Goal: Task Accomplishment & Management: Manage account settings

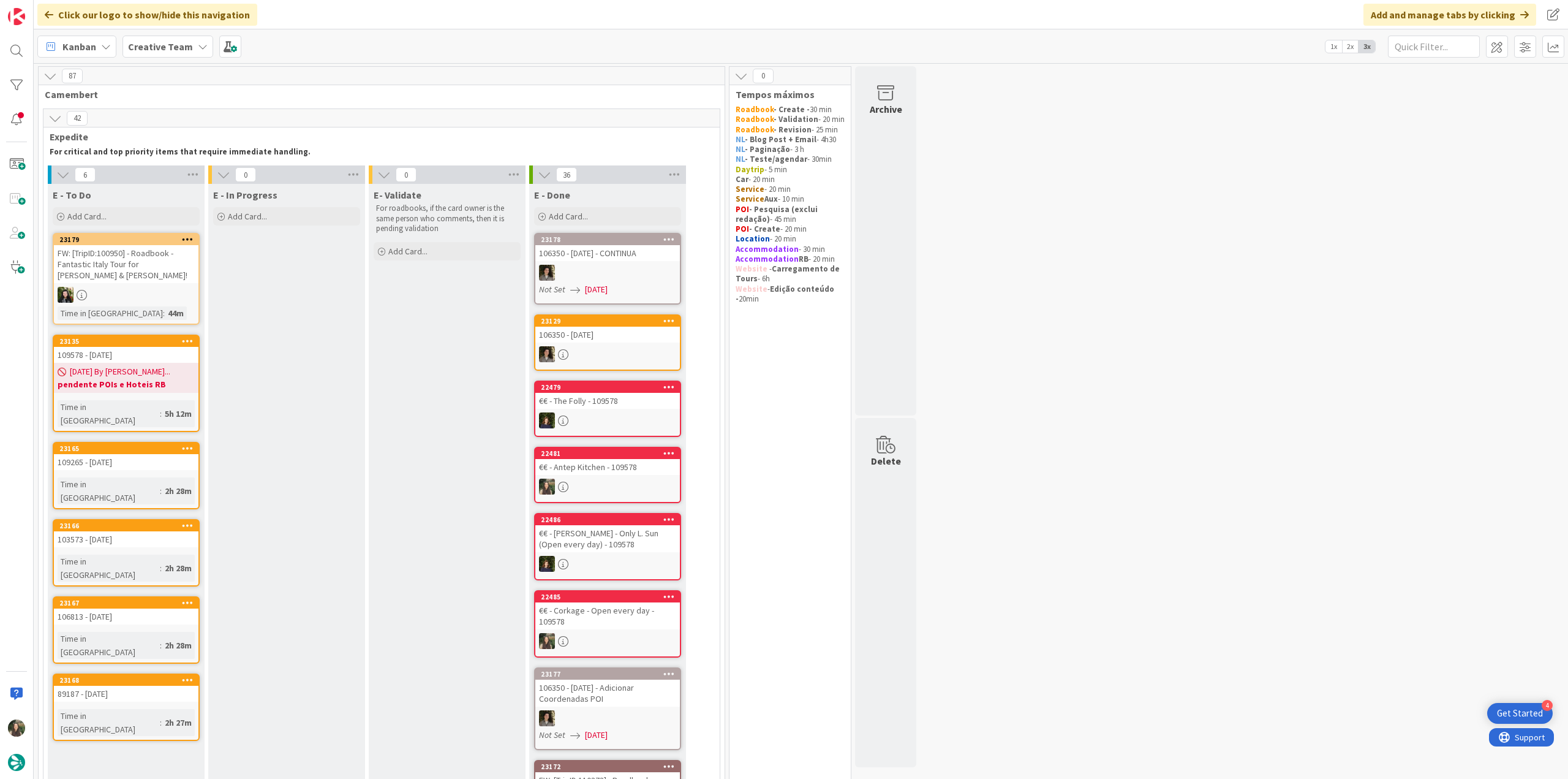
click at [161, 287] on div at bounding box center [126, 294] width 144 height 16
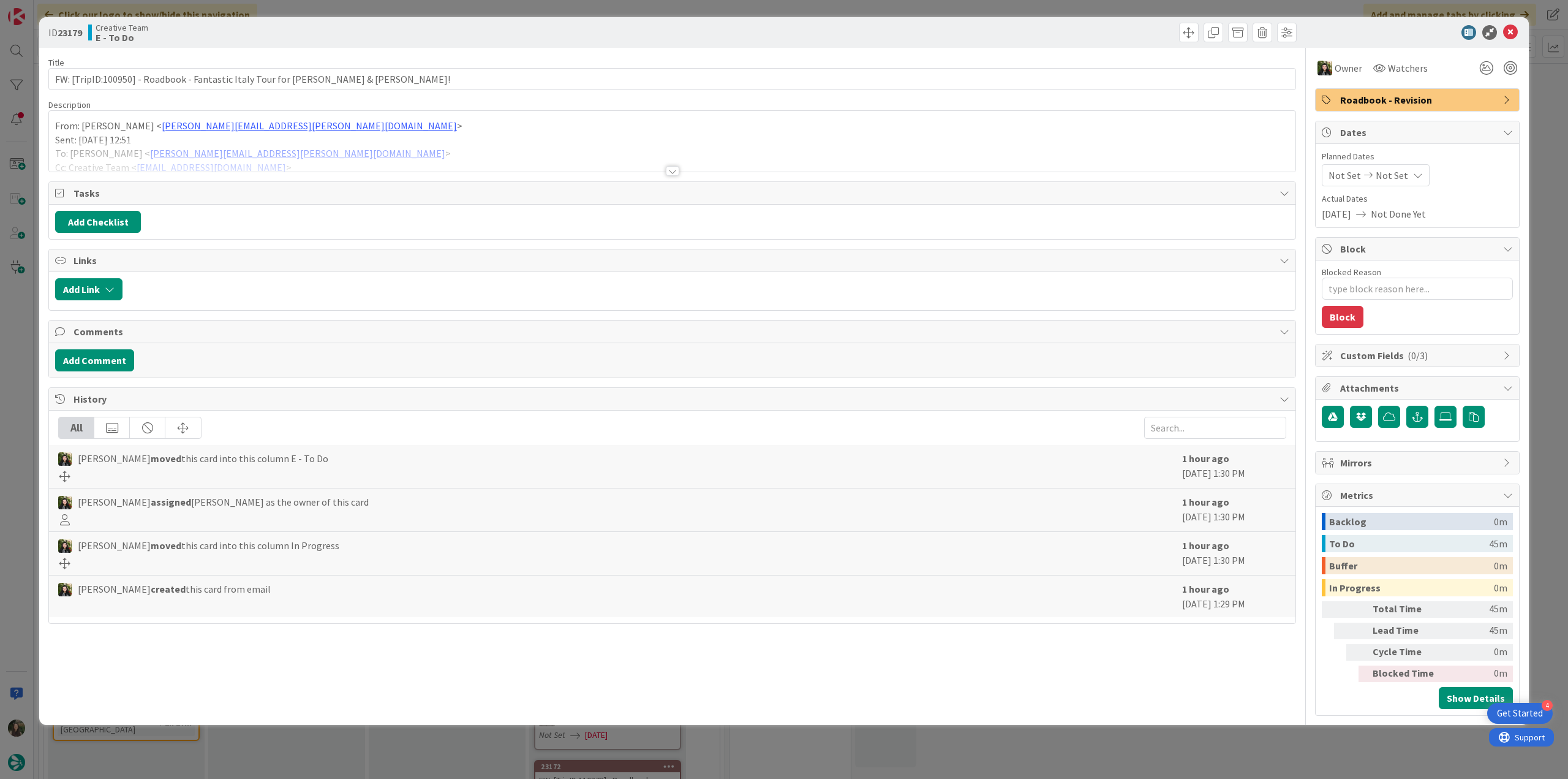
click at [306, 162] on div at bounding box center [672, 155] width 1246 height 31
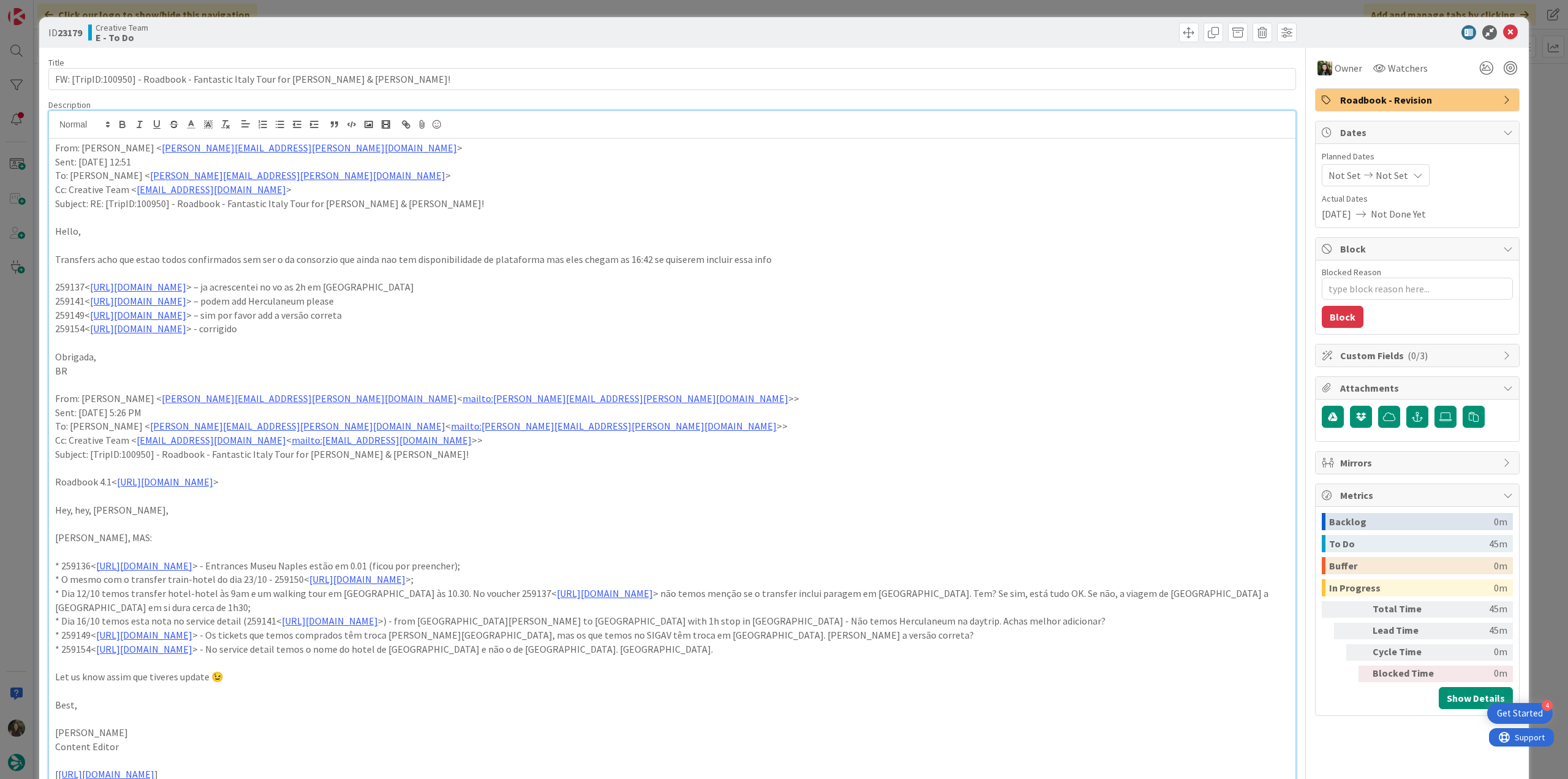
click at [25, 336] on div "ID 23179 Creative Team E - To Do Title 70 / 128 FW: [TripID:100950] - Roadbook …" at bounding box center [784, 389] width 1568 height 779
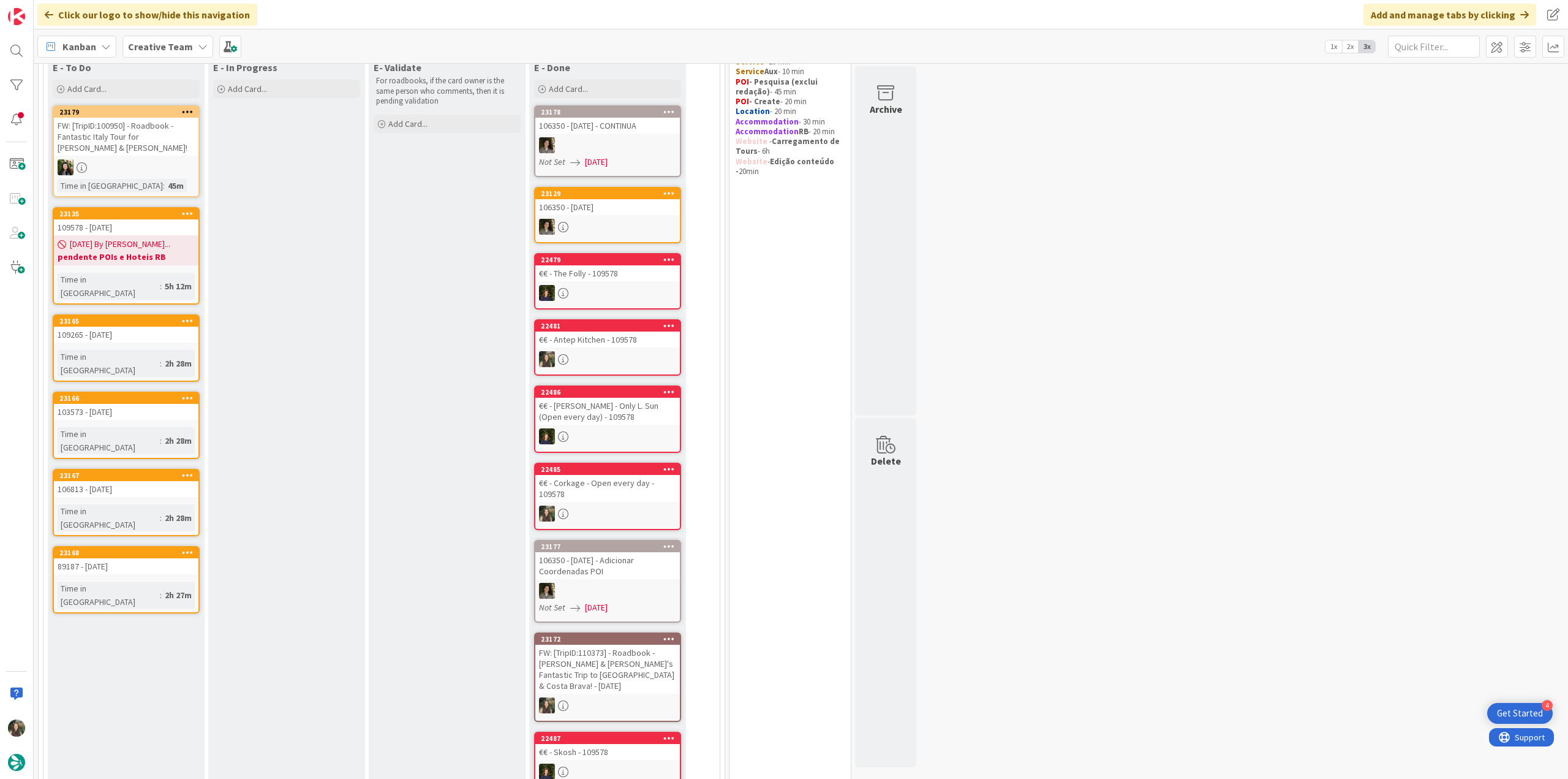
scroll to position [61, 0]
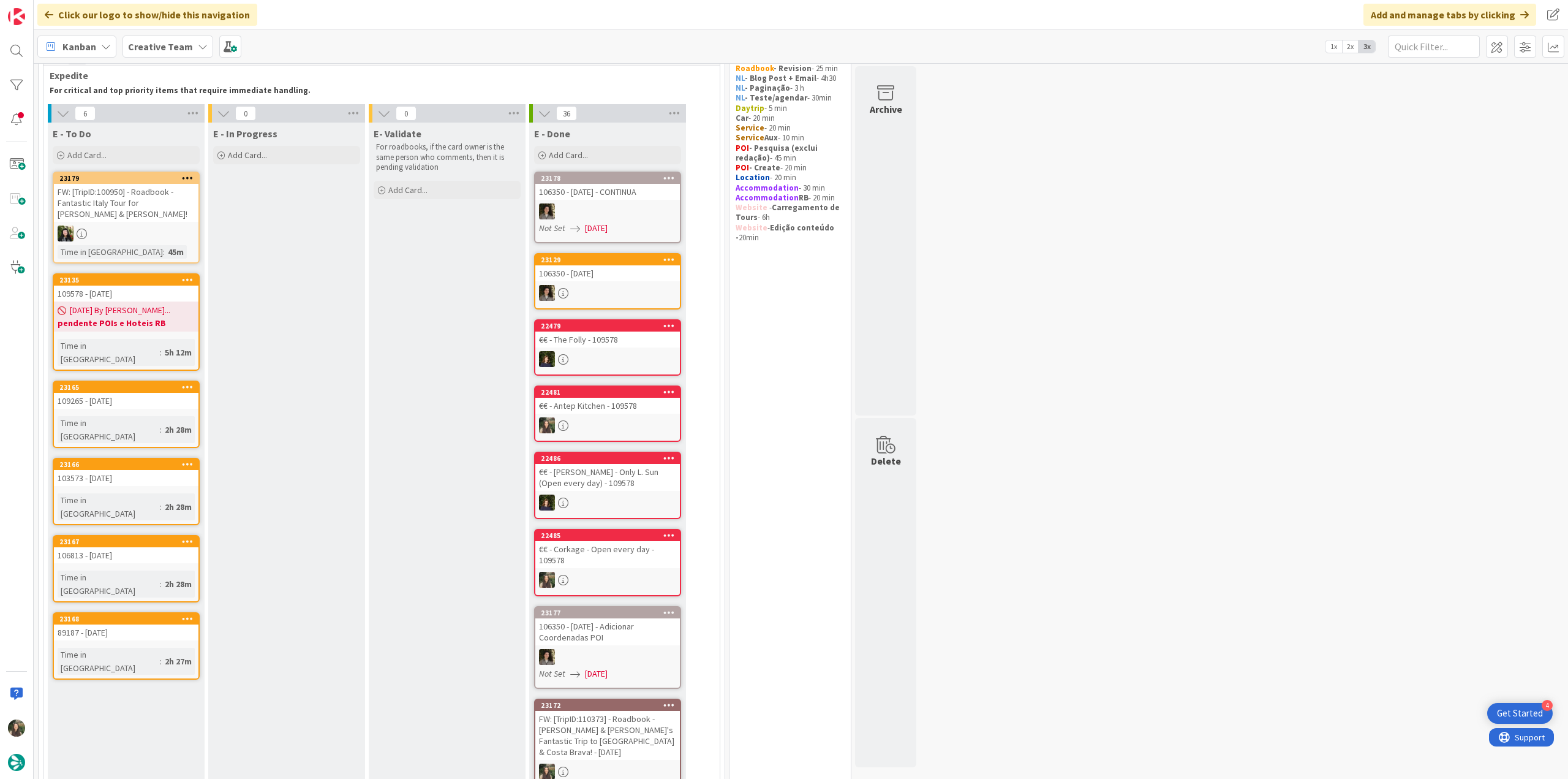
click at [171, 319] on div "09/16/2025 By Beatriz... pendente POIs e Hoteis RB" at bounding box center [126, 317] width 144 height 30
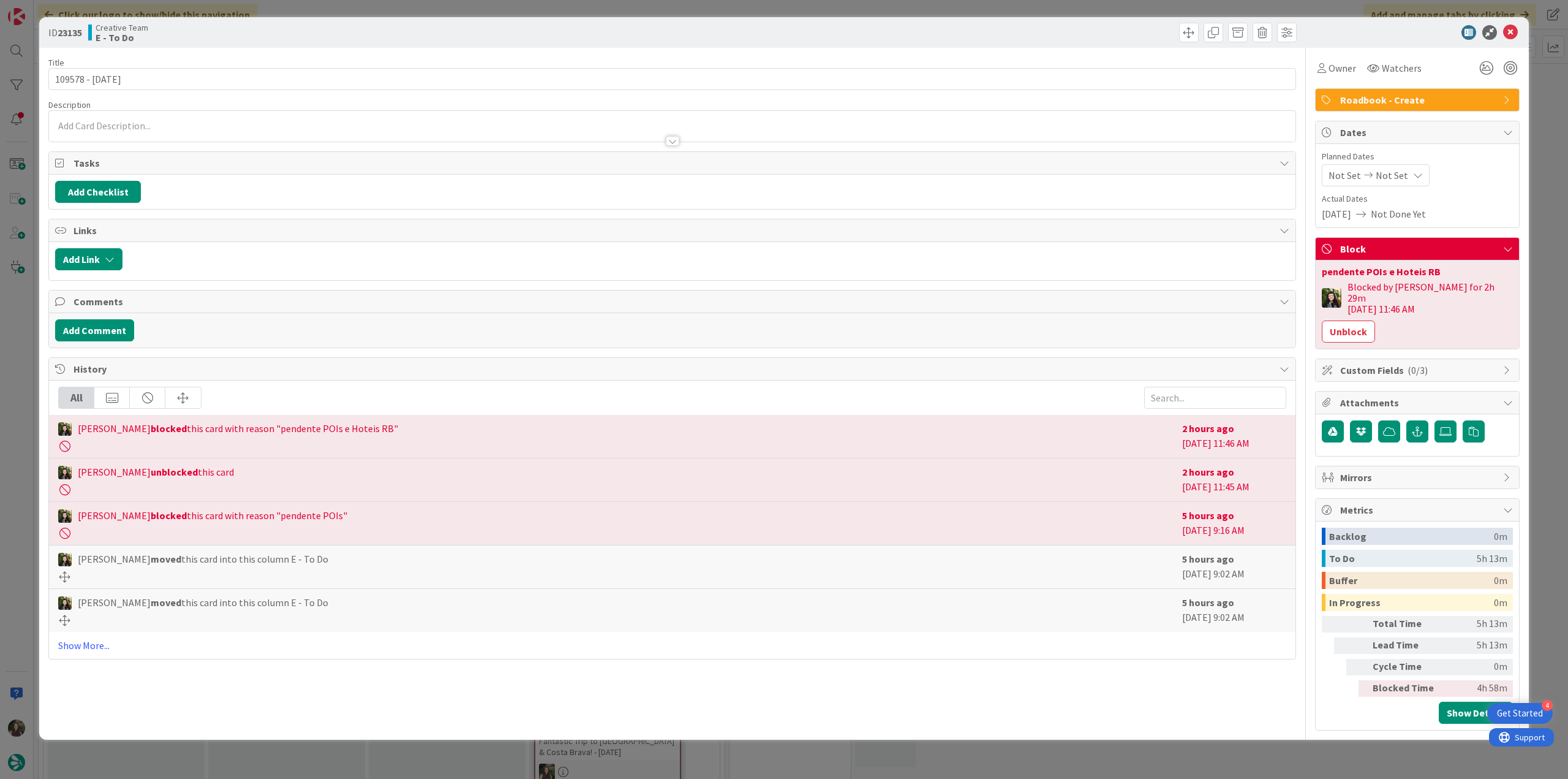
click at [16, 344] on div "ID 23135 Creative Team E - To Do Title 15 / 128 109578 - 12 oct Description Own…" at bounding box center [784, 389] width 1568 height 779
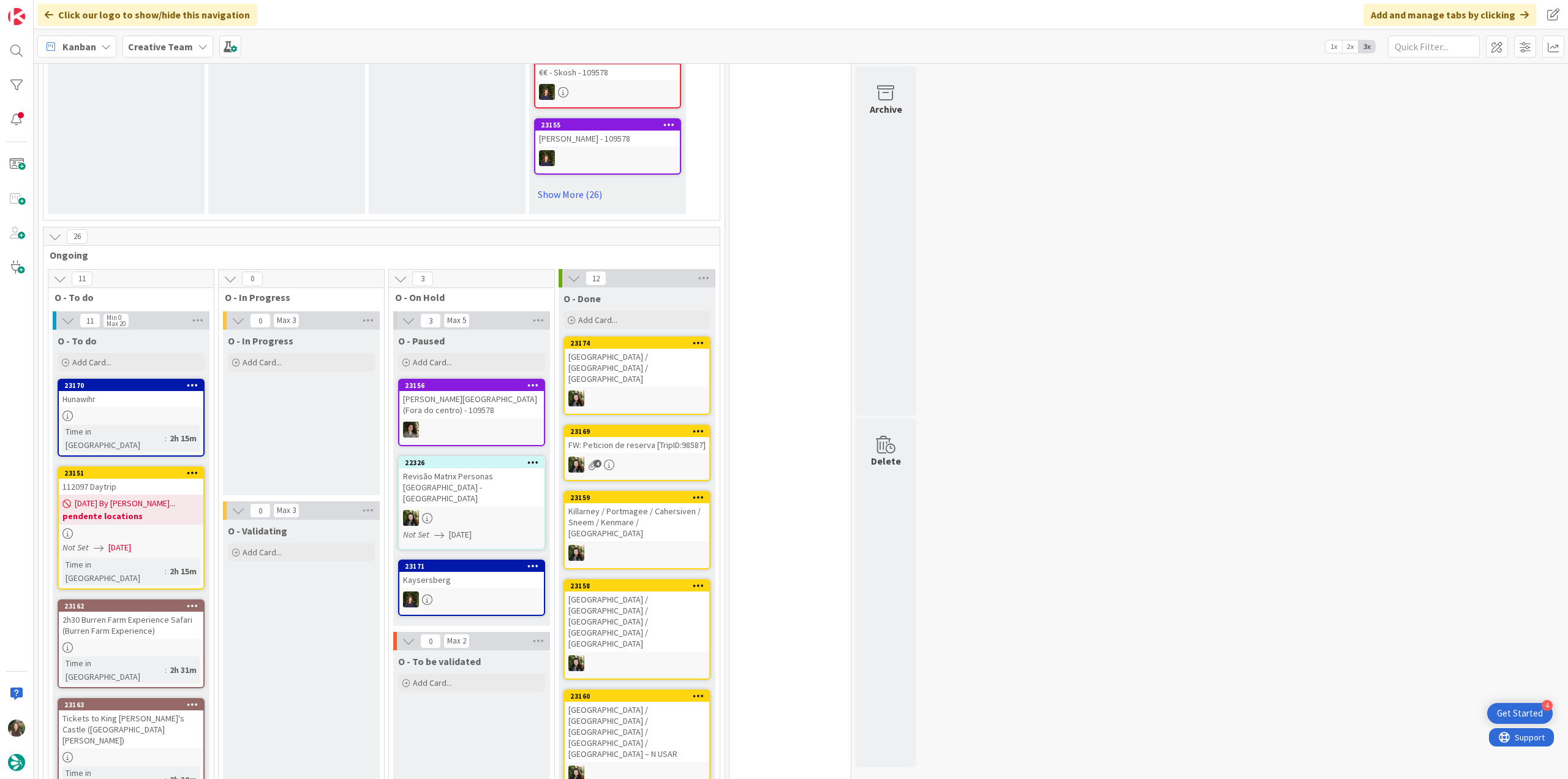
scroll to position [919, 0]
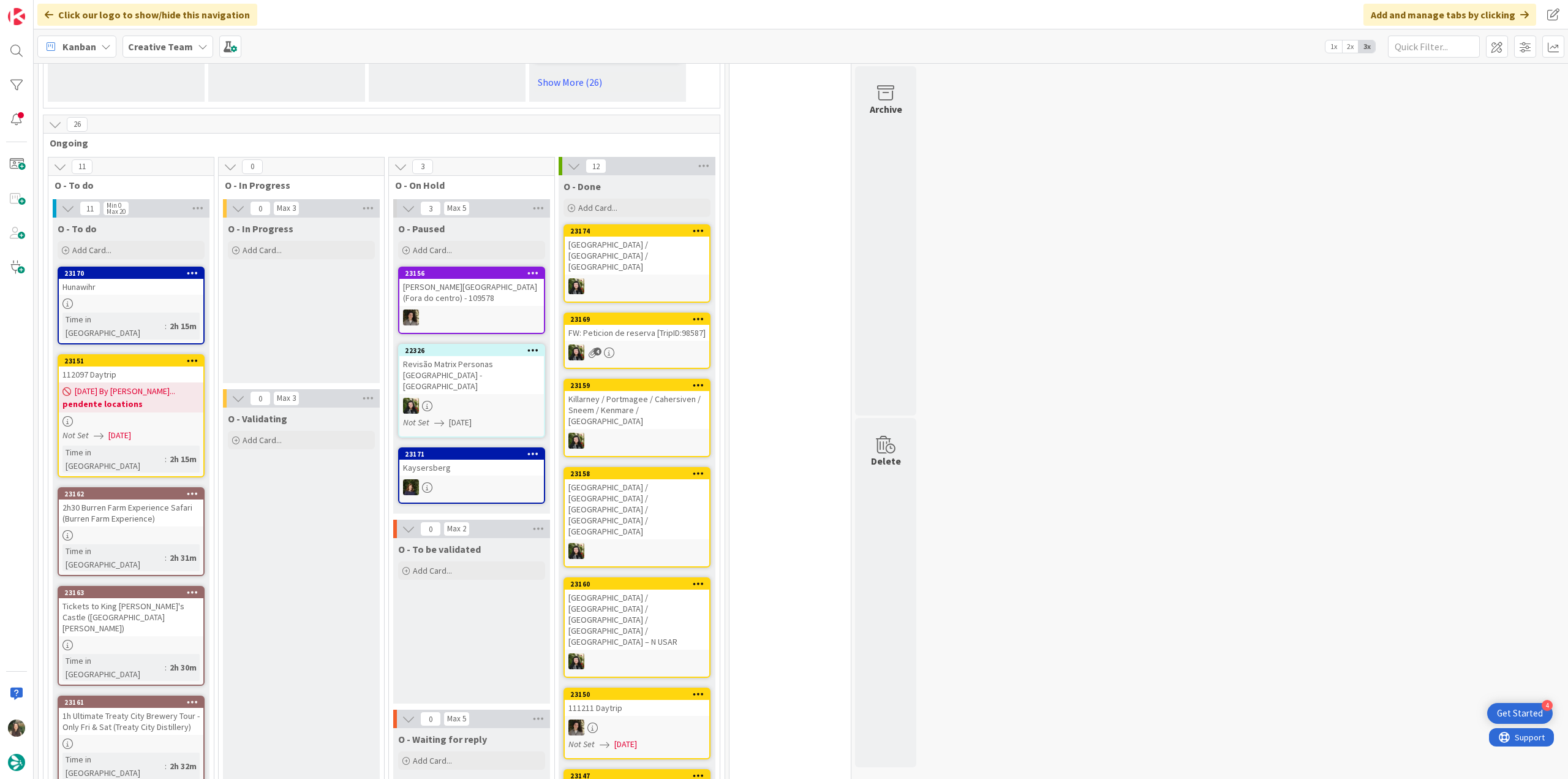
click at [153, 298] on div at bounding box center [131, 303] width 144 height 10
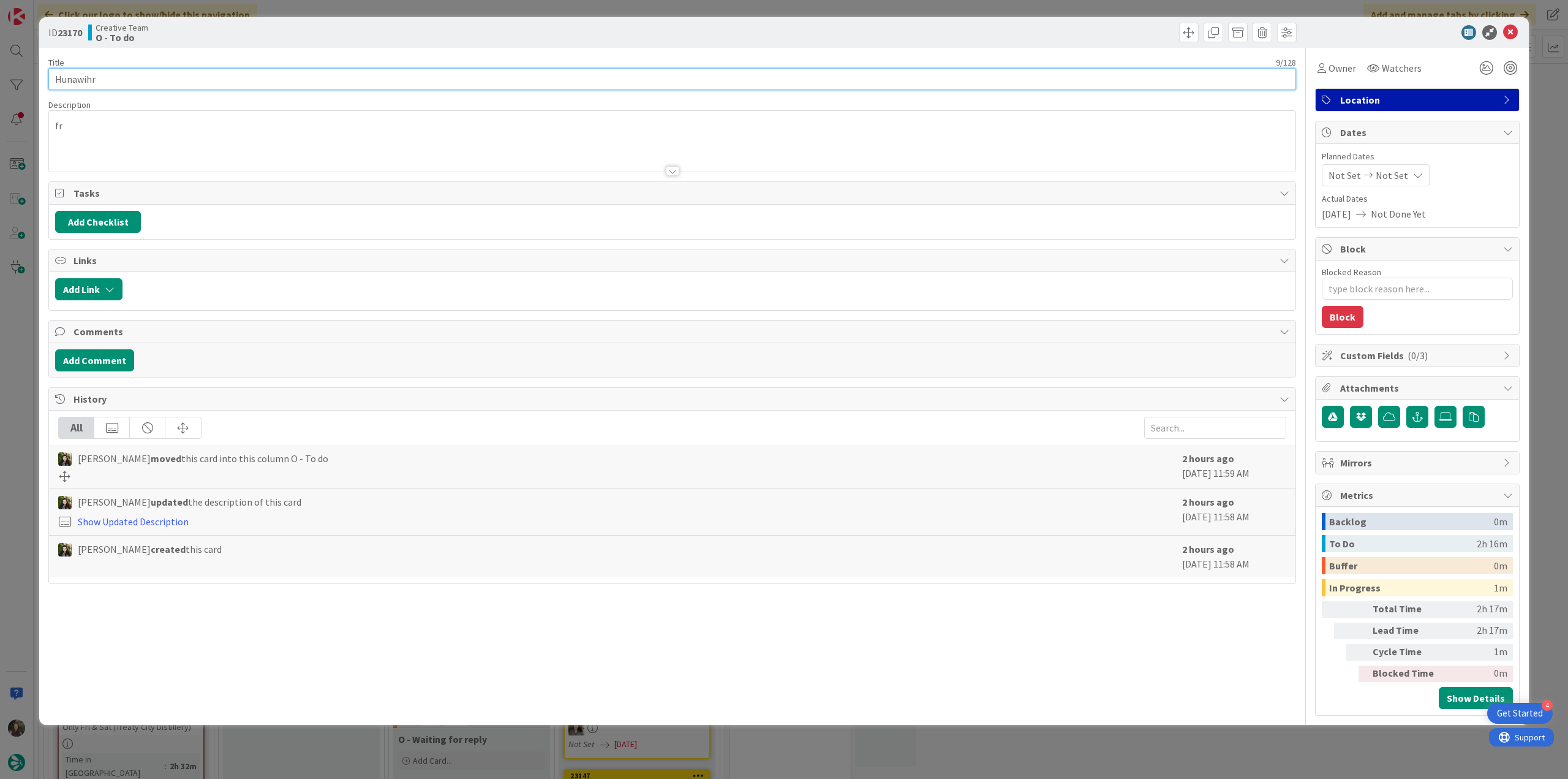
click at [80, 82] on input "Hunawihr" at bounding box center [672, 79] width 1248 height 22
click at [1335, 73] on span "Owner" at bounding box center [1342, 67] width 27 height 14
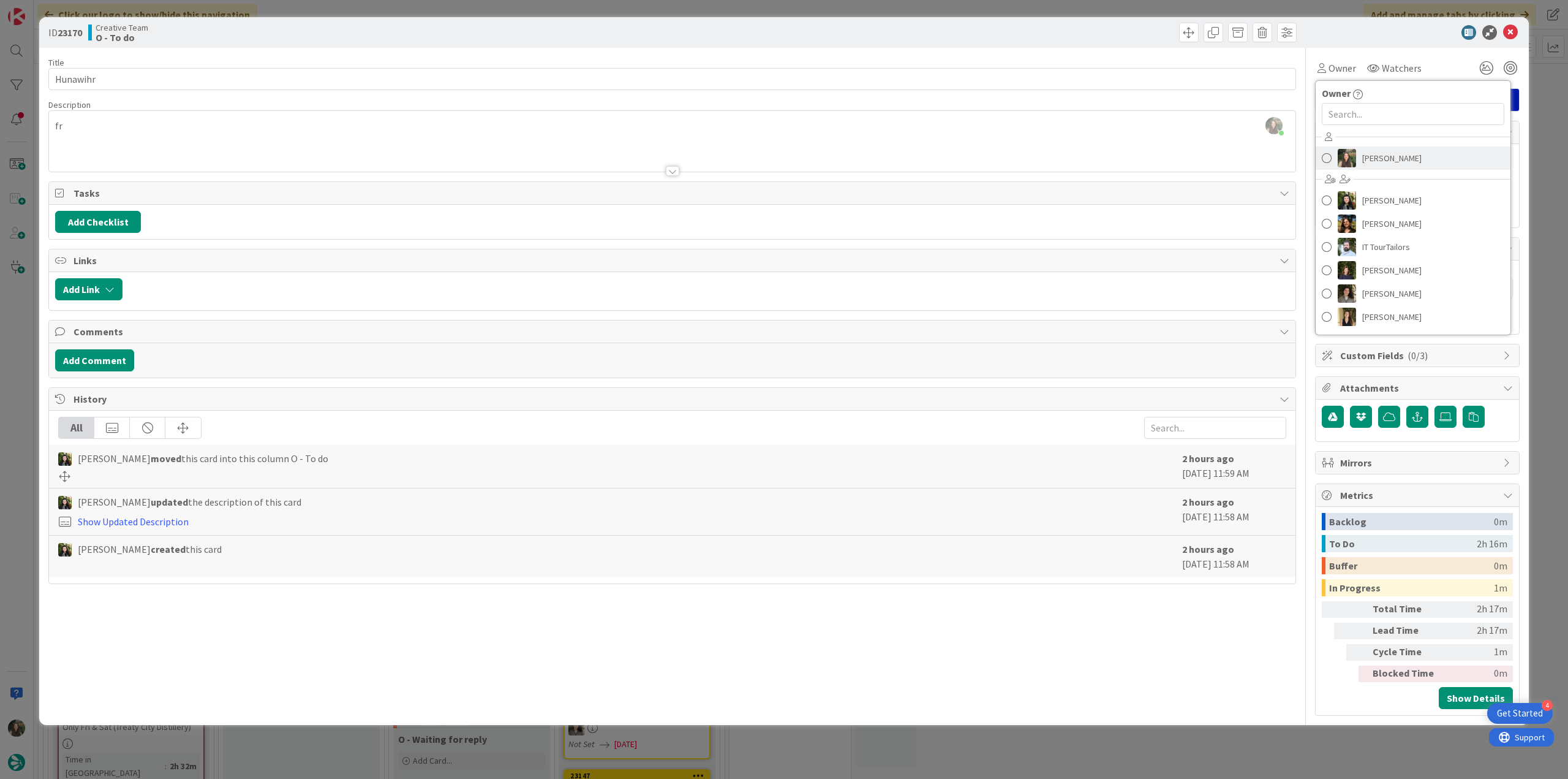
click at [1378, 151] on span "[PERSON_NAME]" at bounding box center [1391, 158] width 59 height 19
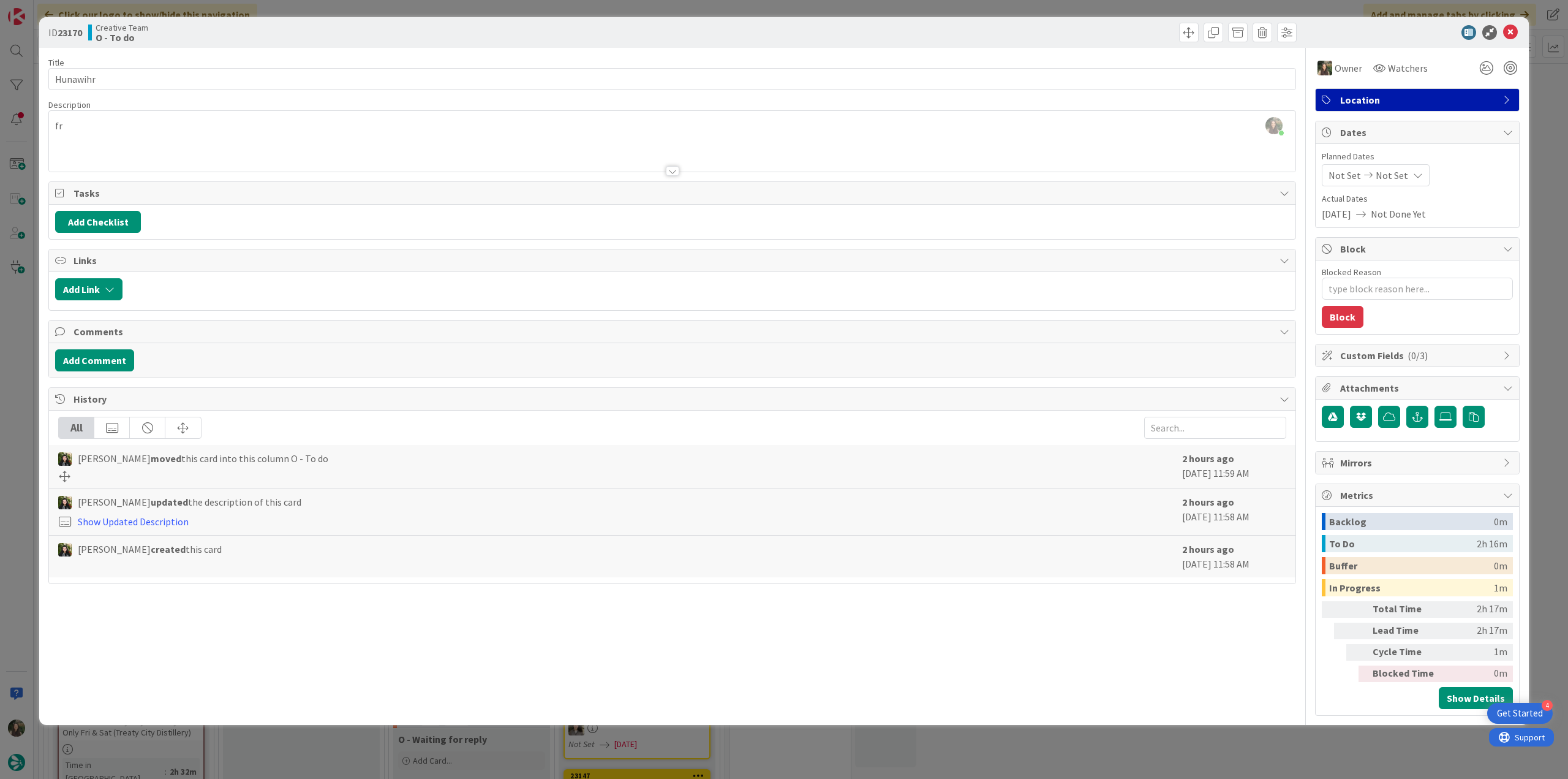
click at [1534, 105] on div "ID 23170 Creative Team O - To do Title 9 / 128 Hunawihr Description Inês Gonçal…" at bounding box center [784, 389] width 1568 height 779
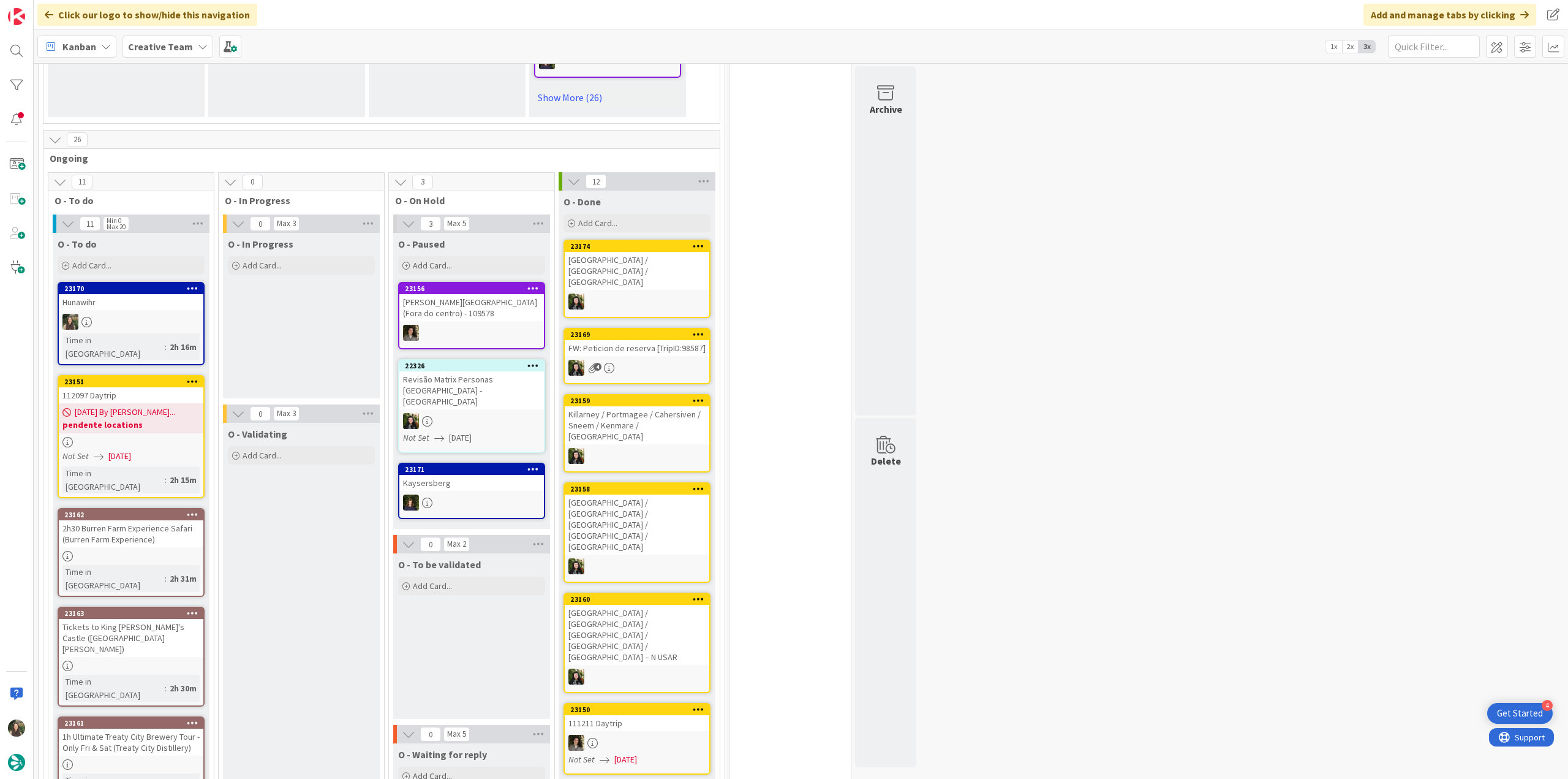
scroll to position [980, 0]
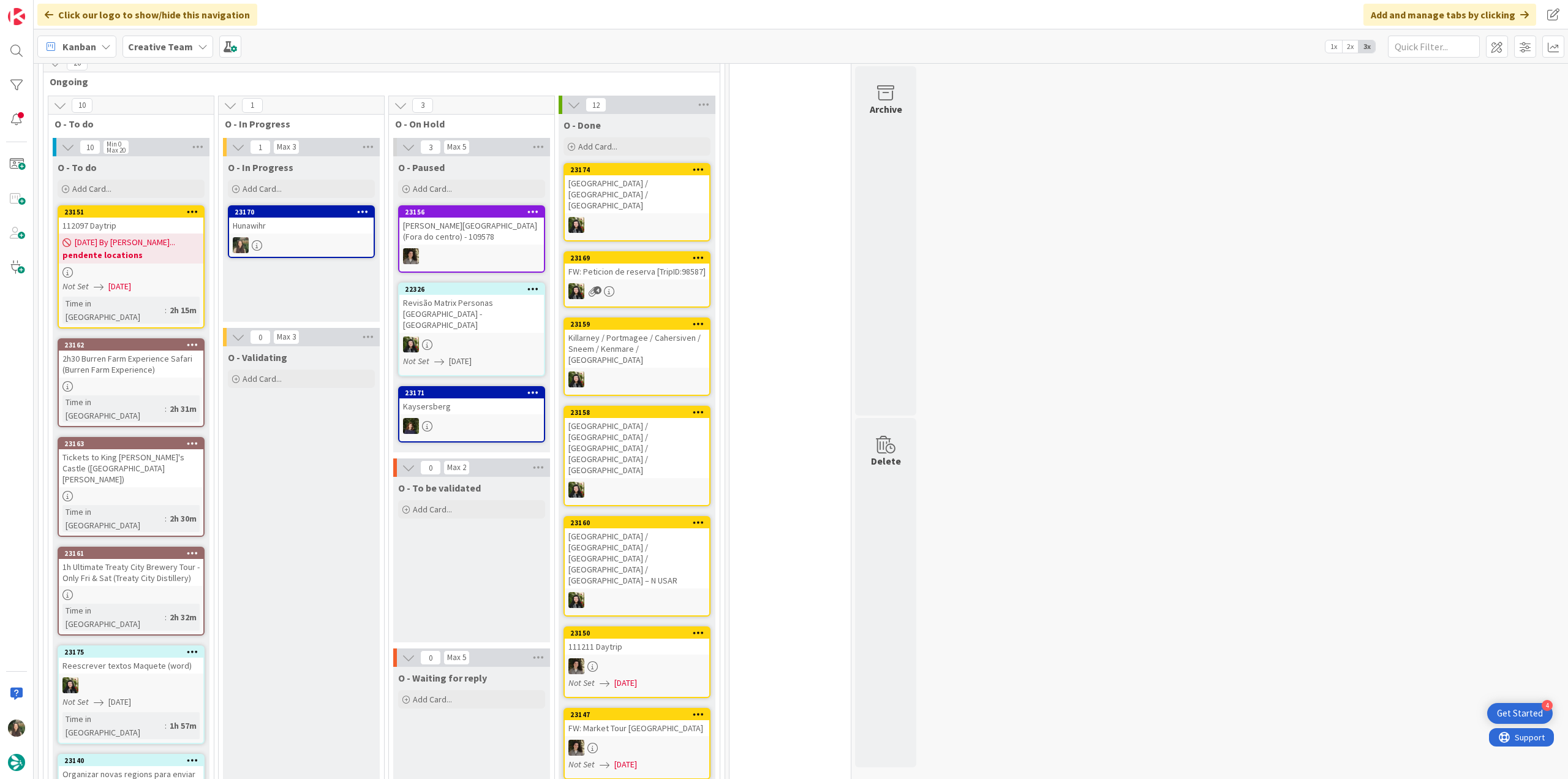
click at [313, 237] on div at bounding box center [301, 245] width 144 height 16
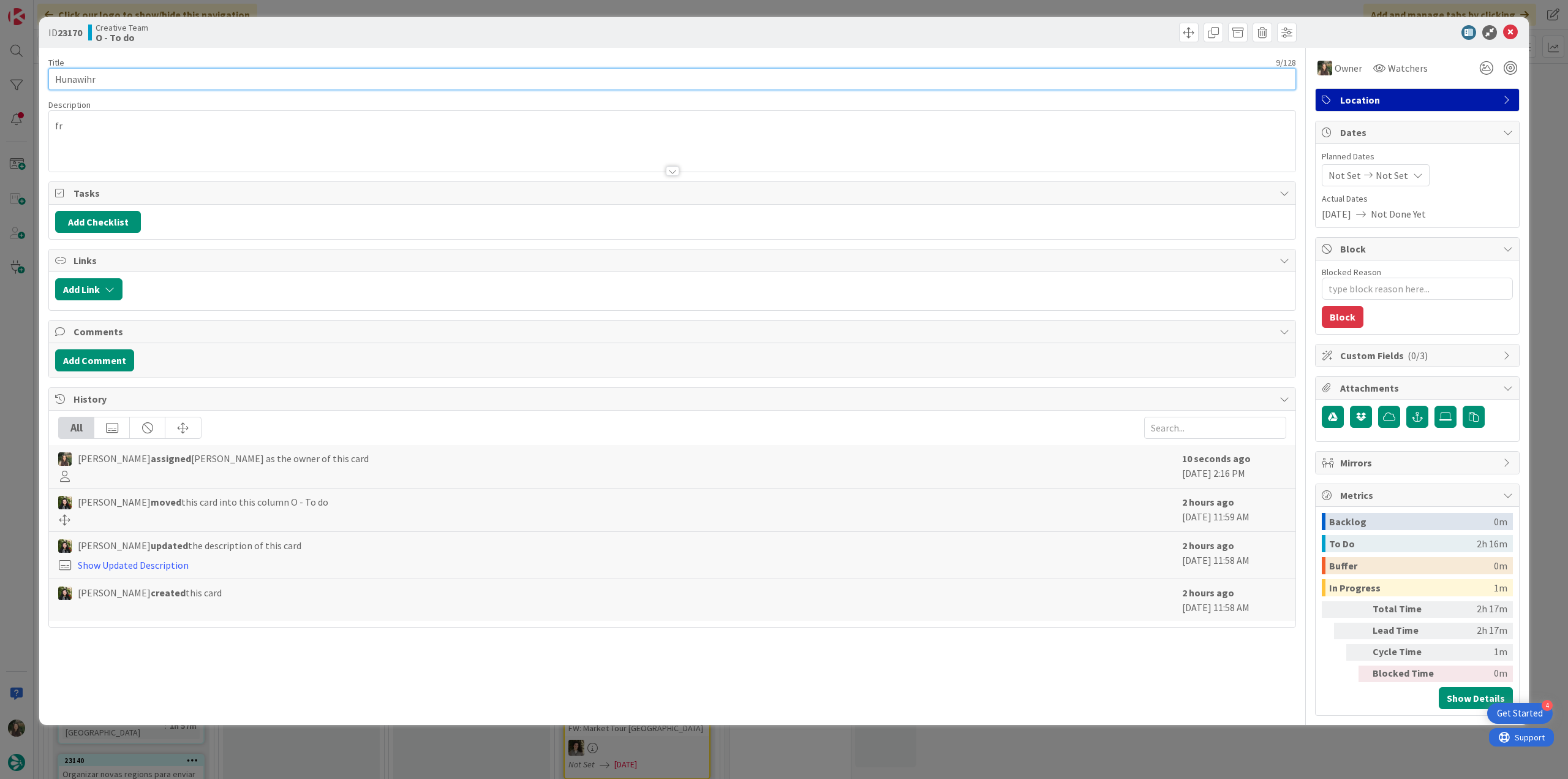
click at [82, 80] on input "Hunawihr" at bounding box center [672, 79] width 1248 height 22
drag, startPoint x: 40, startPoint y: 375, endPoint x: 31, endPoint y: 377, distance: 9.2
click at [39, 375] on div "ID 23170 Creative Team O - To do Title 9 / 128 Hunawihr Description Inês Gonçal…" at bounding box center [784, 371] width 1490 height 708
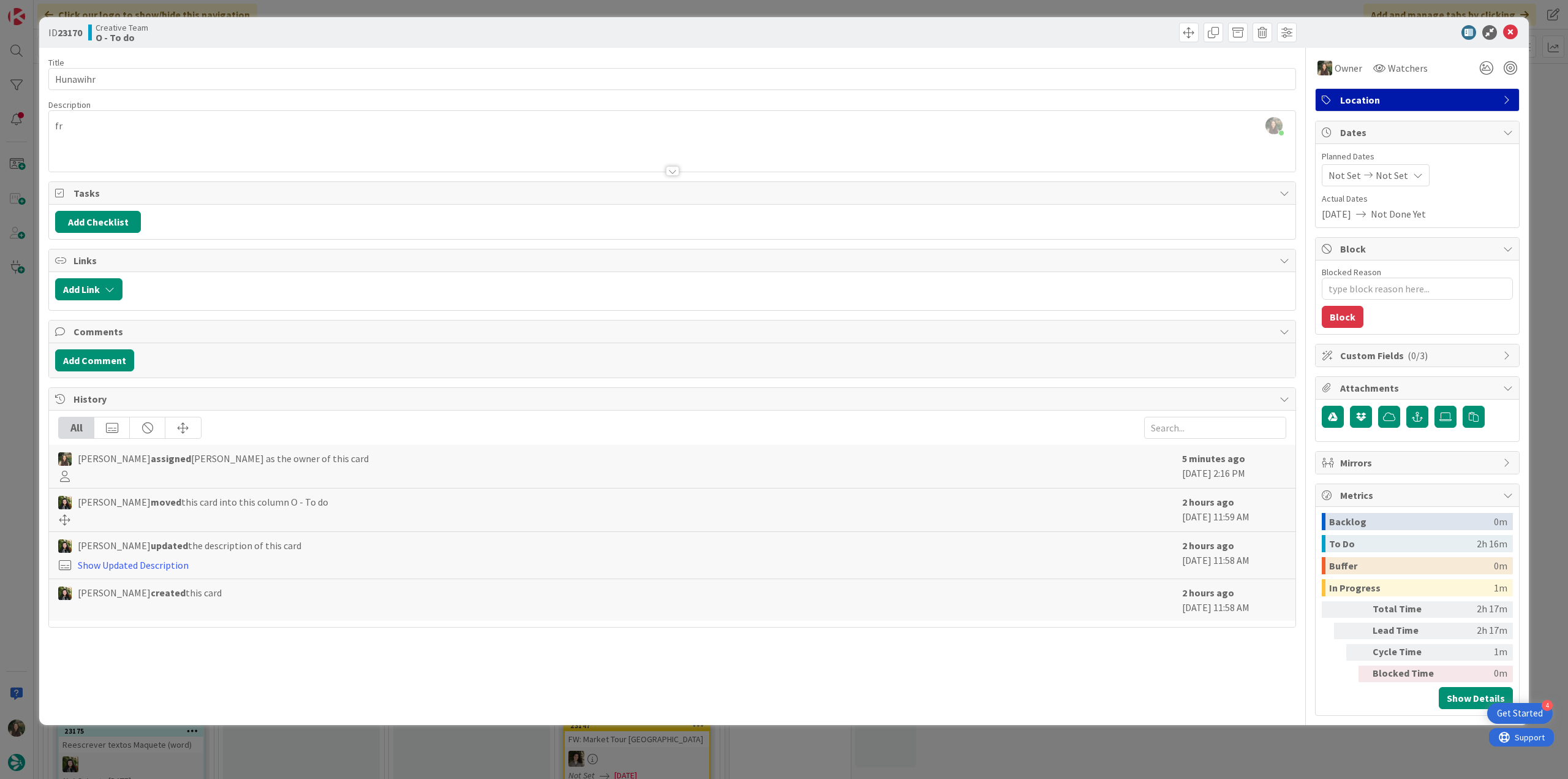
click at [20, 381] on div "ID 23170 Creative Team O - To do Title 9 / 128 Hunawihr Description Inês Gonçal…" at bounding box center [784, 389] width 1568 height 779
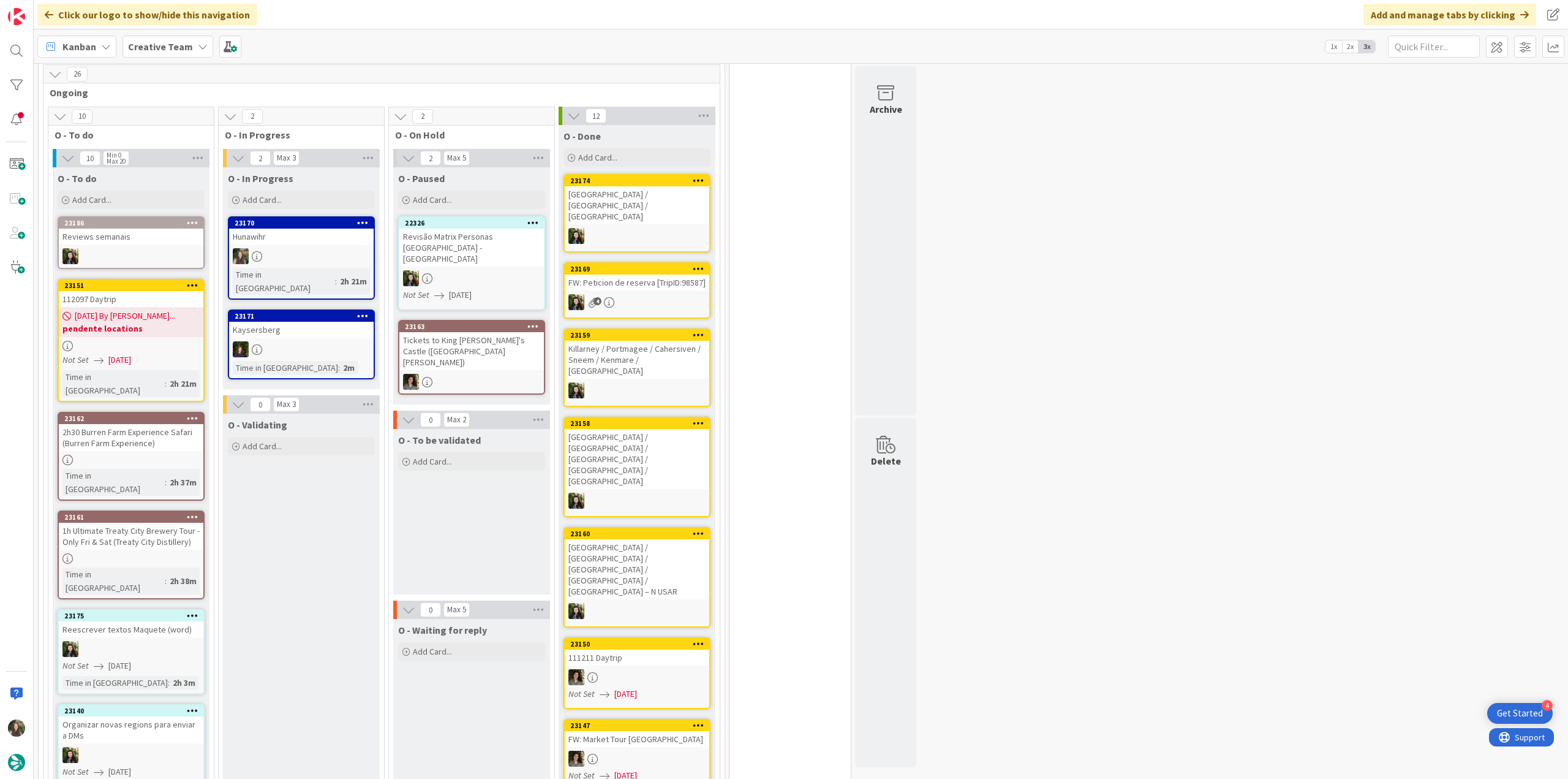
click at [338, 228] on div "Hunawihr" at bounding box center [301, 236] width 144 height 16
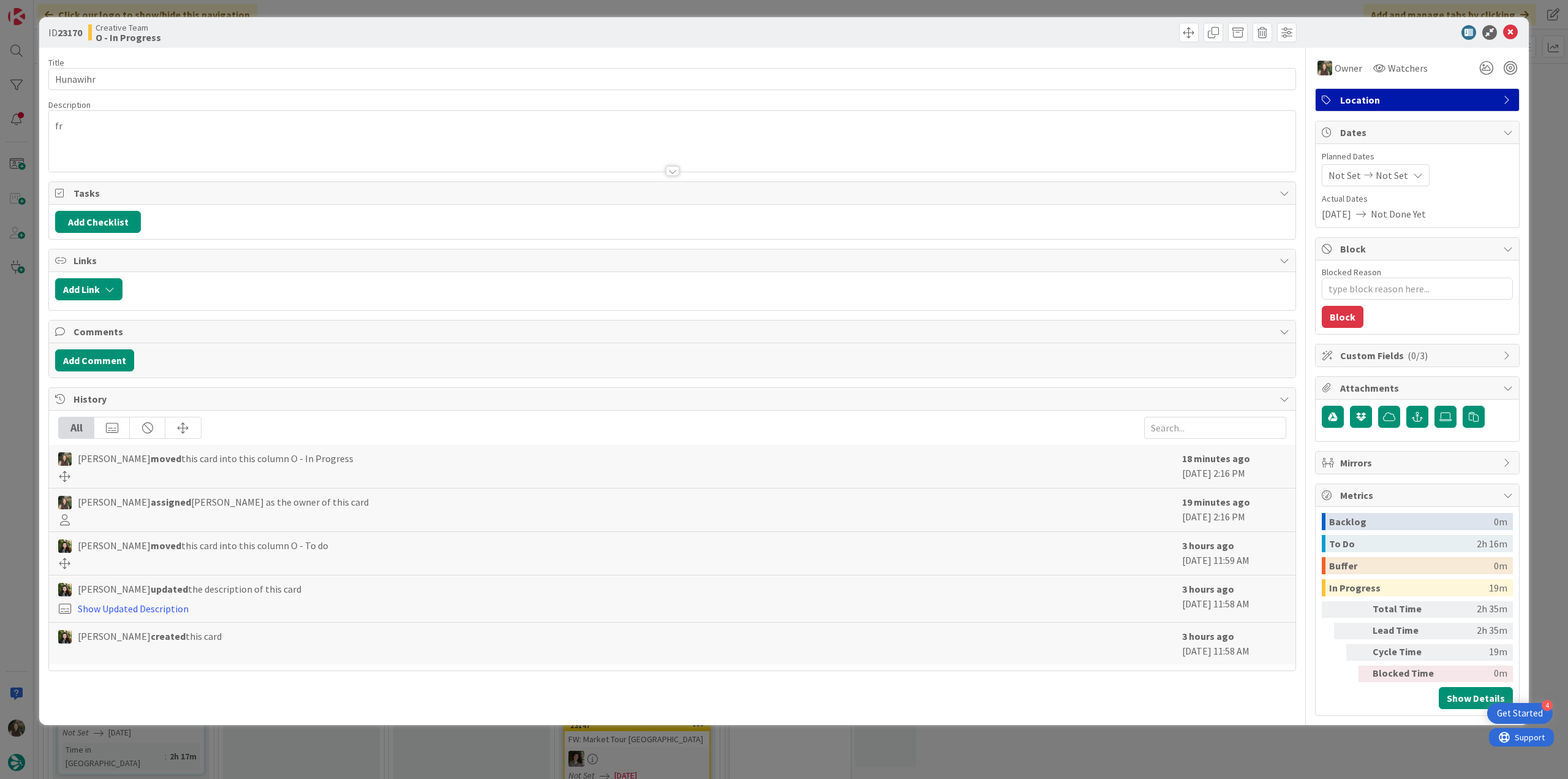
click at [19, 310] on div "ID 23170 Creative Team O - In Progress Title 9 / 128 Hunawihr Description fr Ow…" at bounding box center [784, 389] width 1568 height 779
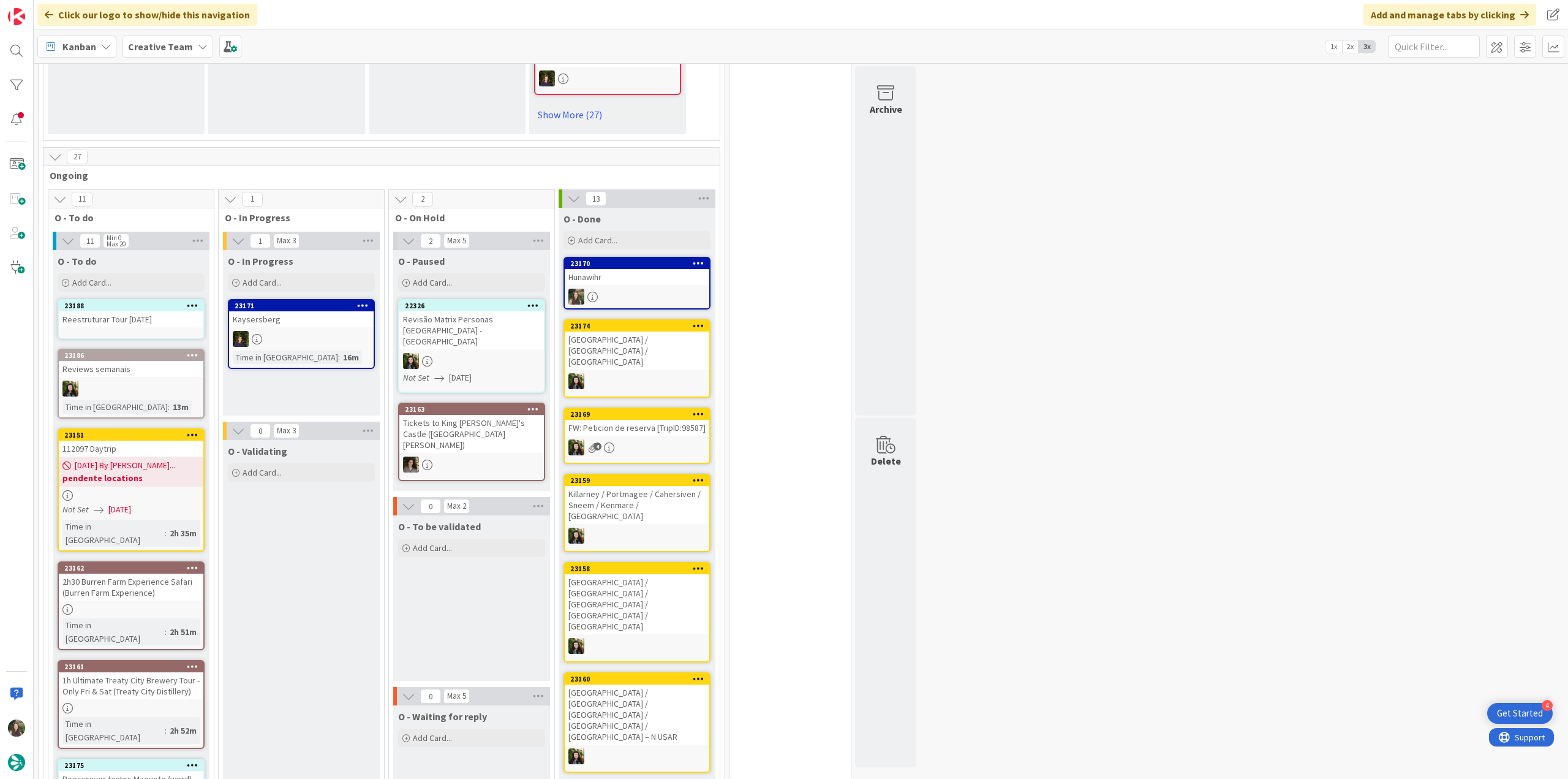
click at [656, 289] on div at bounding box center [637, 296] width 144 height 16
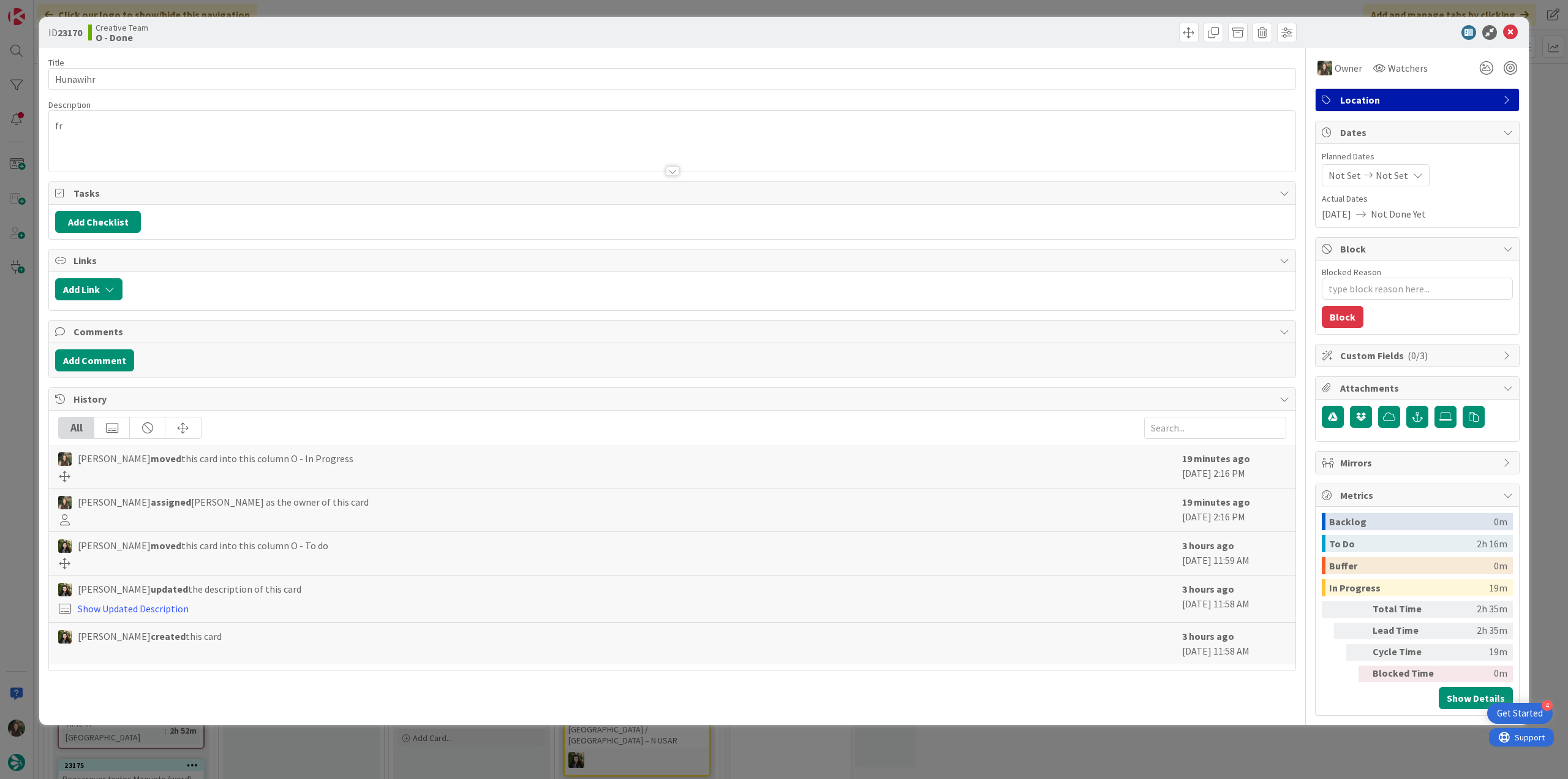
click at [1165, 762] on div "ID 23170 Creative Team O - Done Title 9 / 128 Hunawihr Description fr Owner Wat…" at bounding box center [784, 389] width 1568 height 779
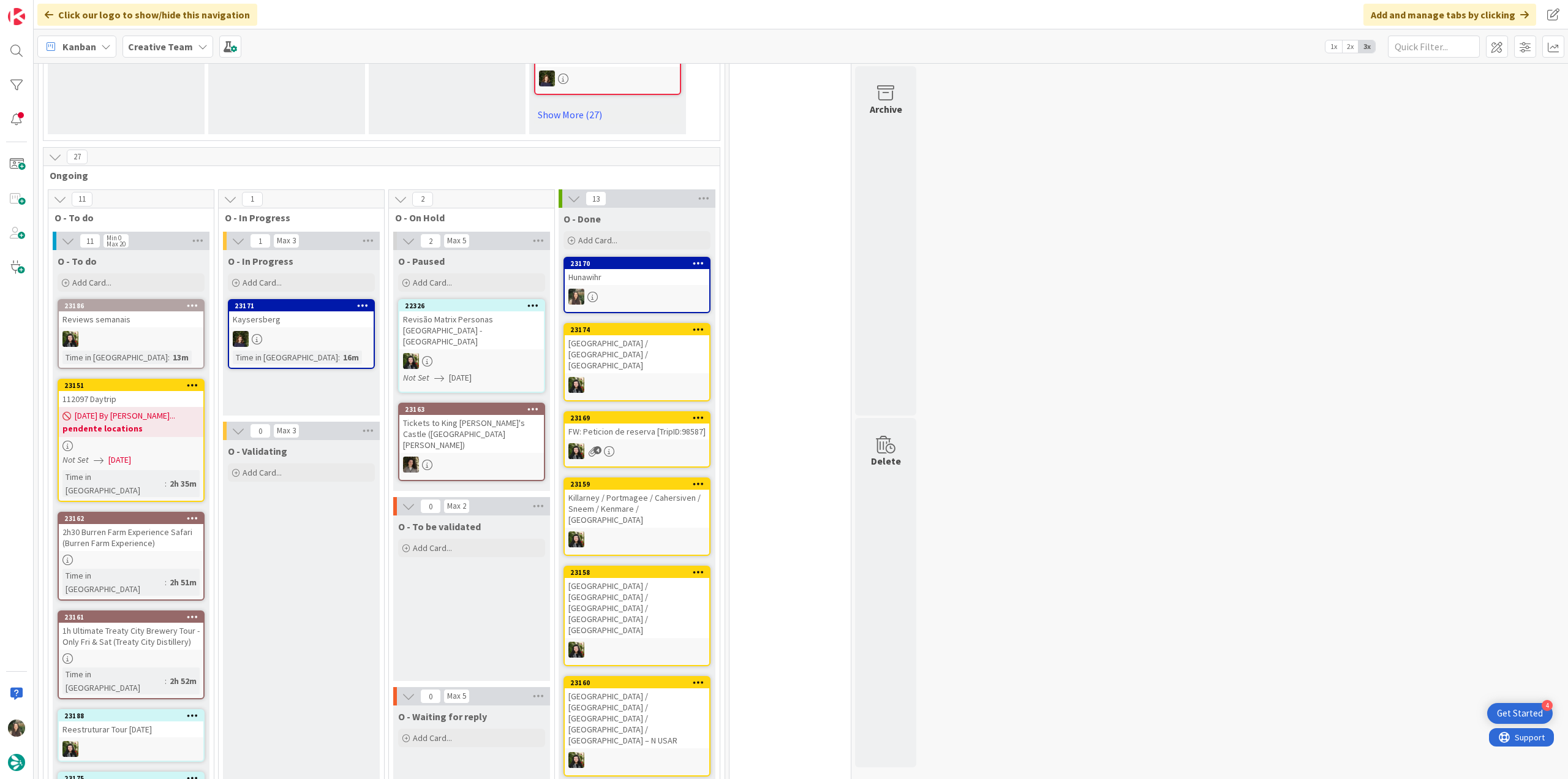
click at [155, 454] on div "Not Set 09/16/2025" at bounding box center [133, 460] width 141 height 13
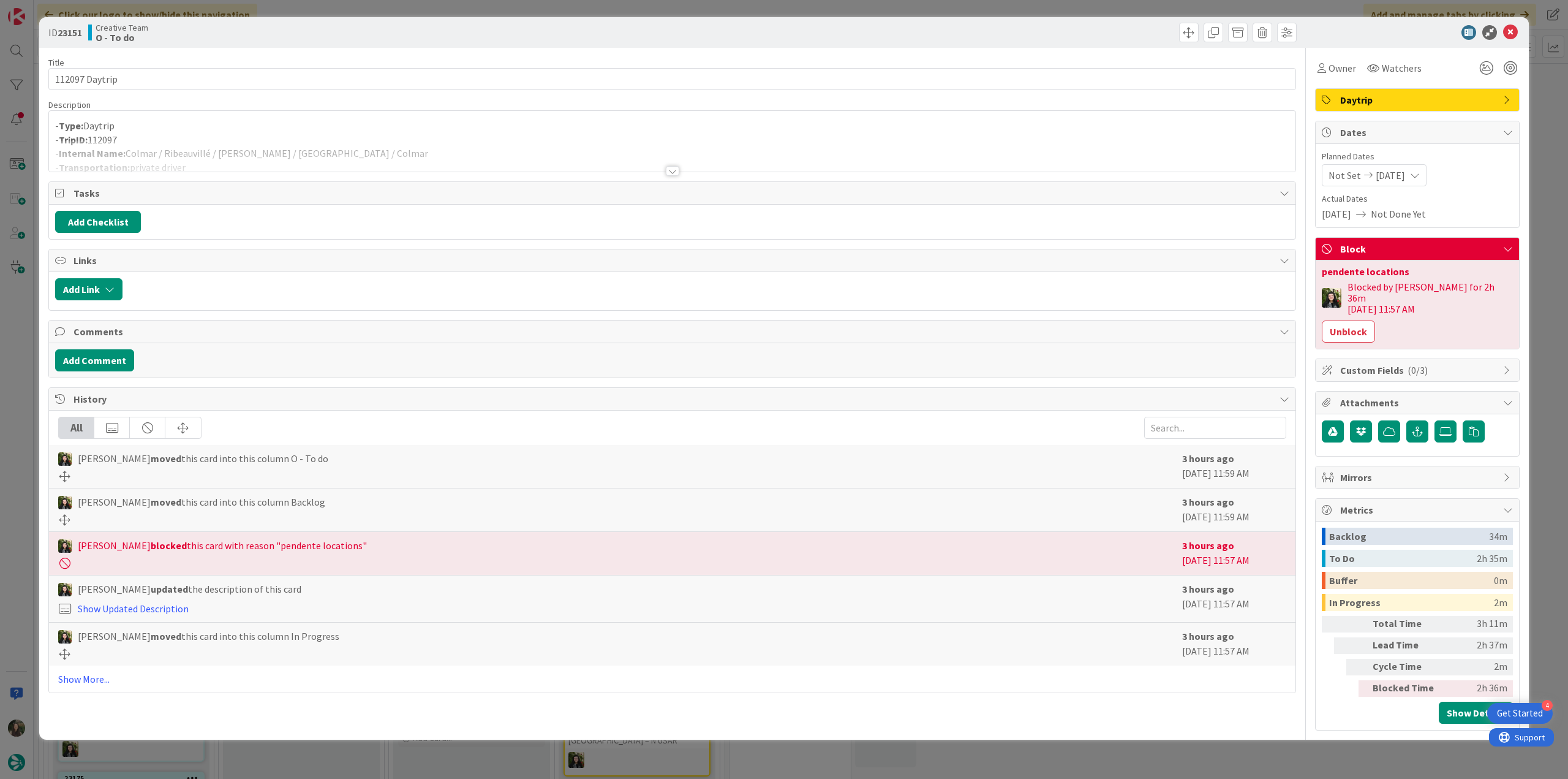
click at [386, 140] on div at bounding box center [672, 155] width 1246 height 31
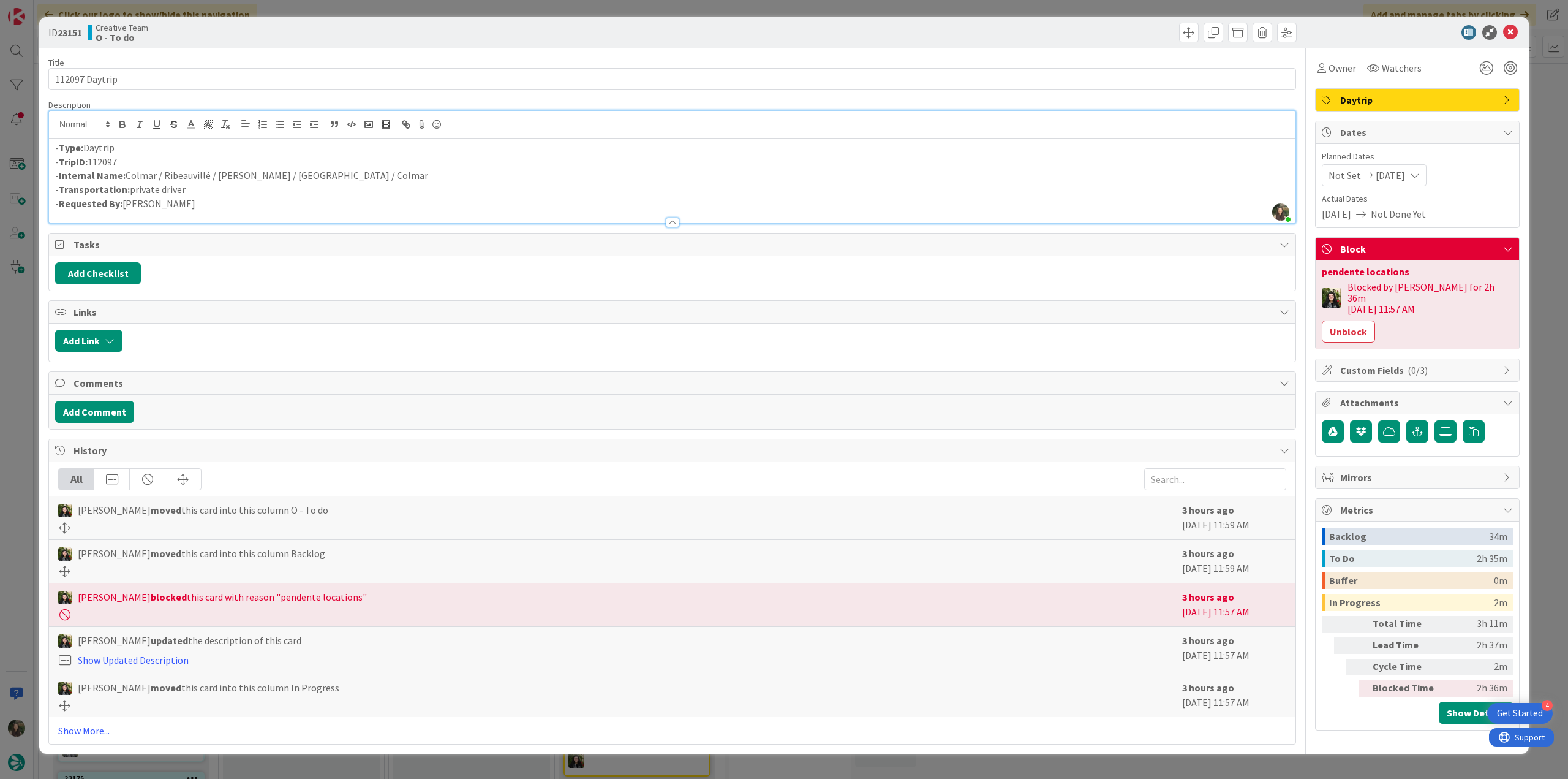
click at [12, 388] on div "ID 23151 Creative Team O - To do Title 14 / 128 112097 Daytrip Description Inês…" at bounding box center [784, 389] width 1568 height 779
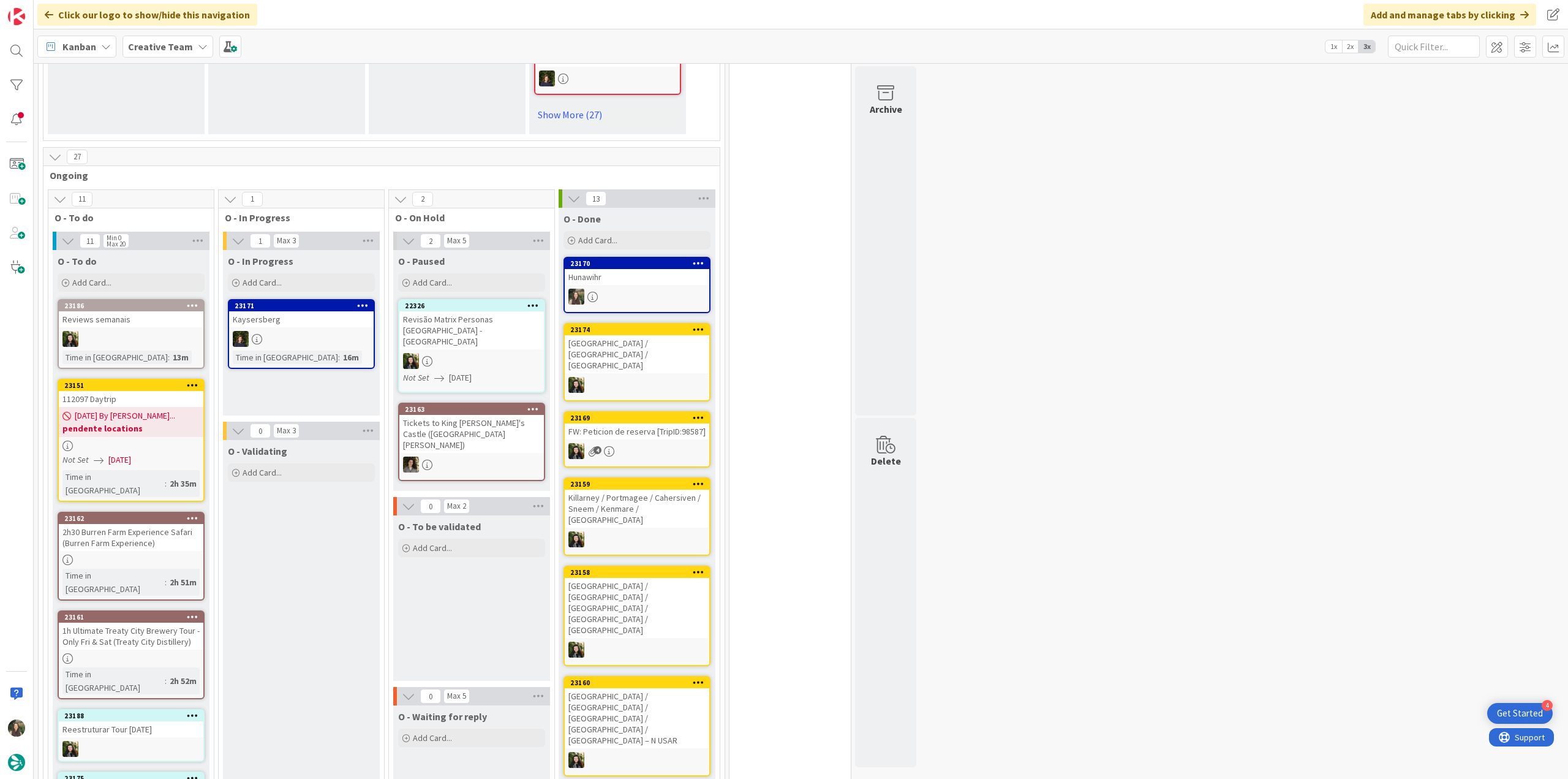
click at [159, 422] on b "pendente locations" at bounding box center [131, 428] width 137 height 12
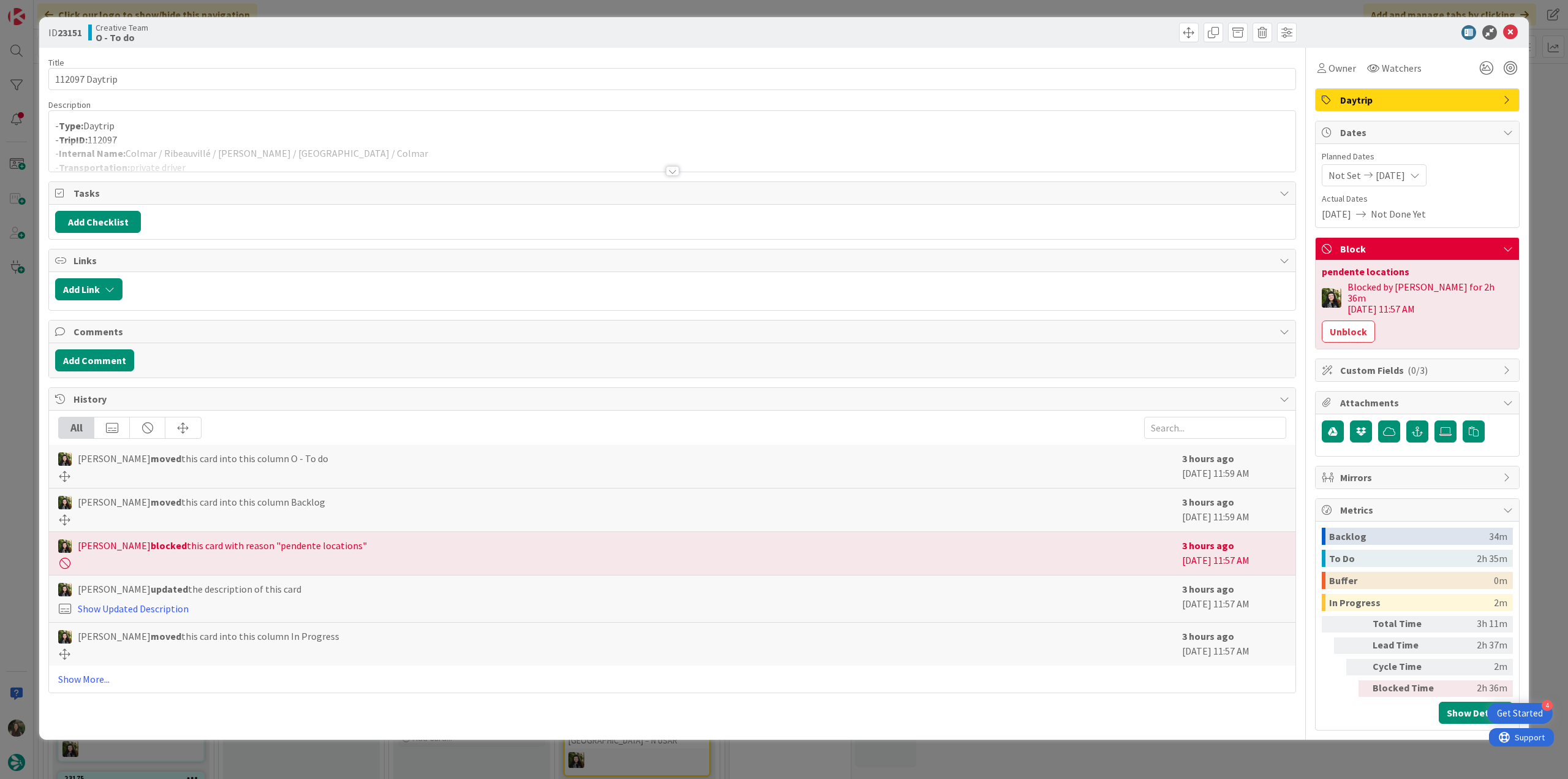
click at [20, 373] on div "ID 23151 Creative Team O - To do Title 14 / 128 112097 Daytrip Description - Ty…" at bounding box center [784, 389] width 1568 height 779
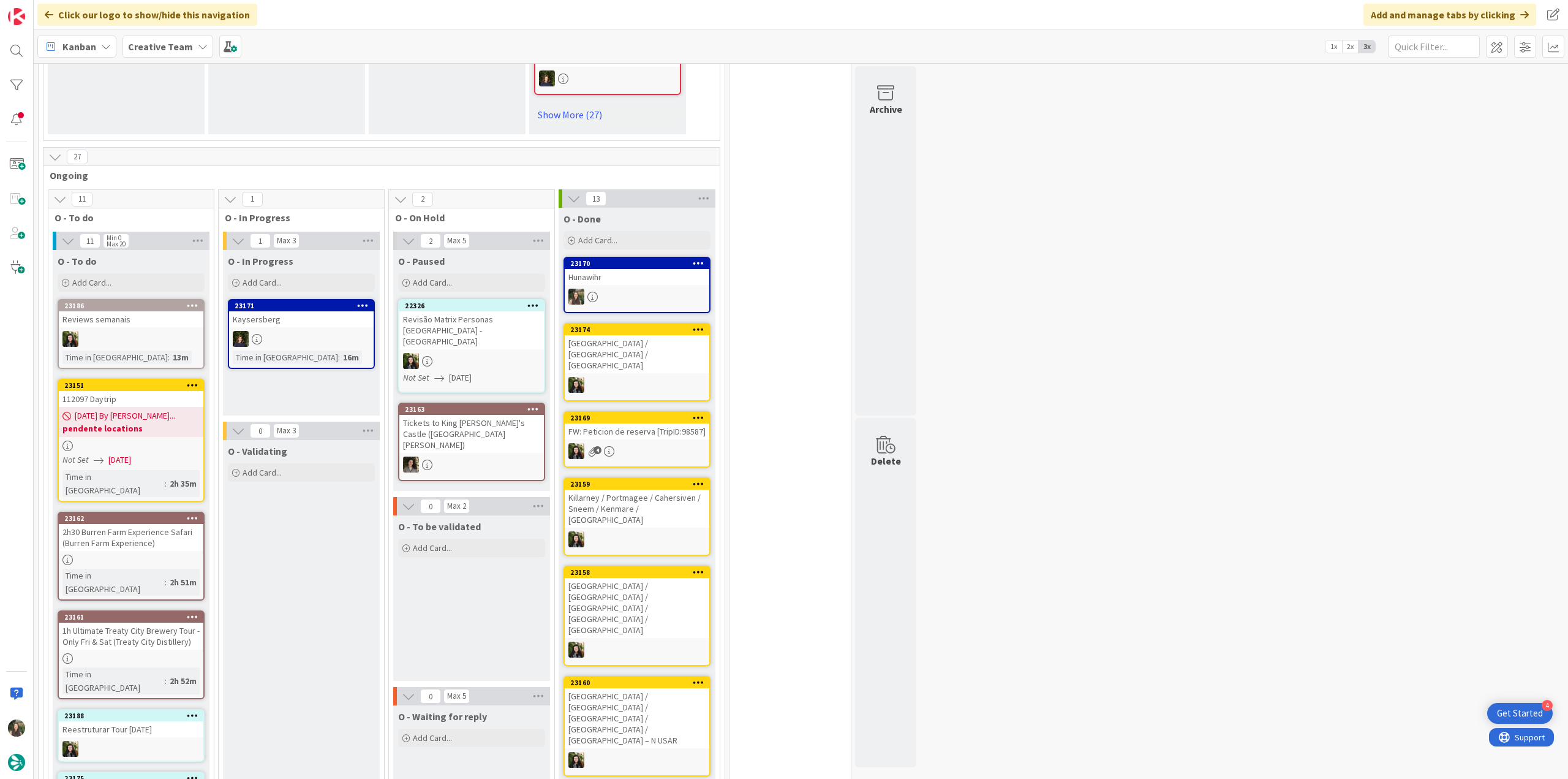
click at [155, 409] on span "09/16/2025 By Beatriz..." at bounding box center [125, 415] width 100 height 13
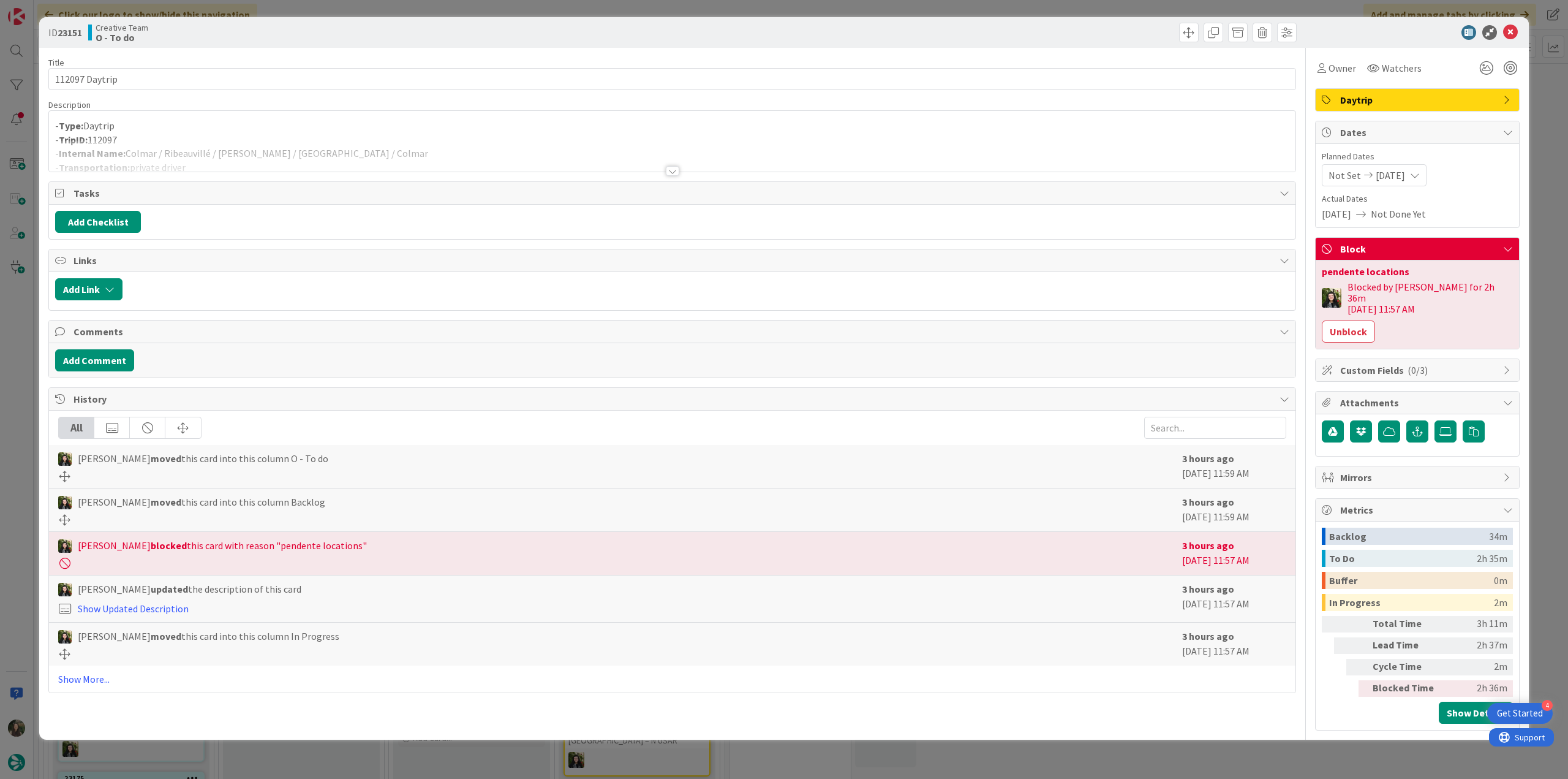
click at [23, 371] on div "ID 23151 Creative Team O - To do Title 14 / 128 112097 Daytrip Description - Ty…" at bounding box center [784, 389] width 1568 height 779
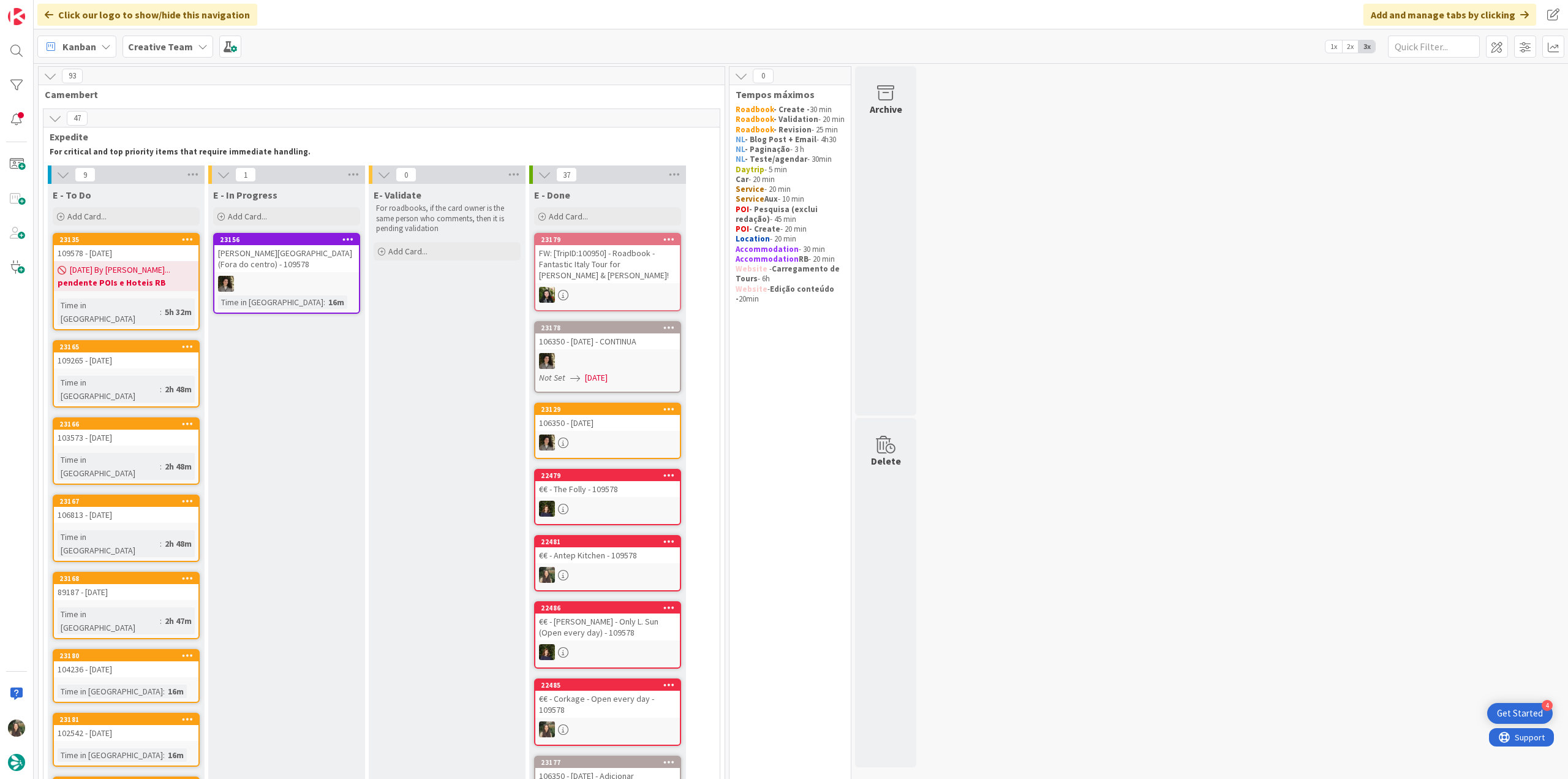
click at [179, 360] on link "23165 109265 - 13 oct Time in Column : 2h 48m" at bounding box center [126, 374] width 147 height 67
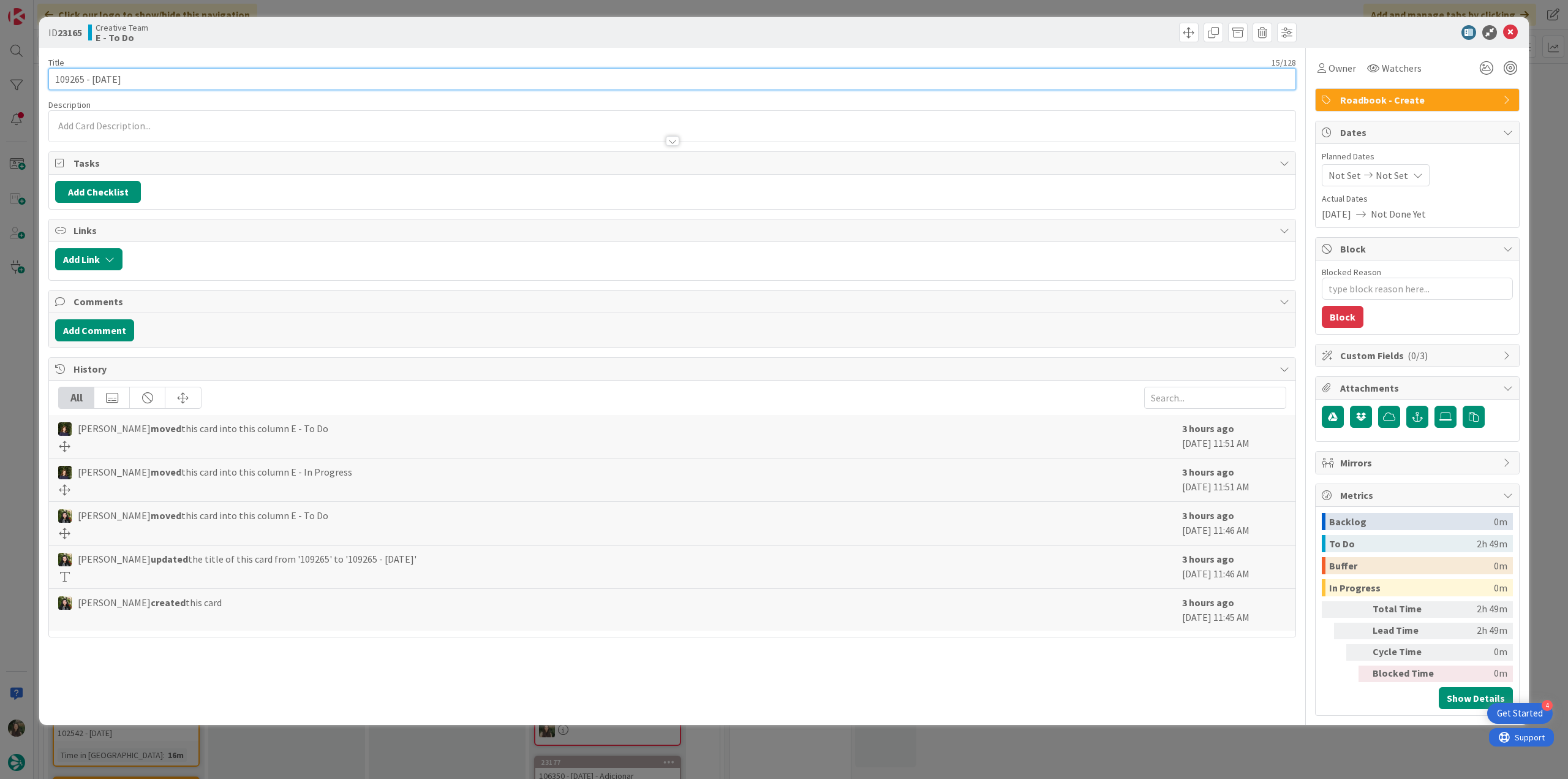
click at [77, 75] on input "109265 - [DATE]" at bounding box center [672, 79] width 1248 height 22
click at [1328, 76] on div "Owner" at bounding box center [1336, 68] width 43 height 22
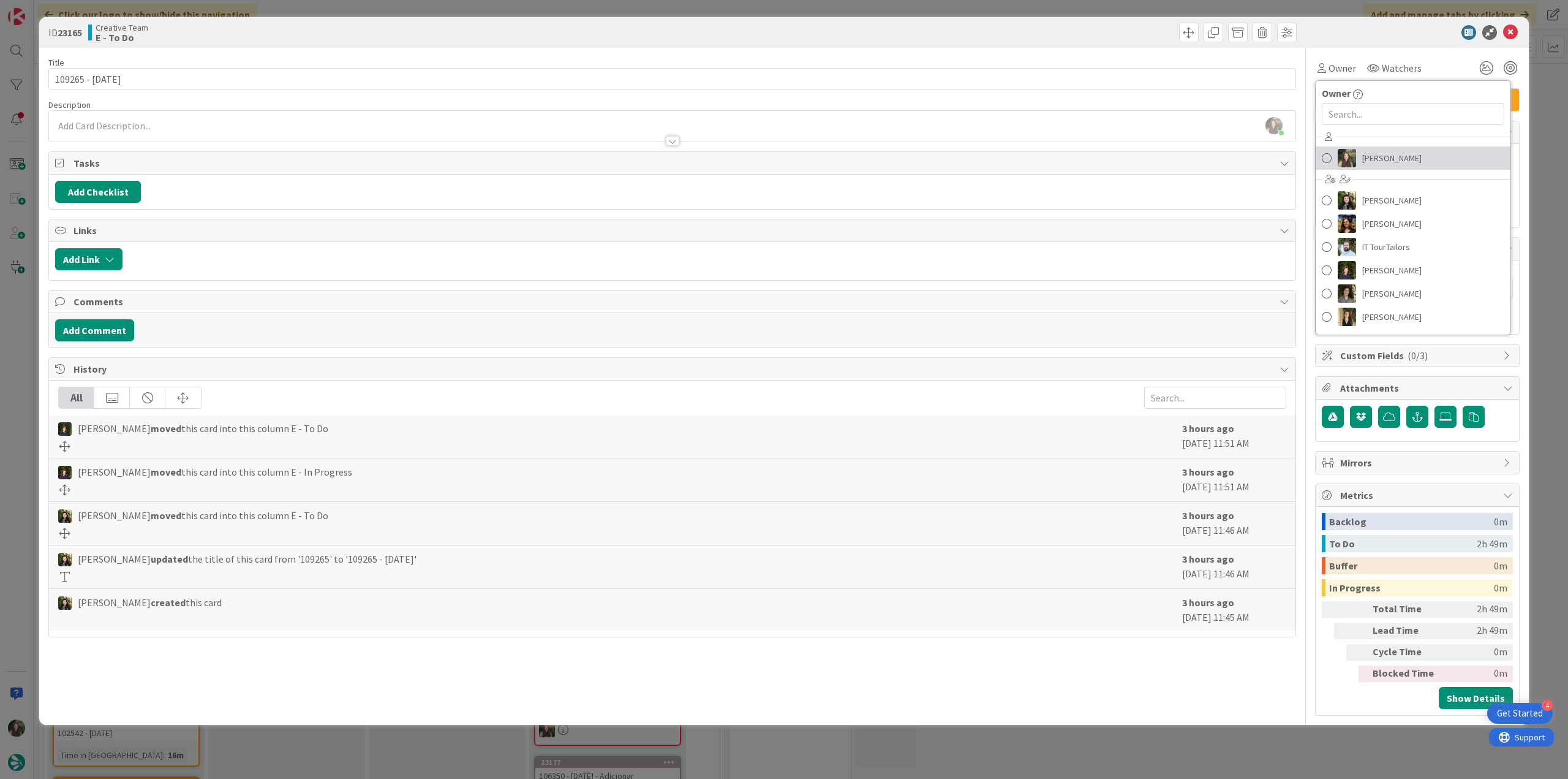
drag, startPoint x: 1376, startPoint y: 150, endPoint x: 1410, endPoint y: 151, distance: 34.0
click at [1376, 150] on span "[PERSON_NAME]" at bounding box center [1391, 158] width 59 height 19
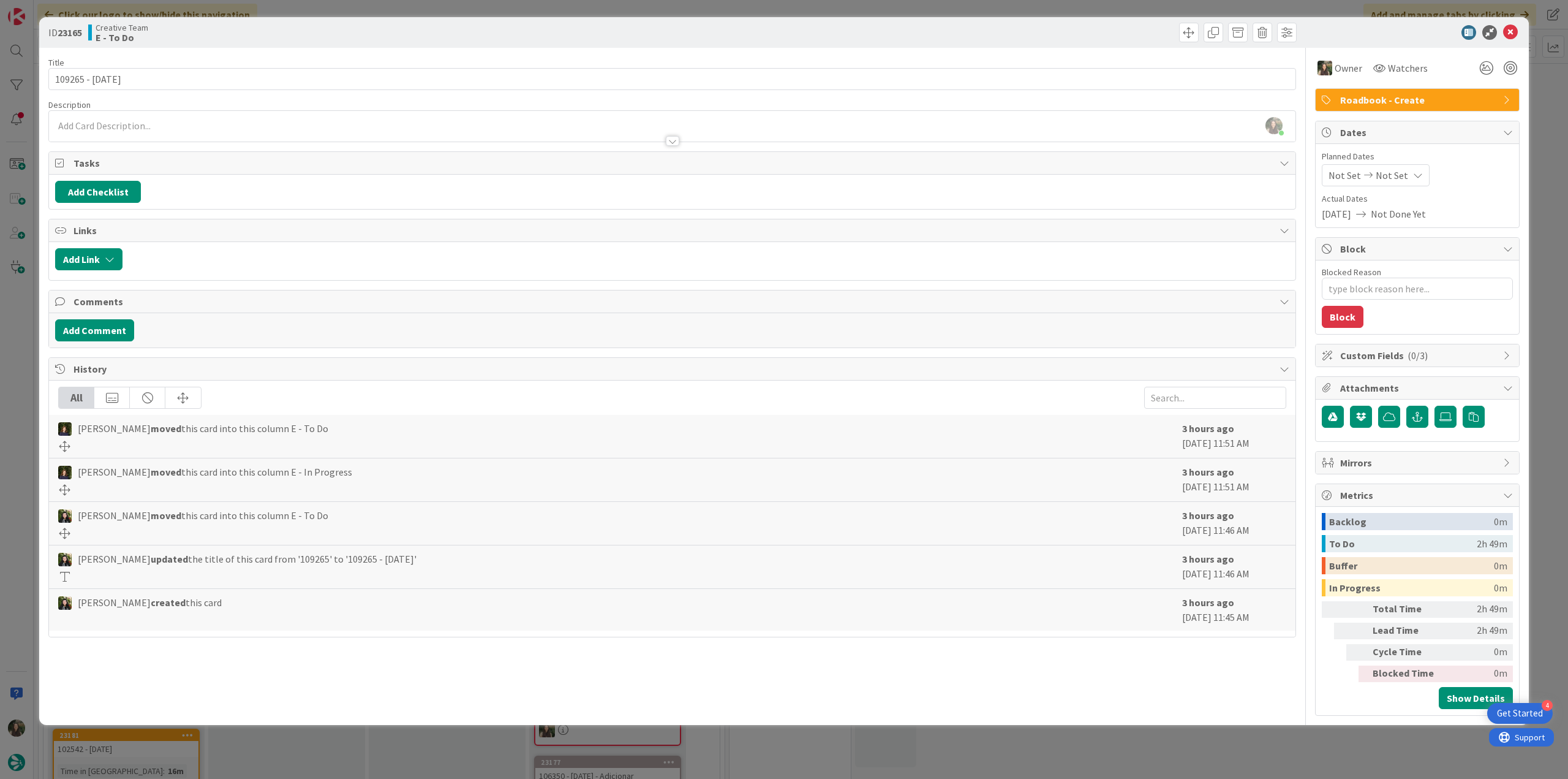
click at [1550, 99] on div "ID 23165 Creative Team E - To Do Title 15 / 128 109265 - 13 oct Description Inê…" at bounding box center [784, 389] width 1568 height 779
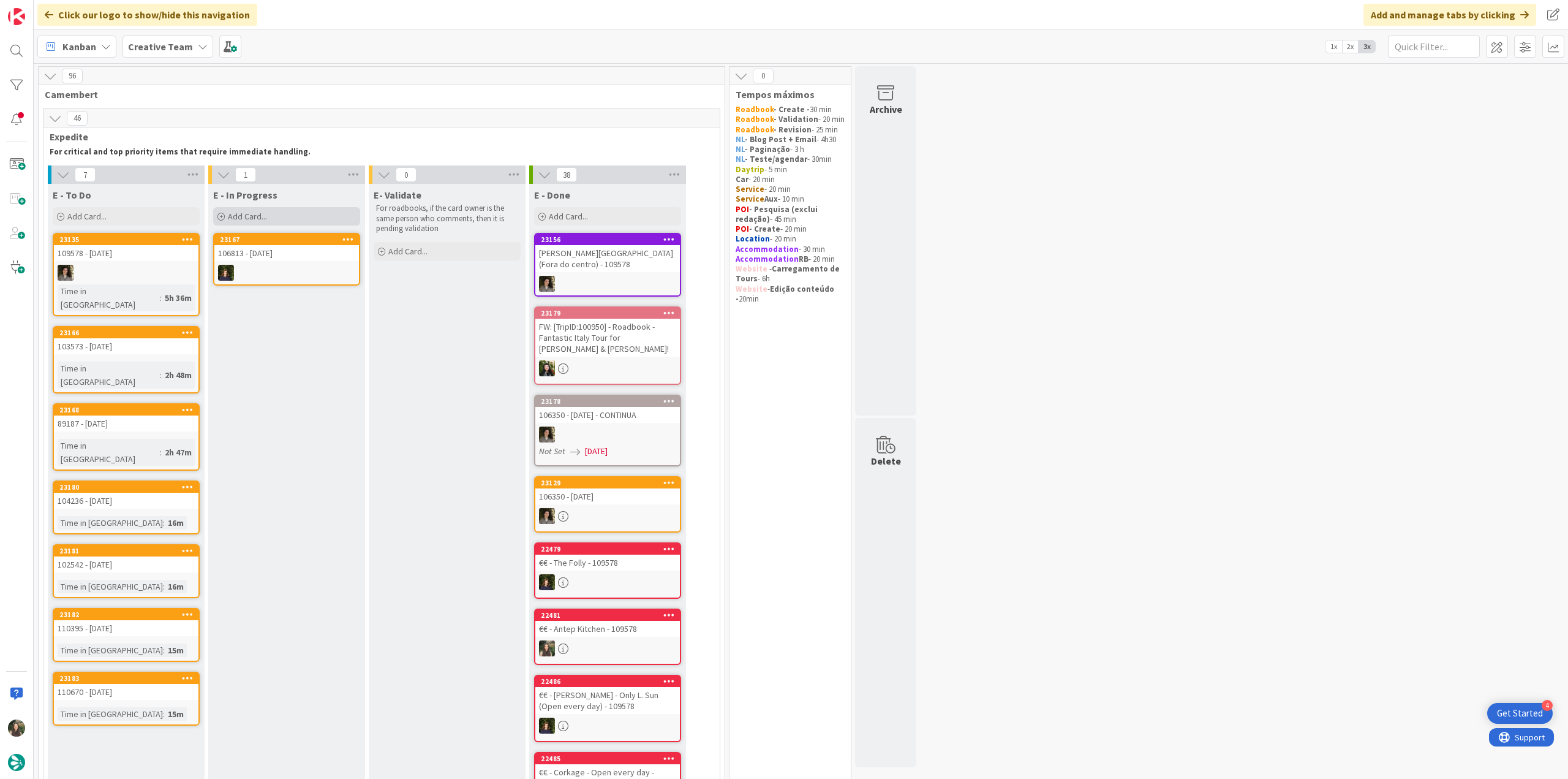
click at [291, 218] on div "Add Card..." at bounding box center [287, 216] width 147 height 19
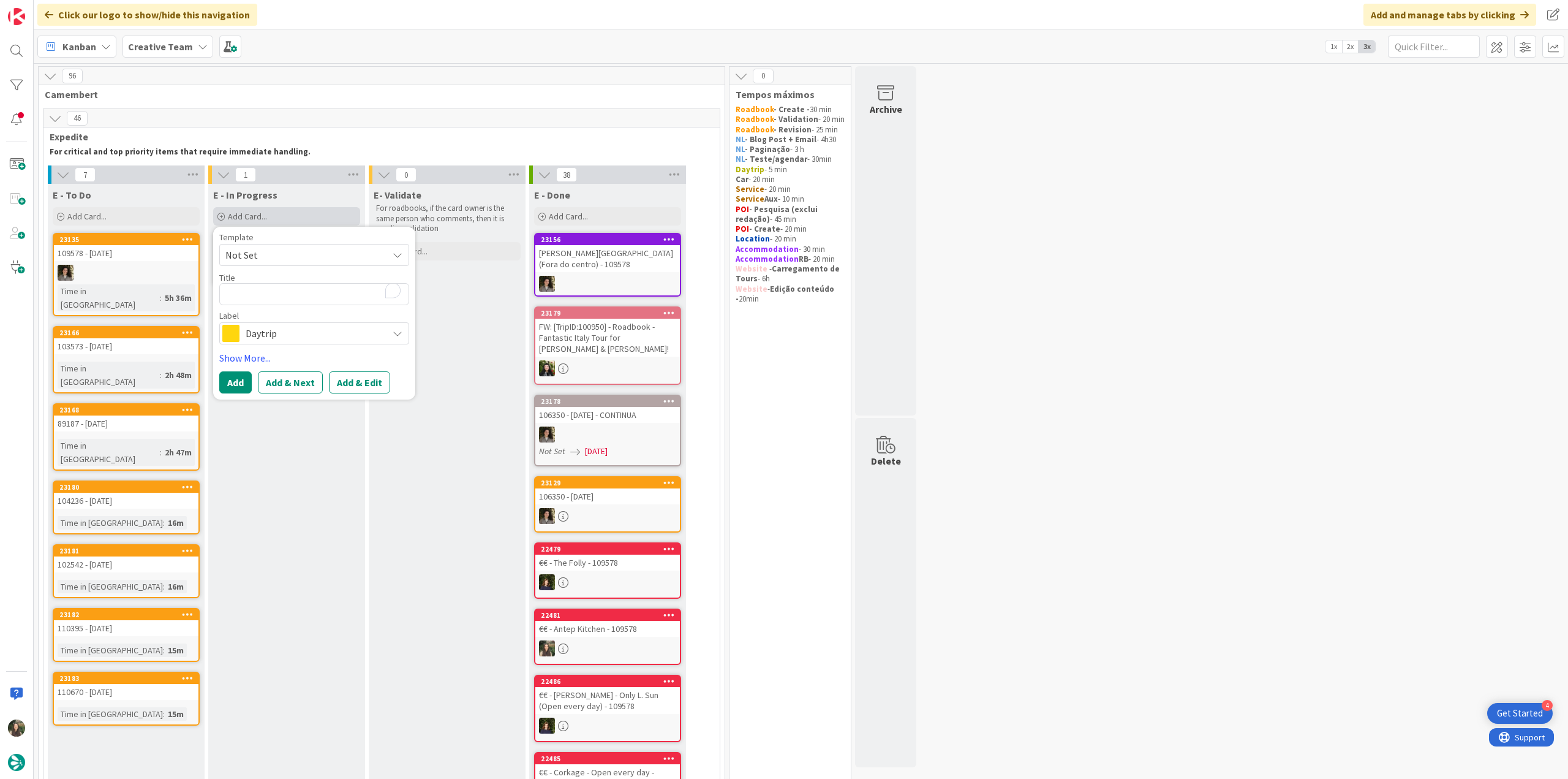
type textarea "x"
type textarea "G"
type textarea "x"
type textarea "GP"
type textarea "x"
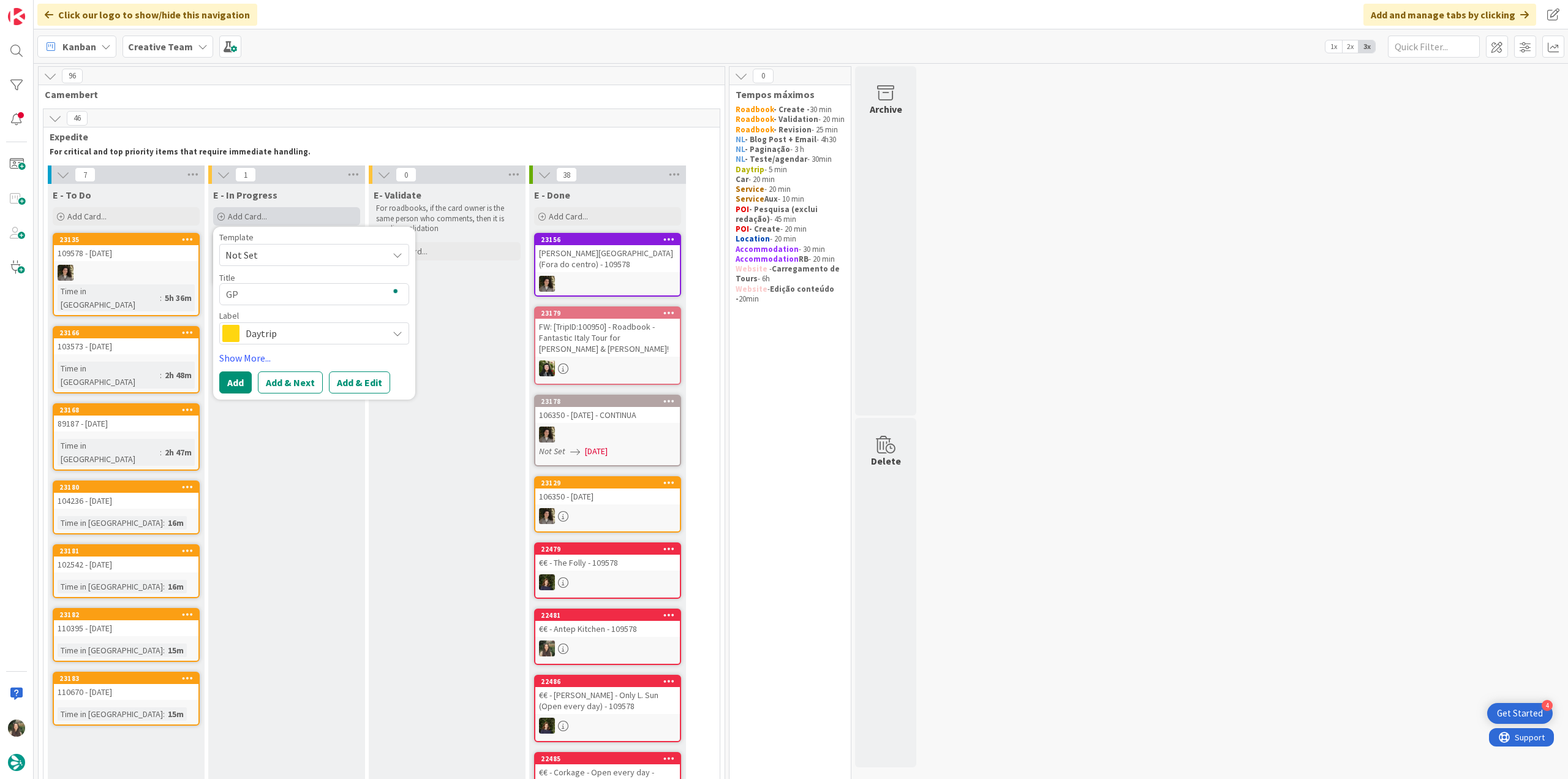
type textarea "GPS"
type textarea "x"
type textarea "GPS"
type textarea "x"
type textarea "GPS P"
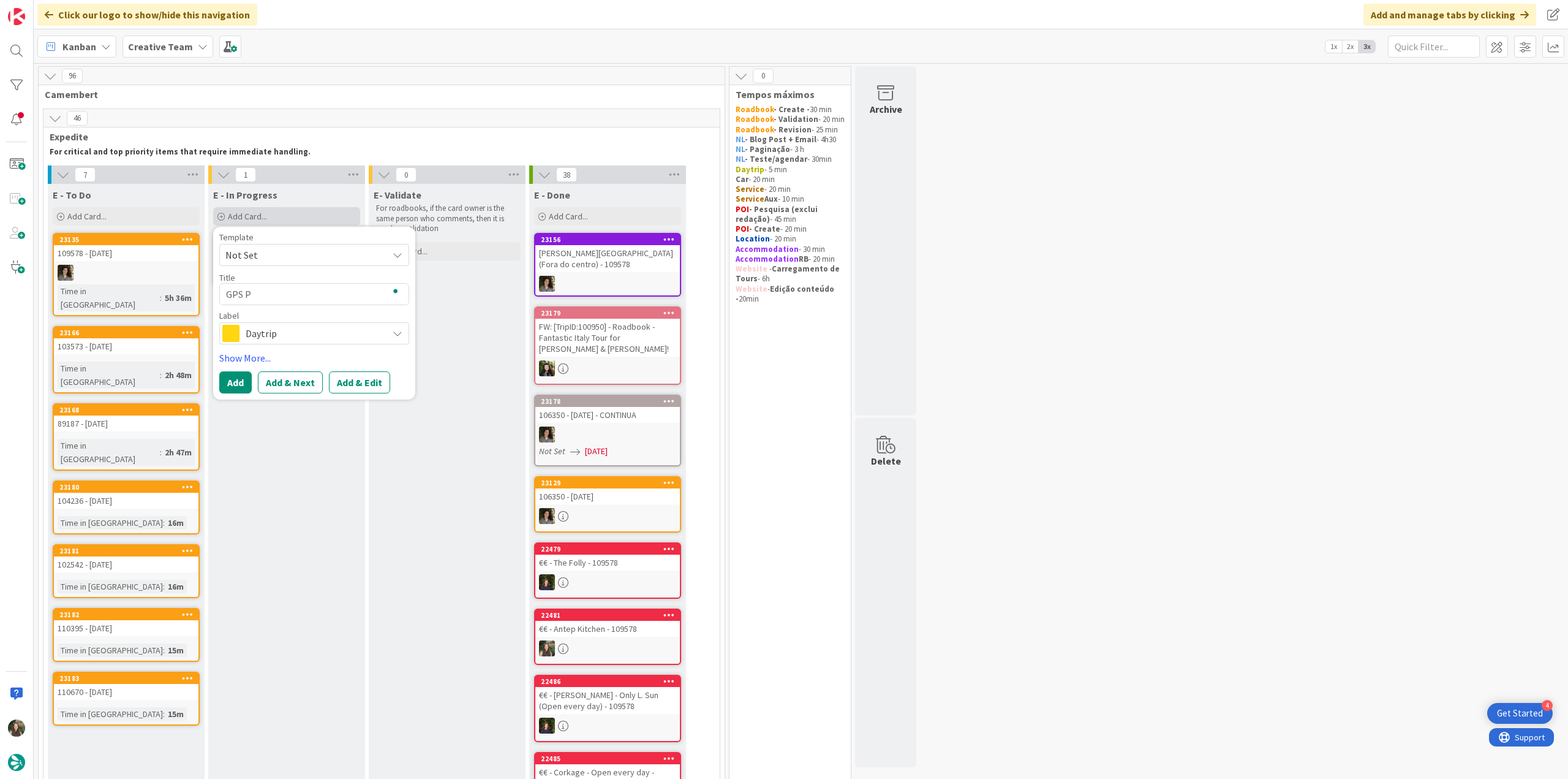
type textarea "x"
type textarea "GPS Po"
type textarea "x"
type textarea "GPS Poi"
type textarea "x"
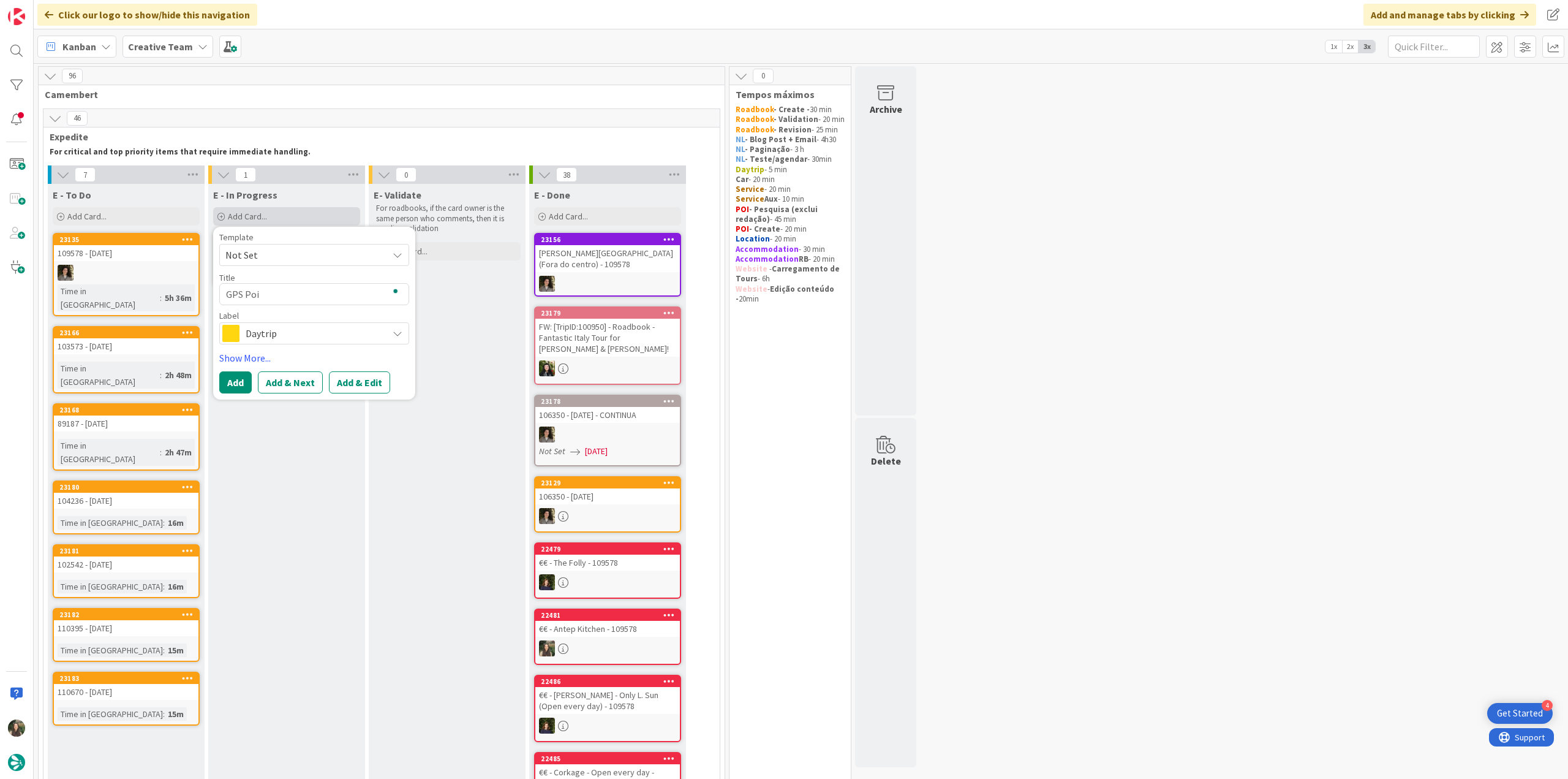
type textarea "GPS Poin"
type textarea "x"
type textarea "GPS Point"
click at [282, 327] on span "Daytrip" at bounding box center [313, 333] width 136 height 17
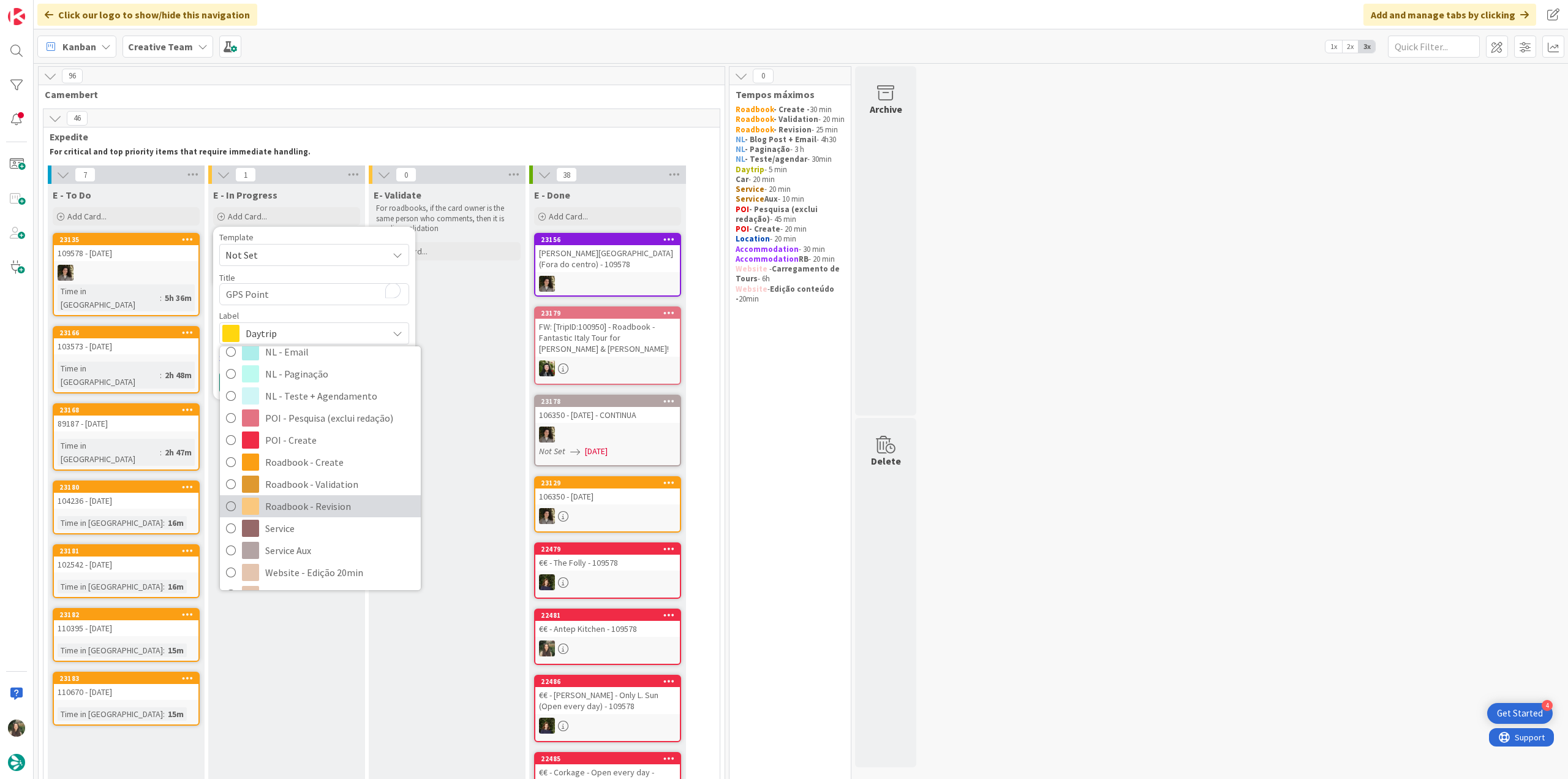
scroll to position [228, 0]
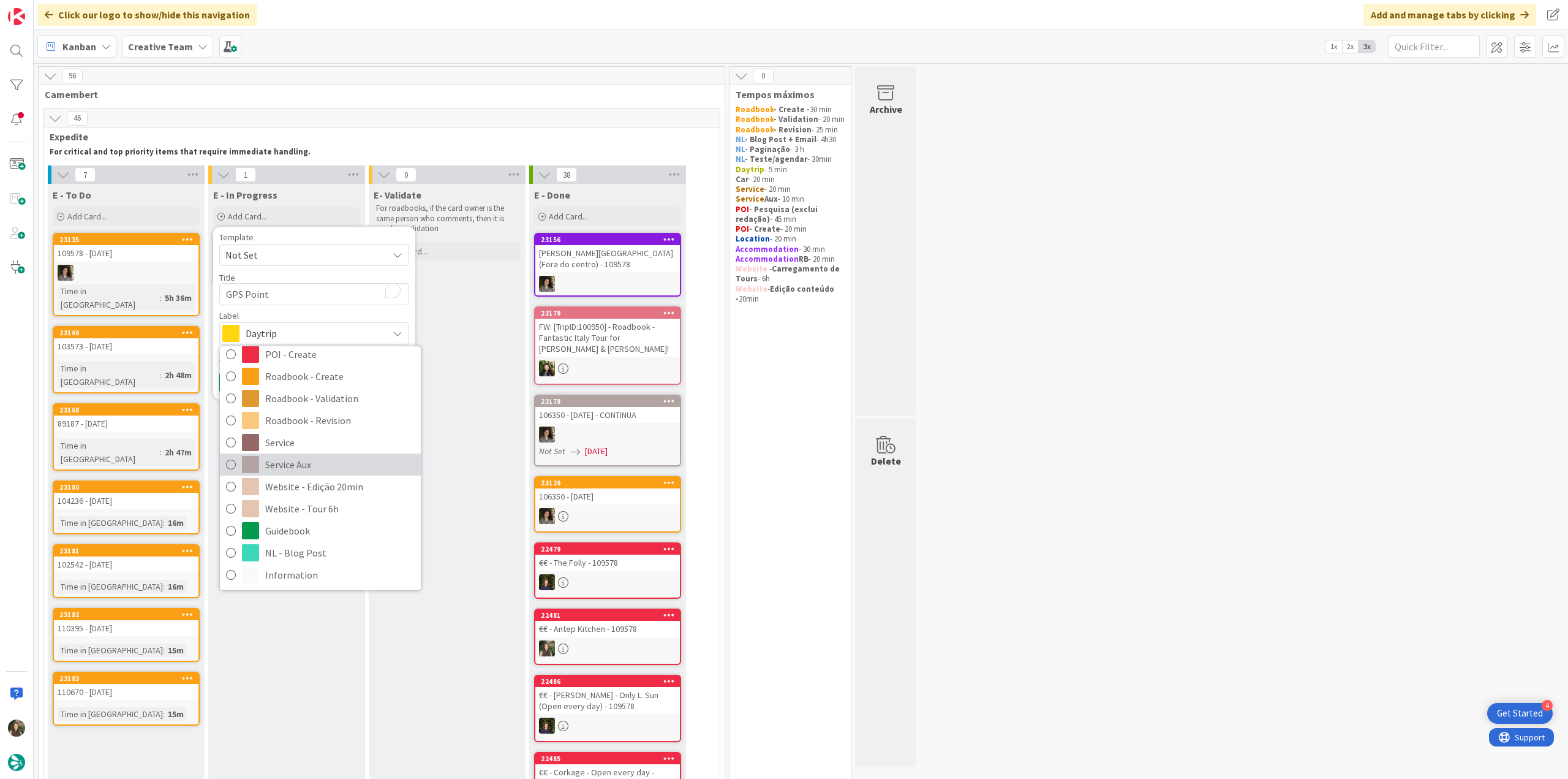
click at [302, 461] on span "Service Aux" at bounding box center [339, 464] width 149 height 19
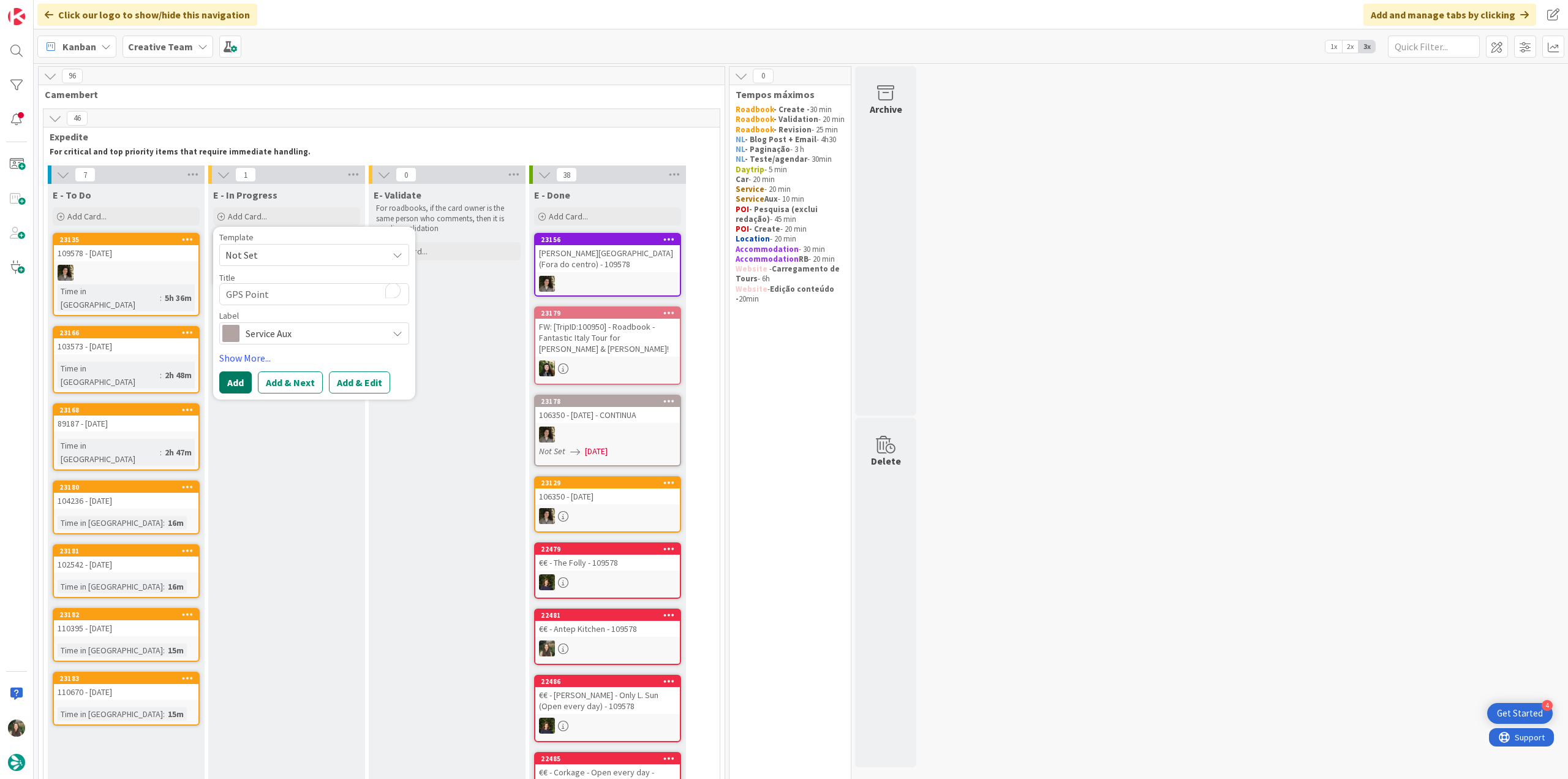
click at [234, 380] on button "Add" at bounding box center [235, 382] width 32 height 22
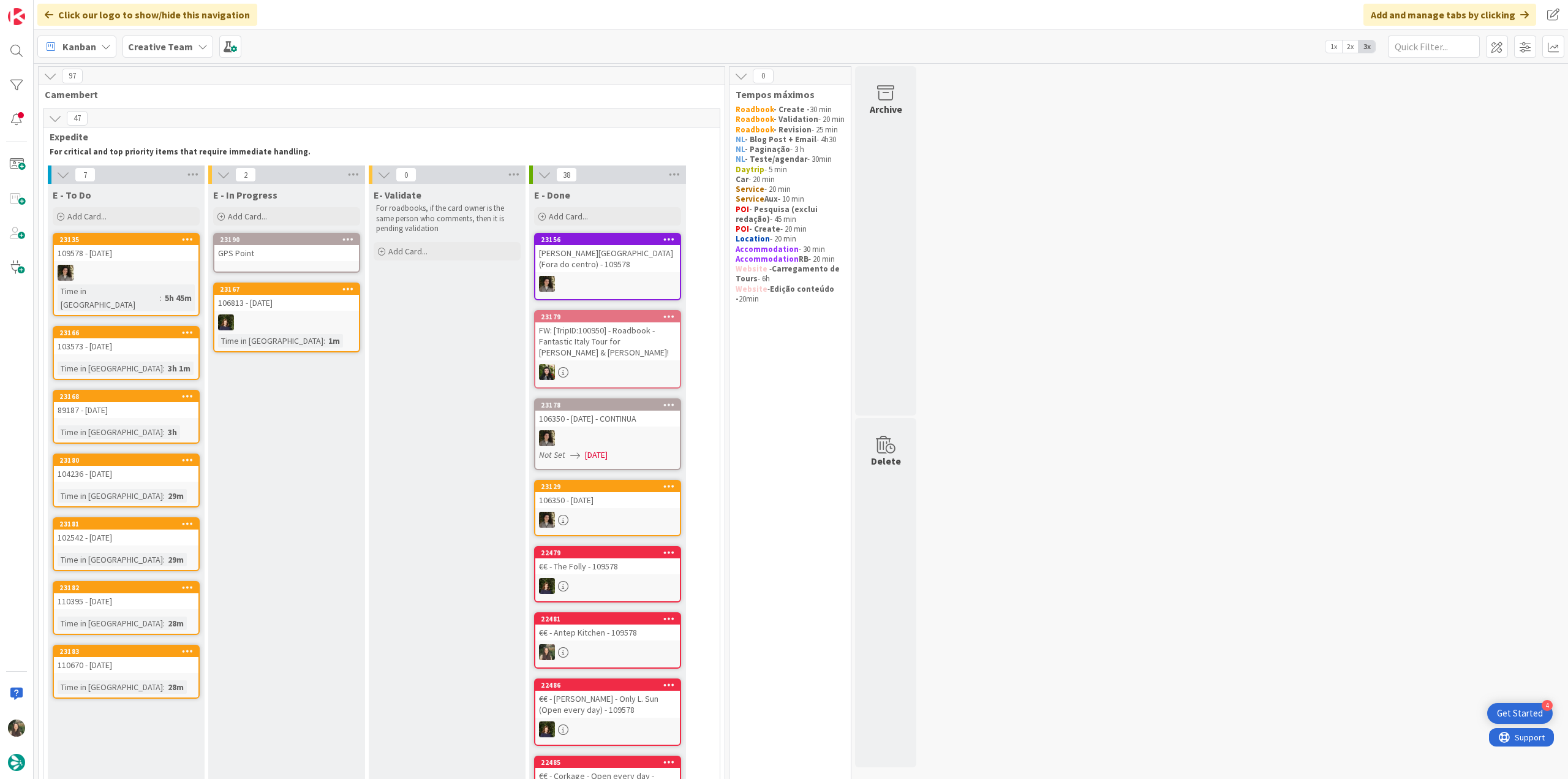
click at [271, 251] on div "GPS Point" at bounding box center [287, 253] width 144 height 16
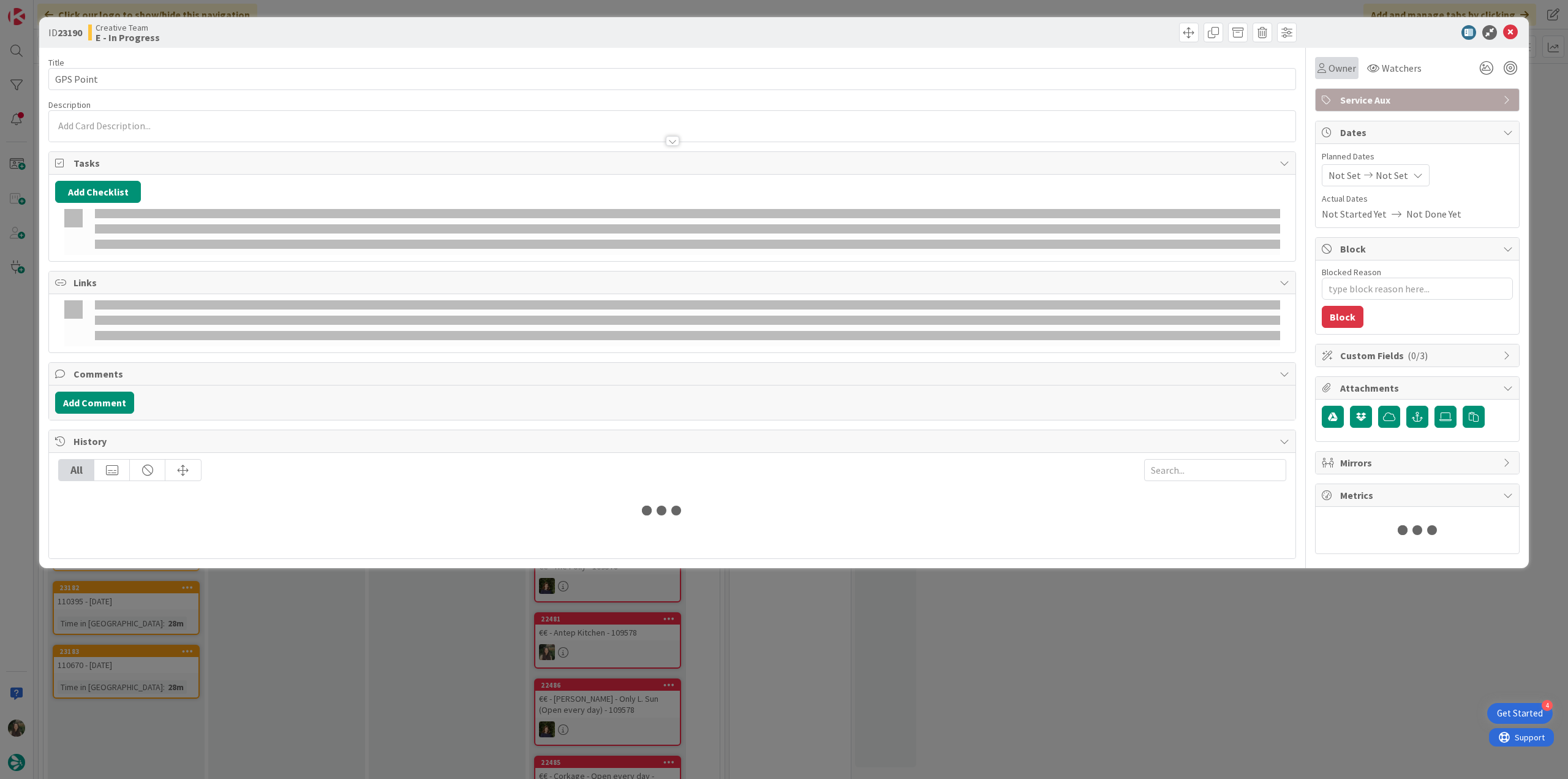
click at [1344, 76] on div "Owner" at bounding box center [1336, 68] width 43 height 22
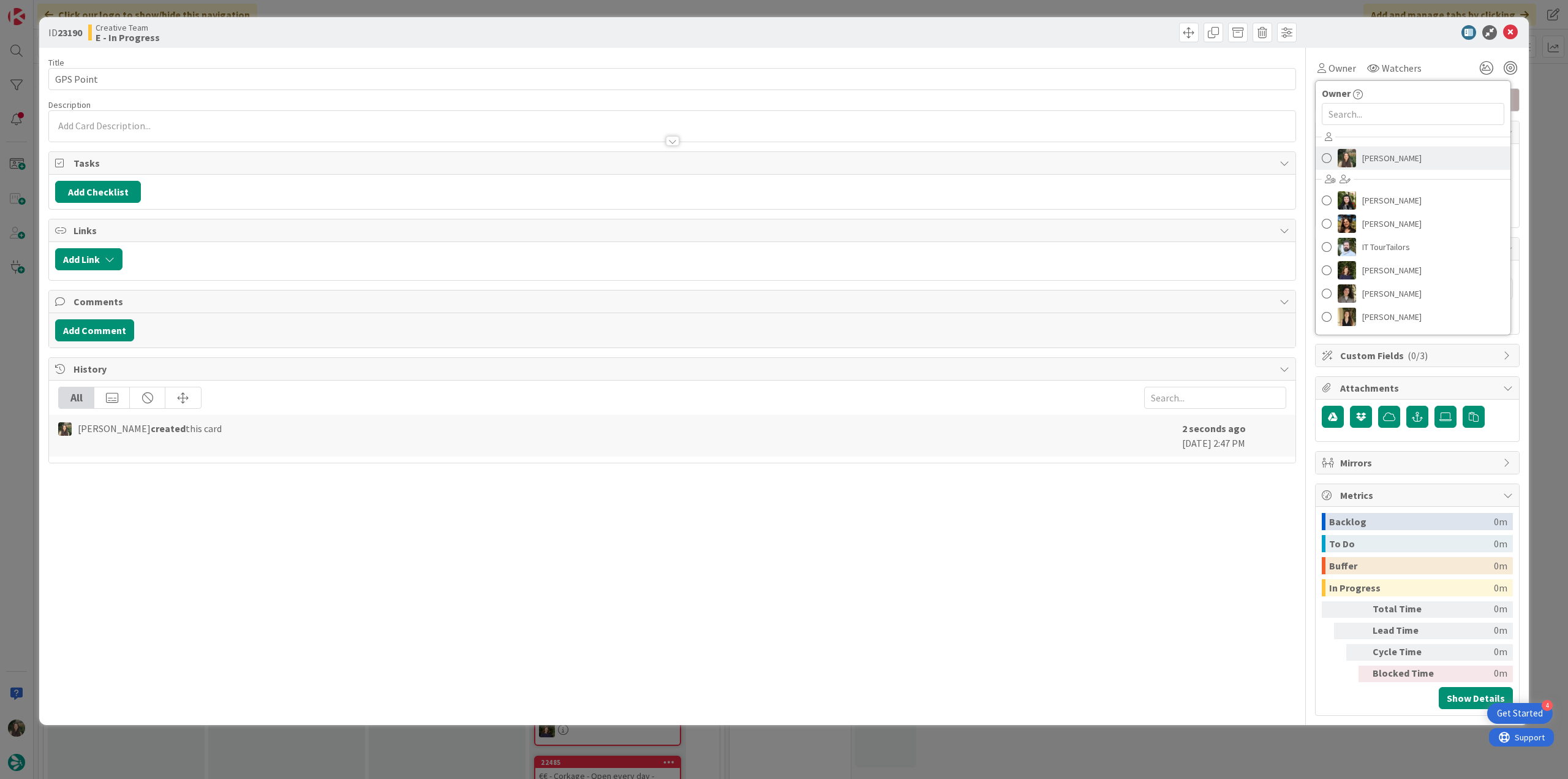
click at [1373, 153] on span "[PERSON_NAME]" at bounding box center [1391, 158] width 59 height 19
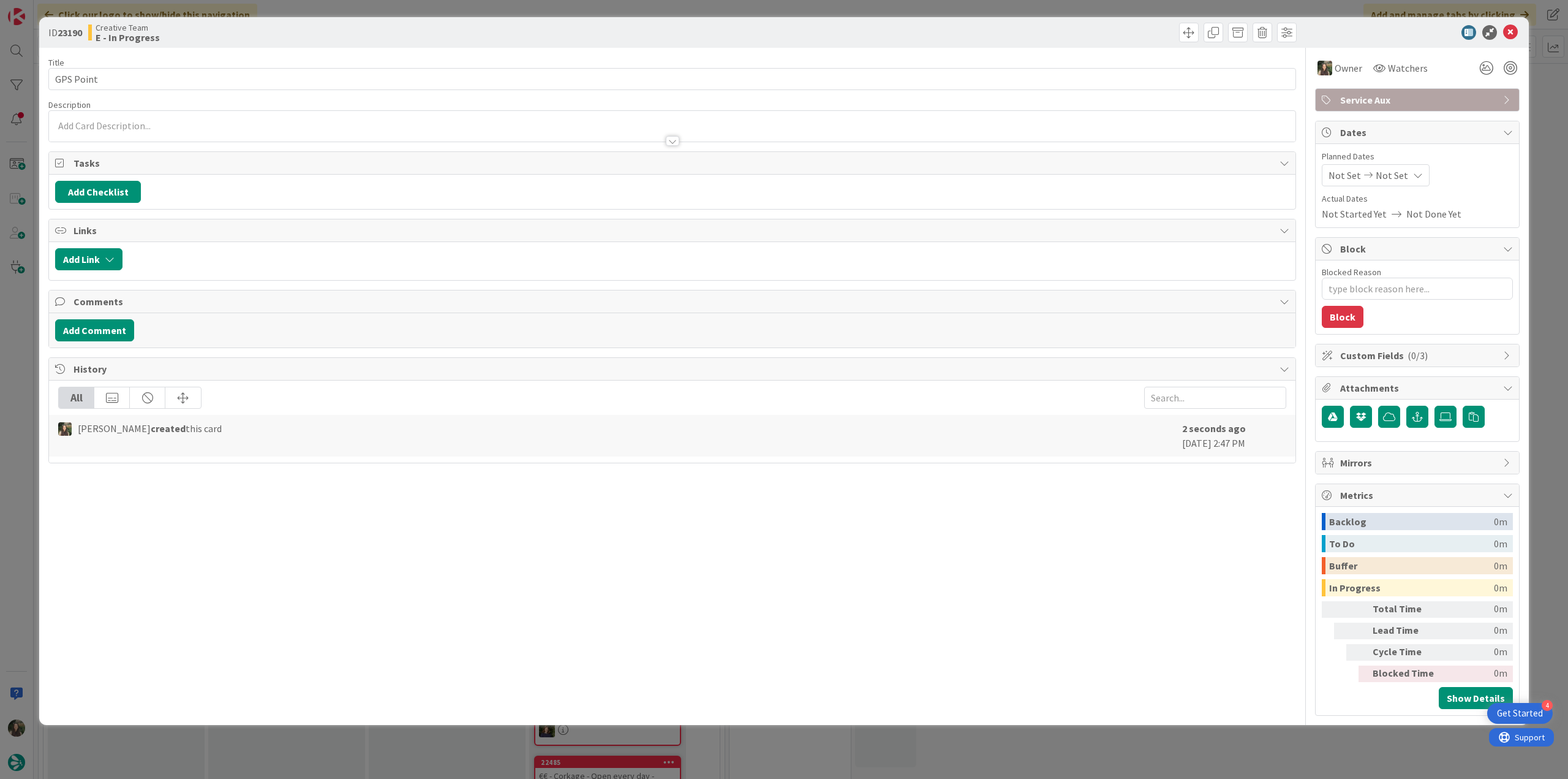
click at [1546, 94] on div "ID 23190 Creative Team E - In Progress Title 9 / 128 GPS Point Description Owne…" at bounding box center [784, 389] width 1568 height 779
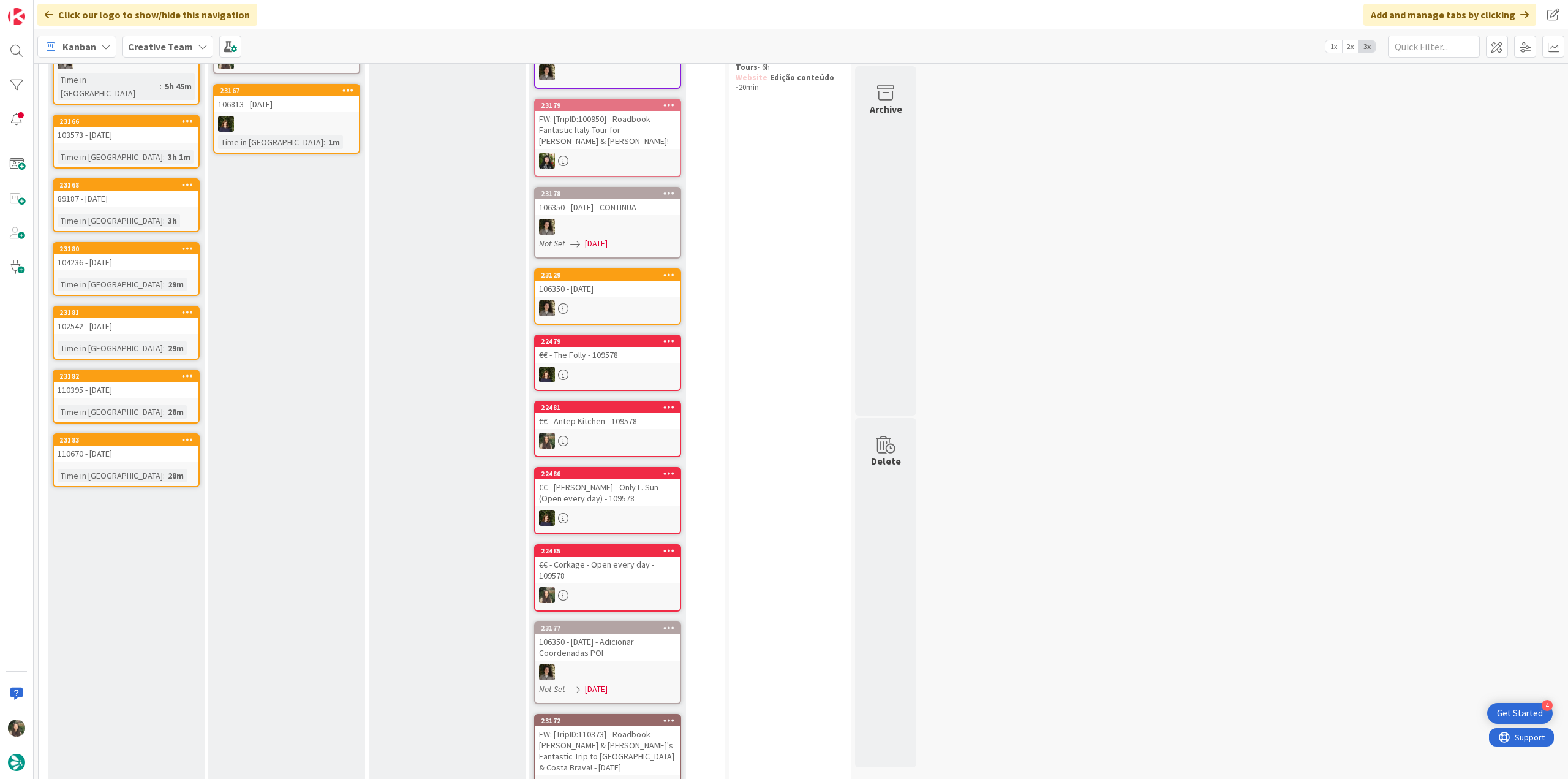
scroll to position [122, 0]
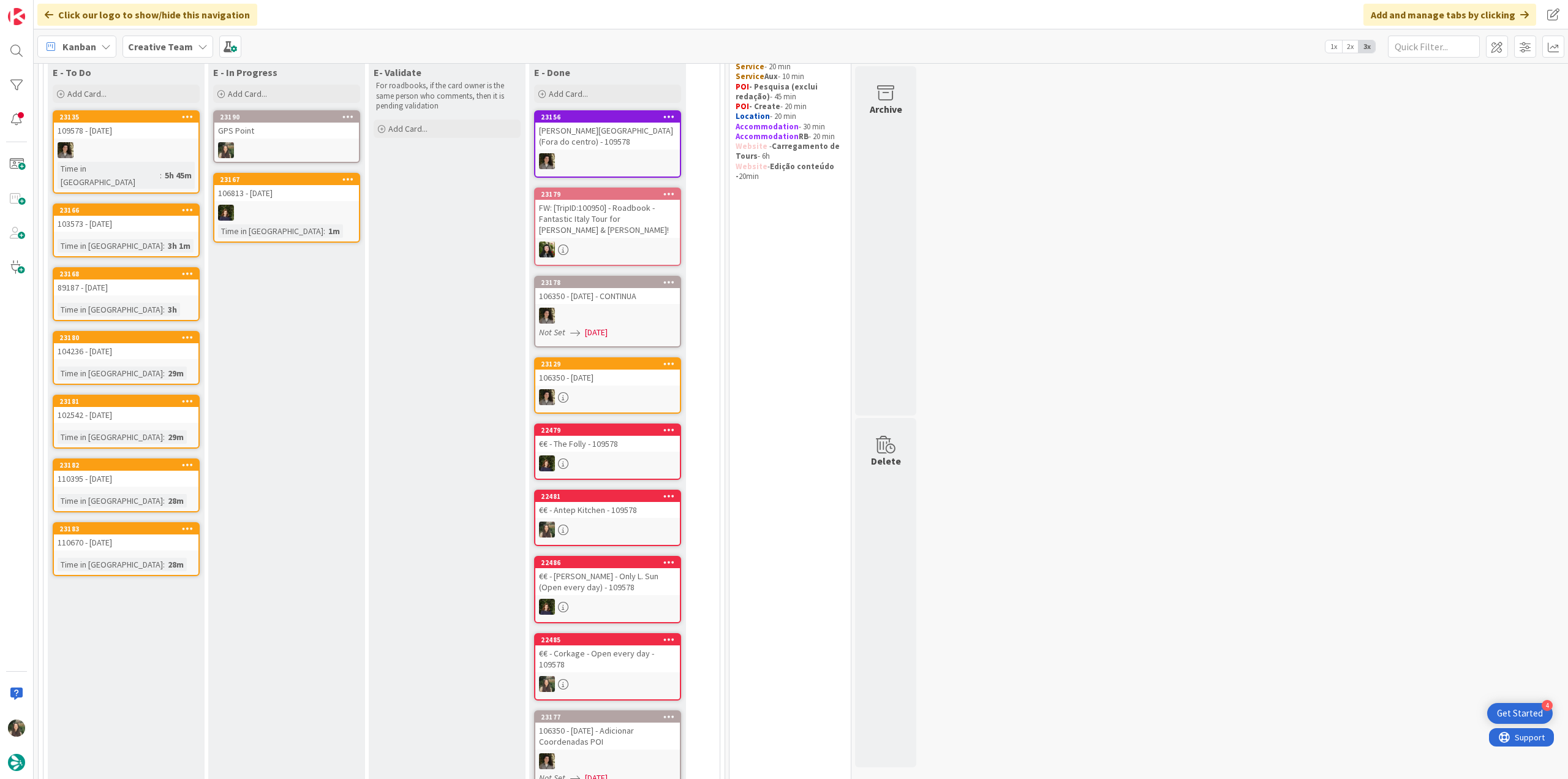
click at [328, 144] on div at bounding box center [287, 150] width 144 height 16
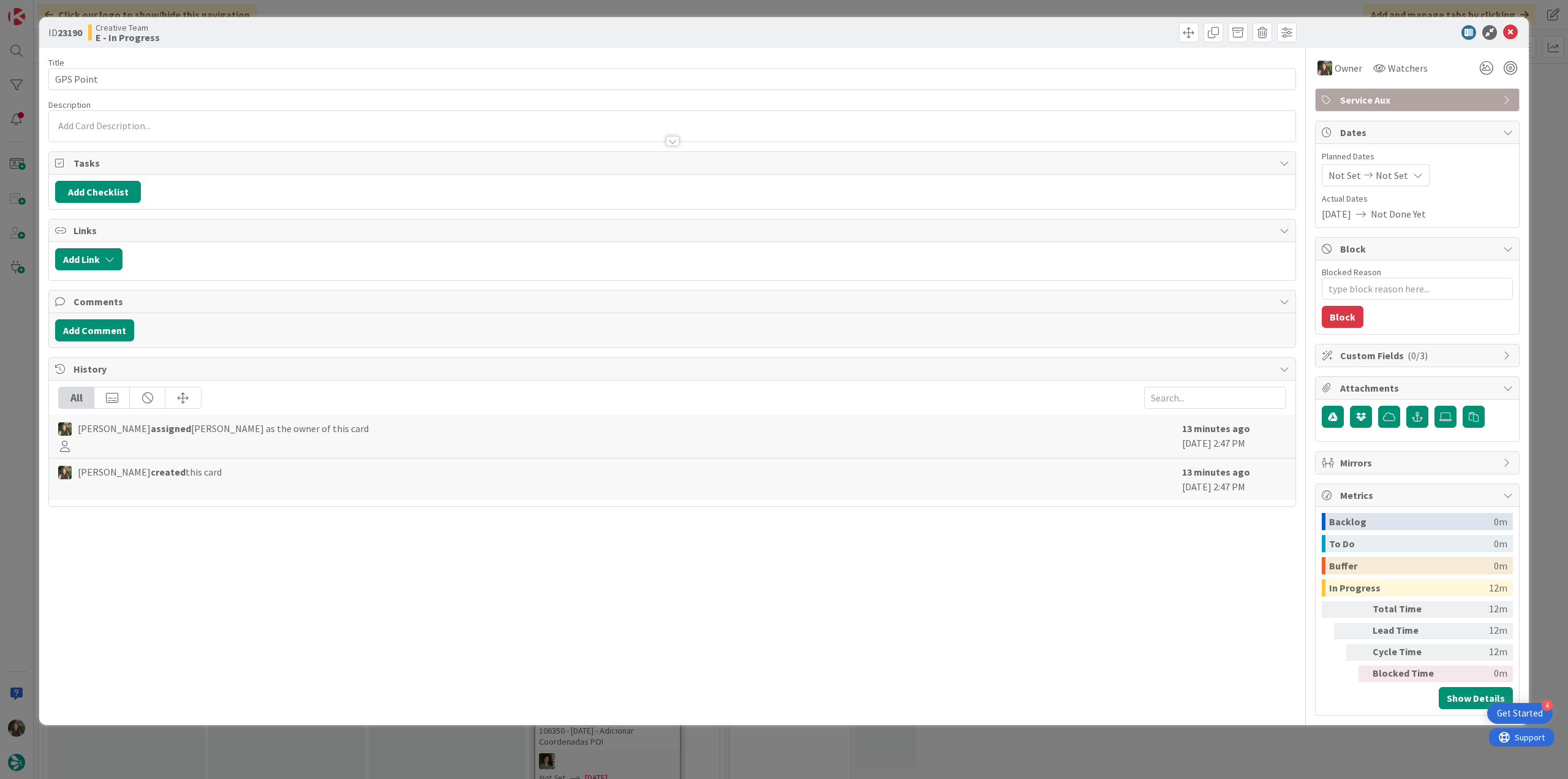
click at [1169, 725] on div "ID 23190 Creative Team E - In Progress Title 9 / 128 GPS Point Description Owne…" at bounding box center [784, 389] width 1568 height 779
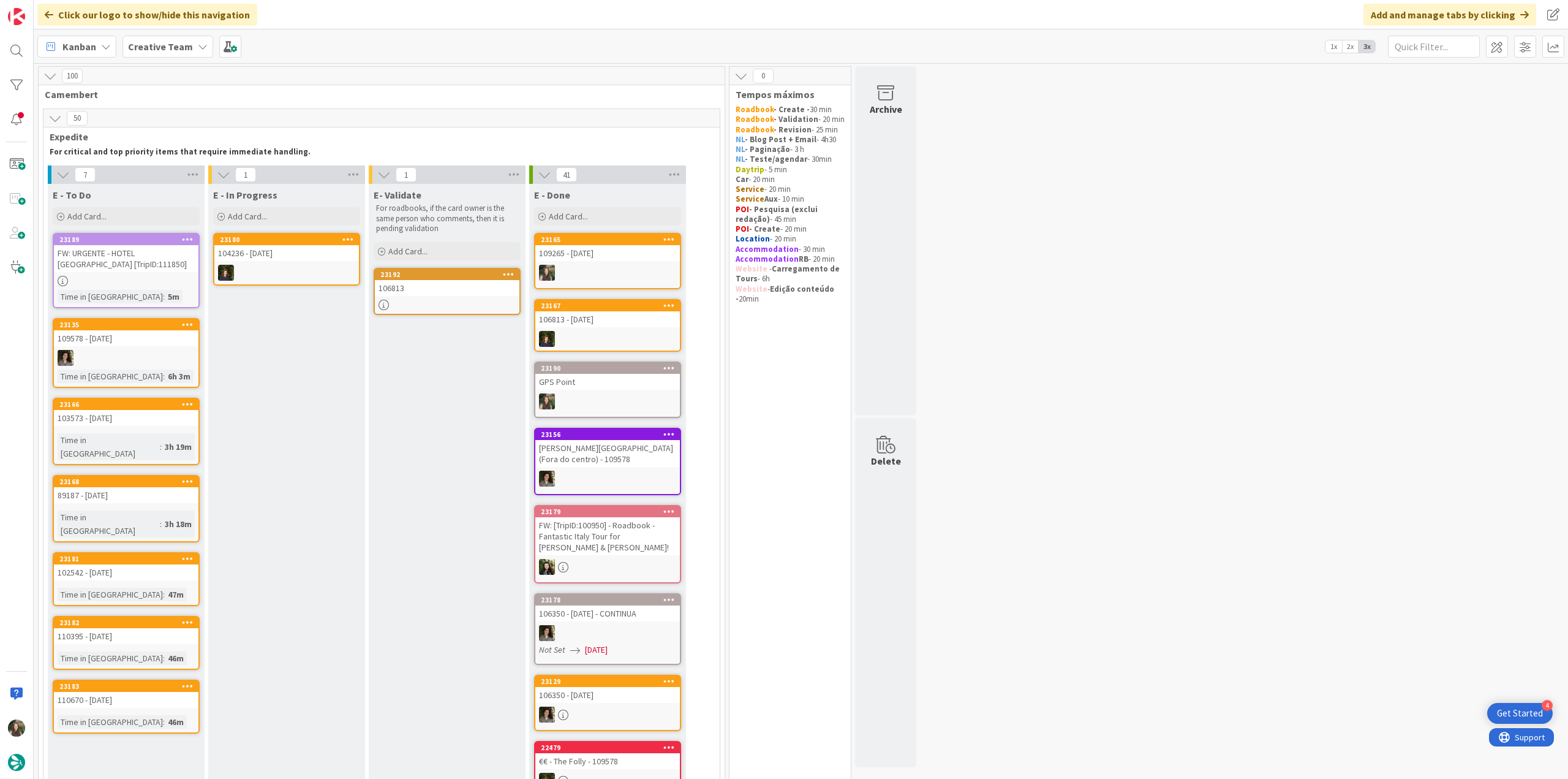
click at [631, 256] on div "109265 - [DATE]" at bounding box center [607, 253] width 144 height 16
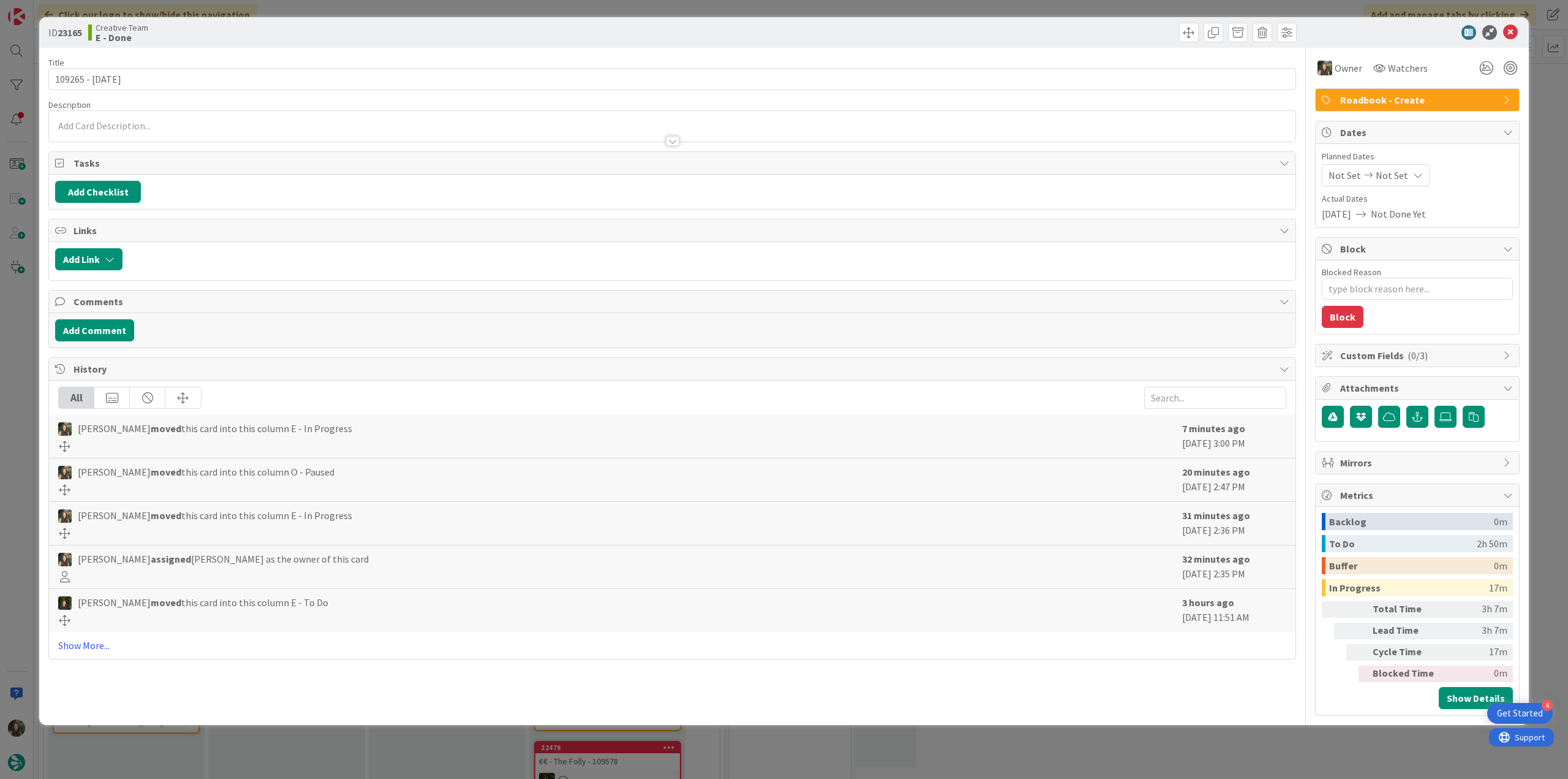
click at [1216, 737] on div "ID 23165 Creative Team E - Done Title 15 / 128 109265 - 13 oct Description Owne…" at bounding box center [784, 389] width 1568 height 779
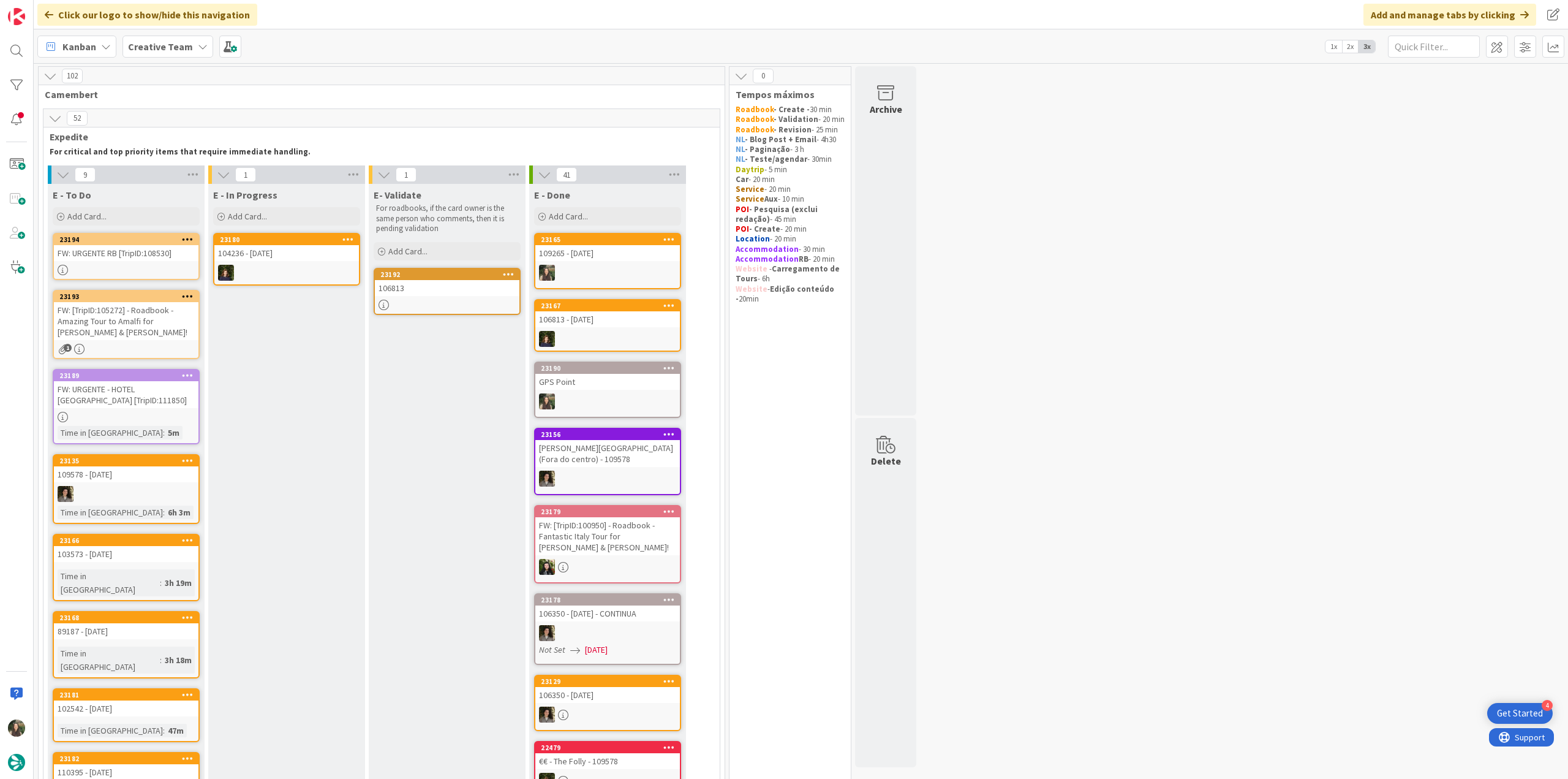
click at [451, 290] on div "106813" at bounding box center [447, 287] width 144 height 16
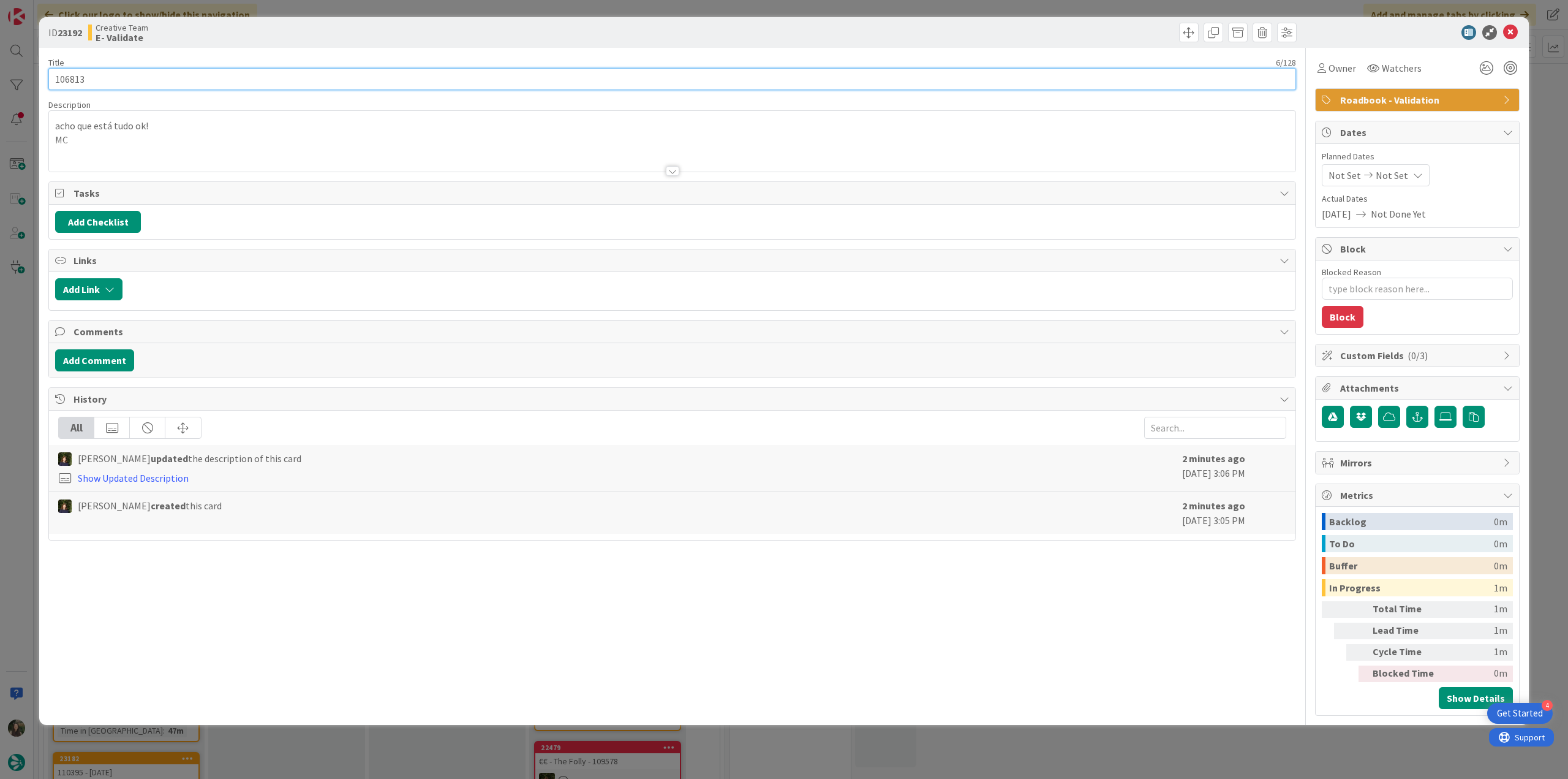
click at [75, 76] on input "106813" at bounding box center [672, 79] width 1248 height 22
click at [1334, 63] on span "Owner" at bounding box center [1342, 67] width 27 height 14
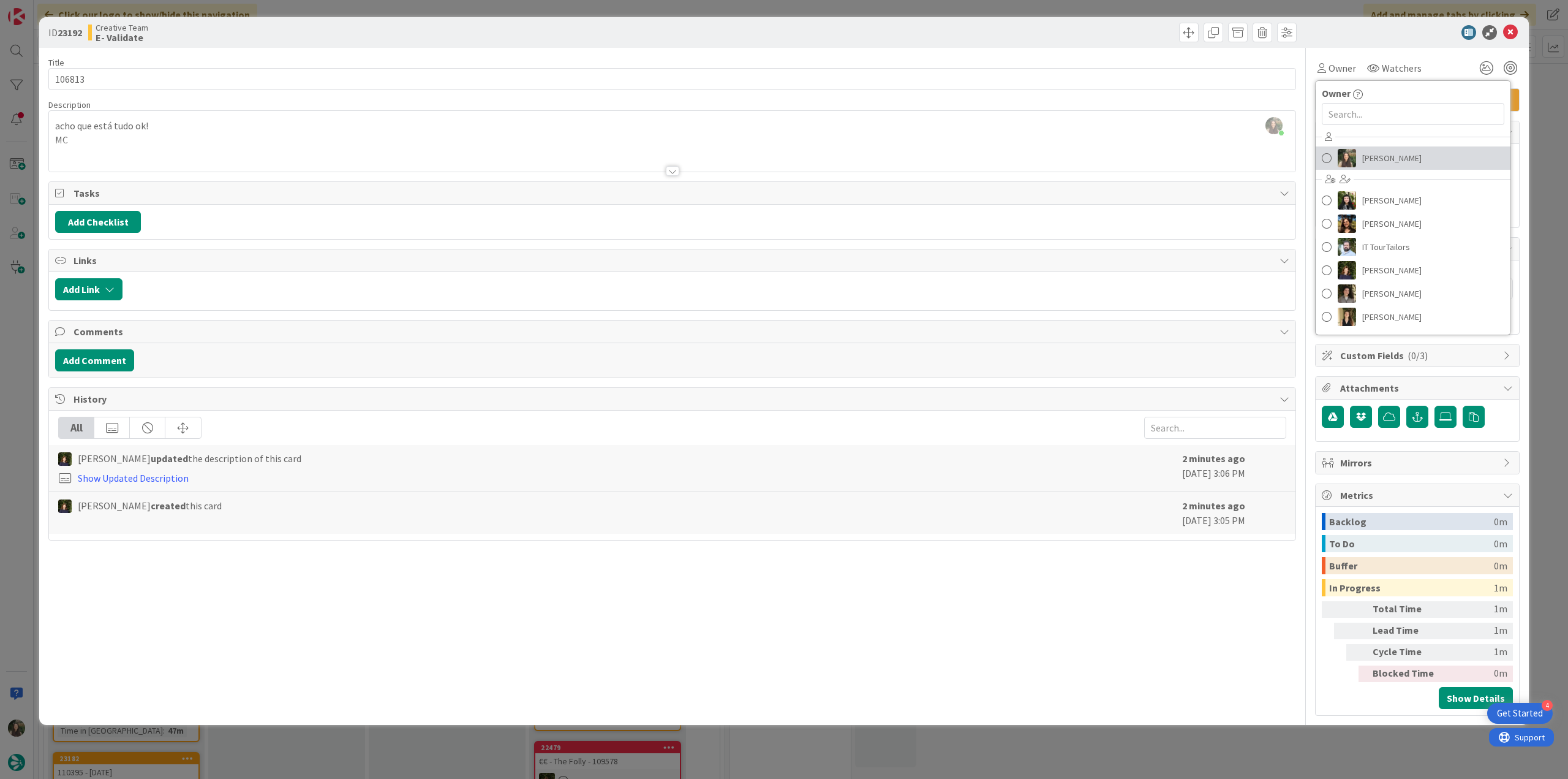
click at [1374, 160] on span "[PERSON_NAME]" at bounding box center [1391, 158] width 59 height 19
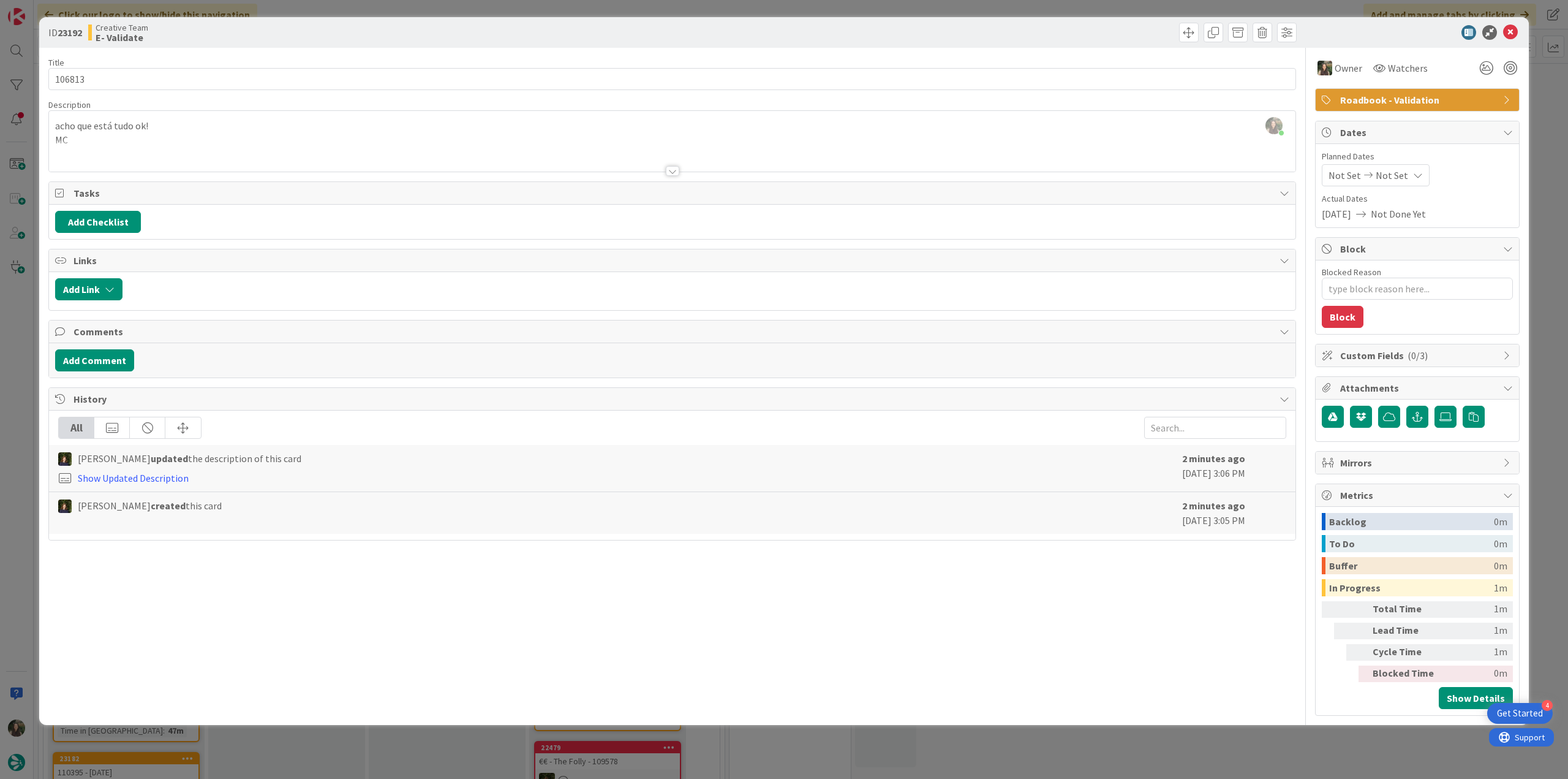
click at [1541, 114] on div "ID 23192 Creative Team E- Validate Title 6 / 128 106813 Description Inês Gonçal…" at bounding box center [784, 389] width 1568 height 779
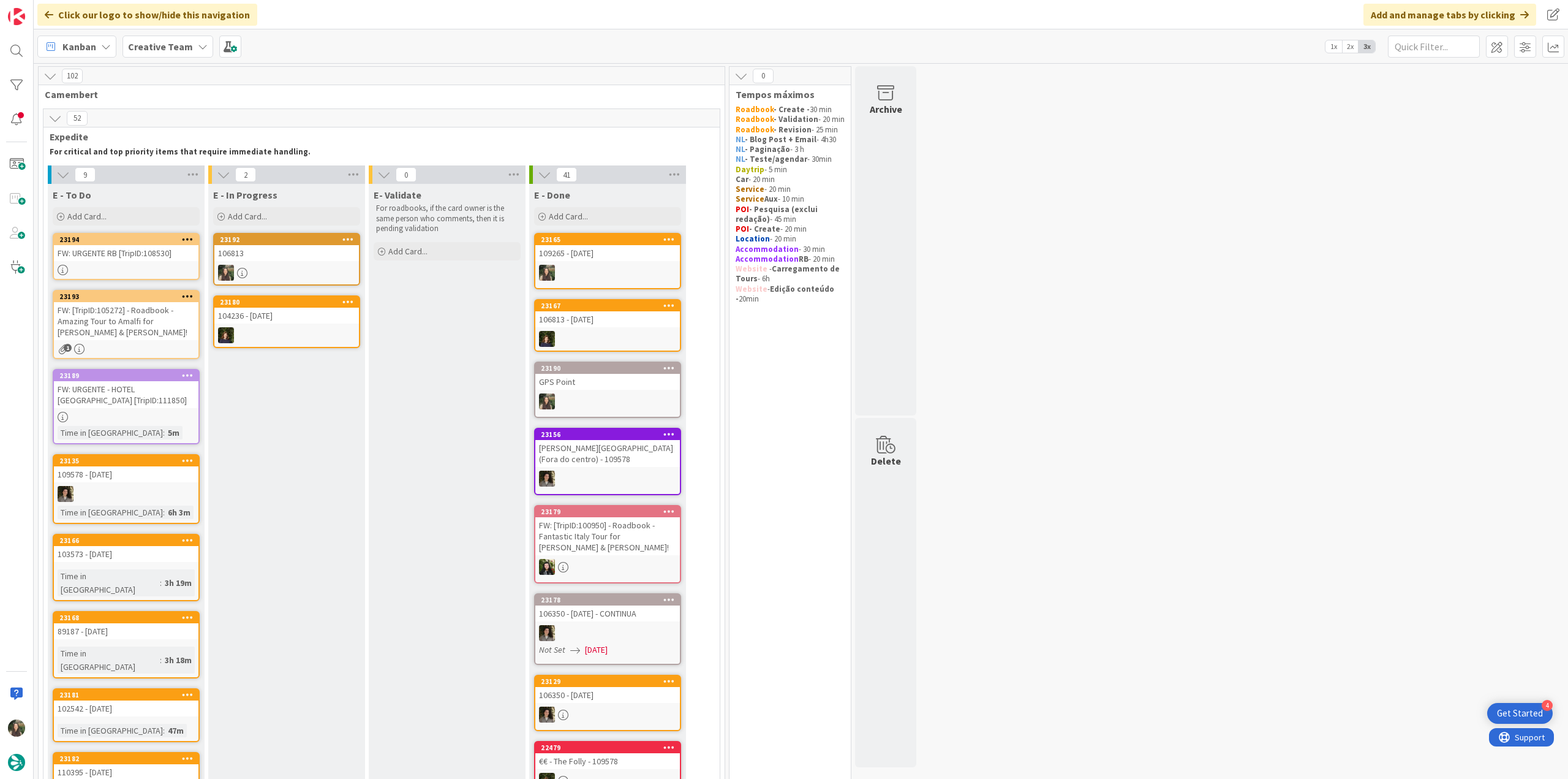
click at [302, 252] on div "106813" at bounding box center [287, 253] width 144 height 16
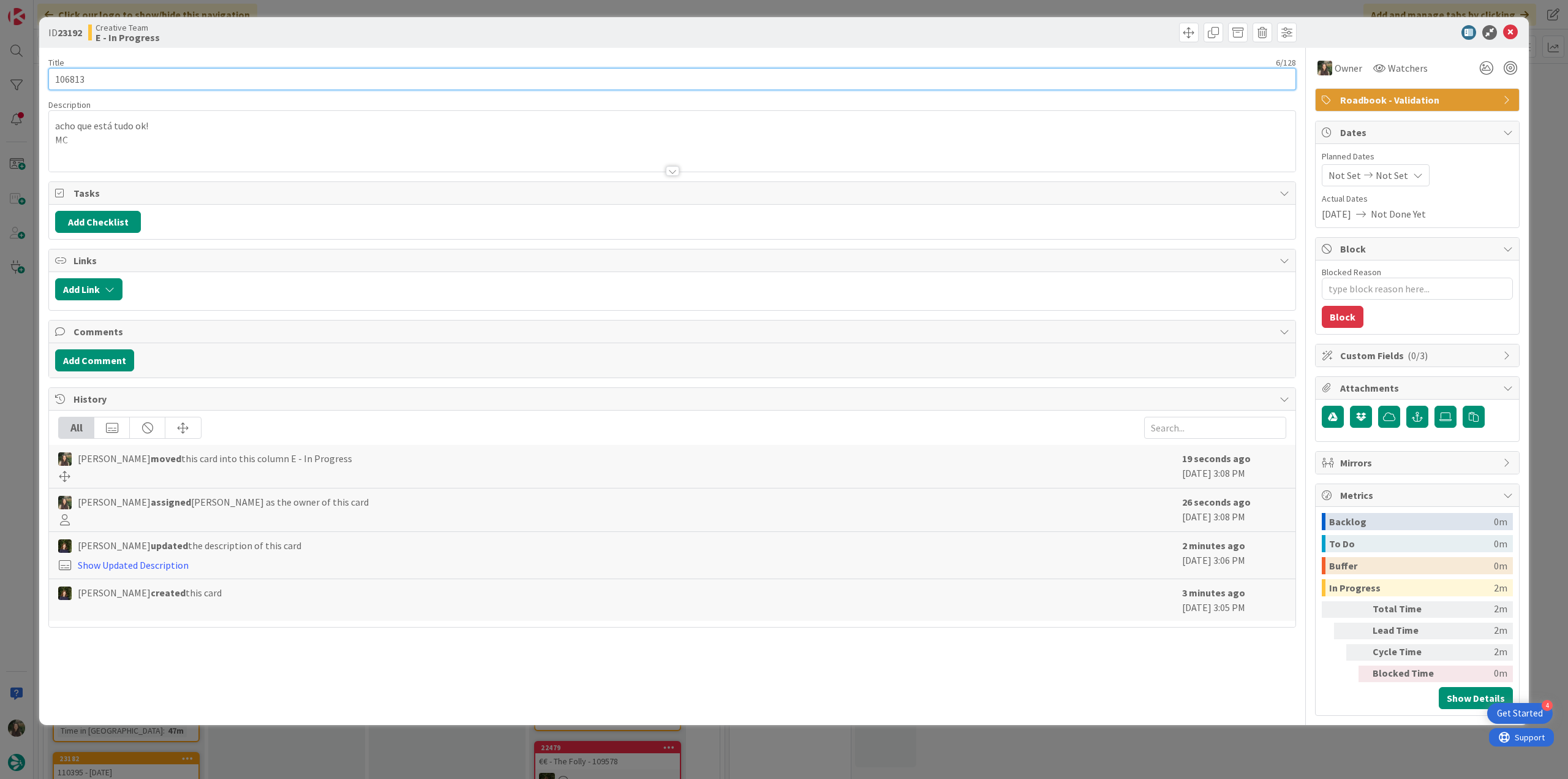
click at [64, 76] on input "106813" at bounding box center [672, 79] width 1248 height 22
click at [24, 340] on div "ID 23192 Creative Team E - In Progress Title 6 / 128 106813 Description Inês Go…" at bounding box center [784, 389] width 1568 height 779
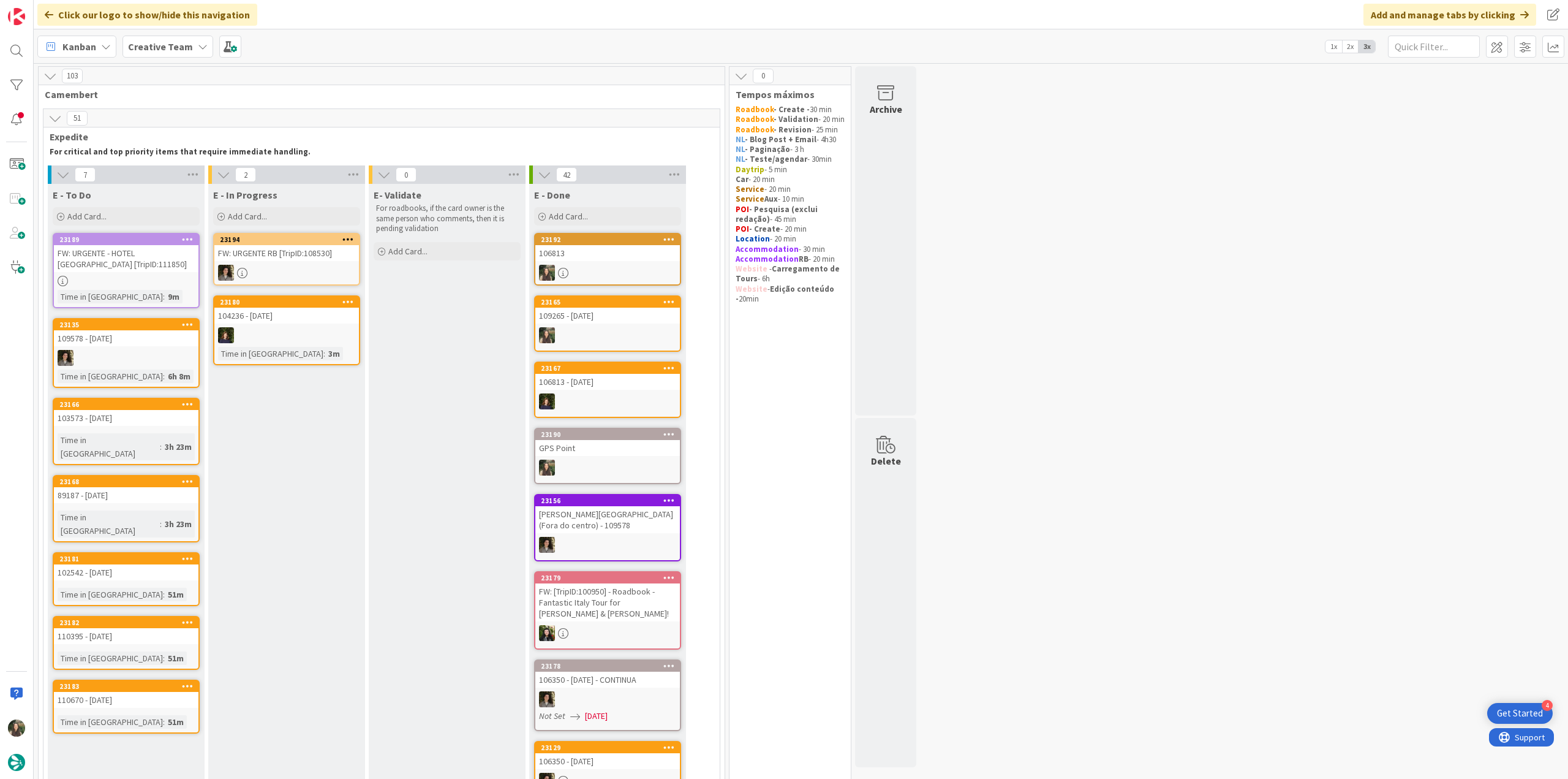
click at [629, 256] on div "106813" at bounding box center [607, 253] width 144 height 16
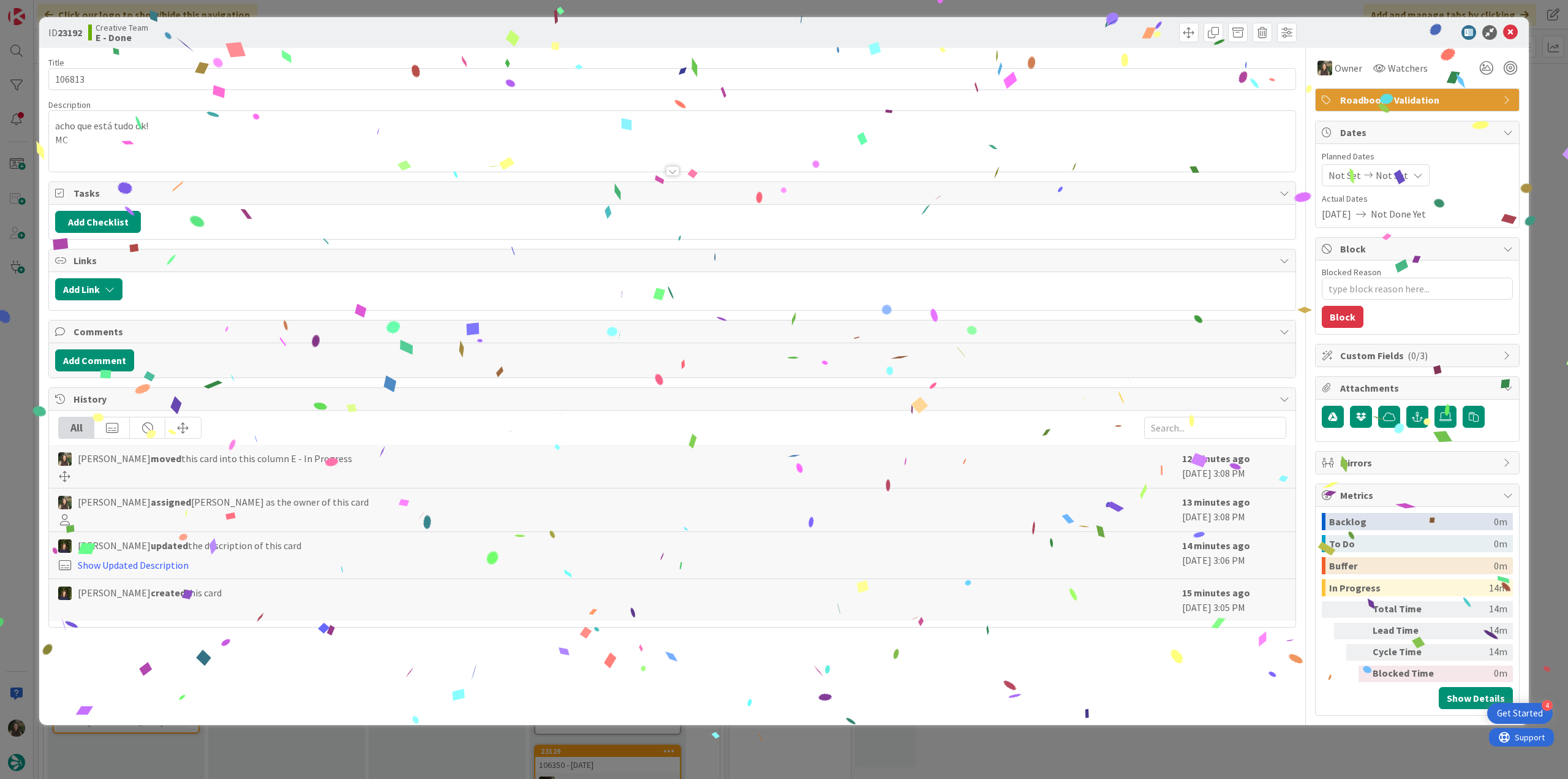
click at [1147, 752] on div "ID 23192 Creative Team E - Done Title 6 / 128 106813 Description acho que está …" at bounding box center [784, 389] width 1568 height 779
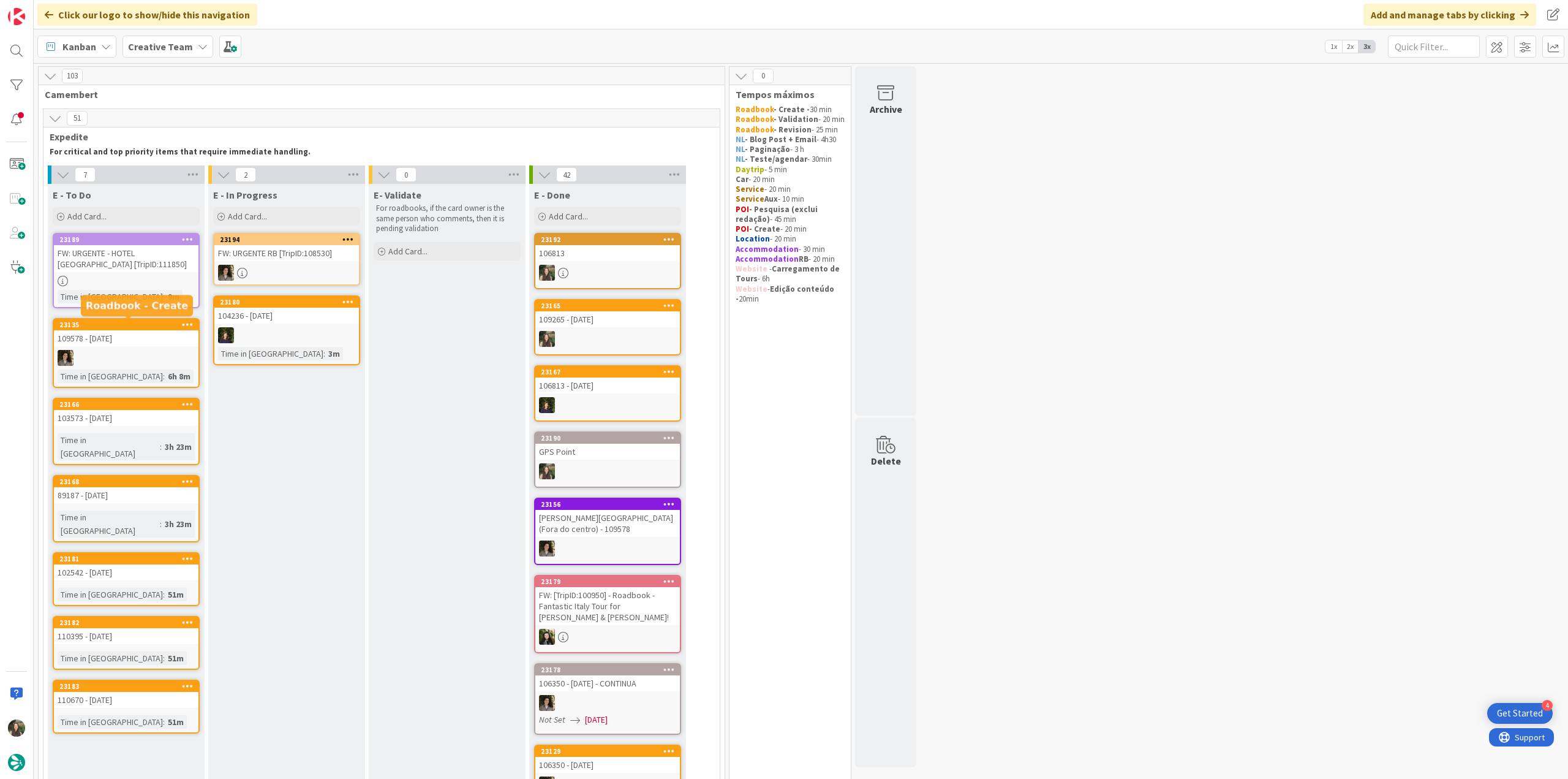
click at [159, 291] on div "Time in Column : 9m" at bounding box center [126, 297] width 137 height 14
type textarea "x"
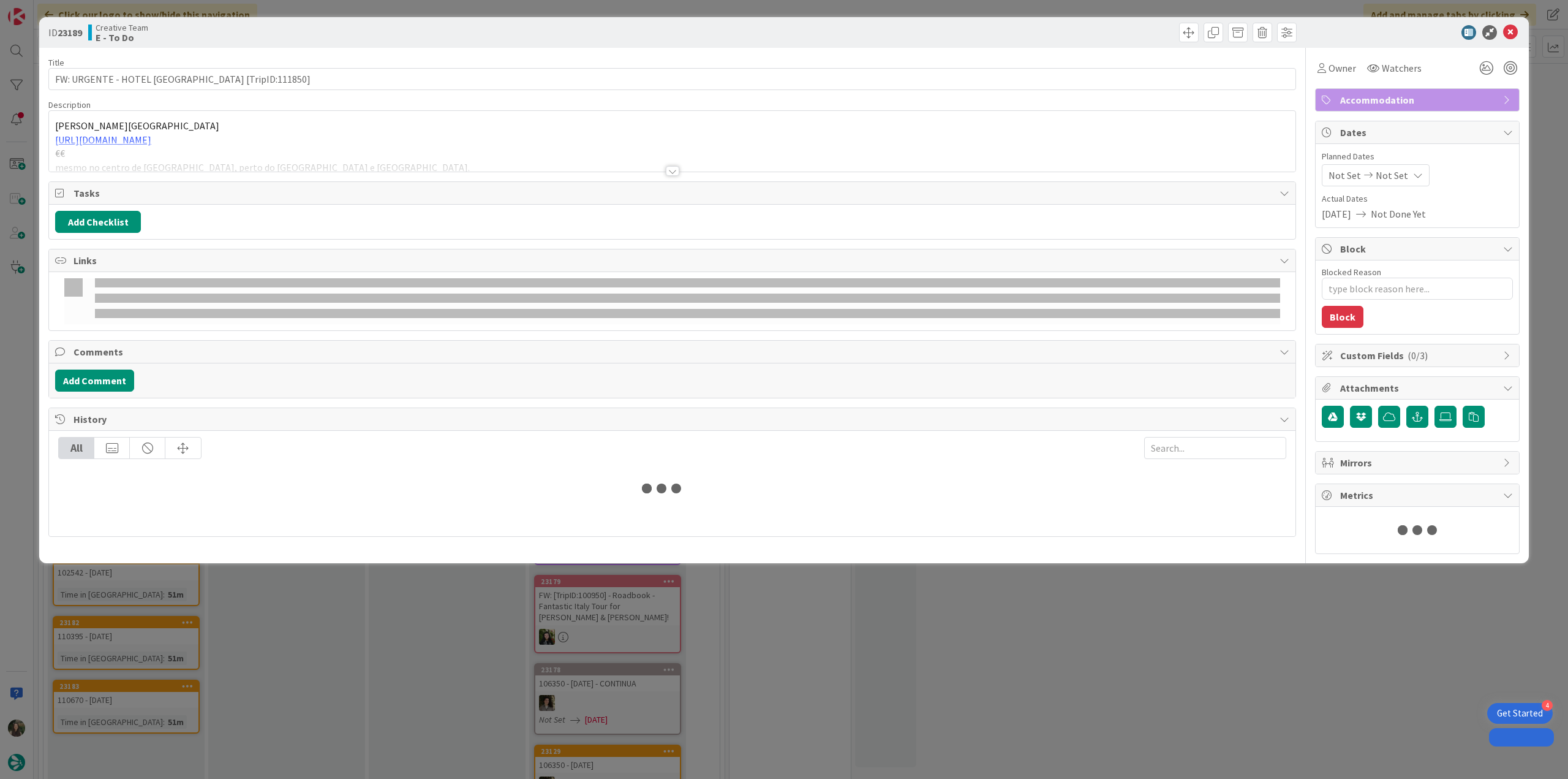
click at [402, 133] on p "https://www.hotelmartis.com/" at bounding box center [672, 140] width 1234 height 14
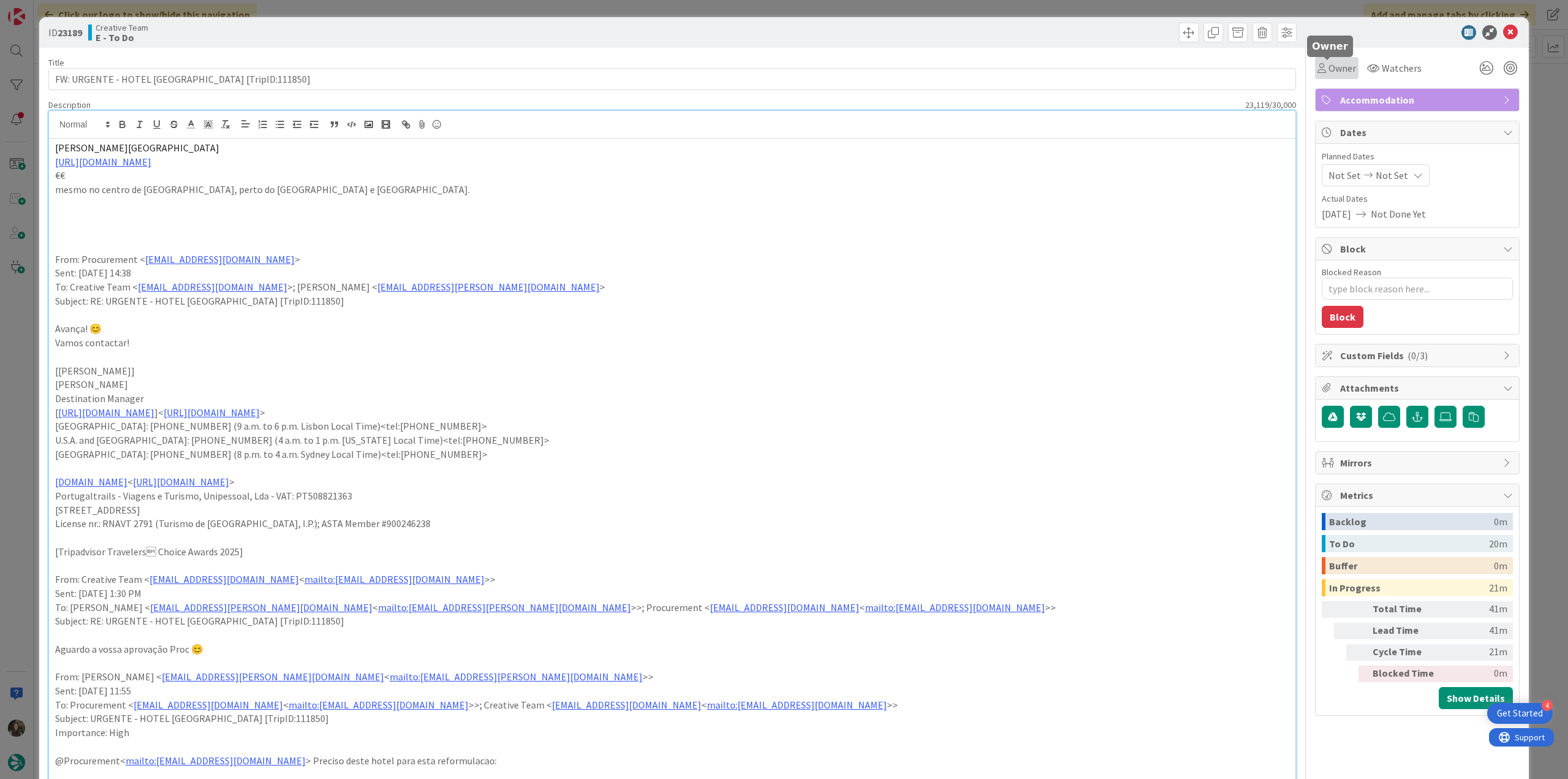
click at [1339, 69] on span "Owner" at bounding box center [1342, 67] width 27 height 14
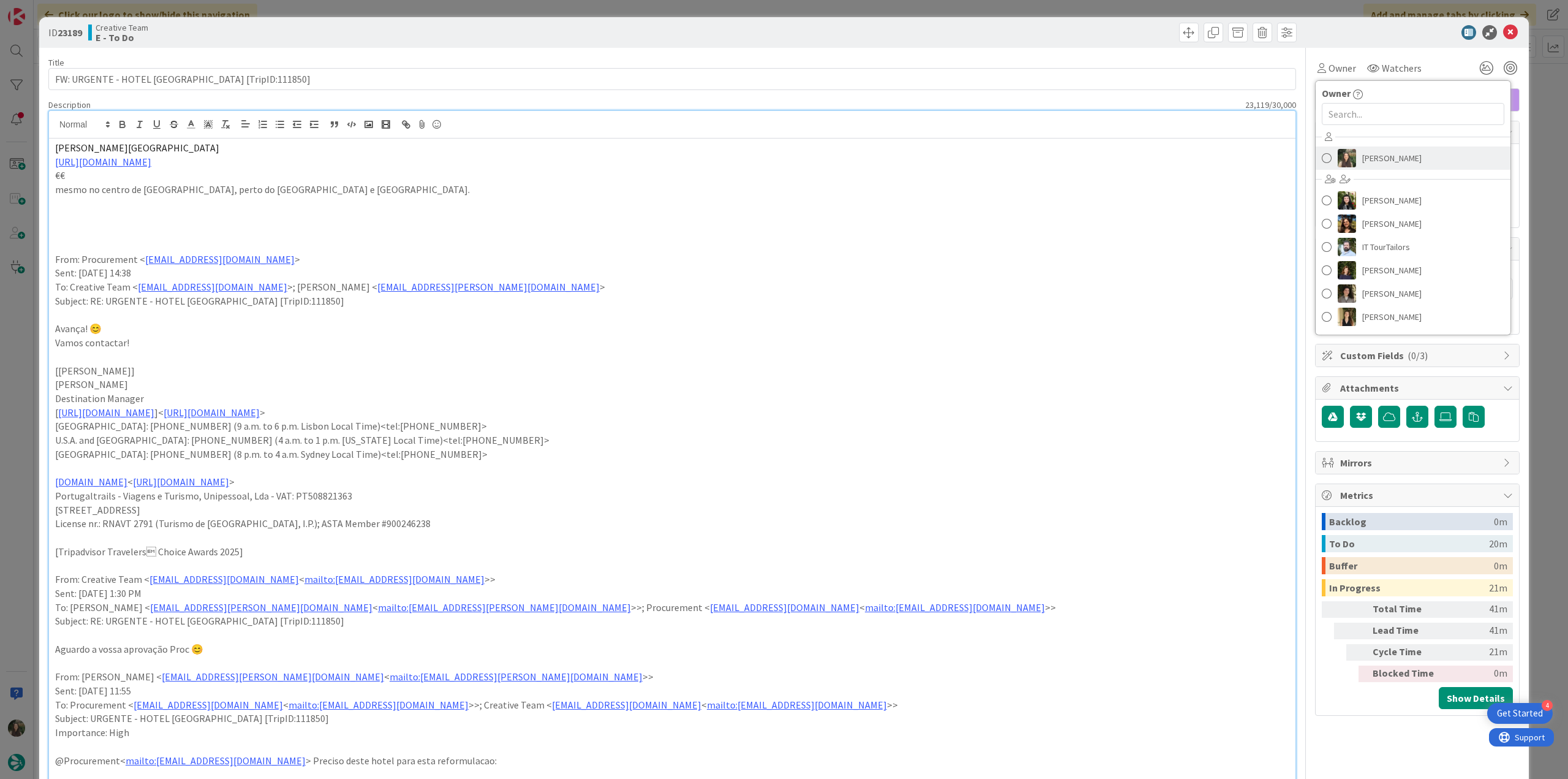
click at [1344, 149] on img at bounding box center [1347, 158] width 19 height 19
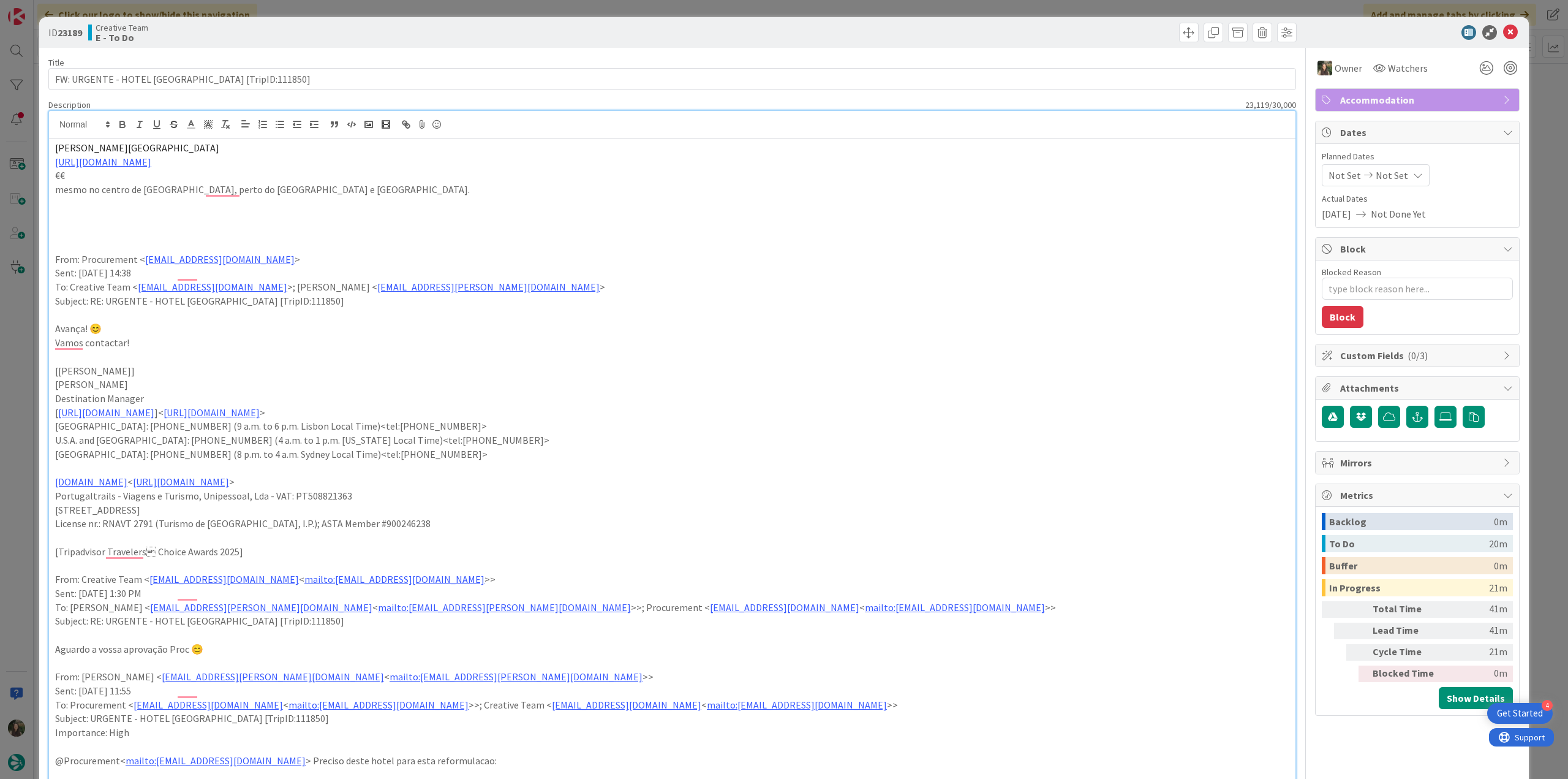
click at [27, 414] on div "ID 23189 Creative Team E - To Do Title 40 / 128 FW: URGENTE - HOTEL ROMA [TripI…" at bounding box center [784, 389] width 1568 height 779
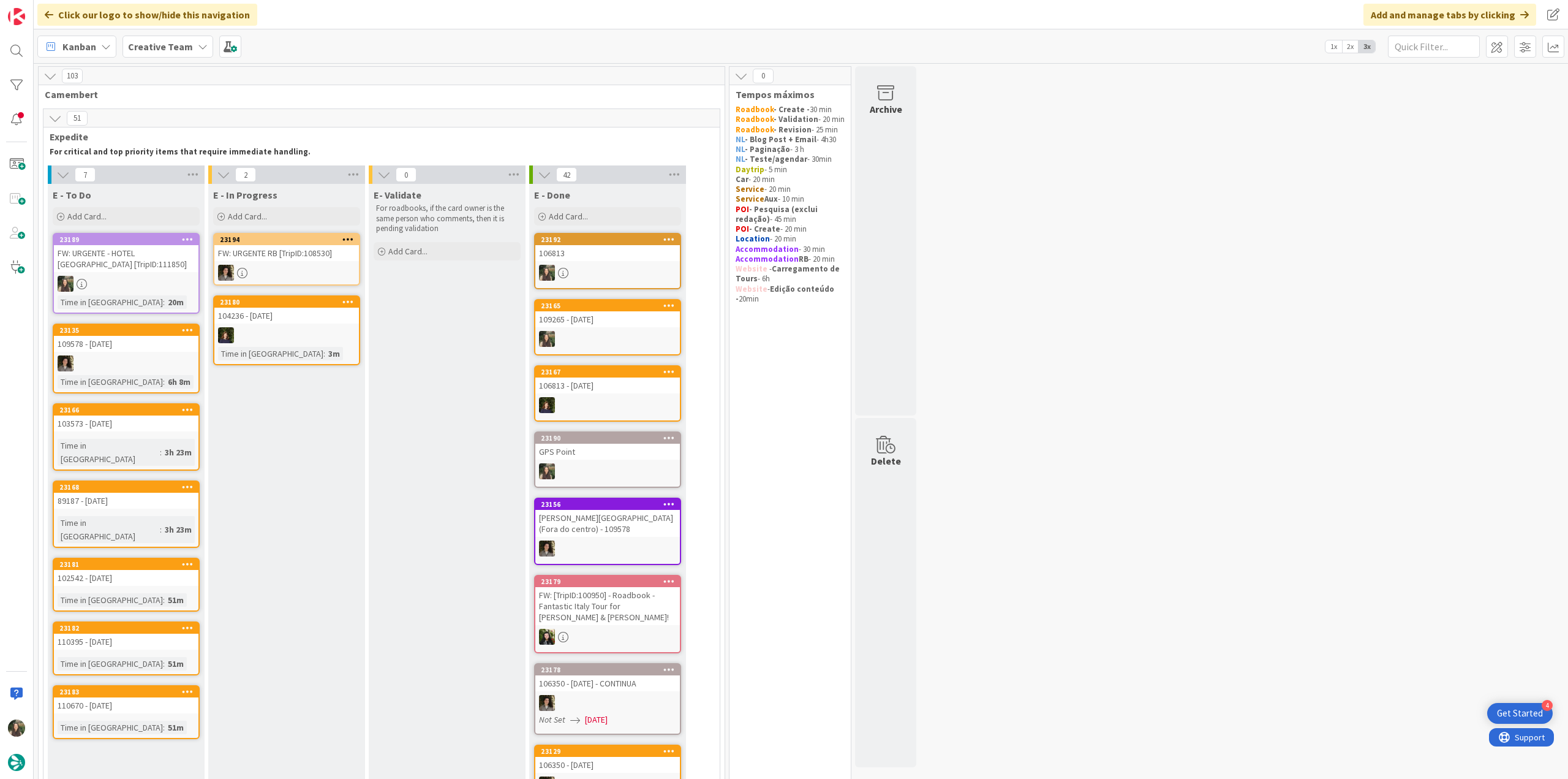
click at [170, 281] on div at bounding box center [126, 283] width 144 height 16
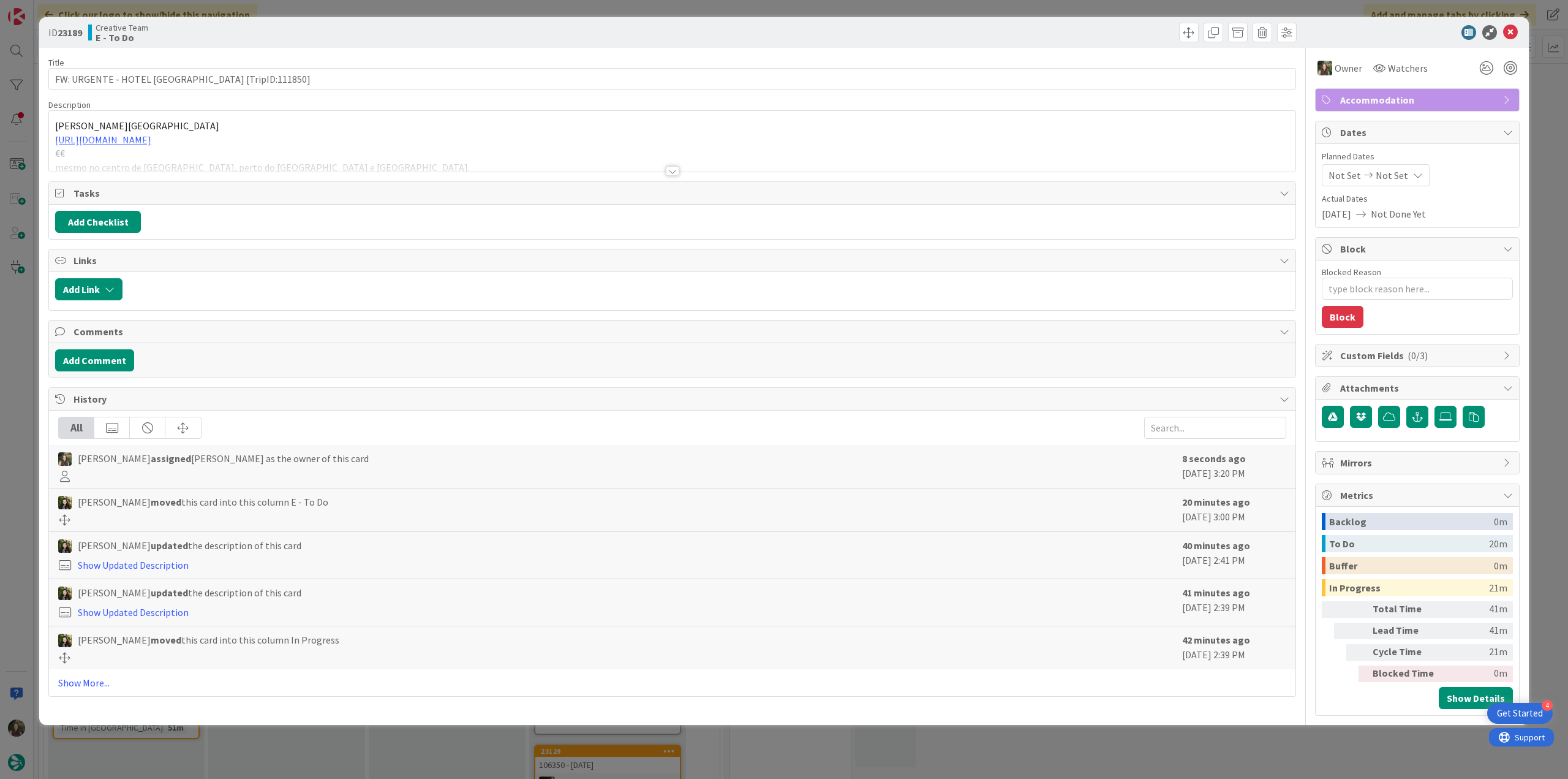
click at [315, 145] on div at bounding box center [672, 155] width 1246 height 31
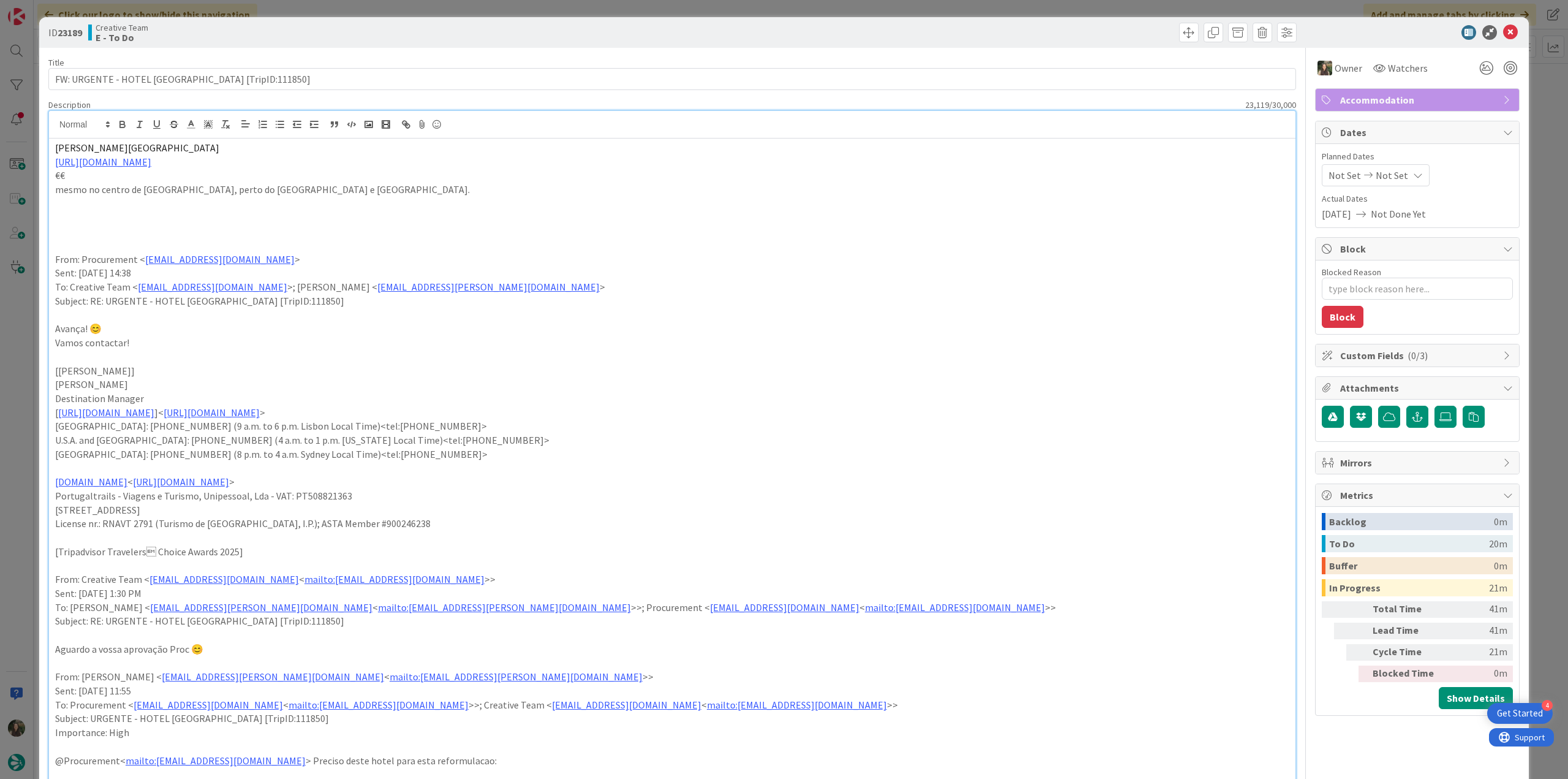
click at [14, 311] on div "ID 23189 Creative Team E - To Do Title 40 / 128 FW: URGENTE - HOTEL ROMA [TripI…" at bounding box center [784, 389] width 1568 height 779
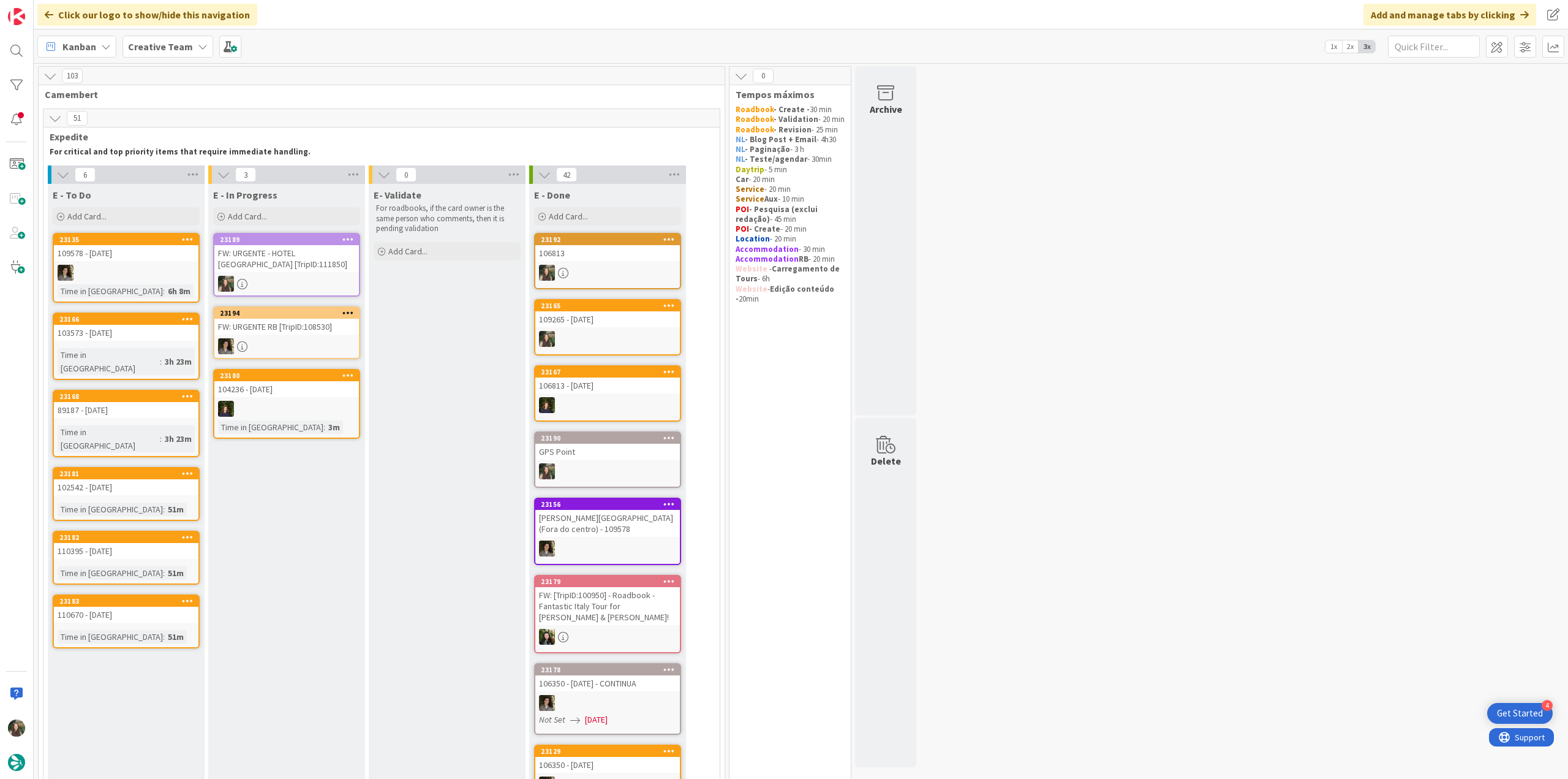
click at [305, 263] on div "FW: URGENTE - HOTEL [GEOGRAPHIC_DATA] [TripID:111850]" at bounding box center [287, 259] width 144 height 27
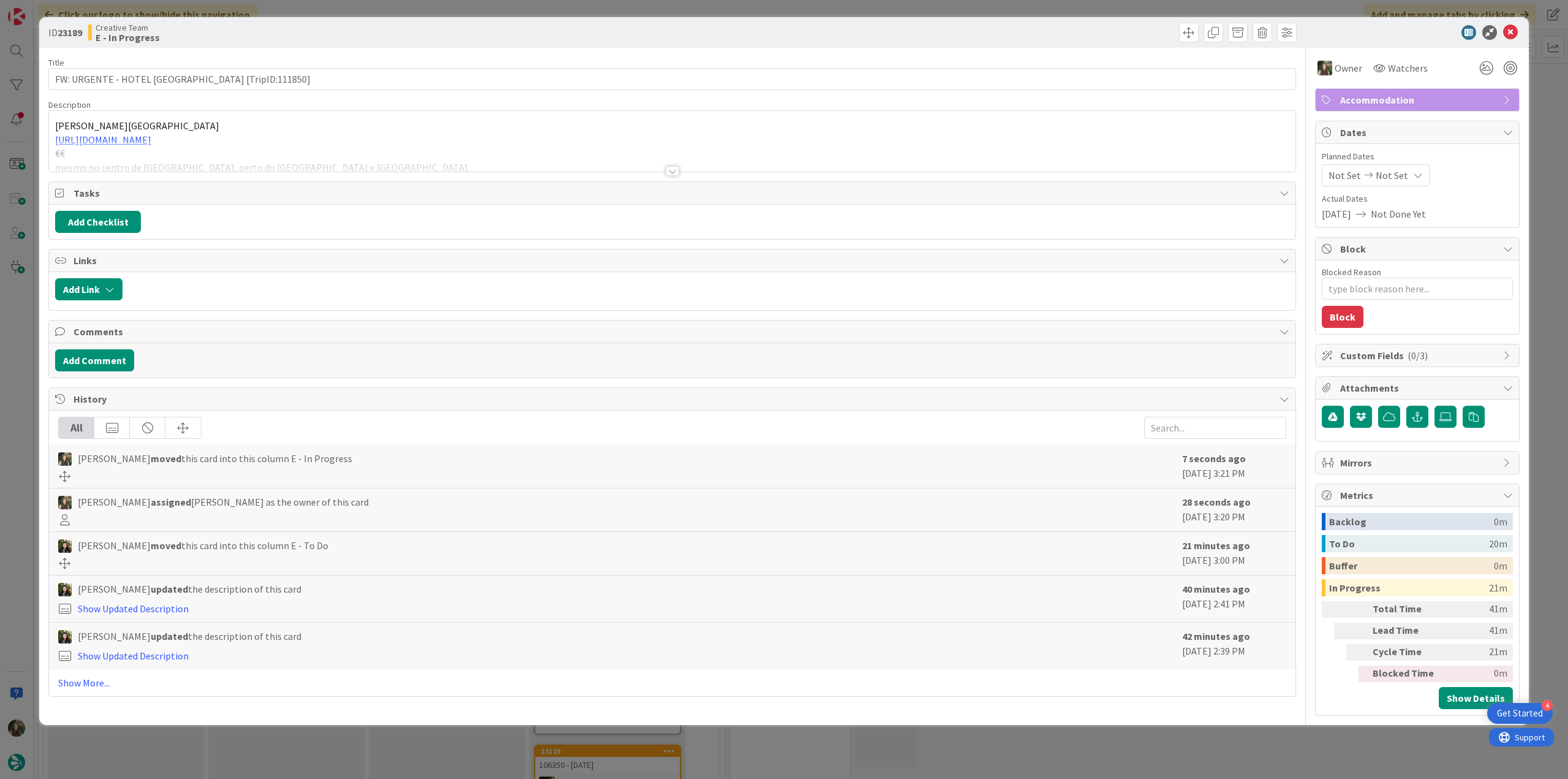
click at [281, 143] on div at bounding box center [672, 155] width 1246 height 31
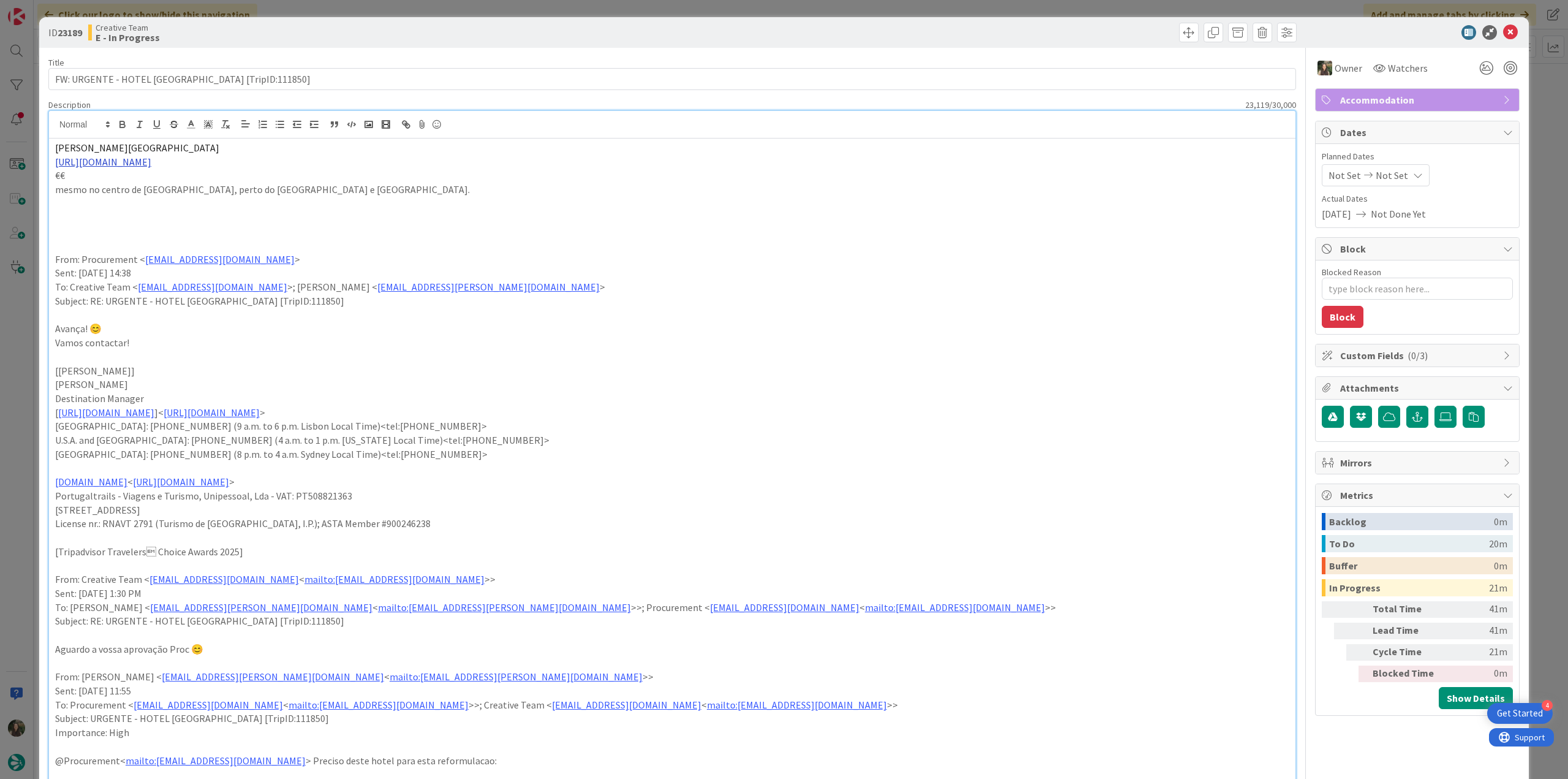
click at [132, 162] on link "https://www.hotelmartis.com/" at bounding box center [103, 162] width 96 height 12
click at [139, 182] on link "https://www.hotelmartis.com/" at bounding box center [97, 185] width 84 height 16
drag, startPoint x: 143, startPoint y: 139, endPoint x: 29, endPoint y: 144, distance: 114.1
click at [29, 144] on div "ID 23189 Creative Team E - In Progress Title 40 / 128 FW: URGENTE - HOTEL ROMA …" at bounding box center [784, 389] width 1568 height 779
copy span "Martis Palace Hotel"
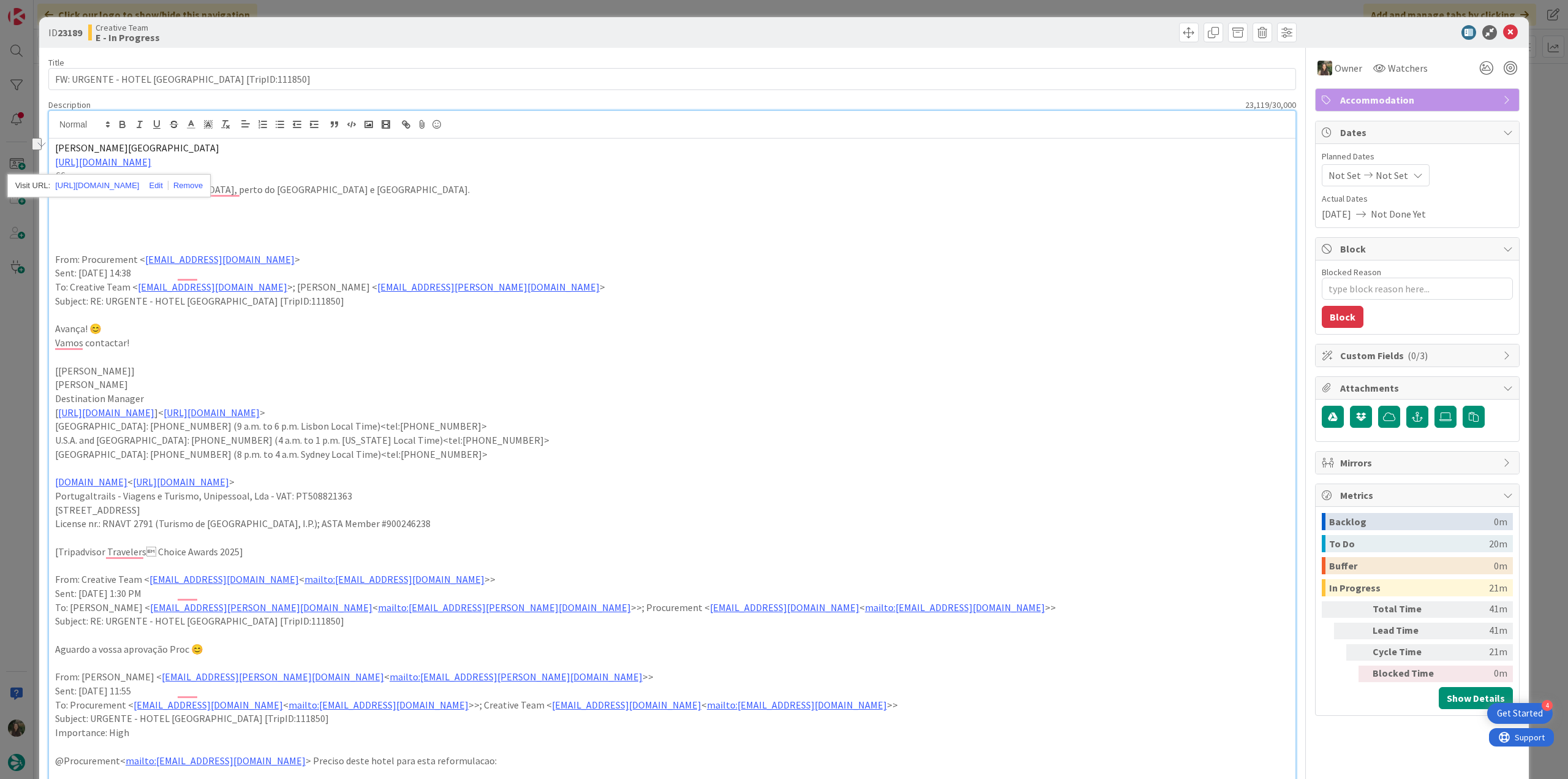
click at [434, 179] on p "€€" at bounding box center [672, 175] width 1234 height 14
click at [52, 144] on div "ID 23189 Creative Team E - In Progress Title 40 / 128 FW: URGENTE - HOTEL ROMA …" at bounding box center [784, 389] width 1568 height 779
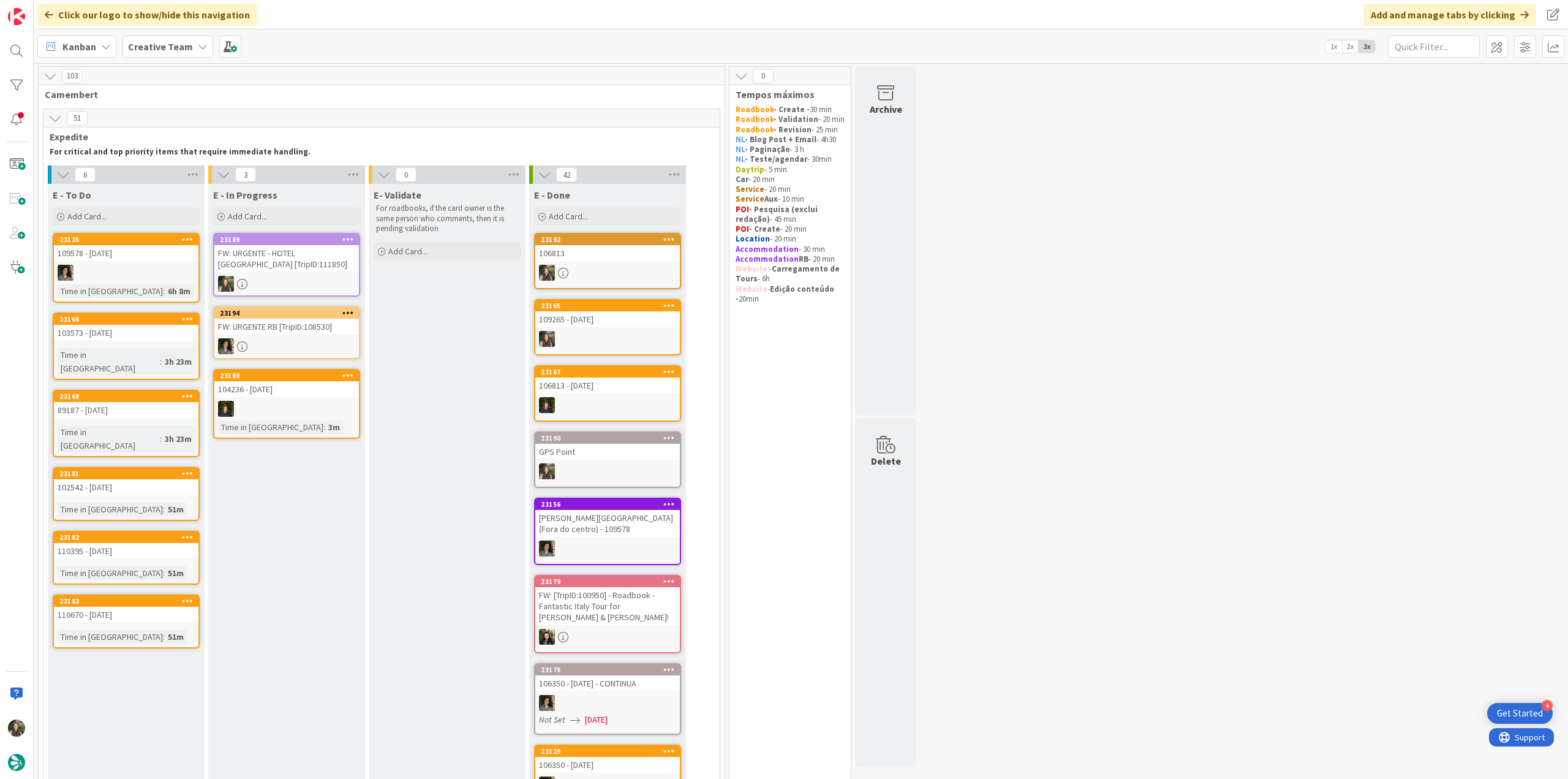
click at [302, 267] on div "FW: URGENTE - HOTEL [GEOGRAPHIC_DATA] [TripID:111850]" at bounding box center [287, 259] width 144 height 27
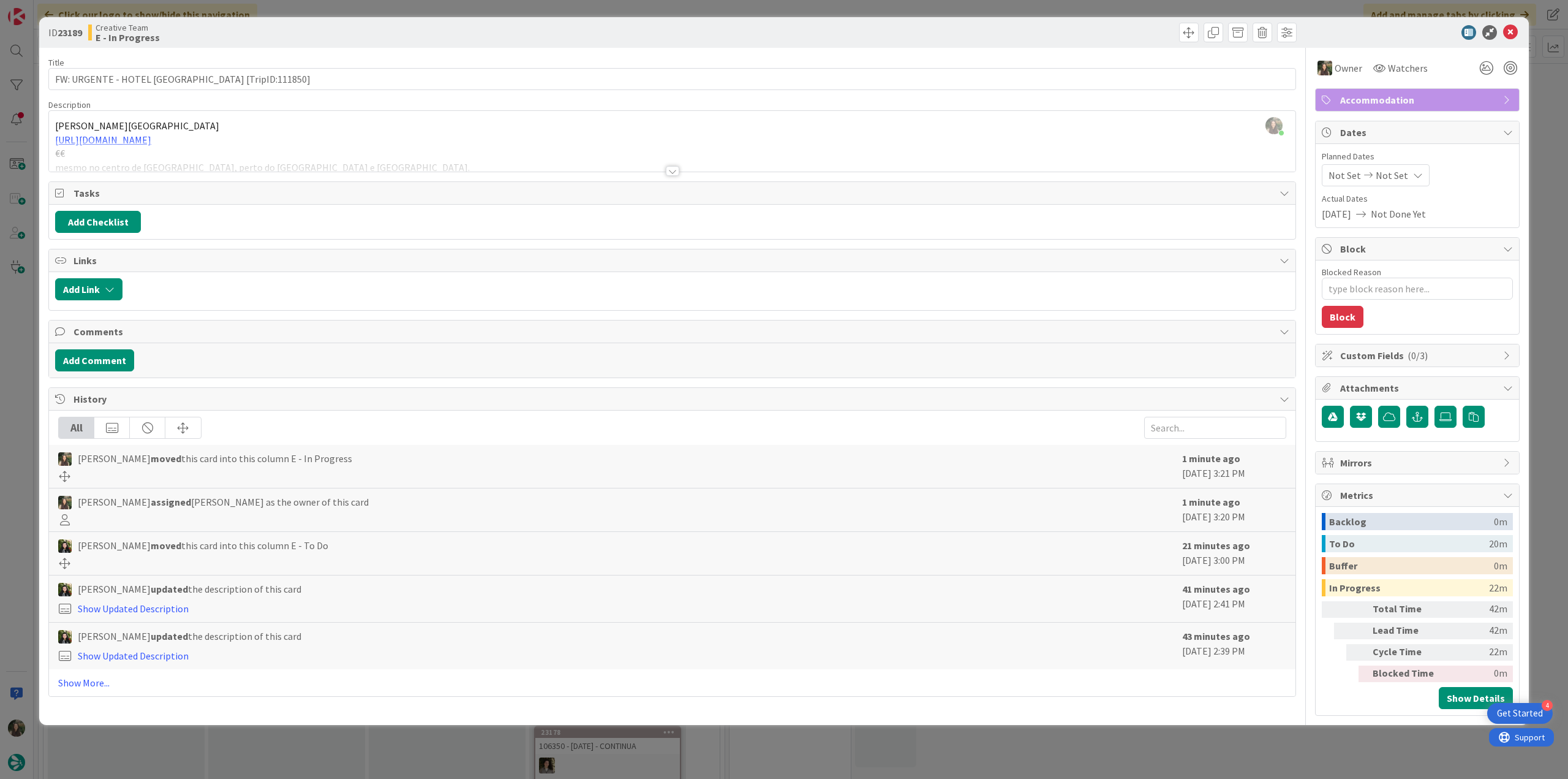
click at [21, 322] on div "ID 23189 Creative Team E - In Progress Title 40 / 128 FW: URGENTE - HOTEL ROMA …" at bounding box center [784, 389] width 1568 height 779
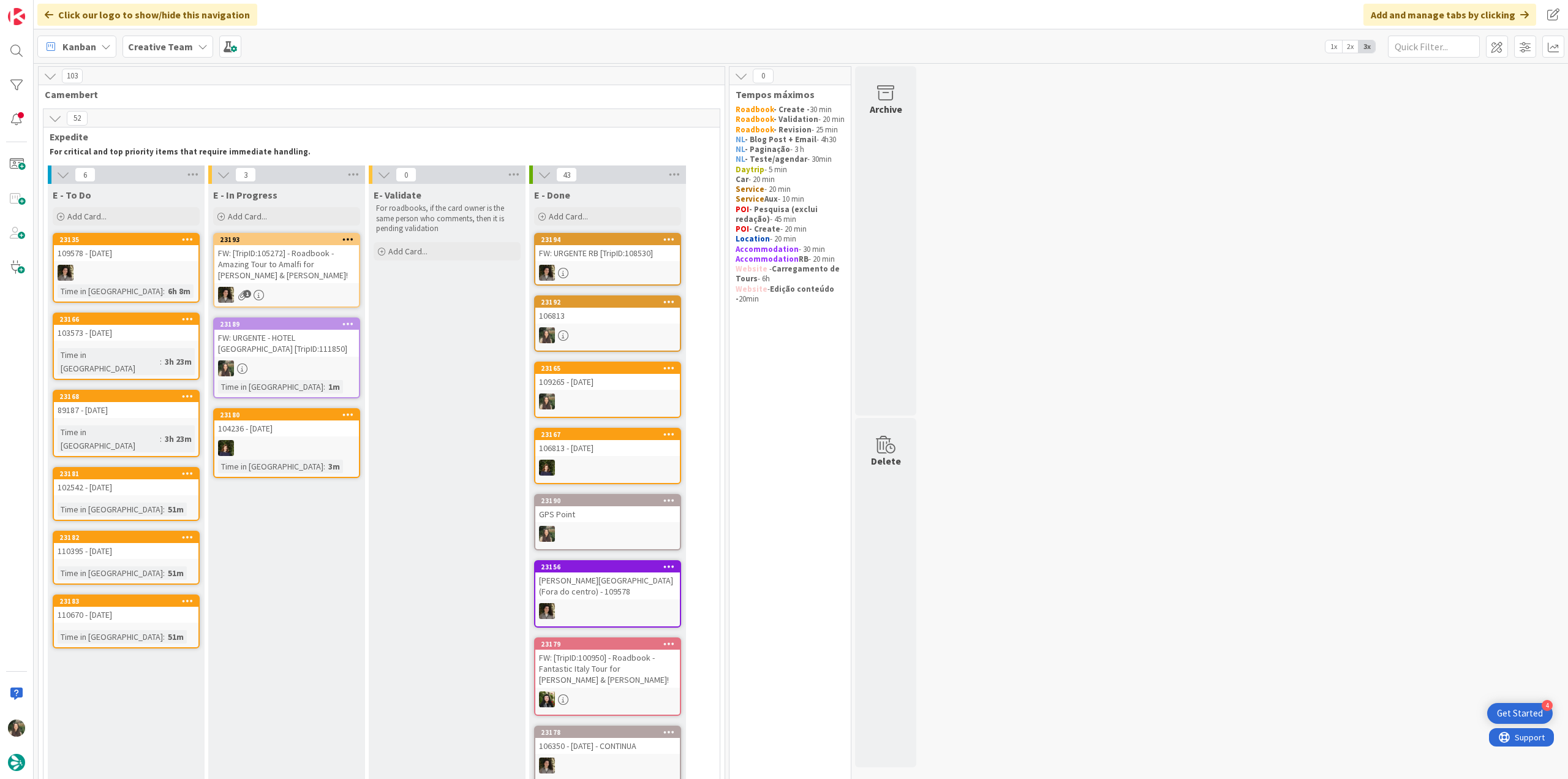
click at [311, 341] on div "FW: URGENTE - HOTEL [GEOGRAPHIC_DATA] [TripID:111850]" at bounding box center [287, 343] width 144 height 27
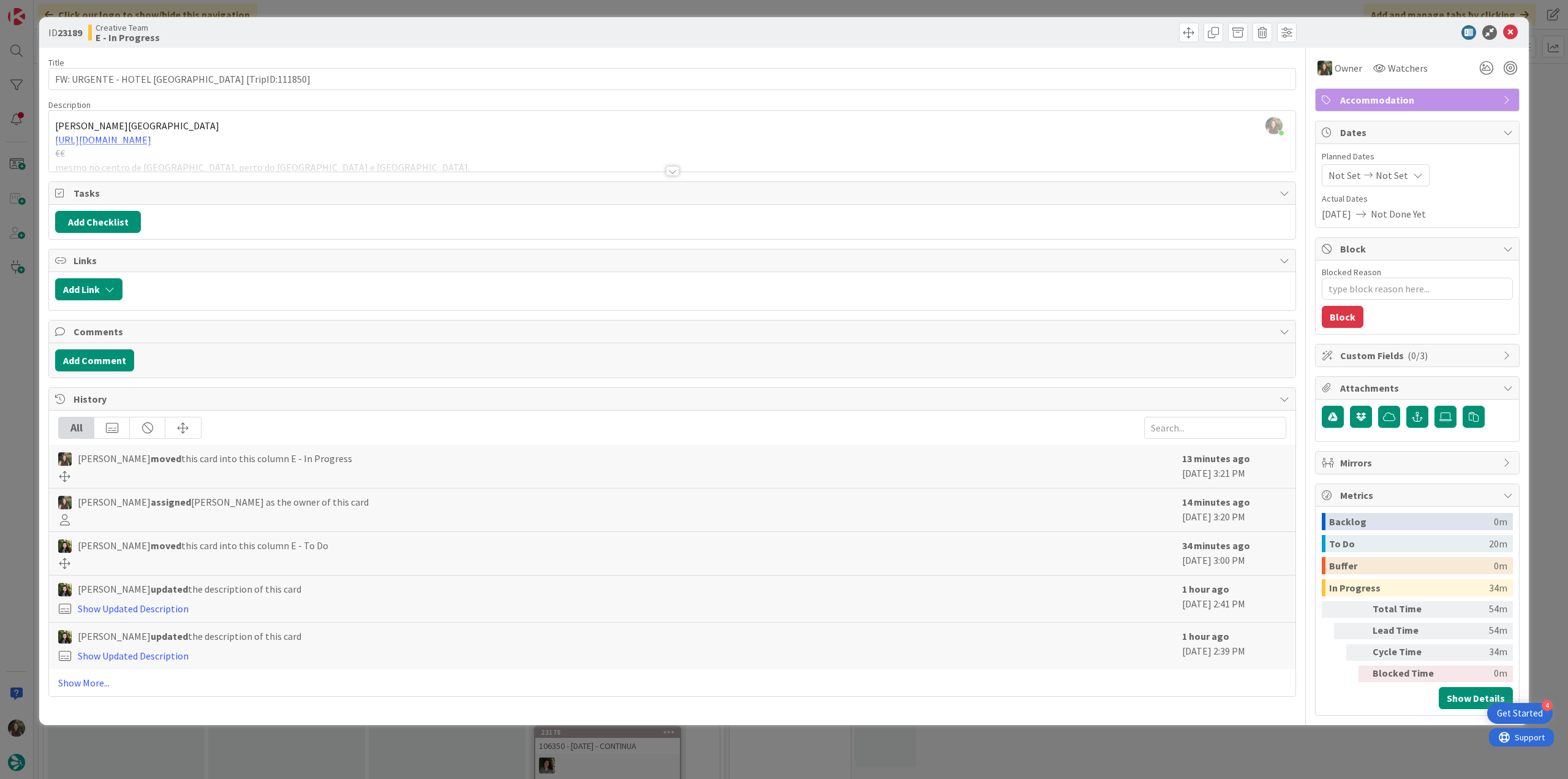
click at [398, 149] on div at bounding box center [672, 155] width 1246 height 31
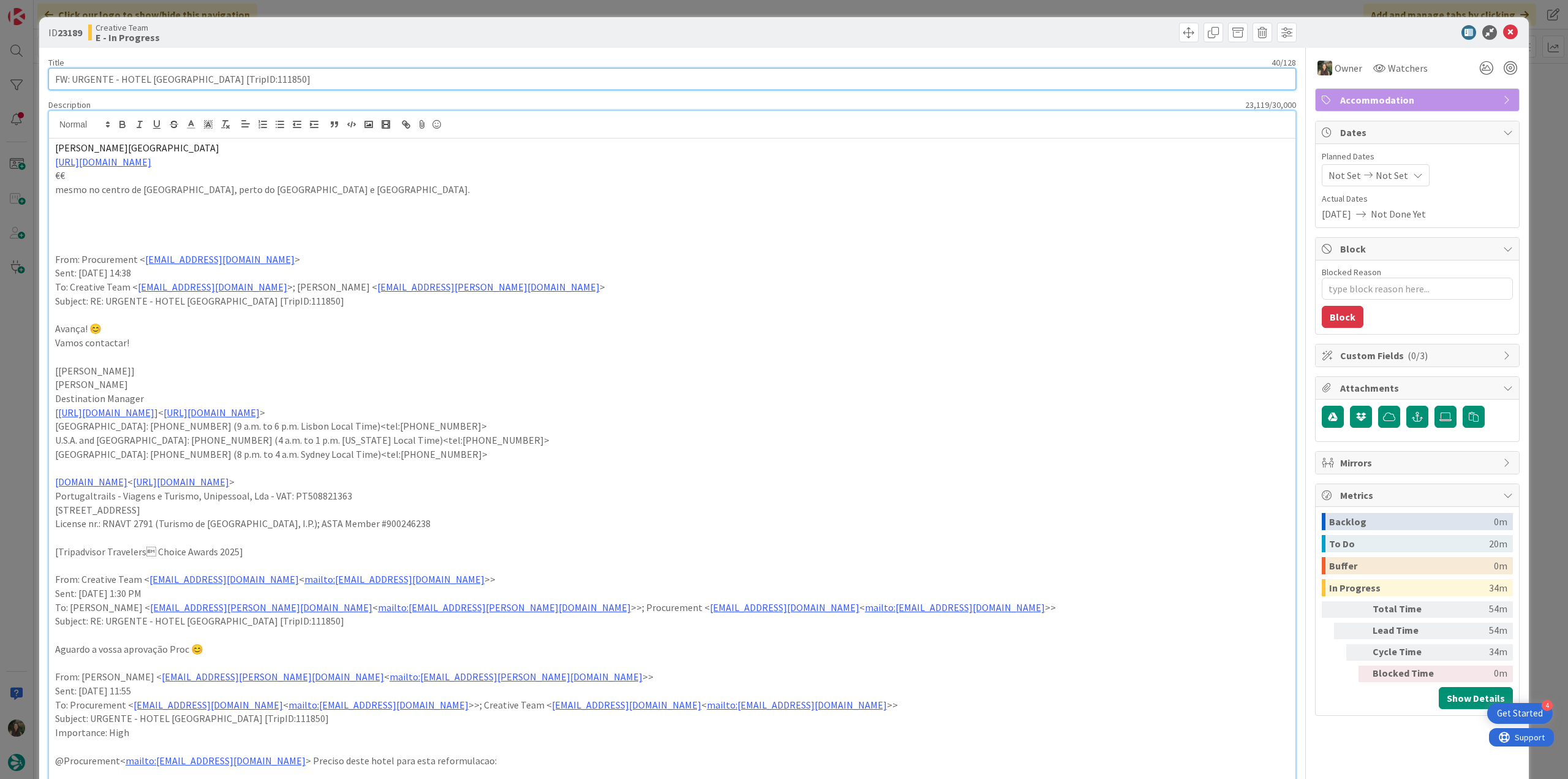
drag, startPoint x: 245, startPoint y: 76, endPoint x: -50, endPoint y: 396, distance: 435.2
click at [0, 396] on html "4 Get Started Click our logo to show/hide this navigation Add and manage tabs b…" at bounding box center [784, 389] width 1568 height 779
drag, startPoint x: 145, startPoint y: 144, endPoint x: 20, endPoint y: 149, distance: 125.1
click at [20, 149] on div "ID 23189 Creative Team E - In Progress Title 40 / 128 FW: URGENTE - HOTEL ROMA …" at bounding box center [784, 389] width 1568 height 779
click at [25, 407] on div "ID 23189 Creative Team E - In Progress Title 40 / 128 FW: URGENTE - HOTEL ROMA …" at bounding box center [784, 389] width 1568 height 779
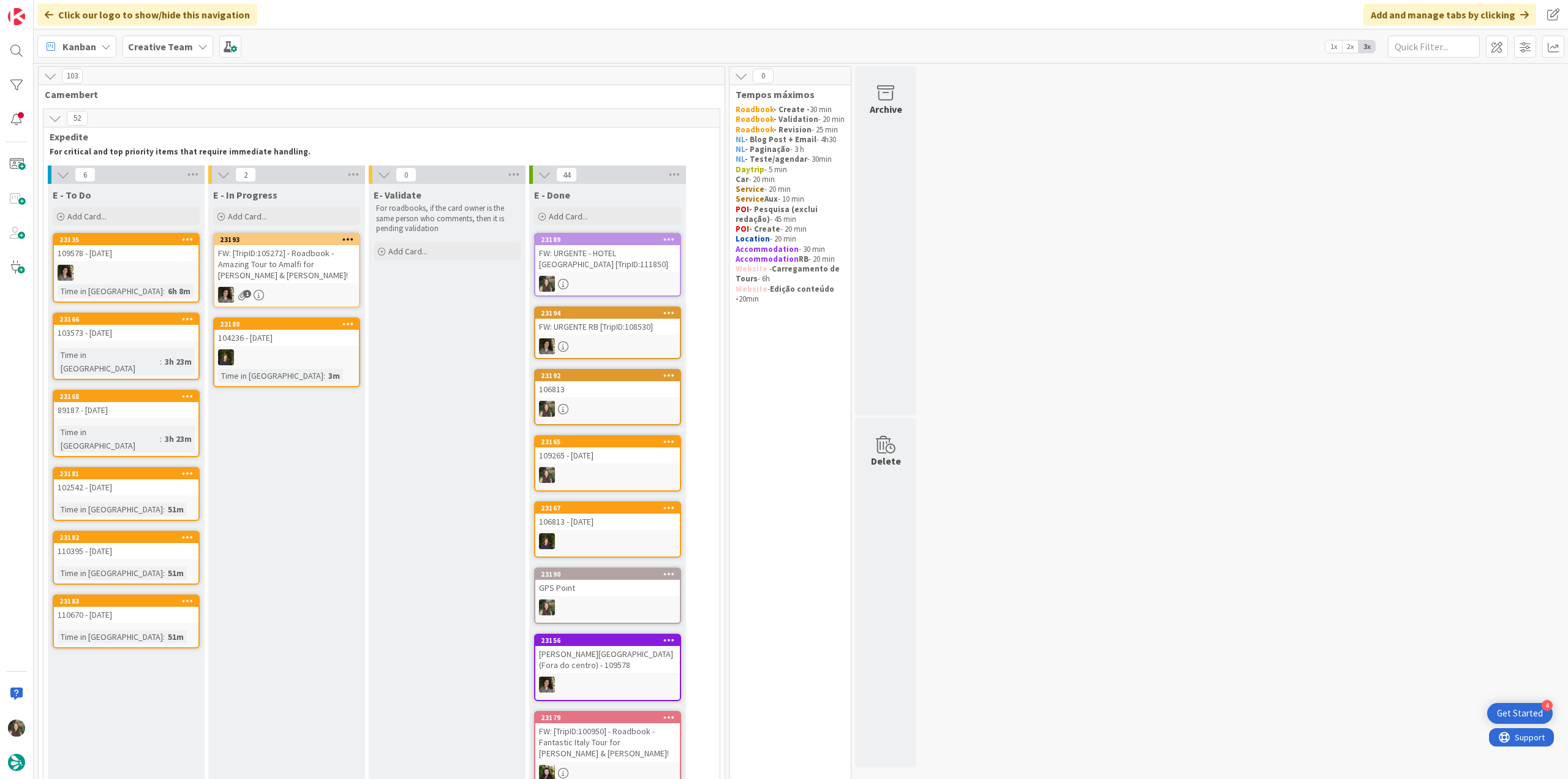
click at [634, 264] on div "FW: URGENTE - HOTEL ROMA [TripID:111850]" at bounding box center [607, 259] width 144 height 27
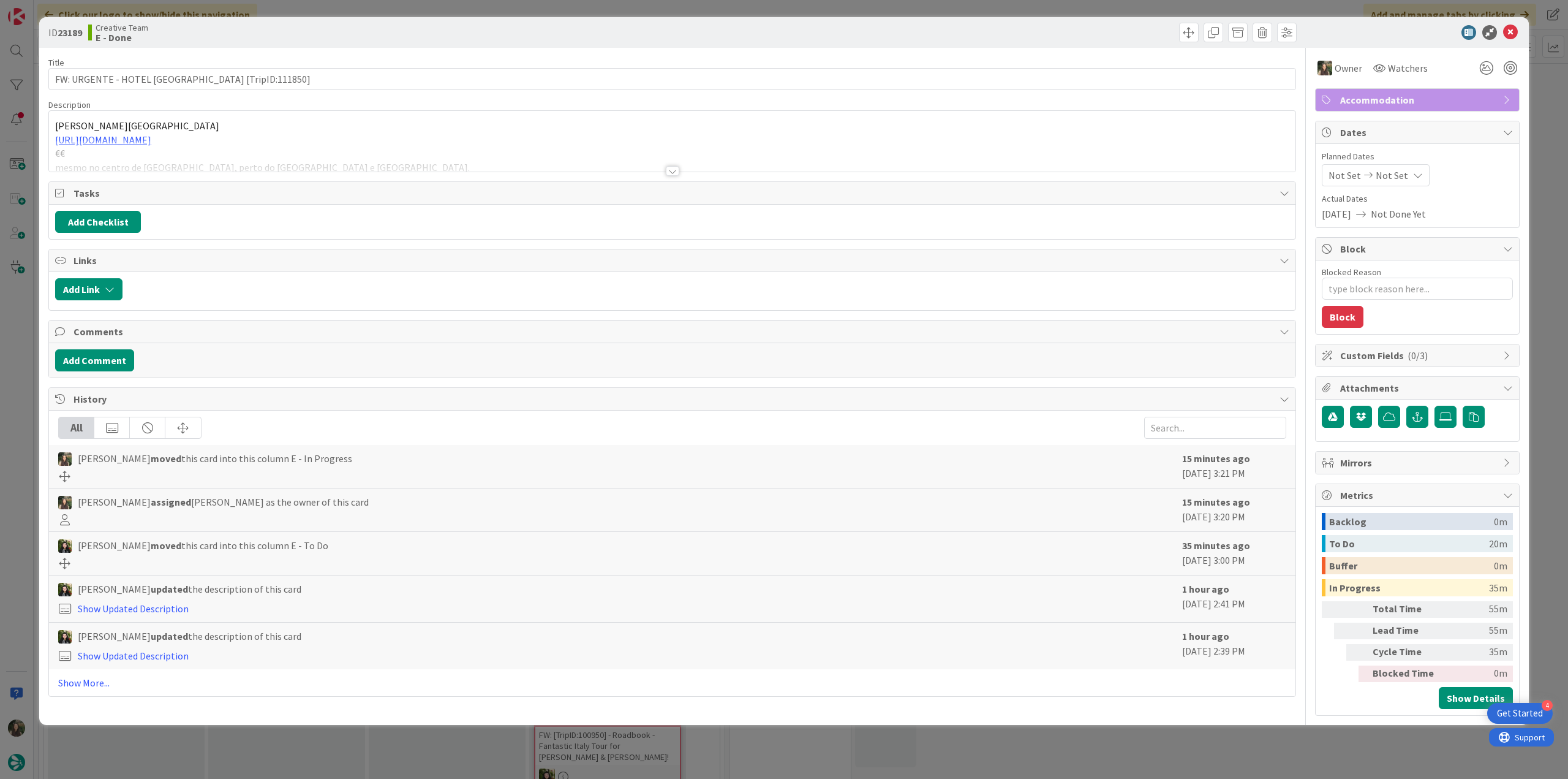
click at [1169, 751] on div "ID 23189 Creative Team E - Done Title 40 / 128 FW: URGENTE - HOTEL ROMA [TripID…" at bounding box center [784, 389] width 1568 height 779
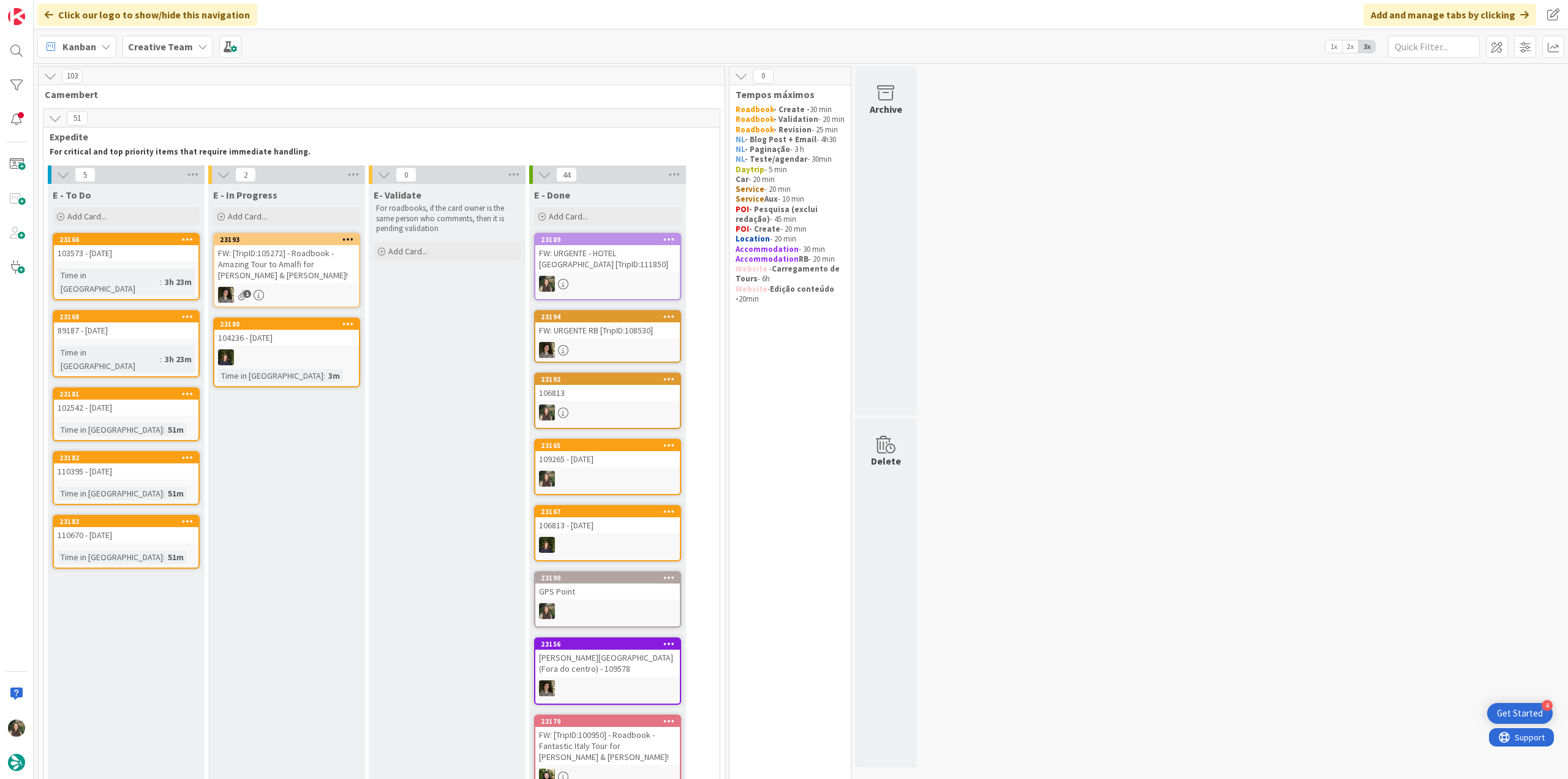
click at [149, 258] on div "103573 - [DATE]" at bounding box center [126, 253] width 144 height 16
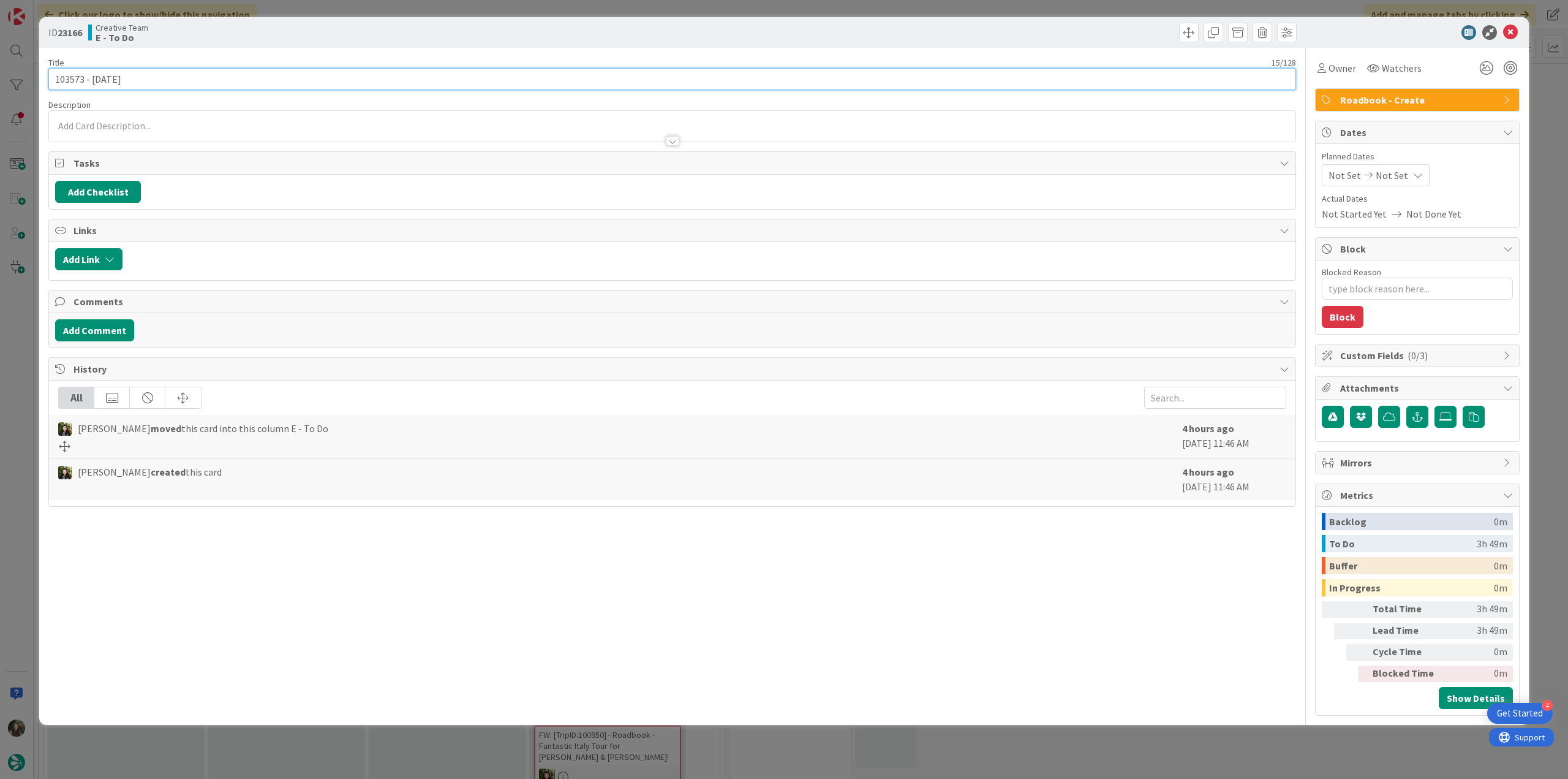
click at [73, 79] on input "103573 - [DATE]" at bounding box center [672, 79] width 1248 height 22
click at [30, 307] on div "ID 23166 Creative Team E - To Do Title 15 / 128 103573 - 13 oct Description Inê…" at bounding box center [784, 389] width 1568 height 779
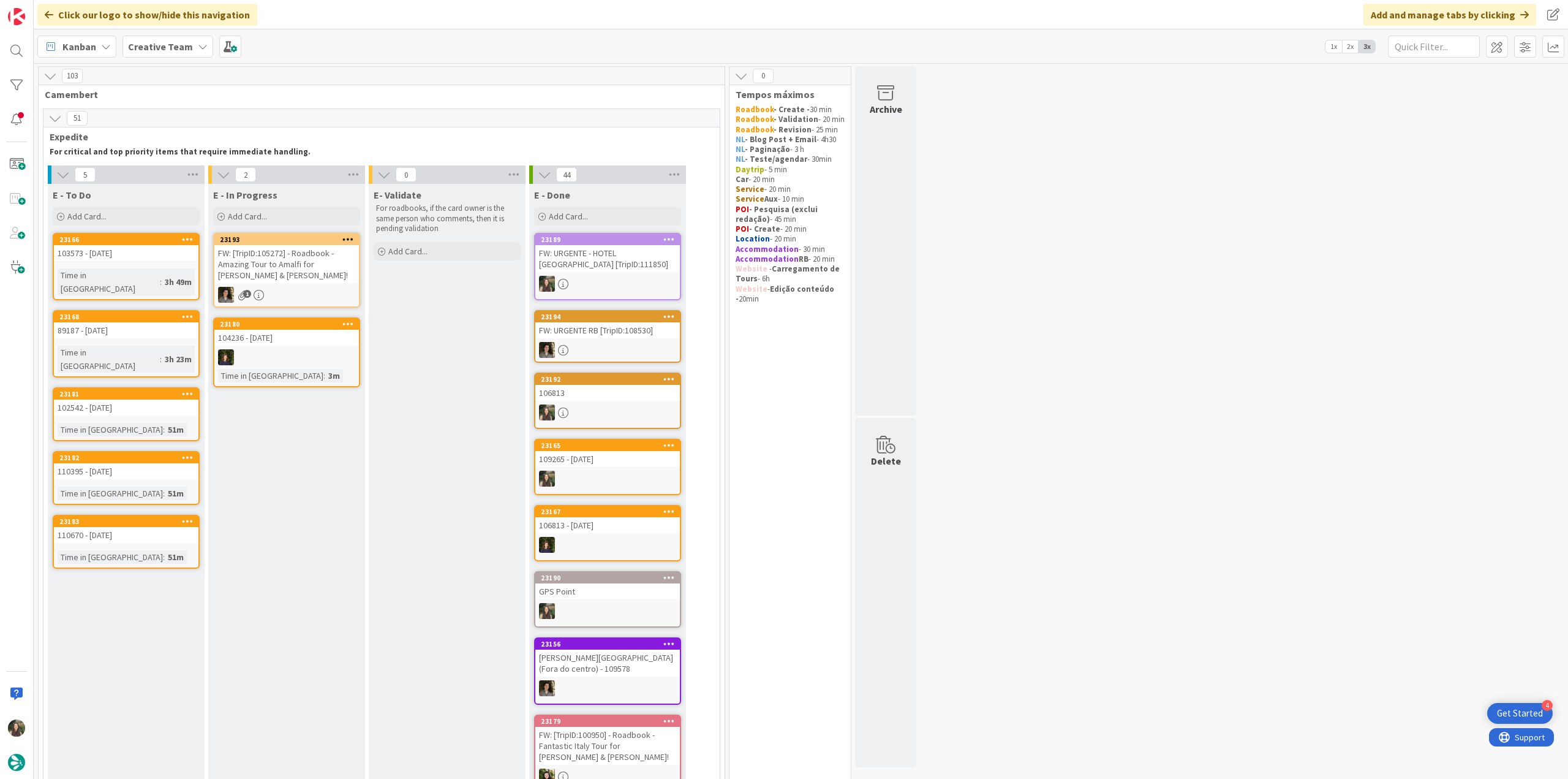
click at [166, 325] on link "23168 89187 - 13 oct Time in Column : 3h 23m" at bounding box center [126, 344] width 147 height 67
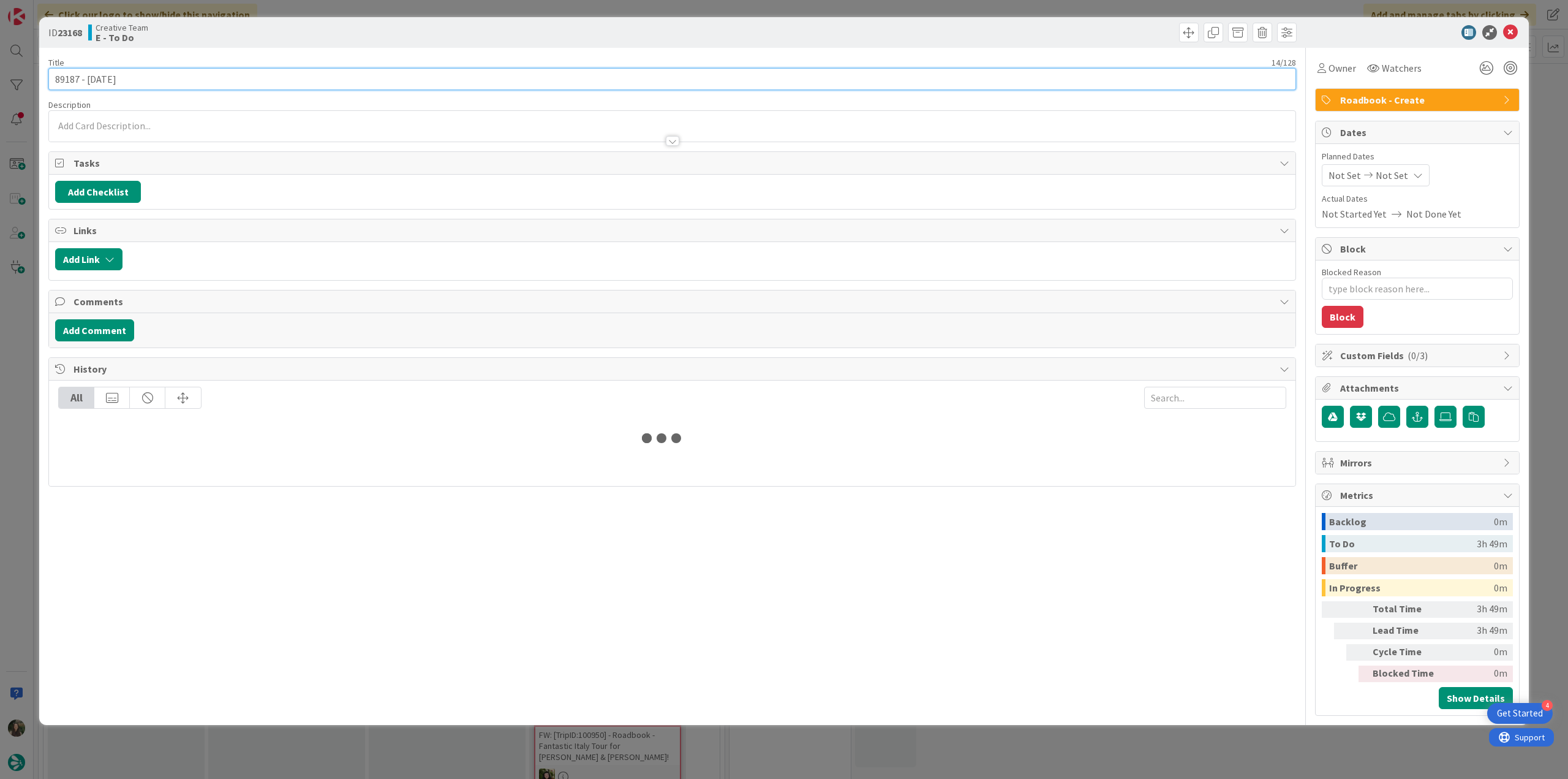
click at [63, 78] on input "89187 - 13 oct" at bounding box center [672, 79] width 1248 height 22
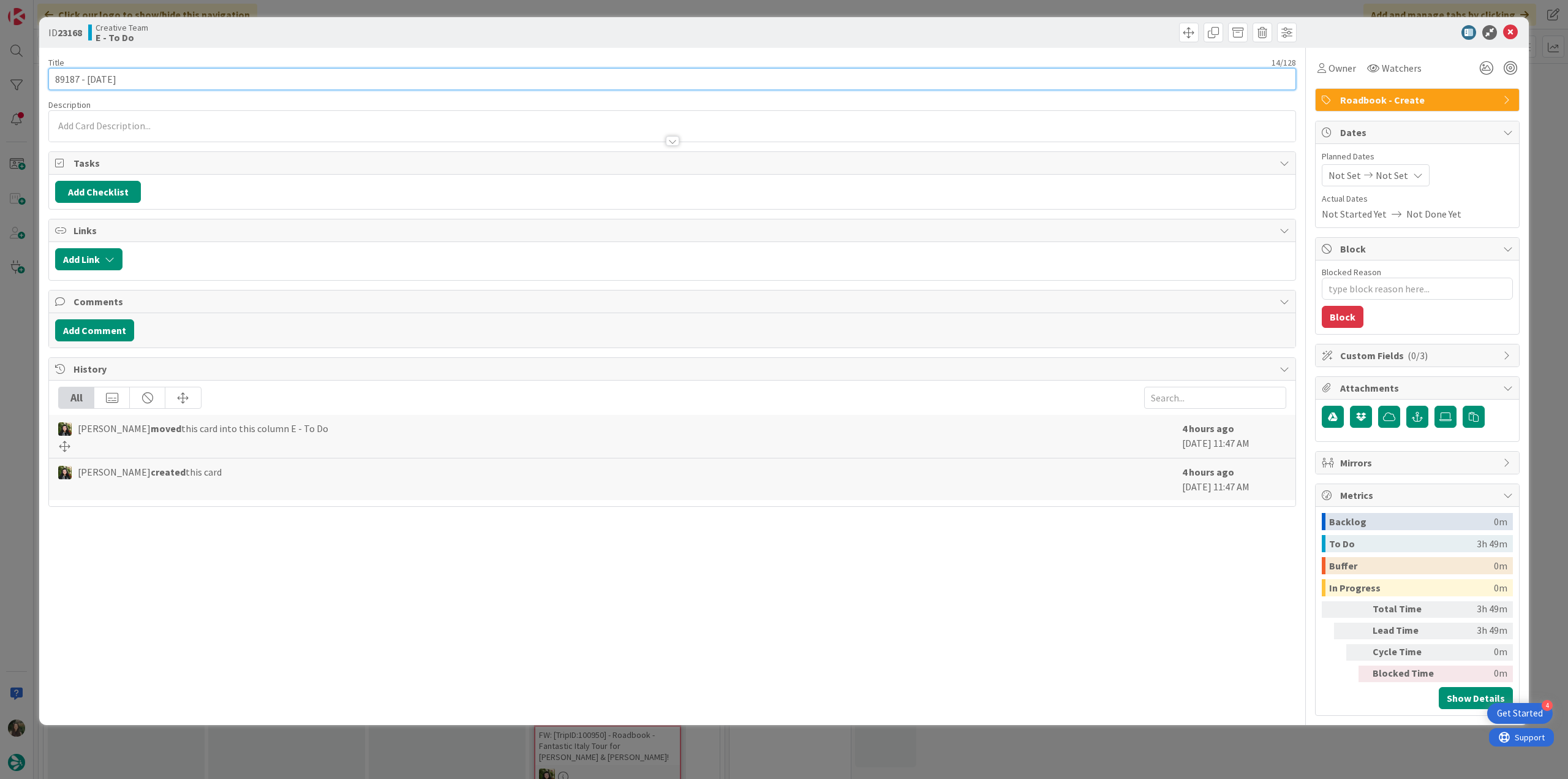
click at [63, 78] on input "89187 - 13 oct" at bounding box center [672, 79] width 1248 height 22
click at [1350, 65] on span "Owner" at bounding box center [1342, 67] width 27 height 14
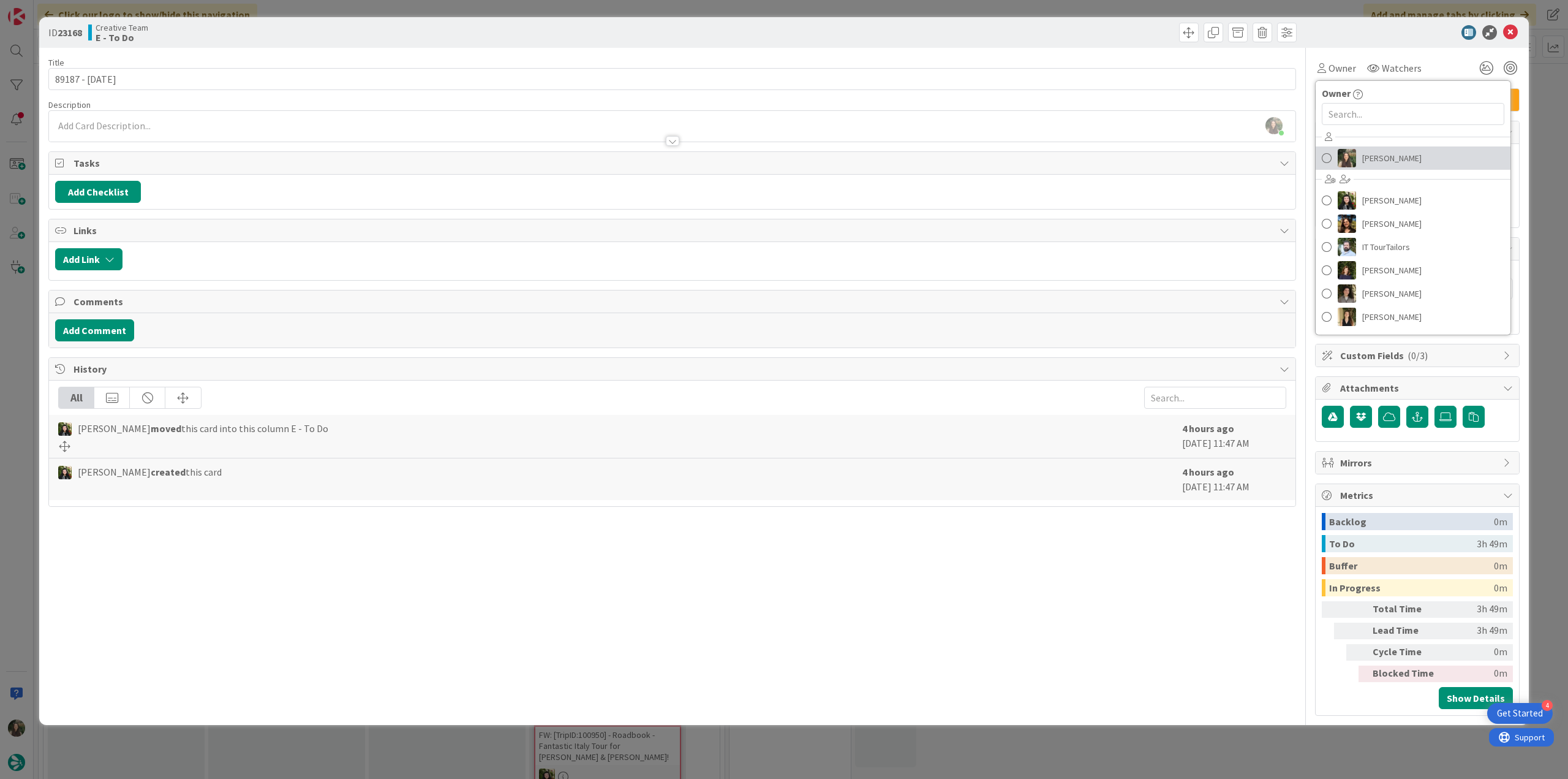
click at [1382, 150] on span "[PERSON_NAME]" at bounding box center [1391, 158] width 59 height 19
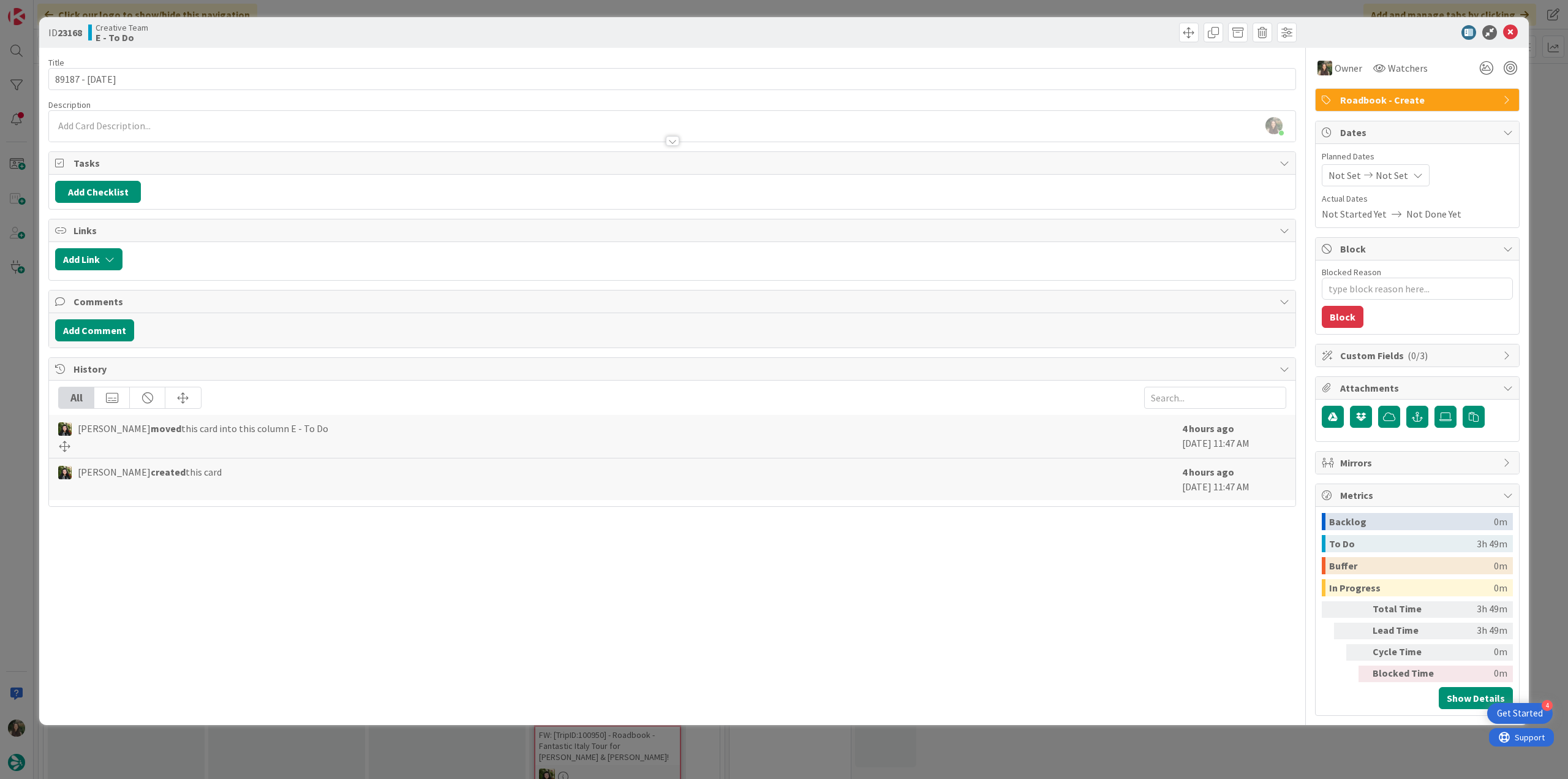
click at [1553, 120] on div "ID 23168 Creative Team E - To Do Title 14 / 128 89187 - 13 oct Description Inês…" at bounding box center [784, 389] width 1568 height 779
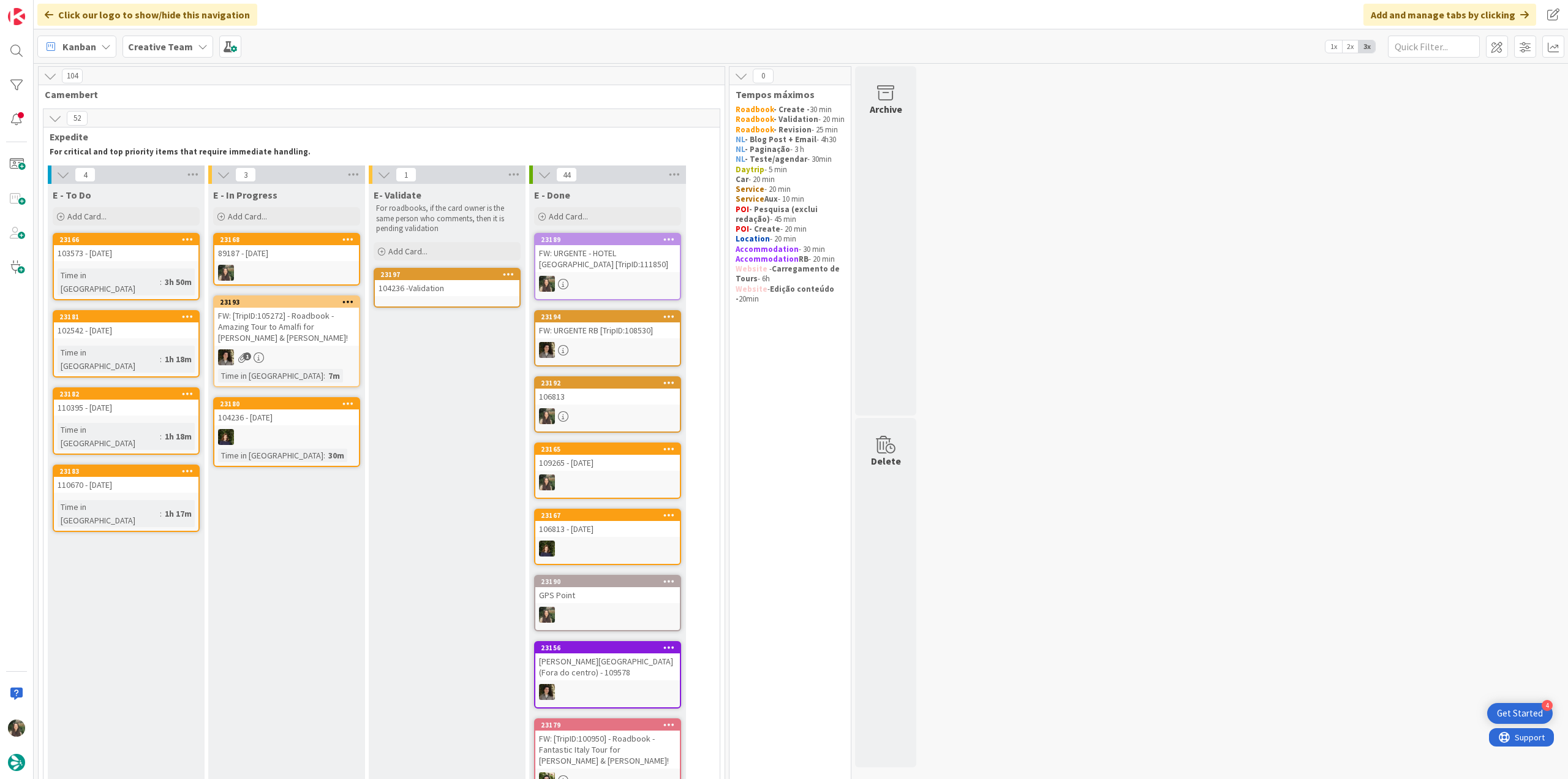
click at [459, 285] on div "104236 -Validation" at bounding box center [447, 287] width 144 height 16
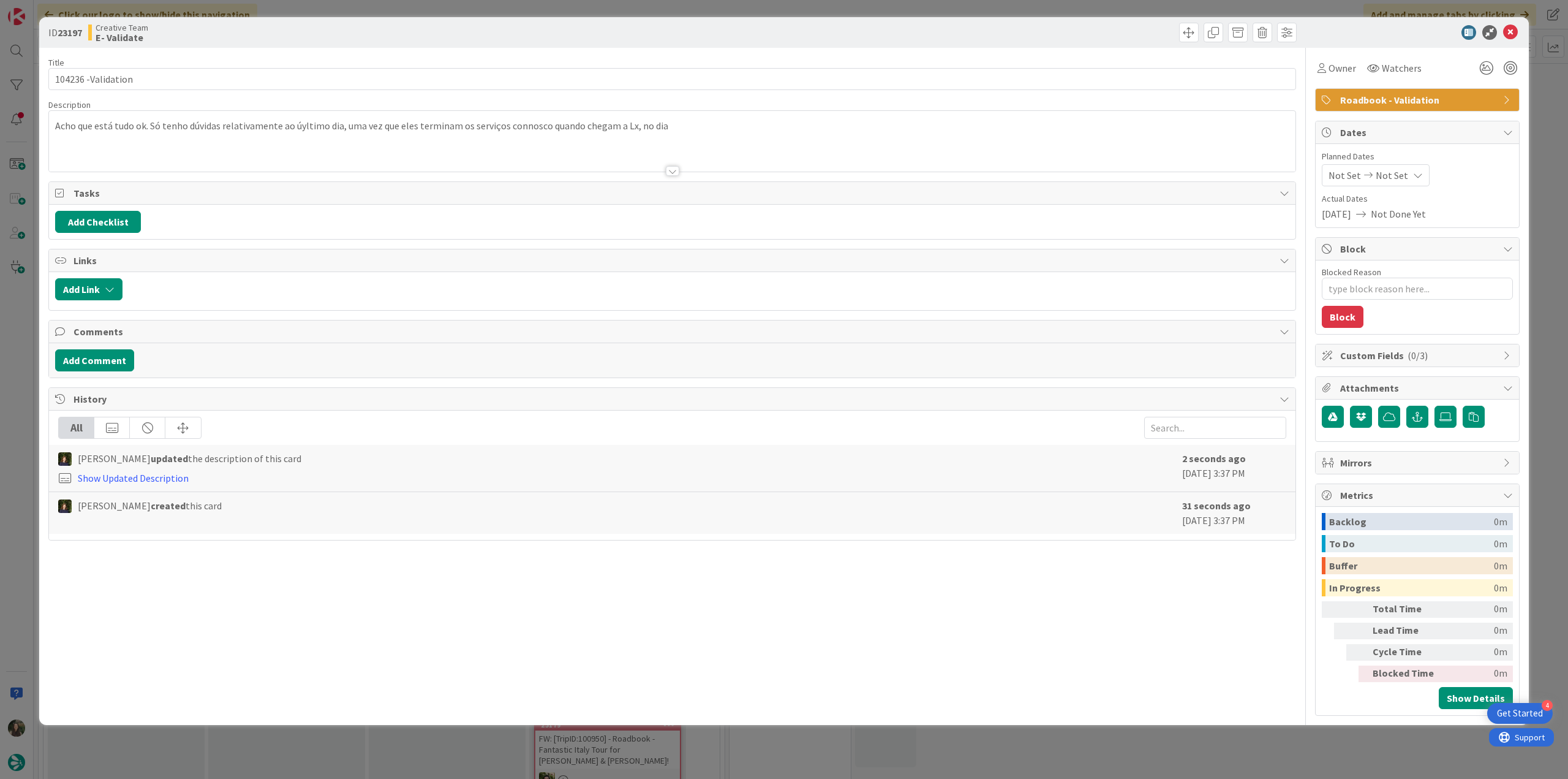
type textarea "x"
click at [28, 330] on div "ID 23197 Creative Team E- Validate Title 18 / 128 104236 -Validation Descriptio…" at bounding box center [784, 389] width 1568 height 779
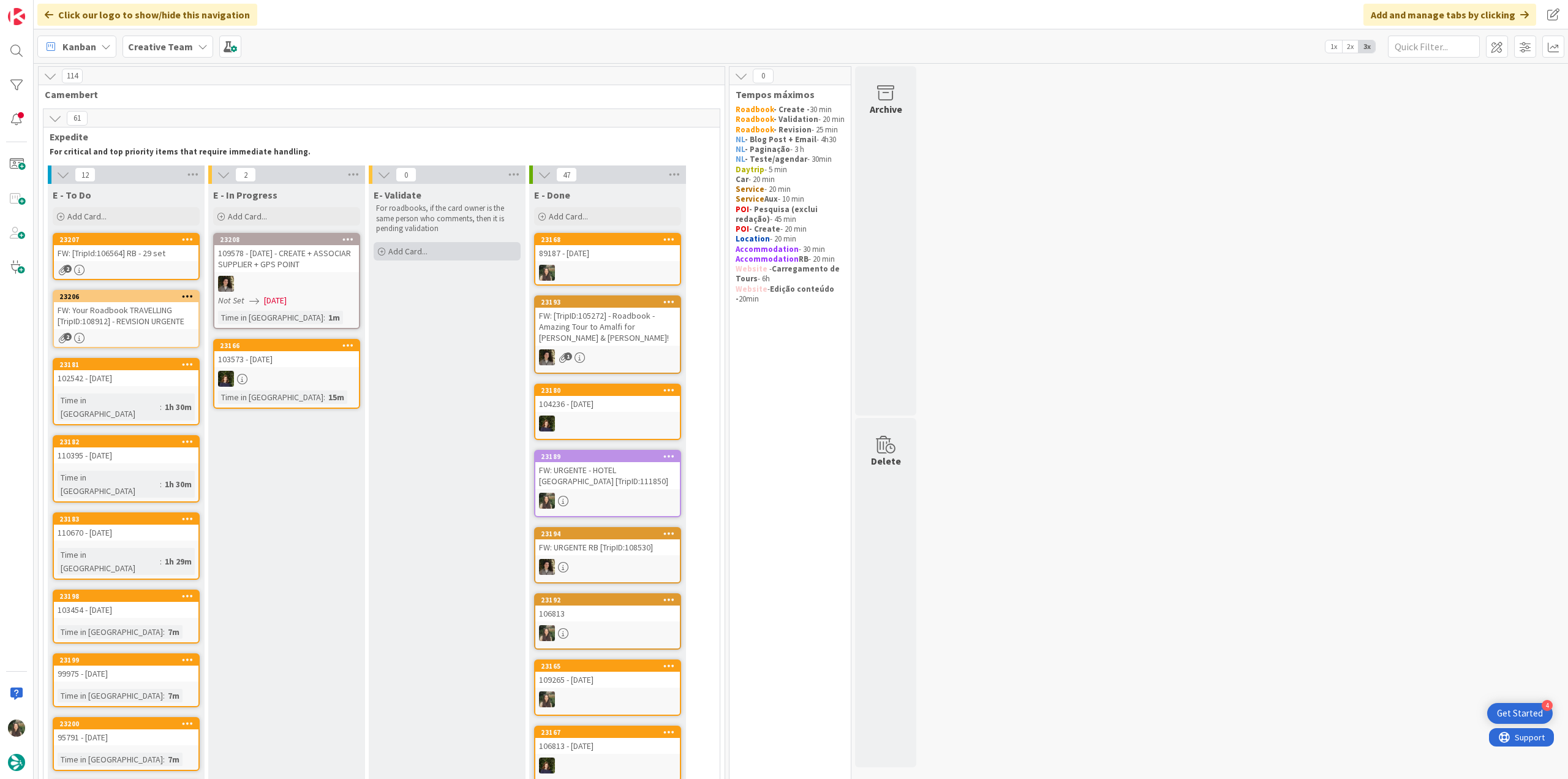
click at [430, 251] on div "Add Card..." at bounding box center [447, 251] width 147 height 19
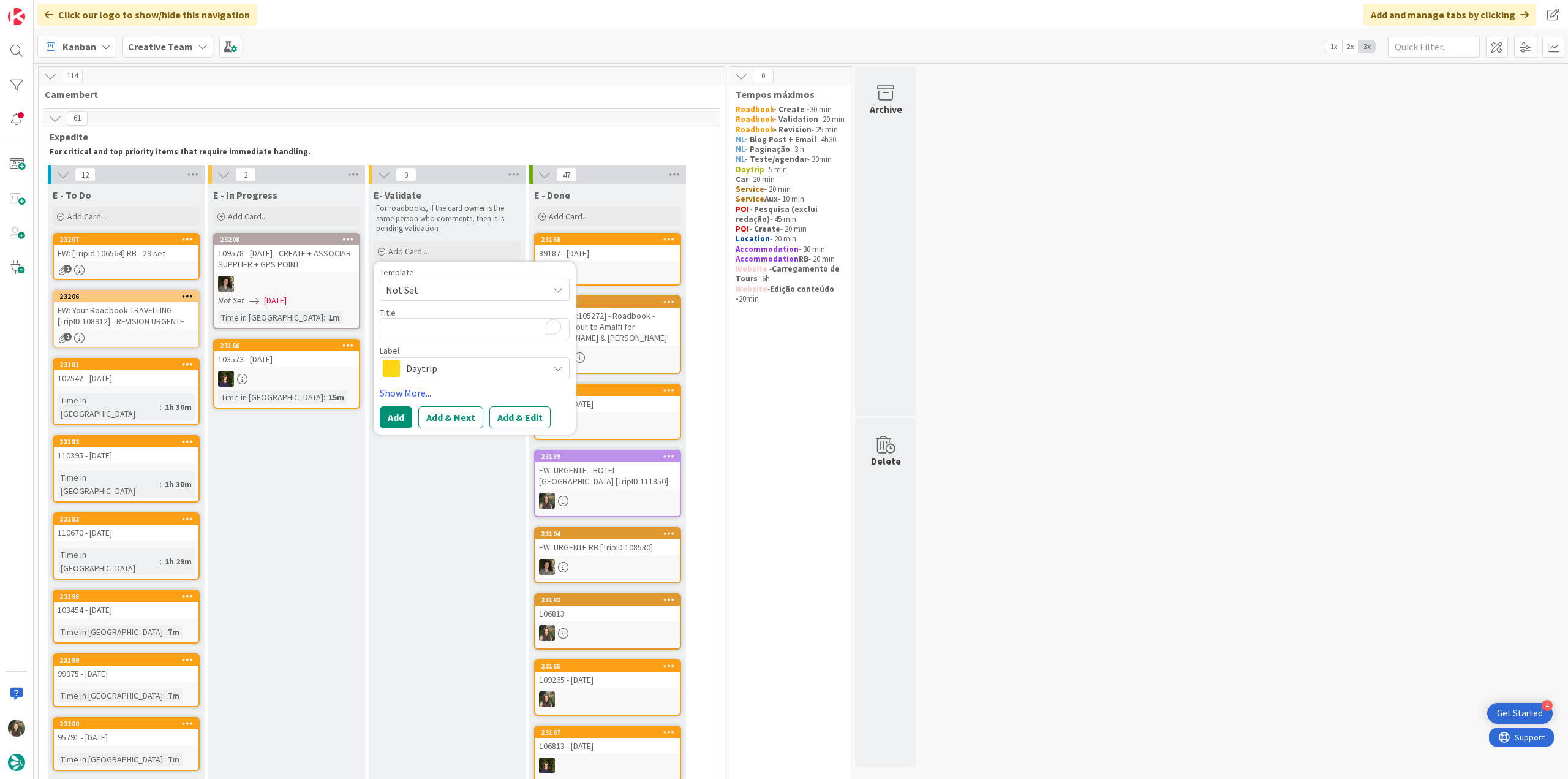
type textarea "x"
type textarea "89187"
type textarea "x"
type textarea "89187"
type textarea "x"
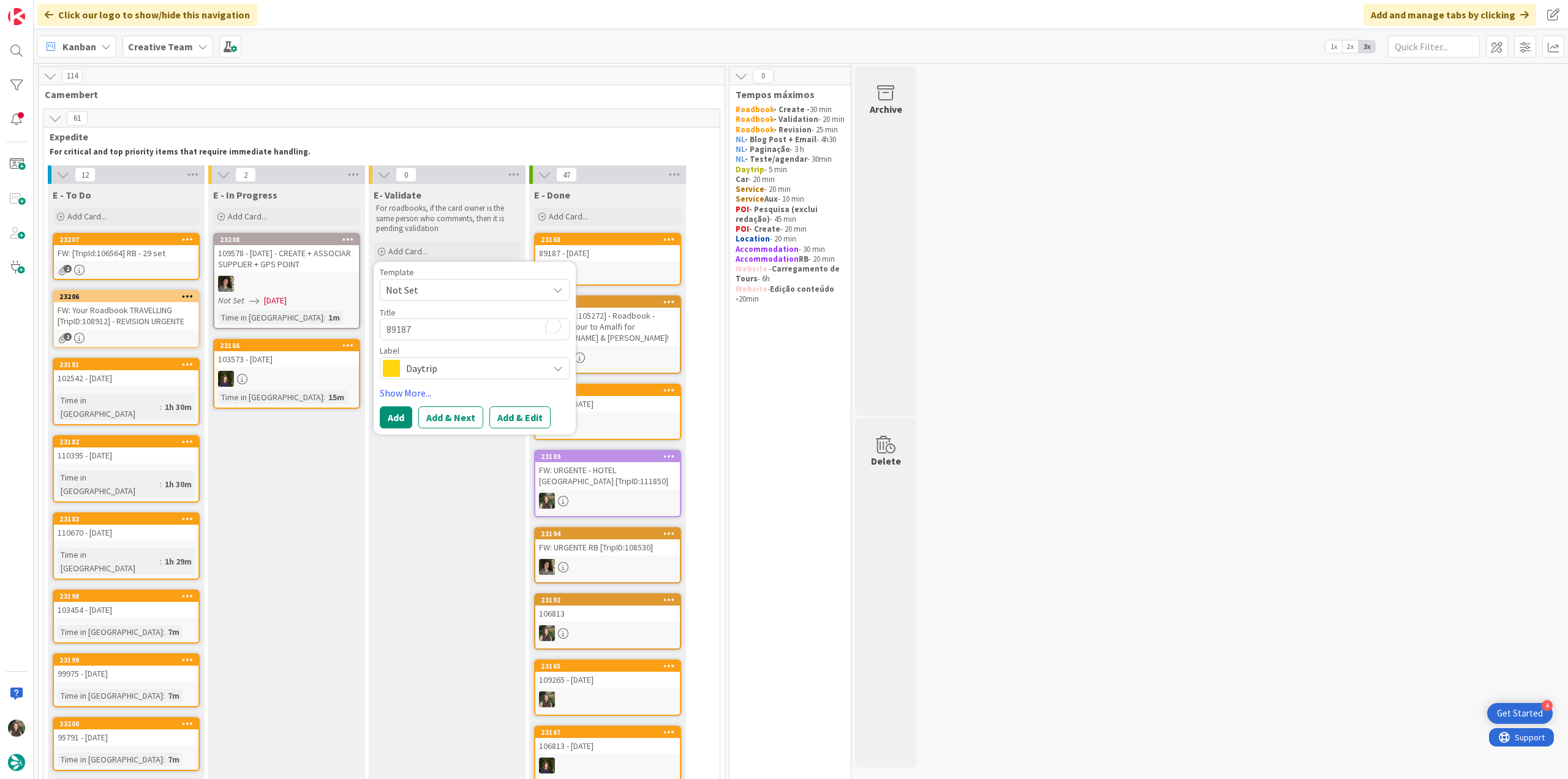
type textarea "89187 -"
type textarea "x"
type textarea "89187 -"
type textarea "x"
type textarea "89187 - V"
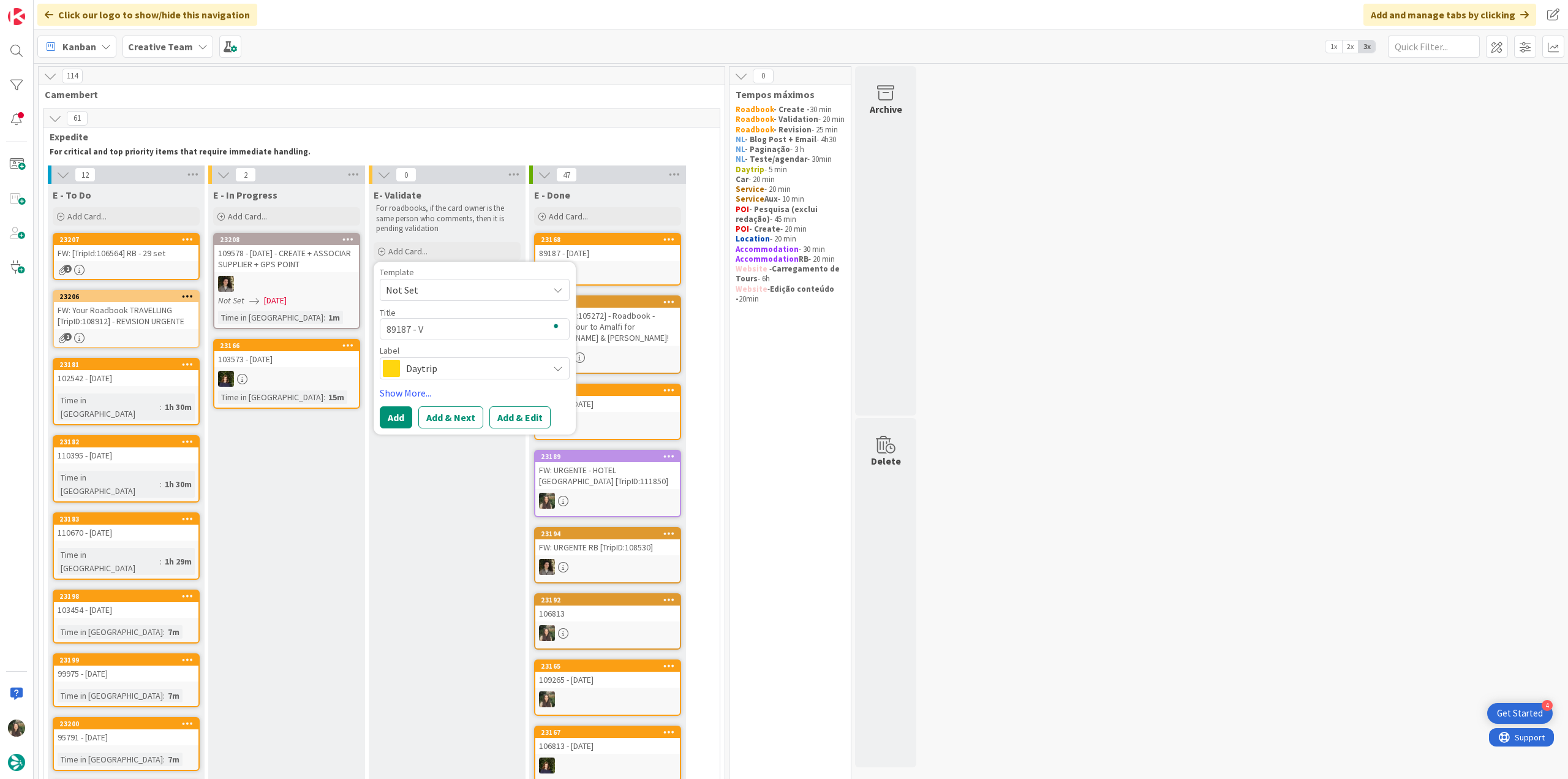
type textarea "x"
type textarea "89187 - Va"
type textarea "x"
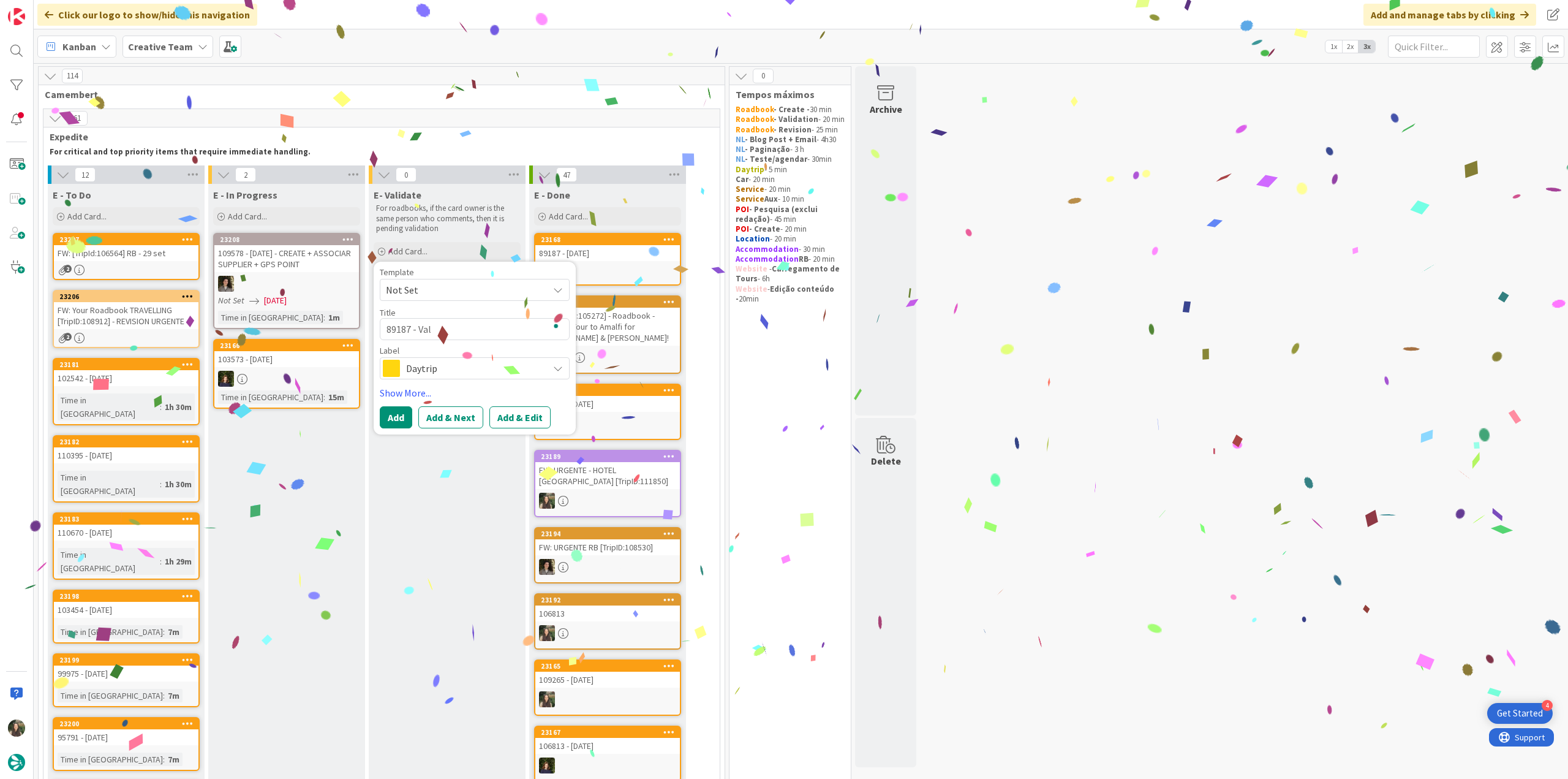
type textarea "89187 - Vali"
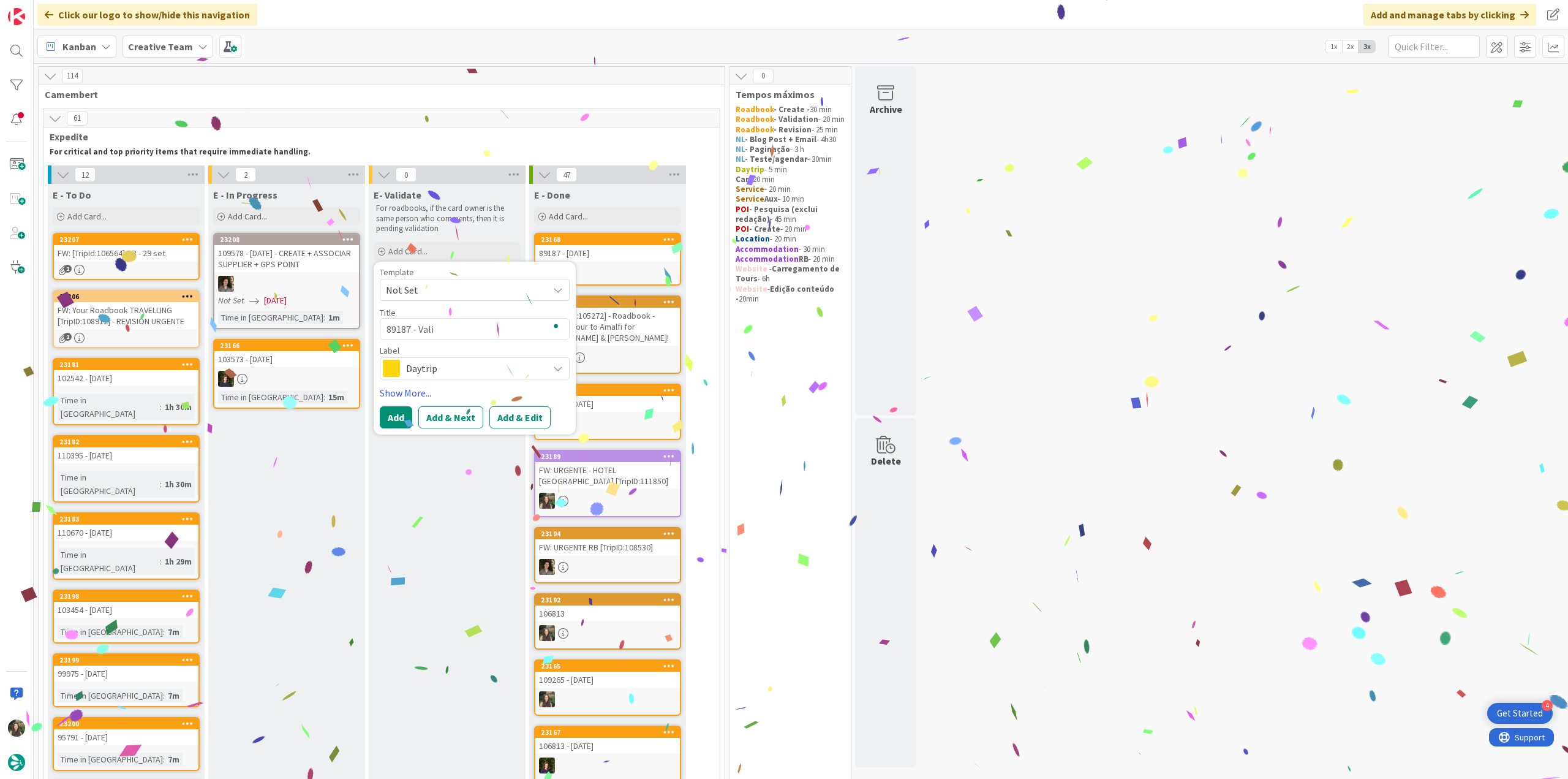
type textarea "x"
type textarea "89187 - Valid"
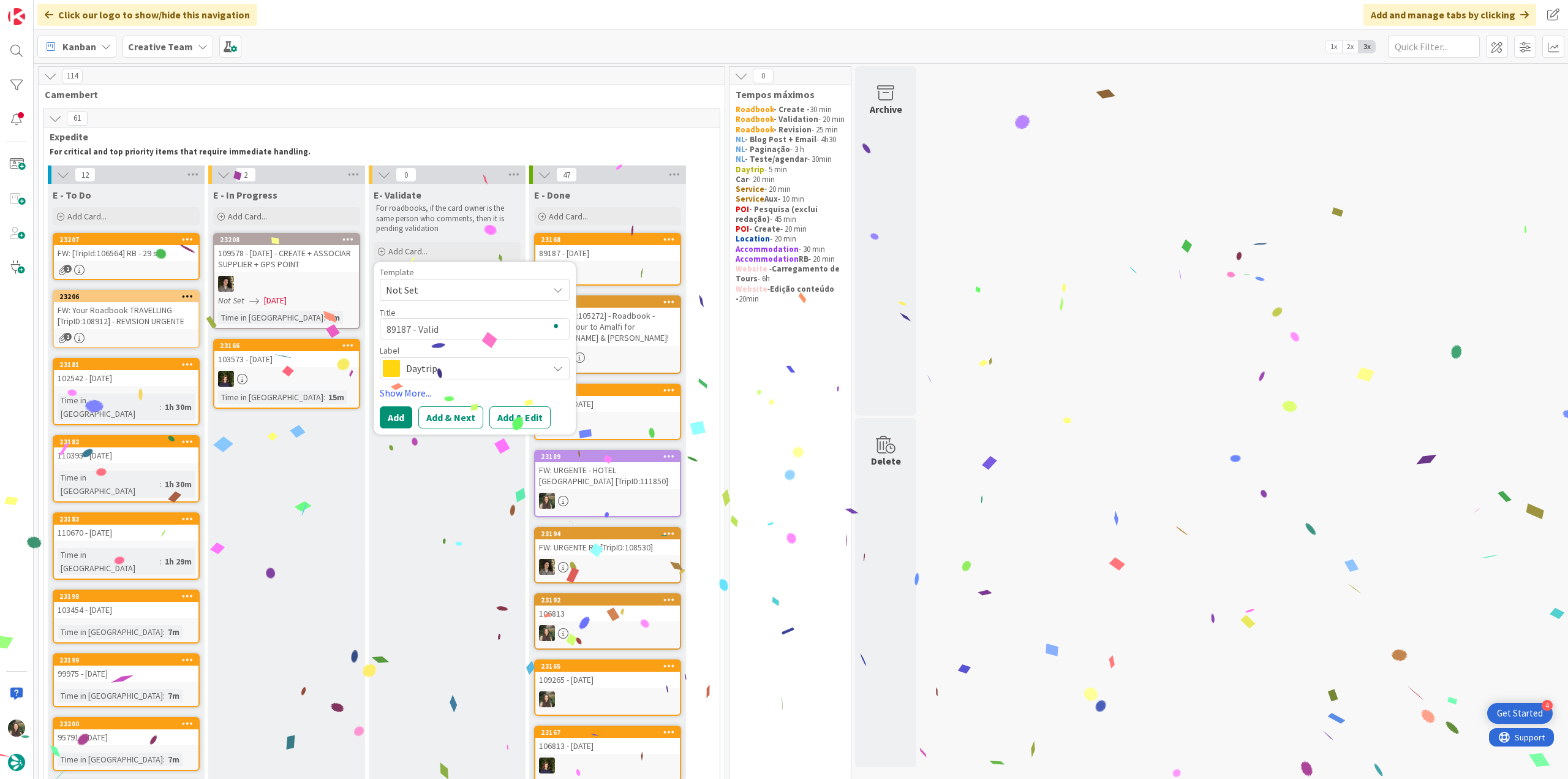
type textarea "x"
type textarea "89187 - Valida"
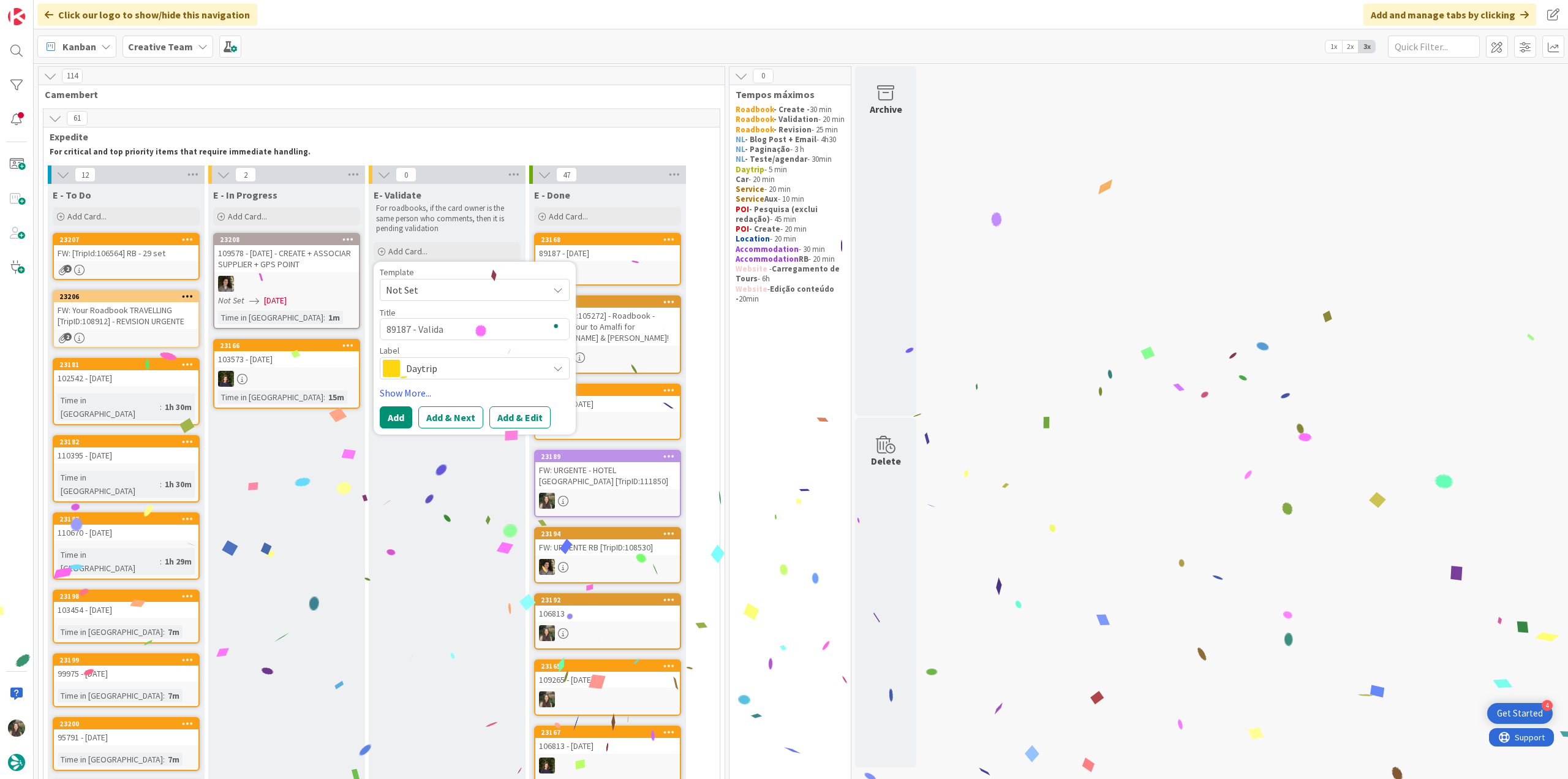
type textarea "x"
type textarea "89187 - Validat"
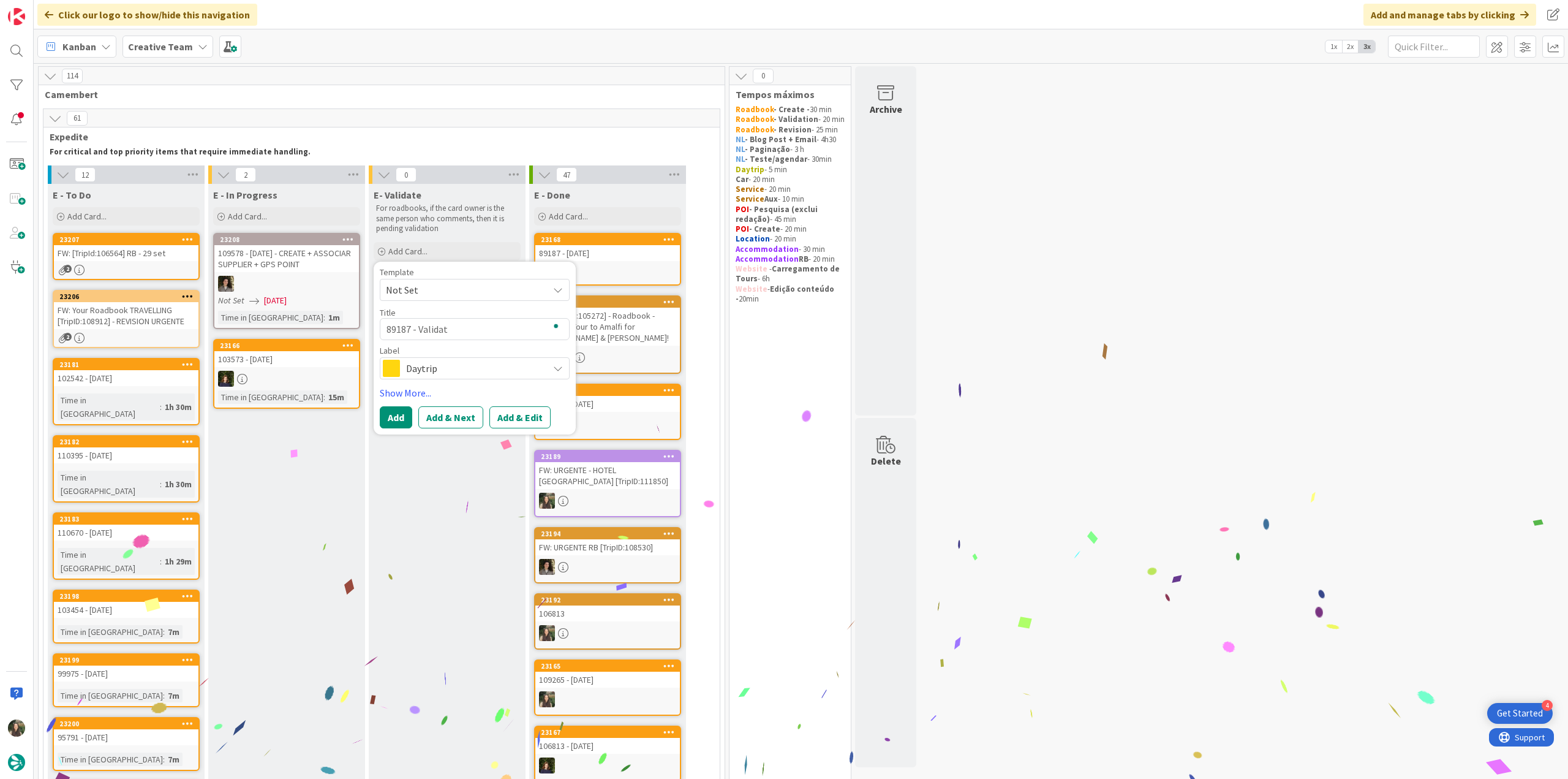
type textarea "x"
type textarea "89187 - Validati"
type textarea "x"
type textarea "89187 - Validatio"
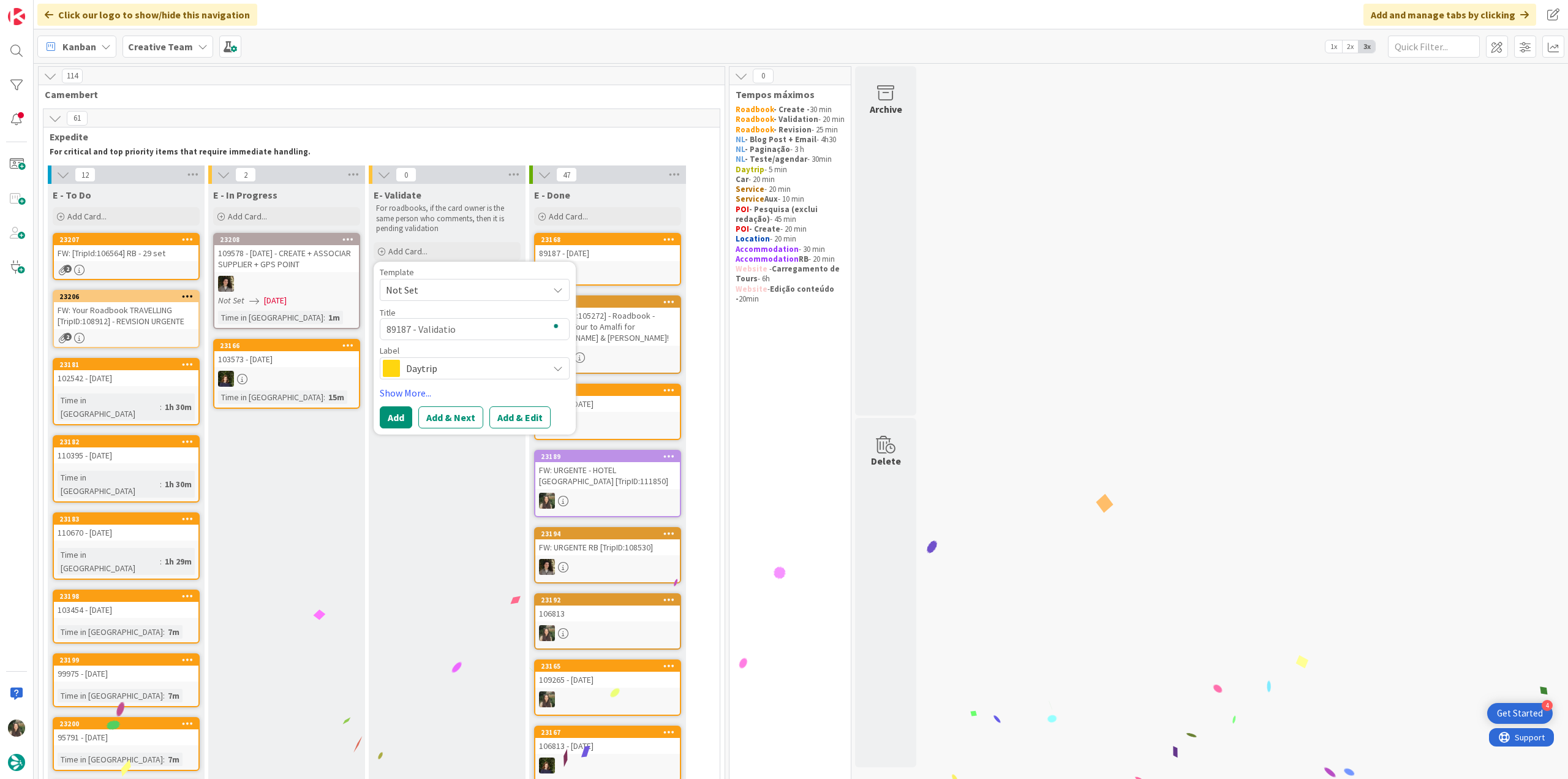
type textarea "x"
type textarea "89187 - Validation"
type textarea "x"
type textarea "89187 - Validation"
click at [475, 369] on span "Daytrip" at bounding box center [474, 368] width 136 height 17
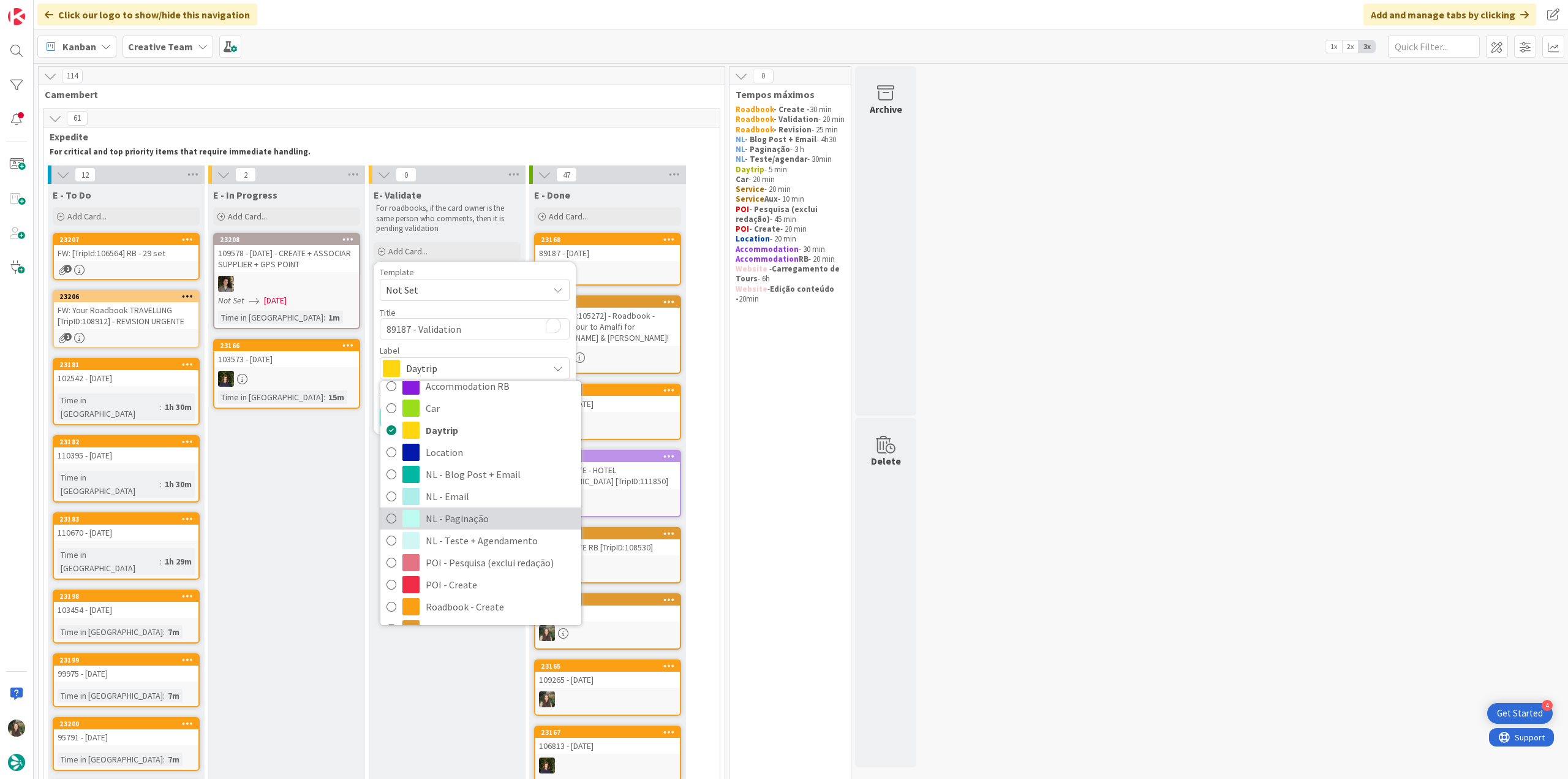
scroll to position [61, 0]
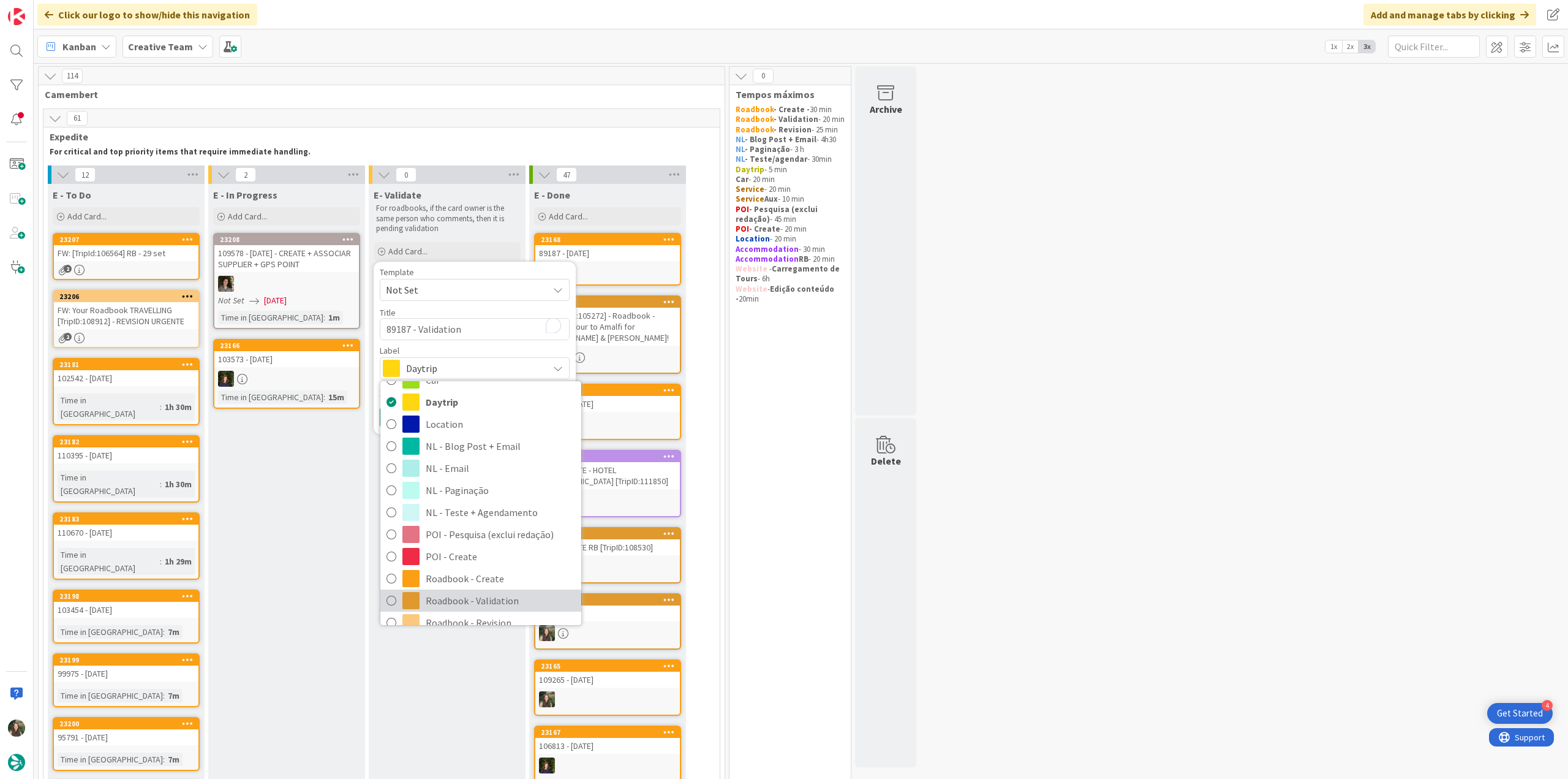
click at [486, 593] on span "Roadbook - Validation" at bounding box center [500, 600] width 149 height 19
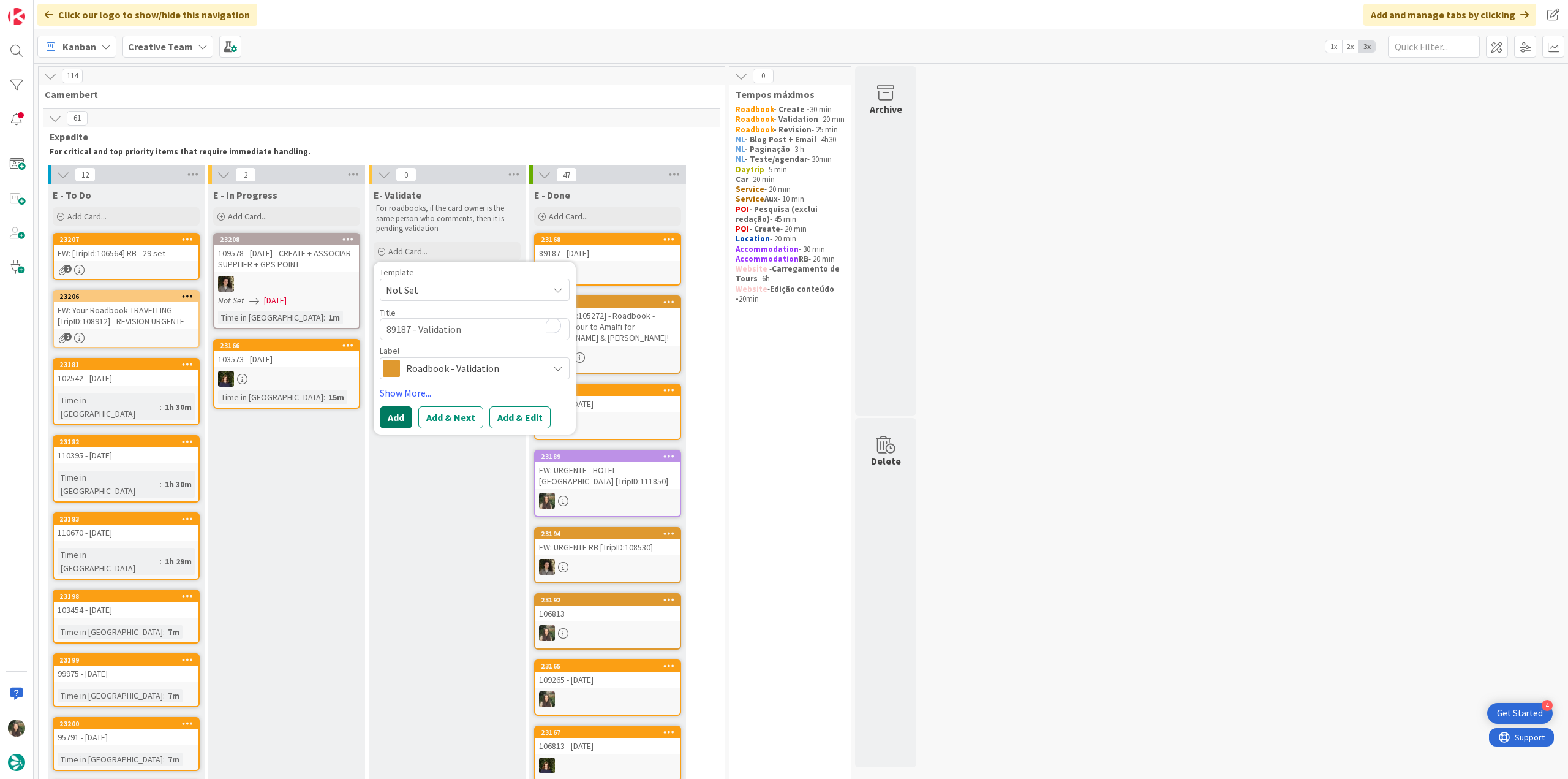
click at [399, 419] on button "Add" at bounding box center [396, 417] width 32 height 22
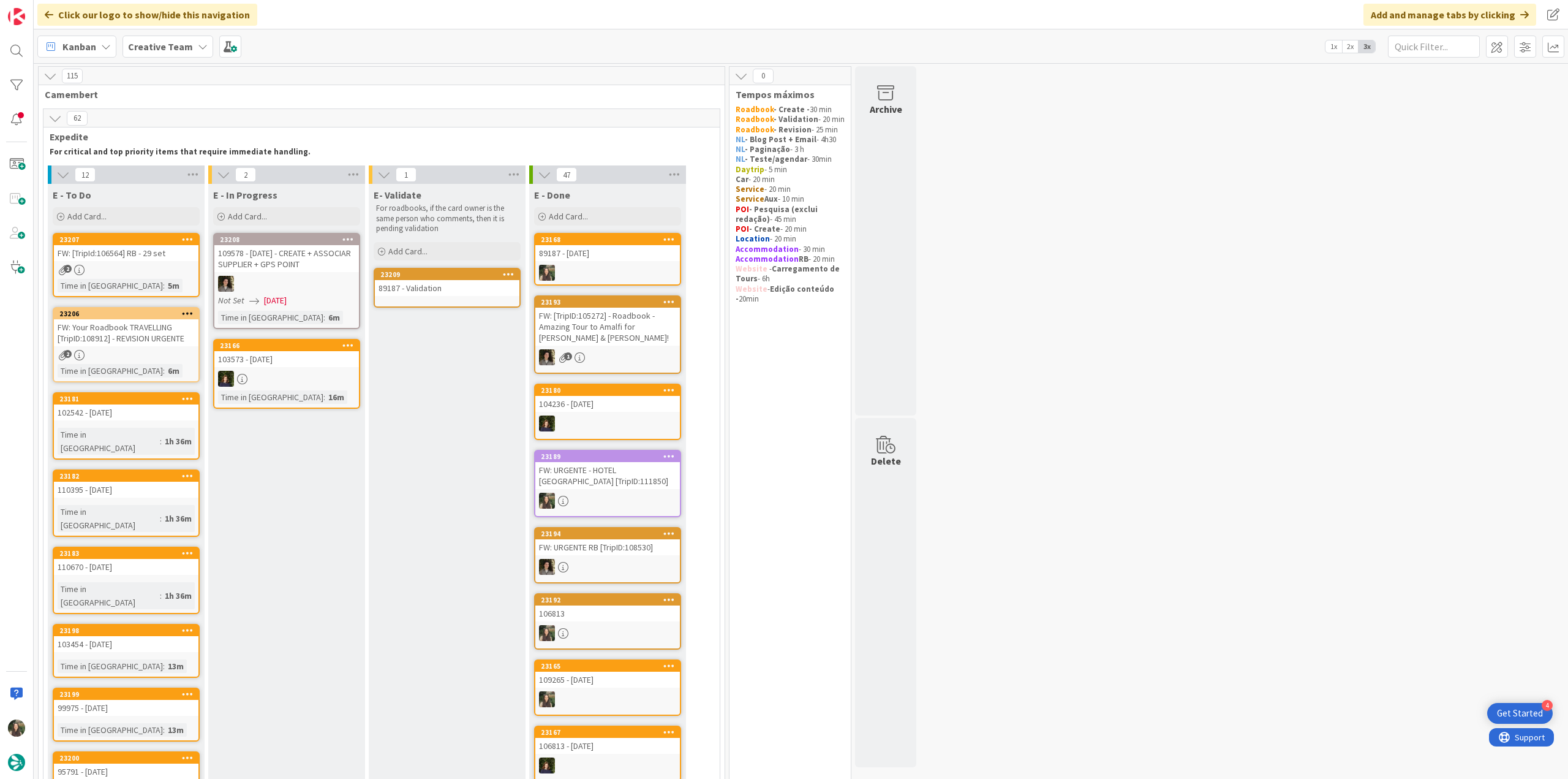
click at [433, 281] on div "89187 - Validation" at bounding box center [447, 287] width 144 height 16
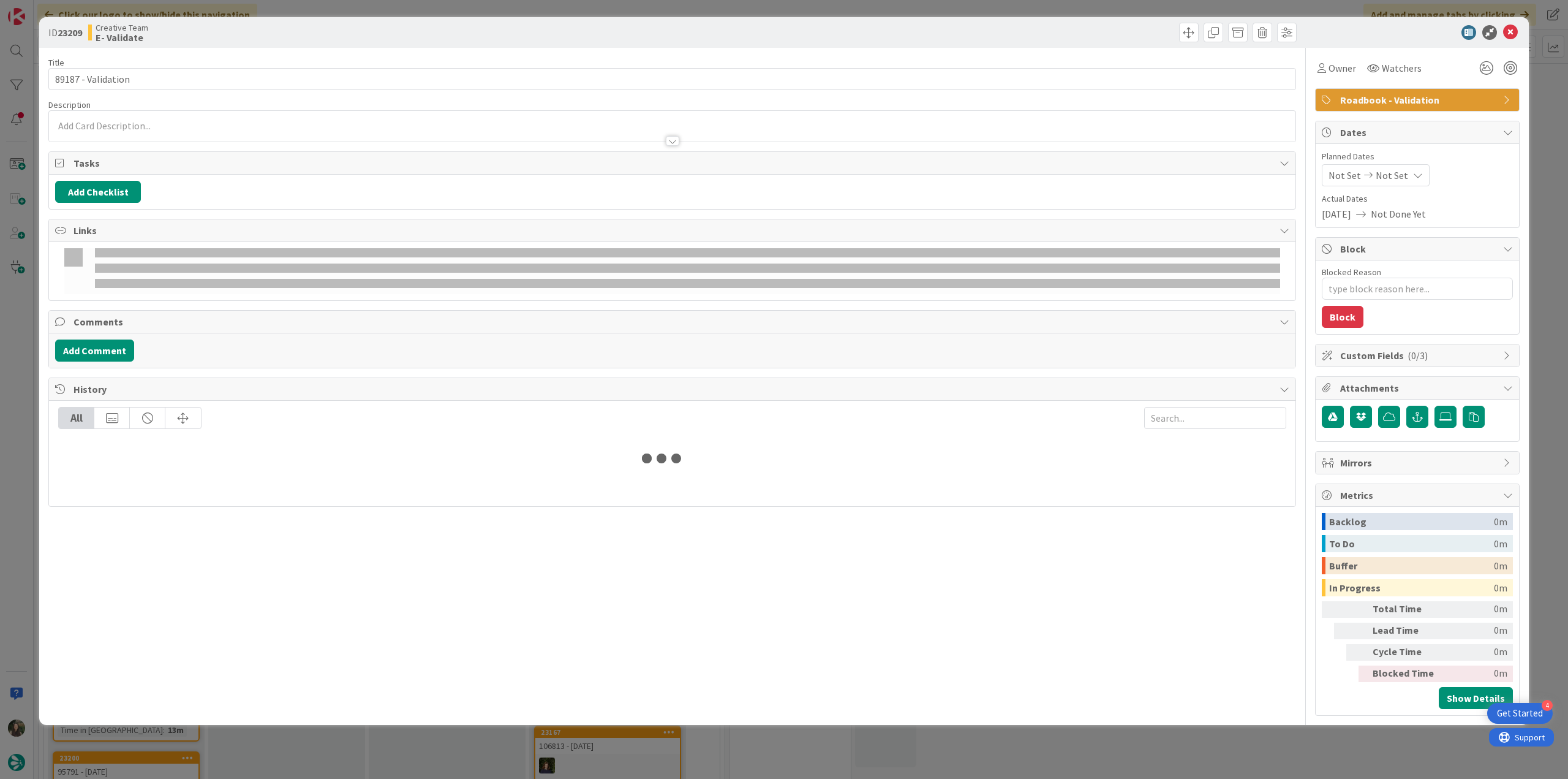
type textarea "x"
click at [148, 131] on div at bounding box center [672, 135] width 1246 height 13
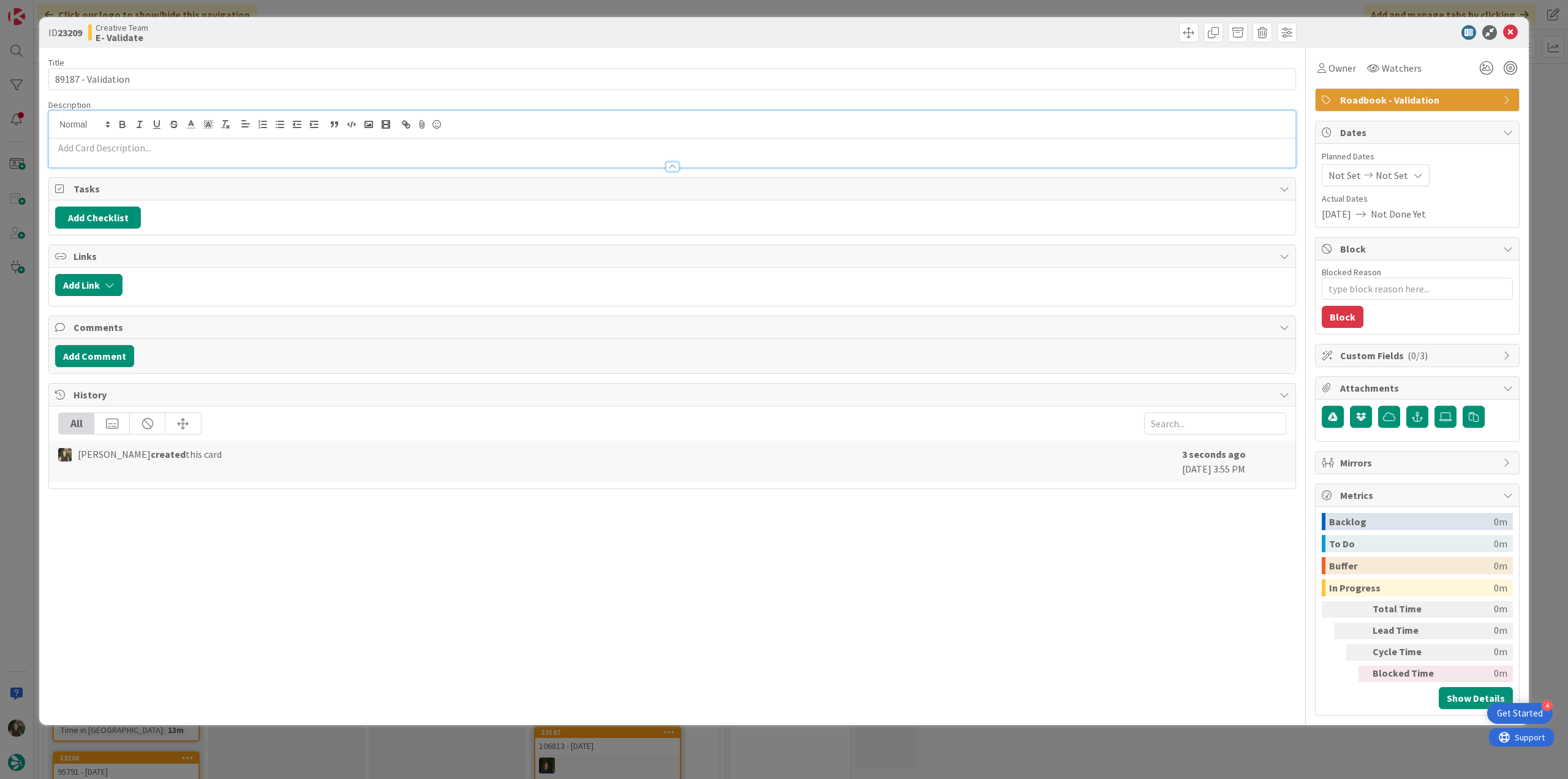
click at [115, 144] on p at bounding box center [672, 148] width 1234 height 14
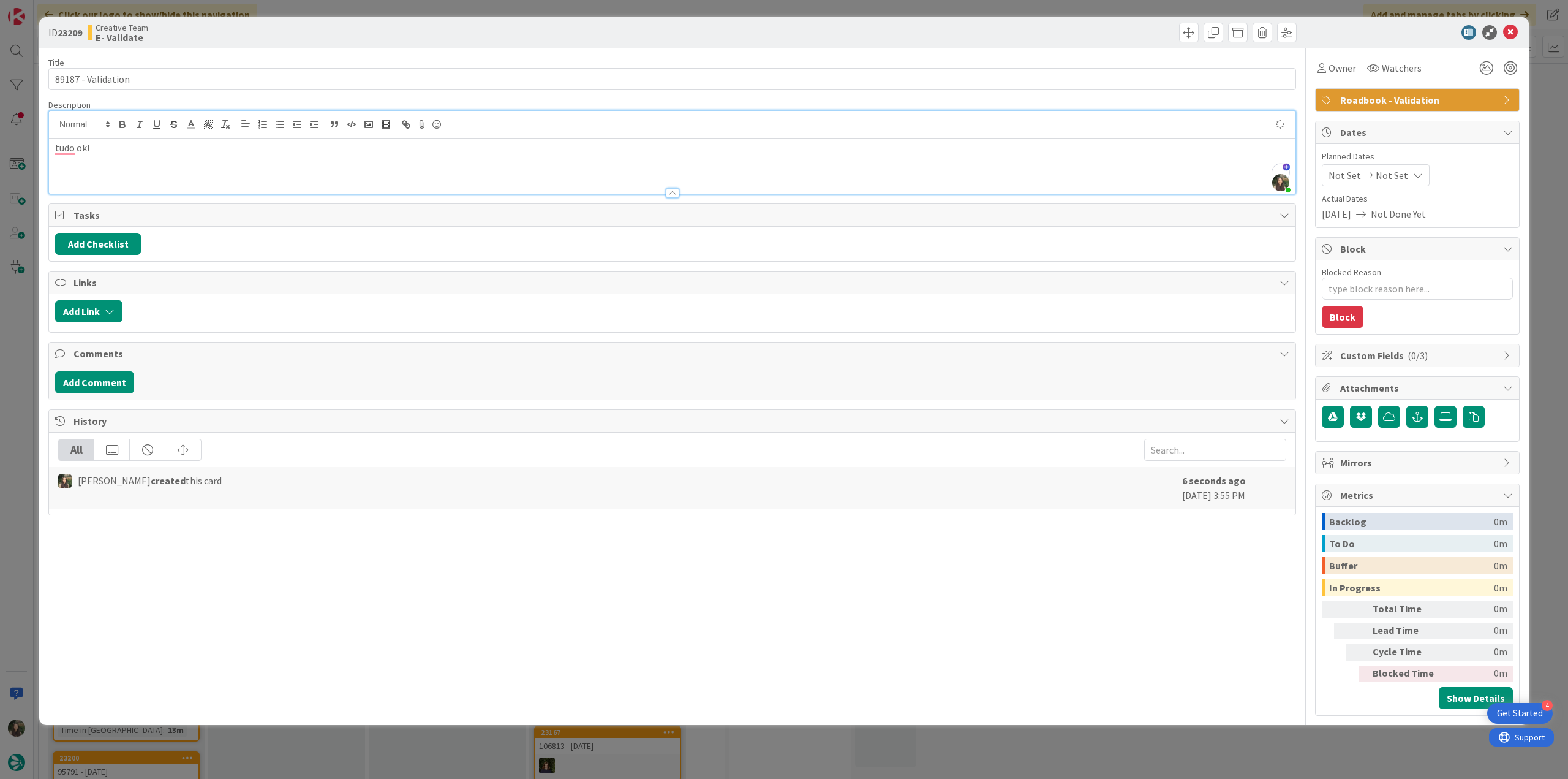
click at [22, 342] on div "ID 23209 Creative Team E- Validate Title 18 / 128 89187 - Validation Descriptio…" at bounding box center [784, 389] width 1568 height 779
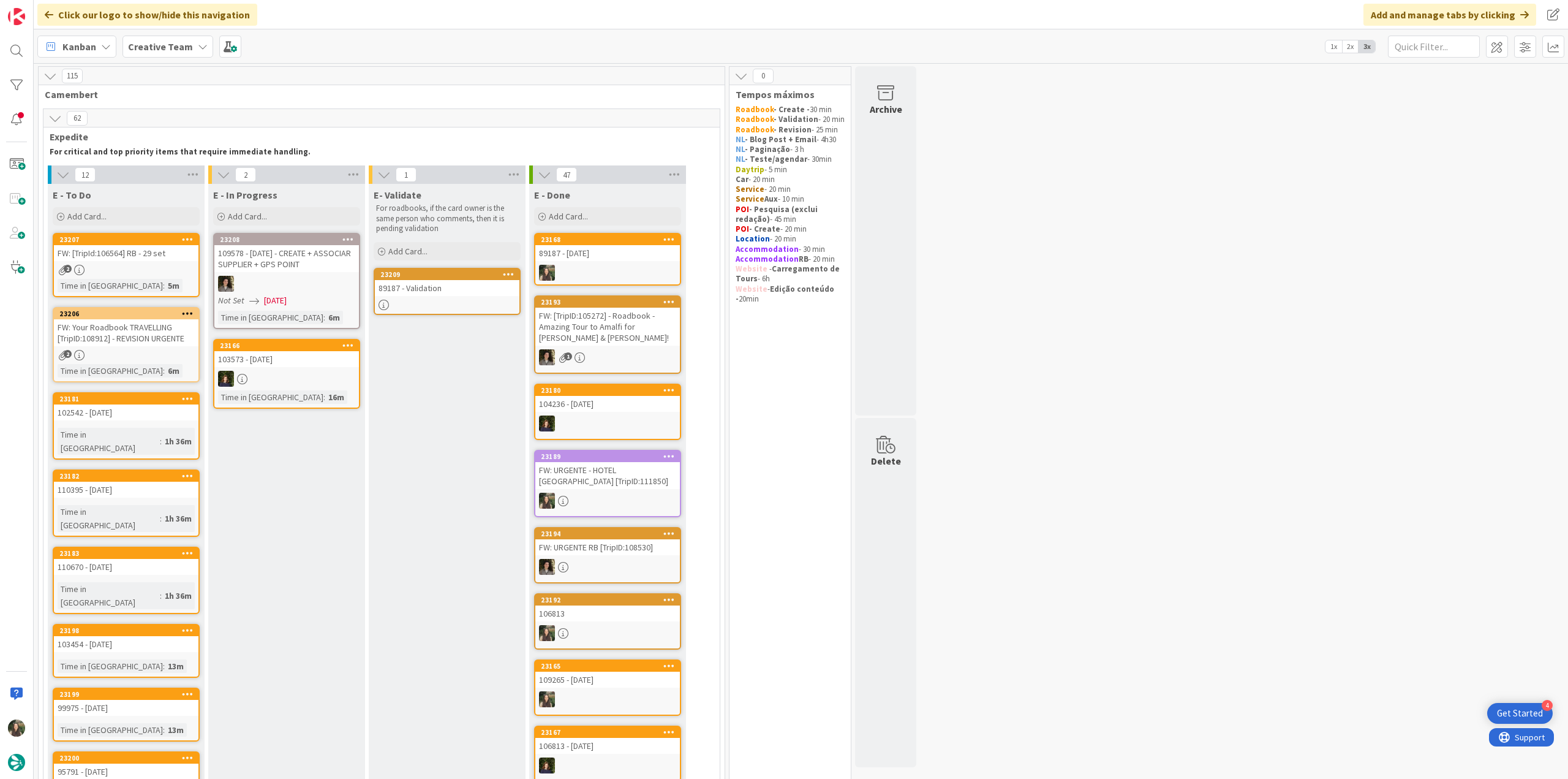
click at [634, 267] on div at bounding box center [607, 272] width 144 height 16
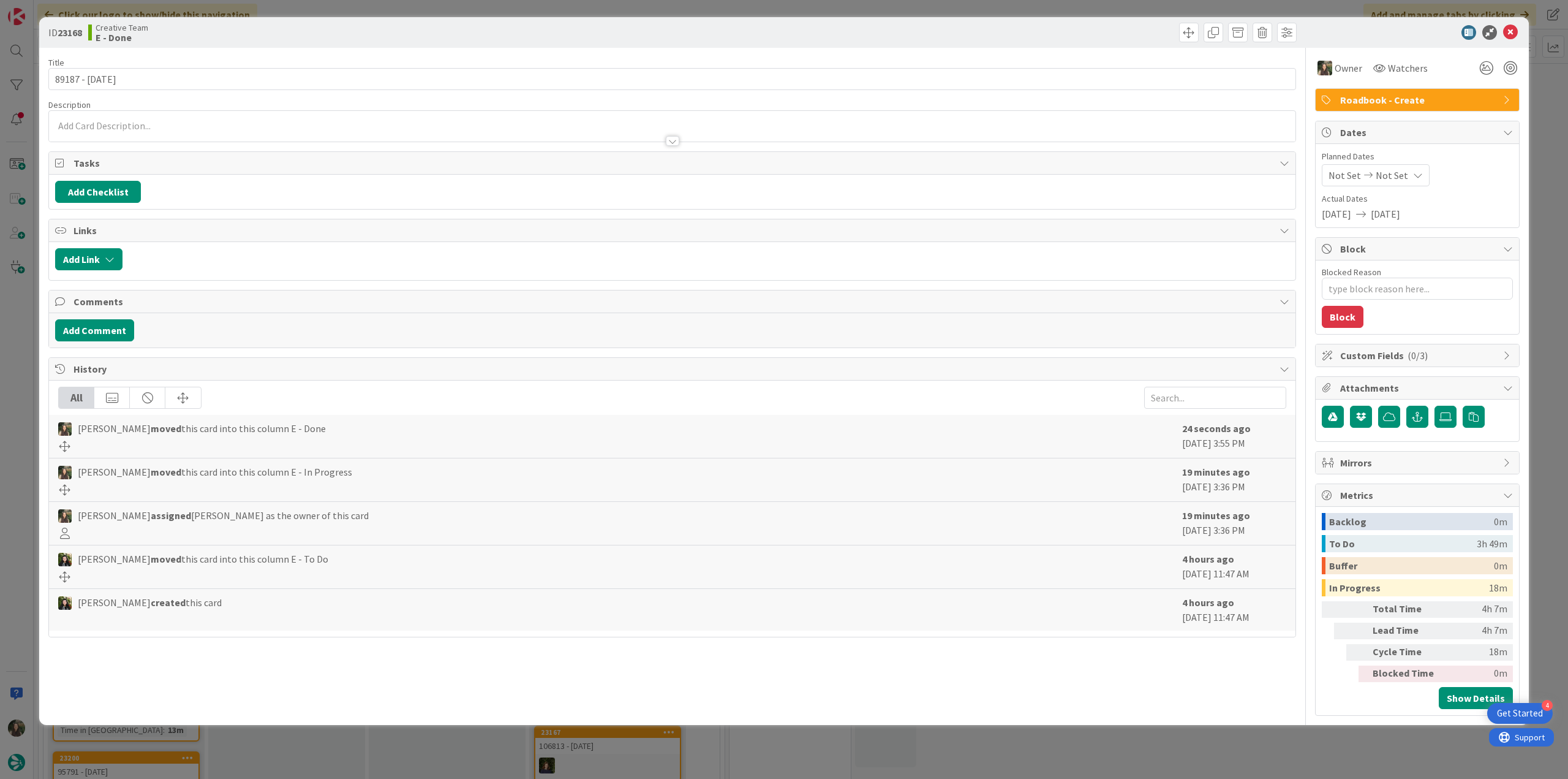
click at [1150, 743] on div "ID 23168 Creative Team E - Done Title 14 / 128 89187 - 13 oct Description Owner…" at bounding box center [784, 389] width 1568 height 779
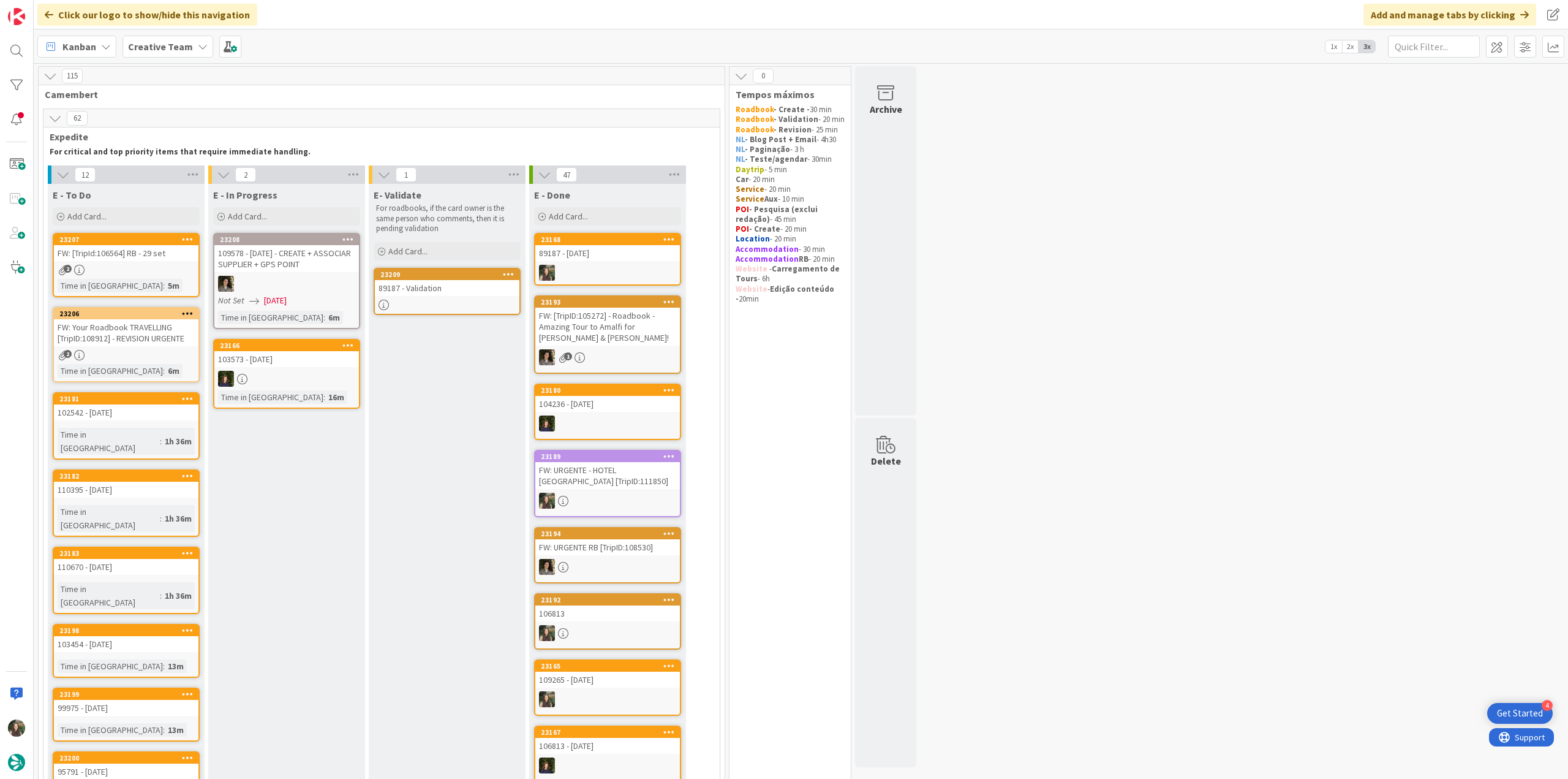
click at [179, 342] on div "FW: Your Roadbook TRAVELLING [TripID:108912] - REVISION URGENTE" at bounding box center [126, 332] width 144 height 27
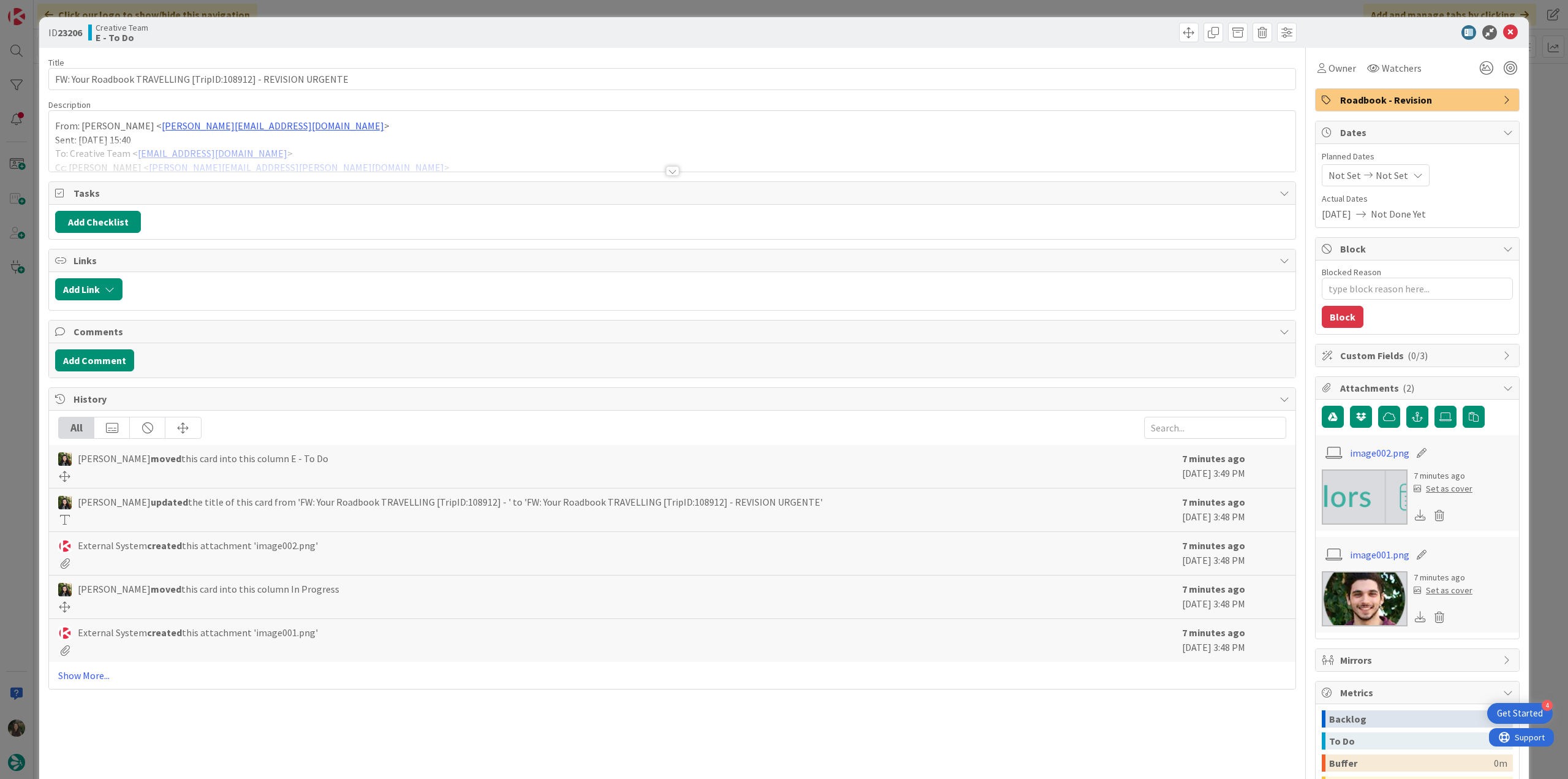
click at [366, 144] on div at bounding box center [672, 155] width 1246 height 31
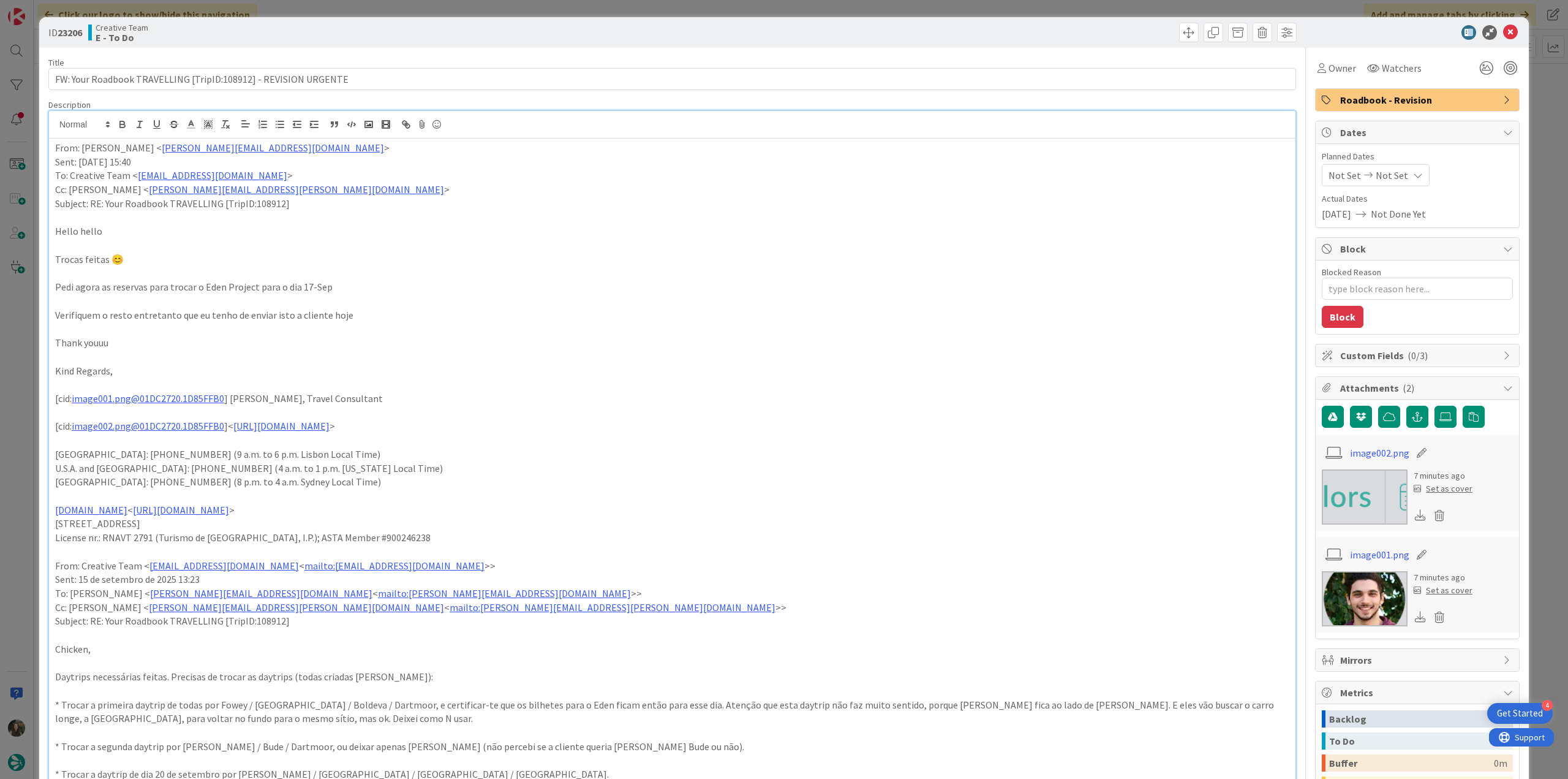
click at [23, 350] on div "ID 23206 Creative Team E - To Do Title 63 / 128 FW: Your Roadbook TRAVELLING [T…" at bounding box center [784, 389] width 1568 height 779
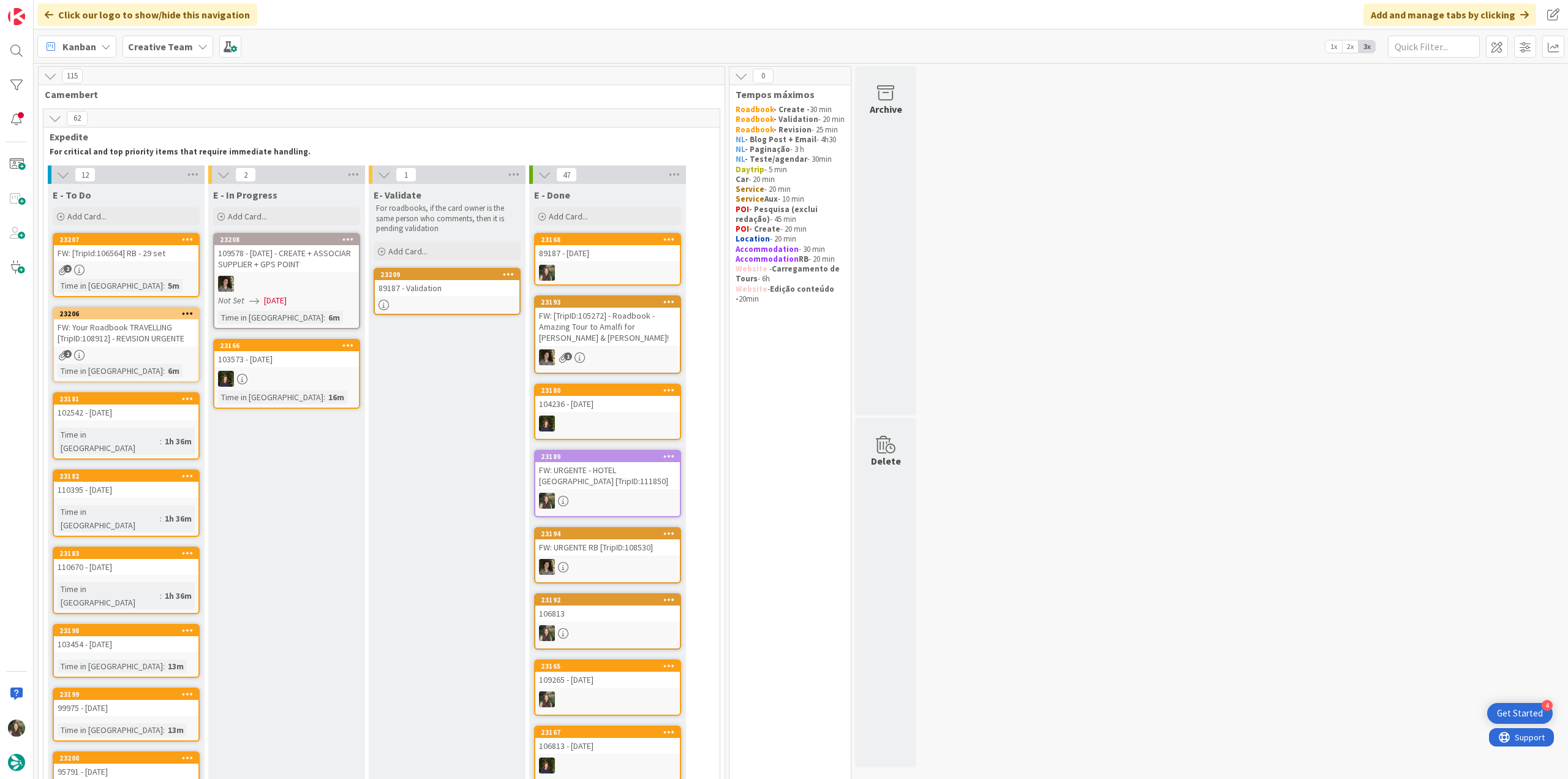
click at [160, 323] on div "FW: Your Roadbook TRAVELLING [TripID:108912] - REVISION URGENTE" at bounding box center [126, 332] width 144 height 27
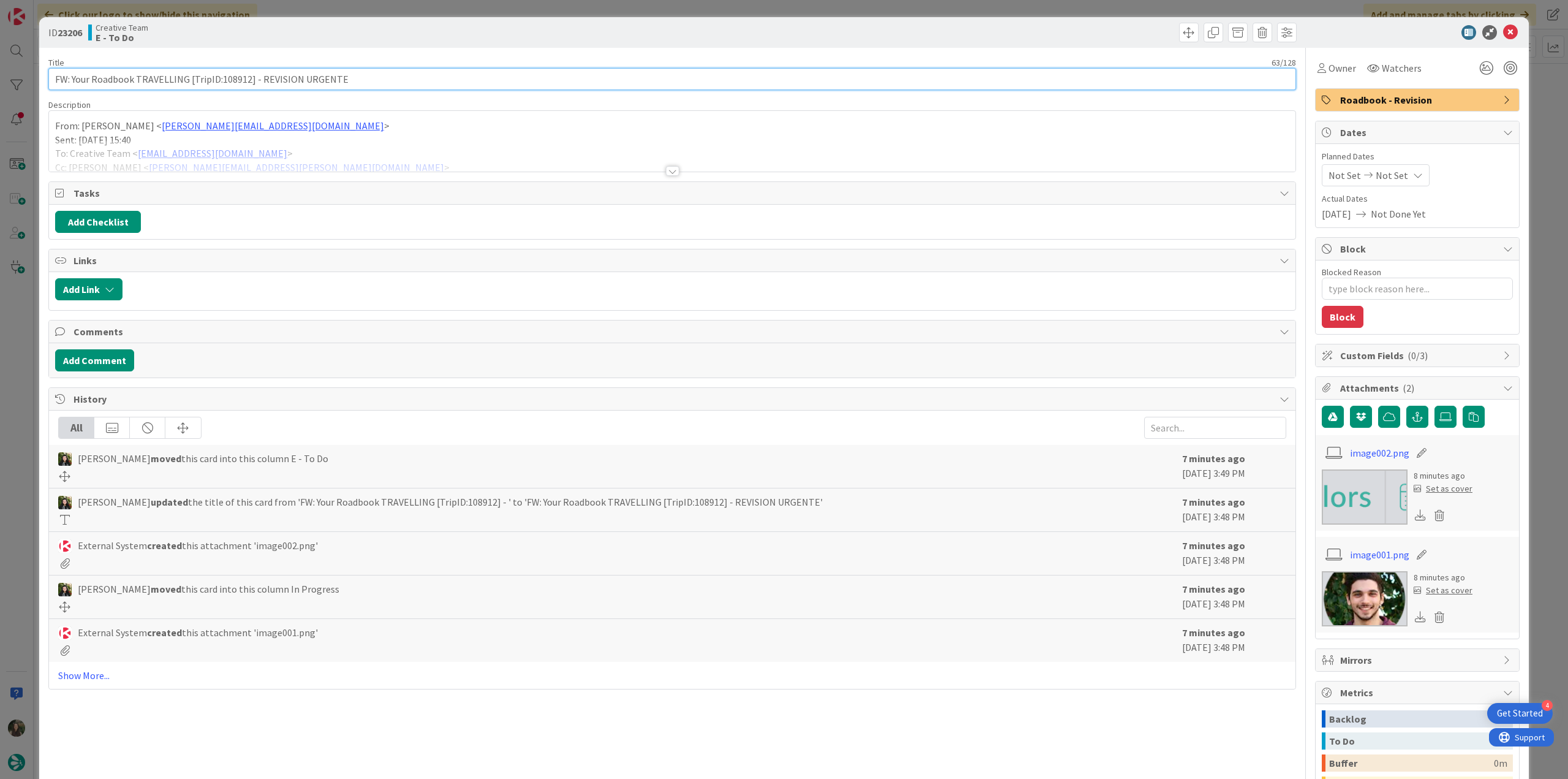
click at [238, 79] on input "FW: Your Roadbook TRAVELLING [TripID:108912] - REVISION URGENTE" at bounding box center [672, 79] width 1248 height 22
click at [25, 319] on div "ID 23206 Creative Team E - To Do Title 63 / 128 FW: Your Roadbook TRAVELLING [T…" at bounding box center [784, 389] width 1568 height 779
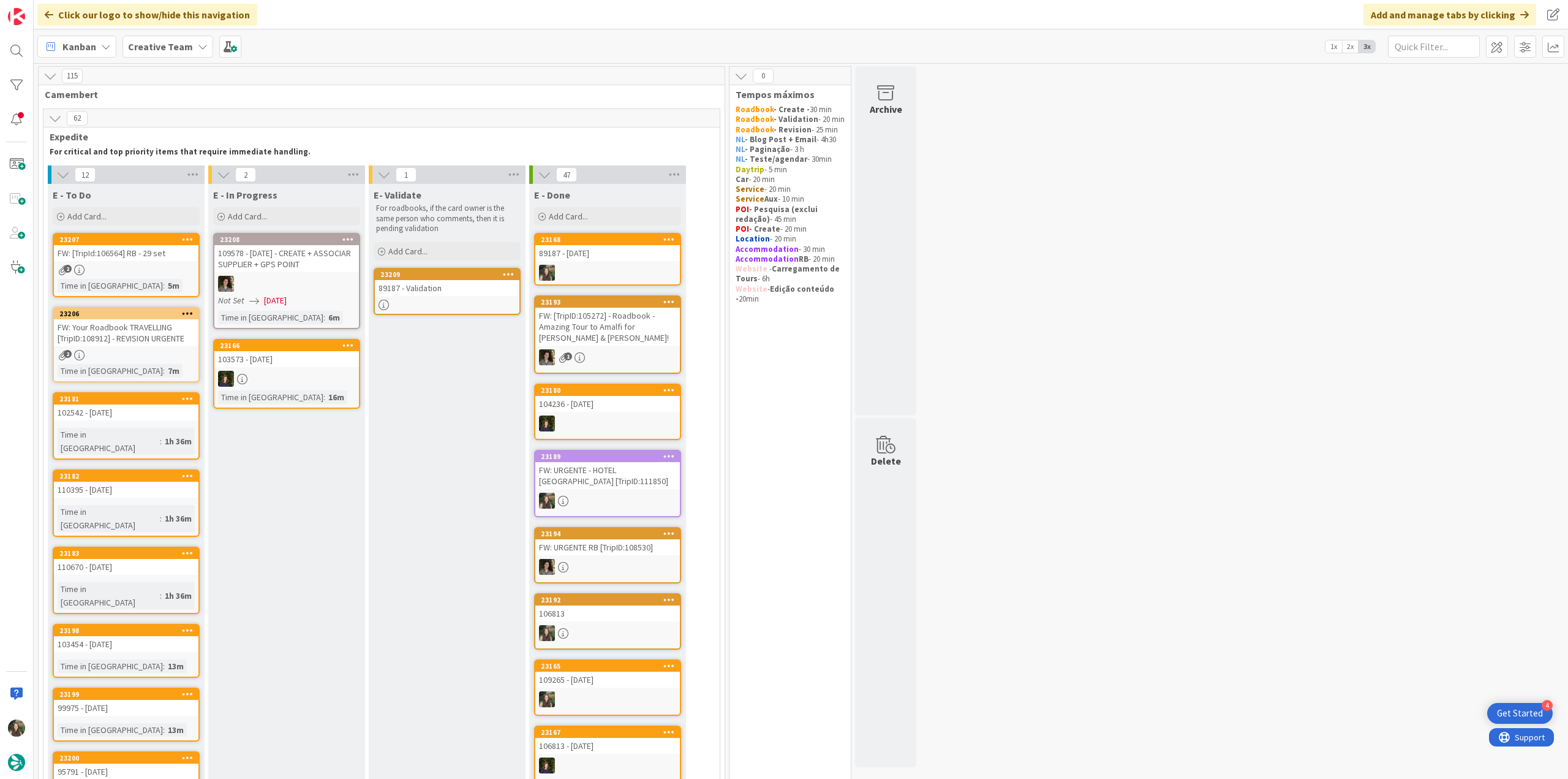
click at [137, 263] on link "23207 FW: [TripId:106564] RB - 29 set 2 Time in Column : 5m" at bounding box center [126, 265] width 147 height 65
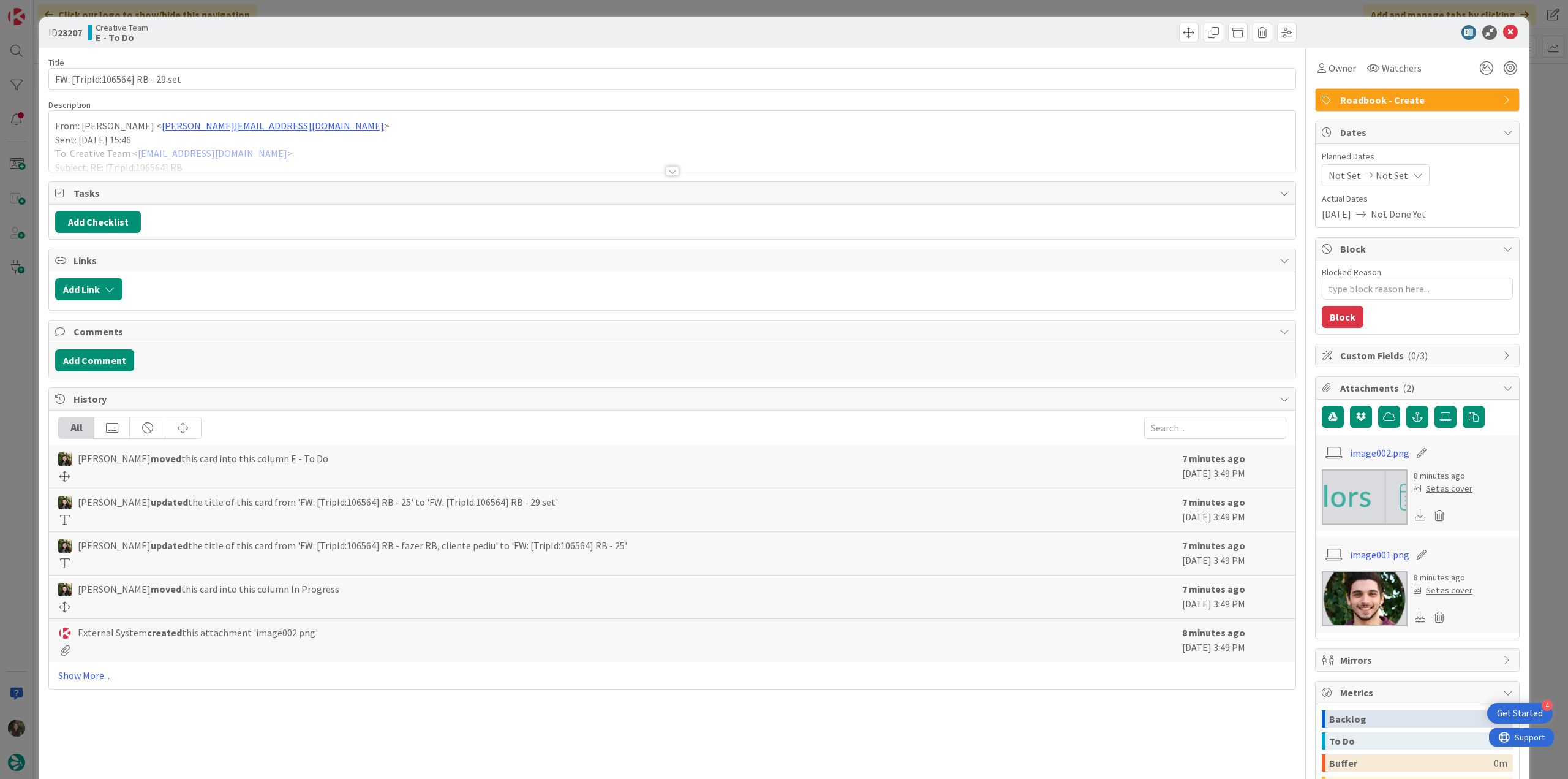
click at [301, 145] on div at bounding box center [672, 155] width 1246 height 31
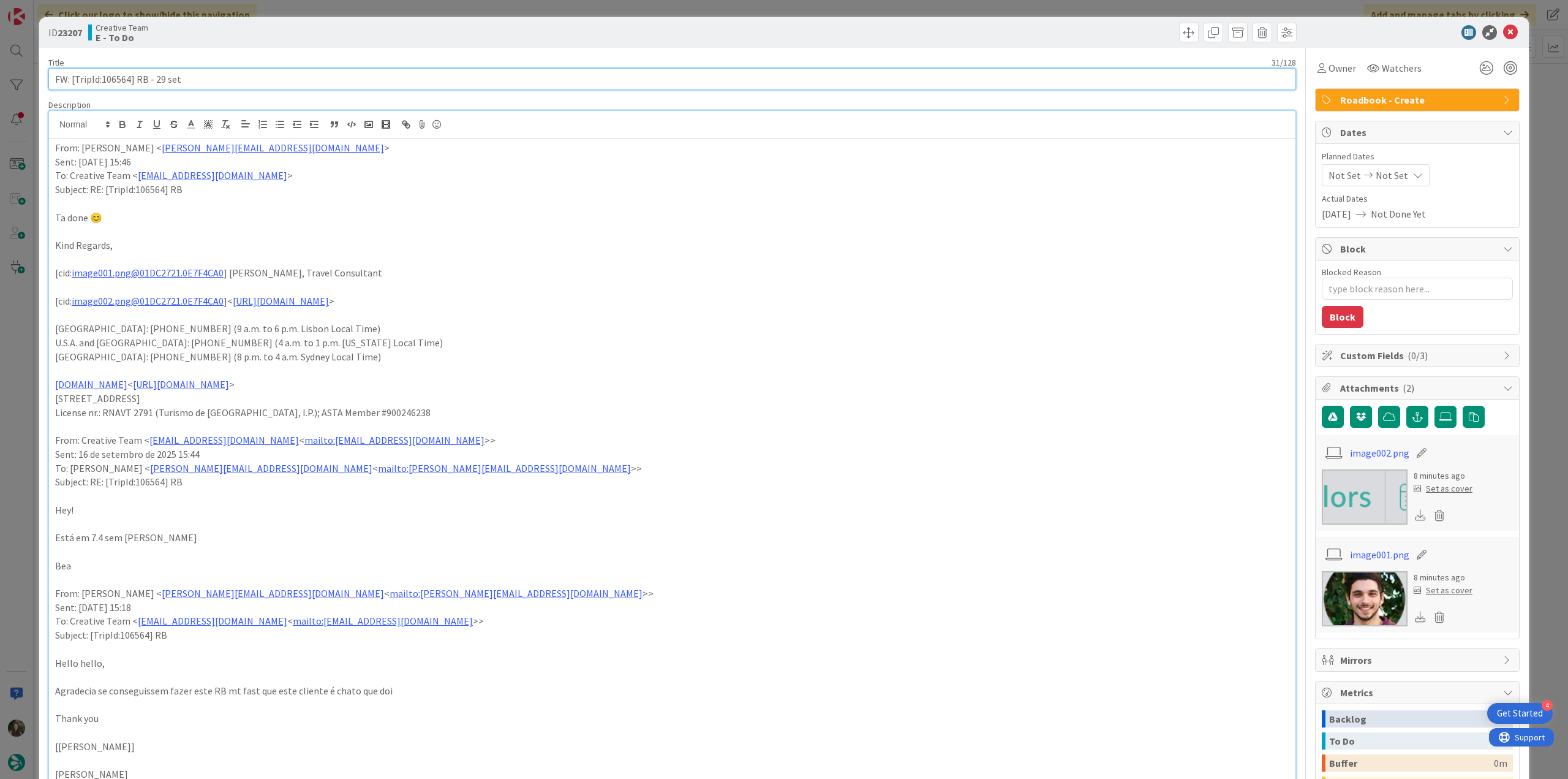
click at [128, 78] on input "FW: [TripId:106564] RB - 29 set" at bounding box center [672, 79] width 1248 height 22
click at [121, 76] on input "FW: [TripId:106564] RB - 29 set" at bounding box center [672, 79] width 1248 height 22
click at [117, 78] on input "FW: [TripId:106564] RB - 29 set" at bounding box center [672, 79] width 1248 height 22
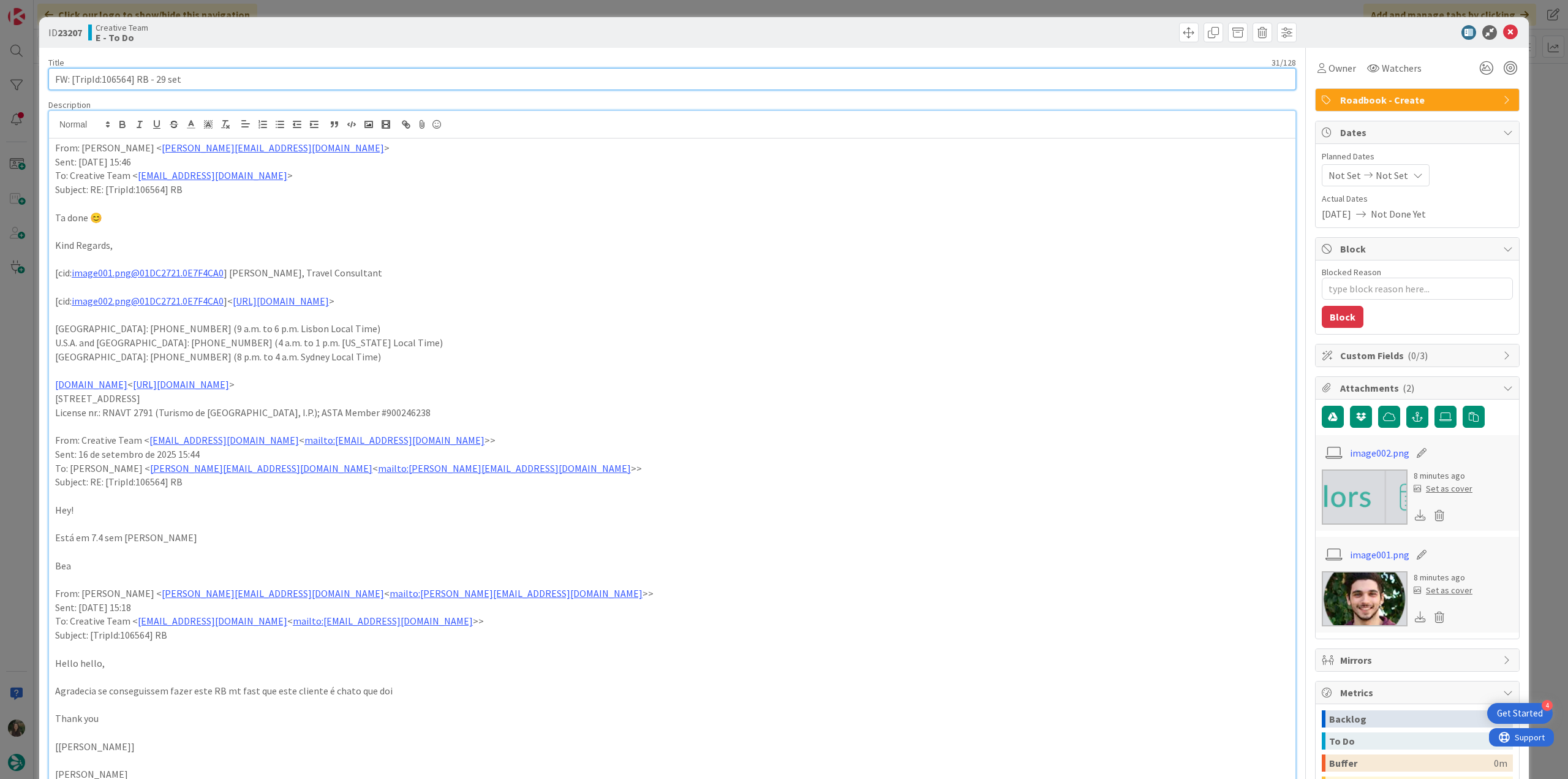
click at [117, 78] on input "FW: [TripId:106564] RB - 29 set" at bounding box center [672, 79] width 1248 height 22
click at [20, 350] on div "ID 23207 Creative Team E - To Do Title 31 / 128 FW: [TripId:106564] RB - 29 set…" at bounding box center [784, 389] width 1568 height 779
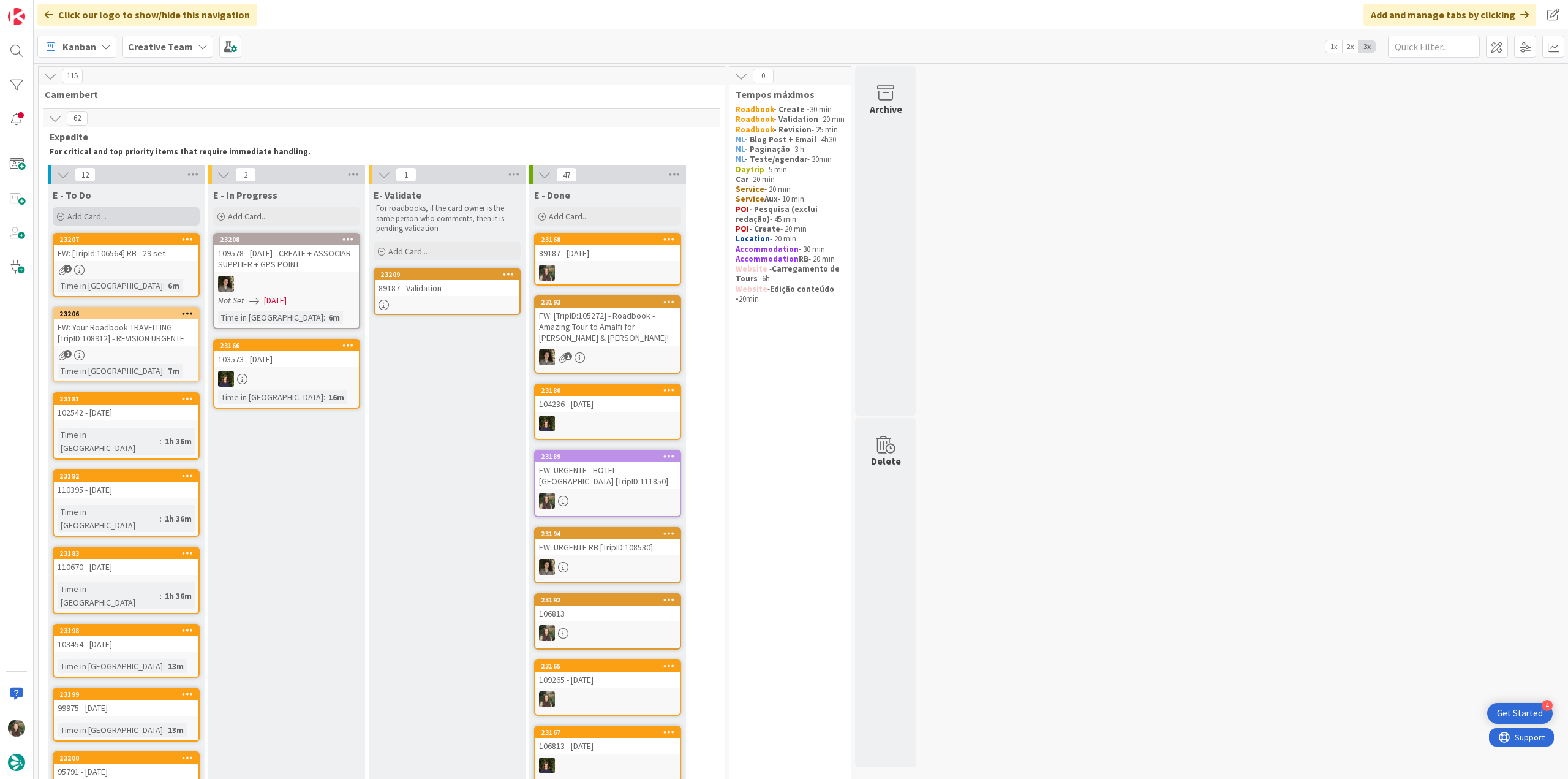
click at [138, 222] on div "Add Card..." at bounding box center [126, 216] width 147 height 19
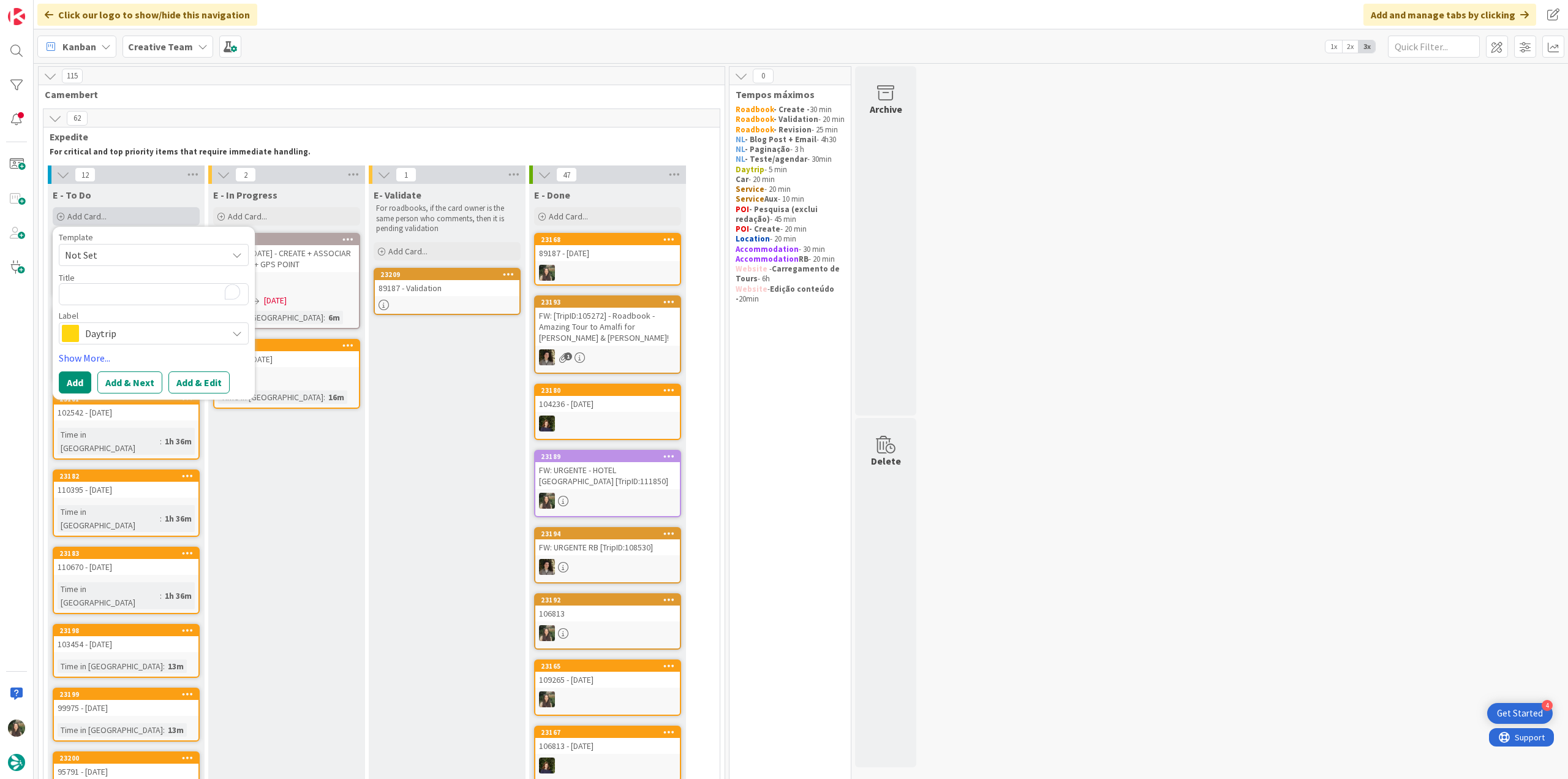
type textarea "x"
type textarea "Château D'Audrieu (fora do centro)"
type textarea "x"
type textarea "Château D'Audrieu (fora do centro)"
type textarea "x"
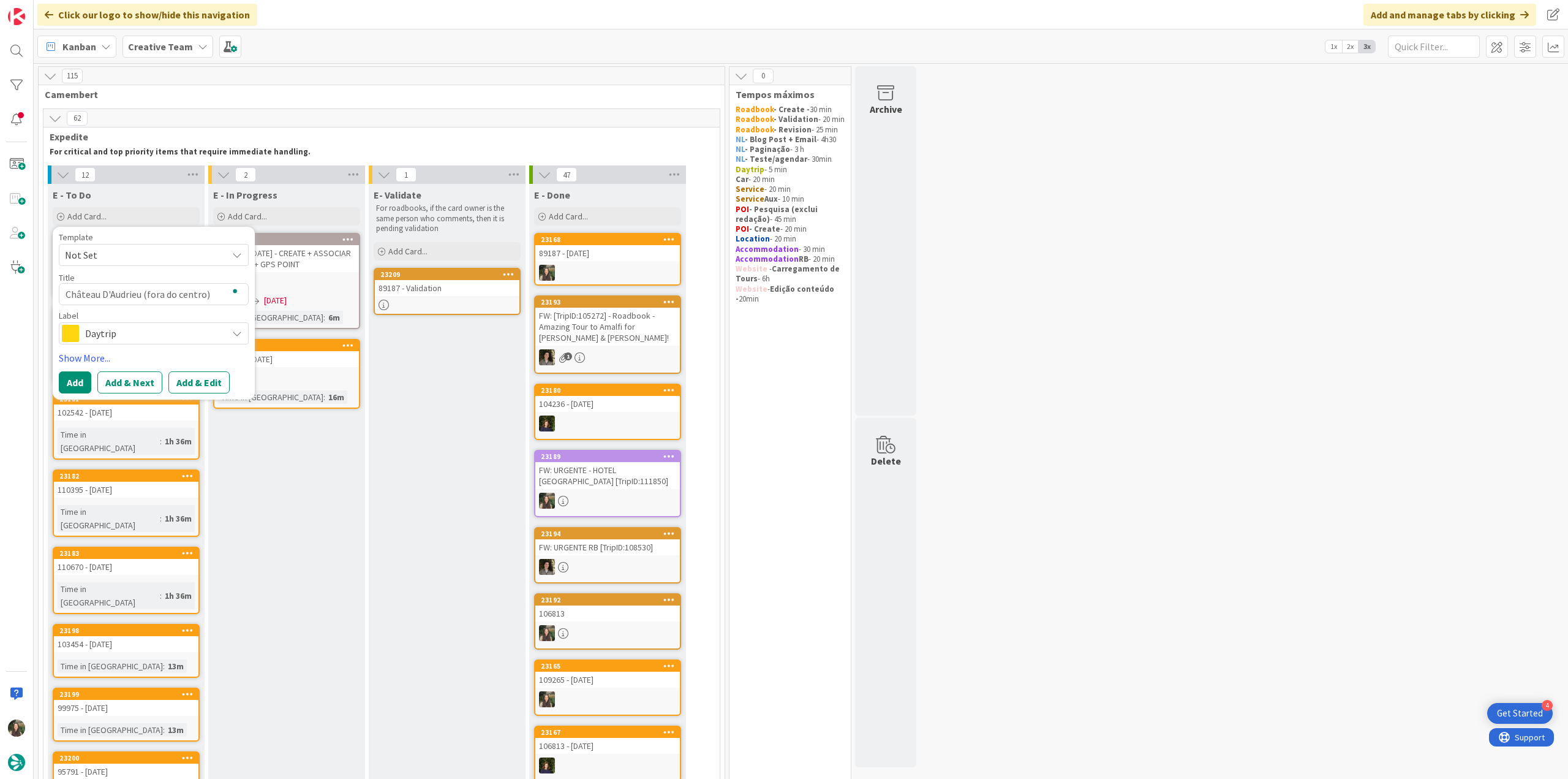
type textarea "Château D'Audrieu (fora do centro) -"
type textarea "x"
type textarea "Château D'Audrieu (fora do centro) -"
paste textarea "106564"
type textarea "x"
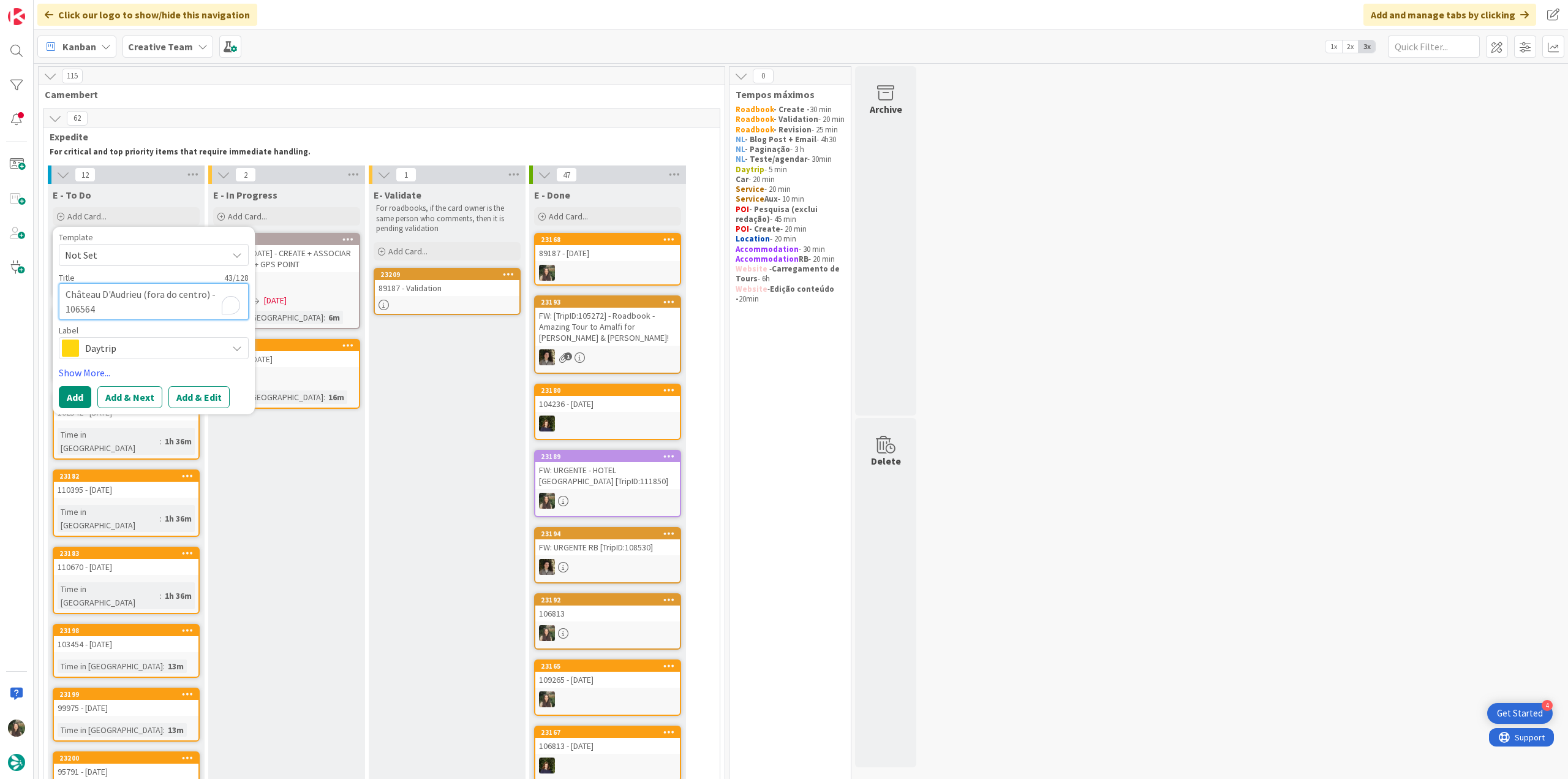
type textarea "Château D'Audrieu (fora do centro) - 106564"
click at [162, 349] on span "Daytrip" at bounding box center [153, 348] width 136 height 17
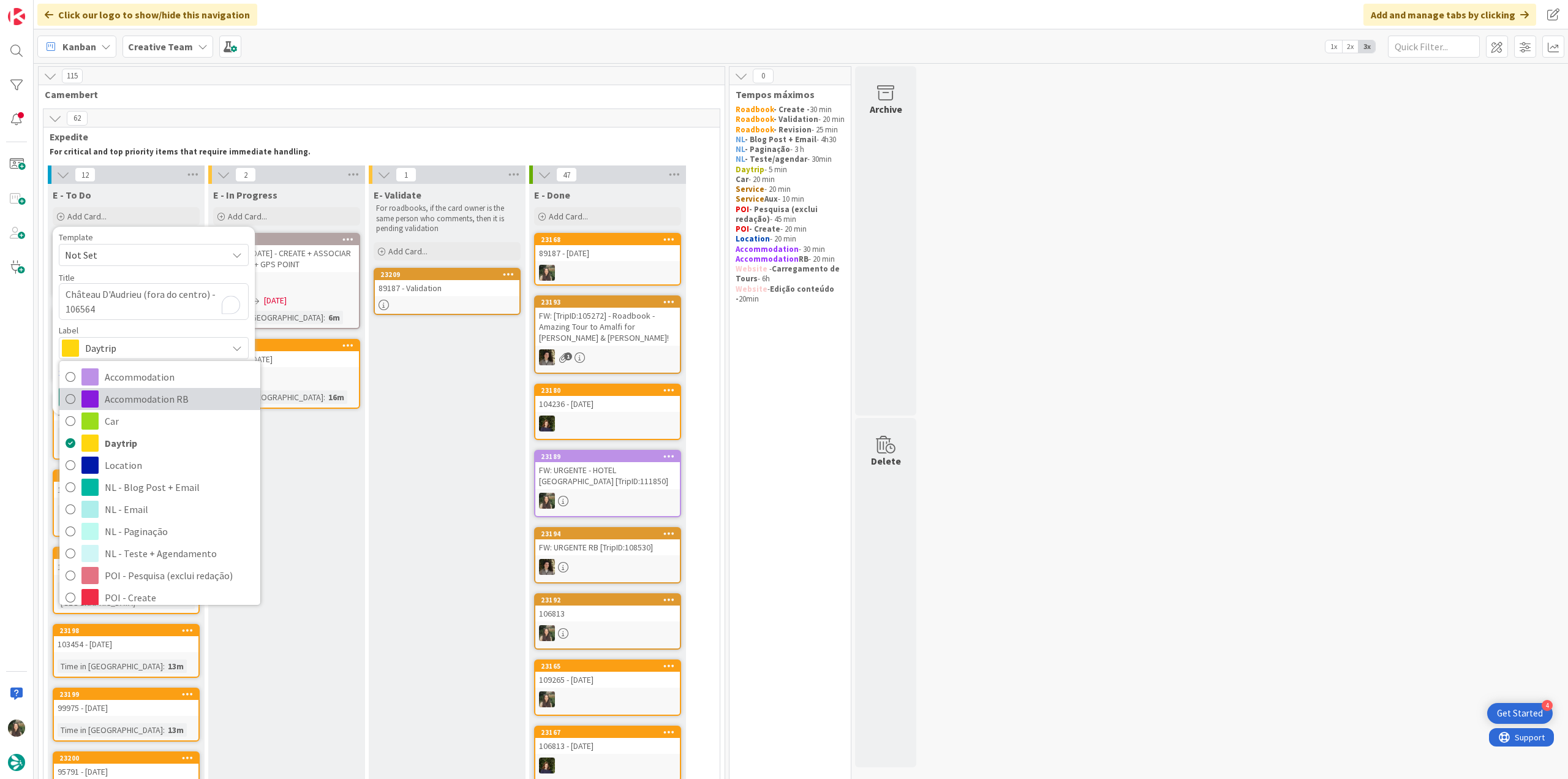
click at [159, 394] on span "Accommodation RB" at bounding box center [179, 399] width 149 height 19
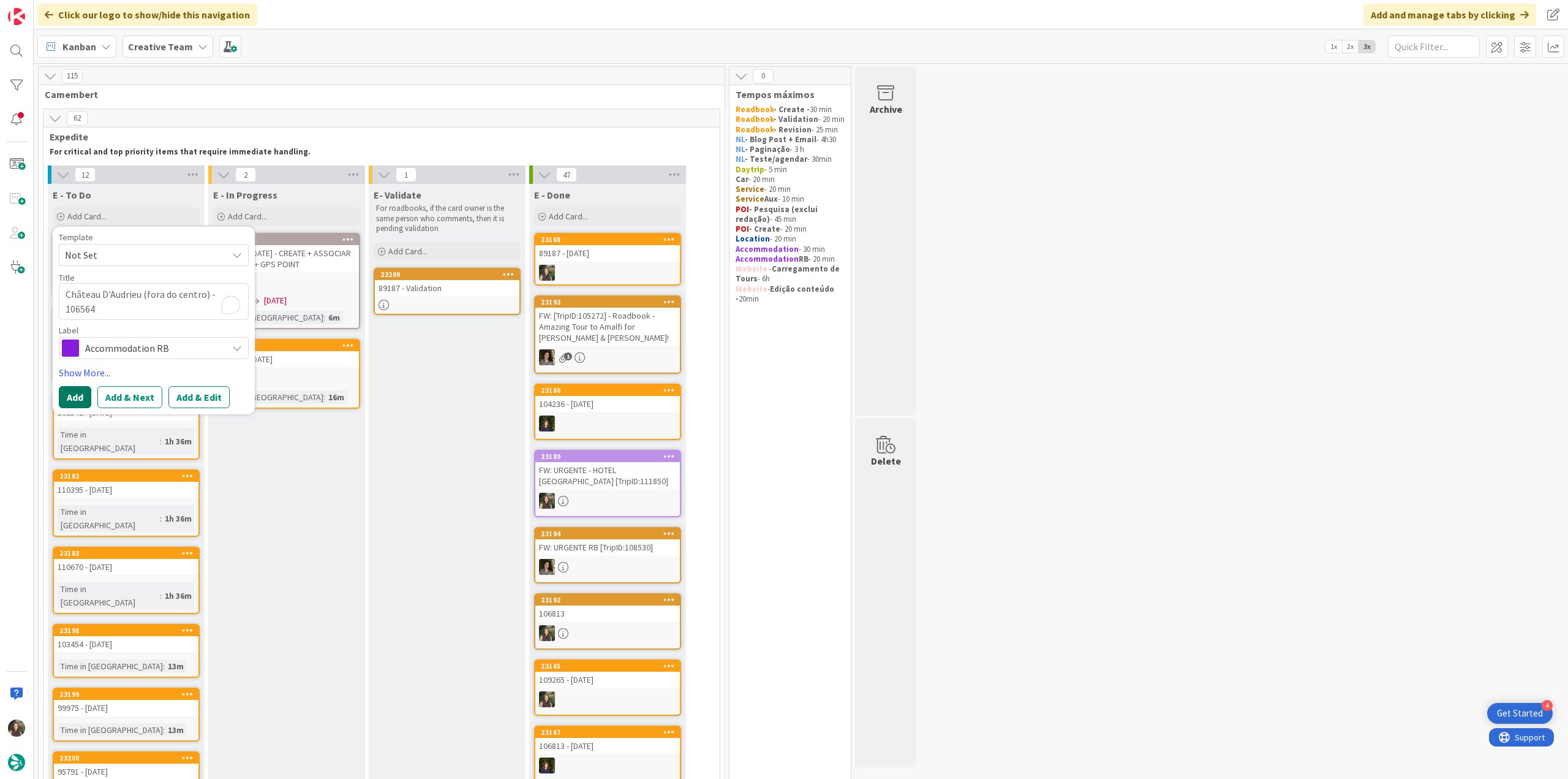
click at [78, 396] on button "Add" at bounding box center [75, 397] width 32 height 22
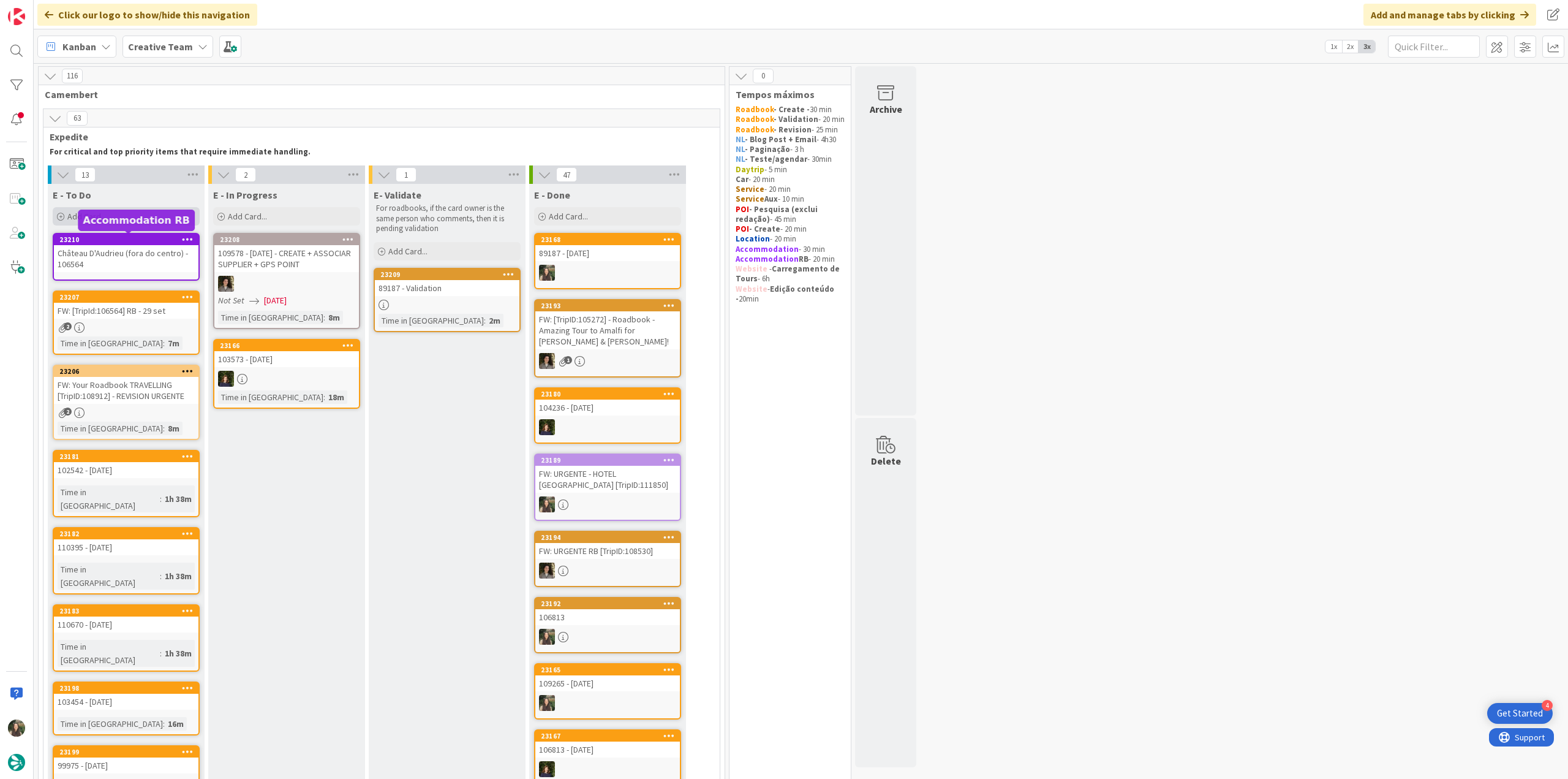
click at [121, 219] on div "Add Card..." at bounding box center [126, 216] width 147 height 19
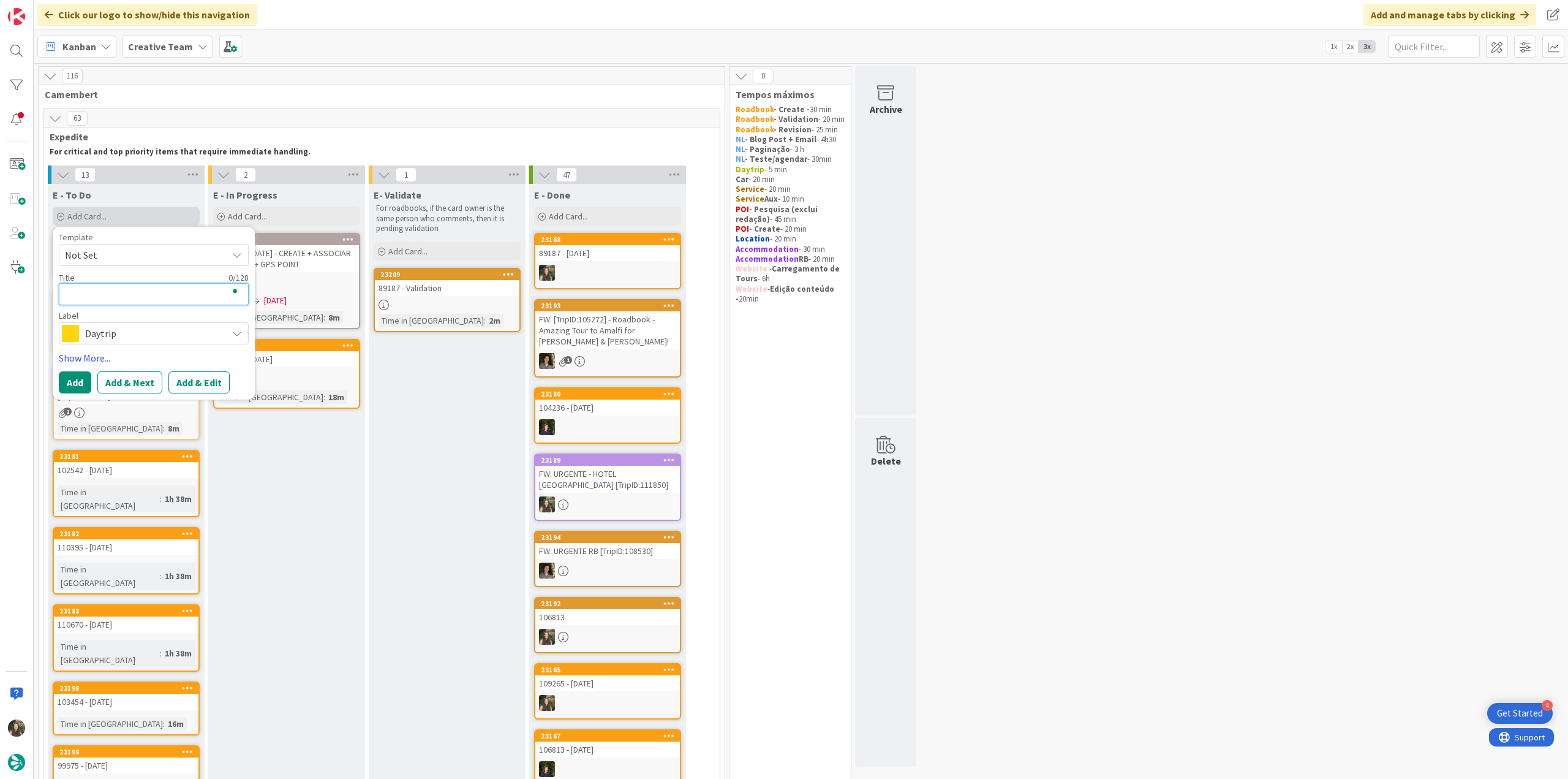
paste textarea "Best Western Plus Hotel Kregenn"
type textarea "x"
type textarea "Best Western Plus Hotel Kregenn"
type textarea "x"
type textarea "Best Western Plus Hotel Kregenn"
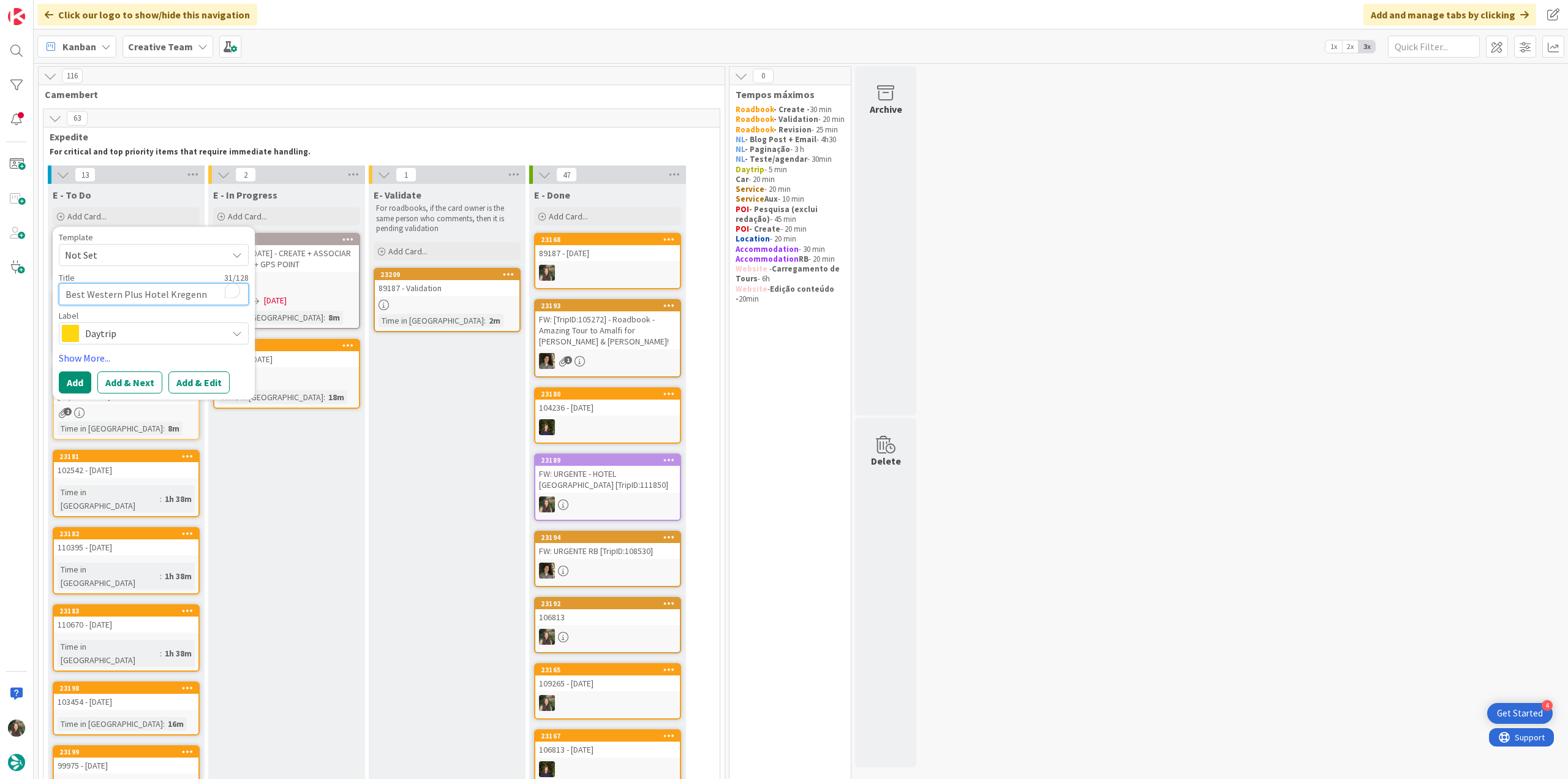
type textarea "x"
type textarea "Best Western Plus Hotel Kregenn -"
type textarea "x"
type textarea "Best Western Plus Hotel Kregenn -"
paste textarea "106564"
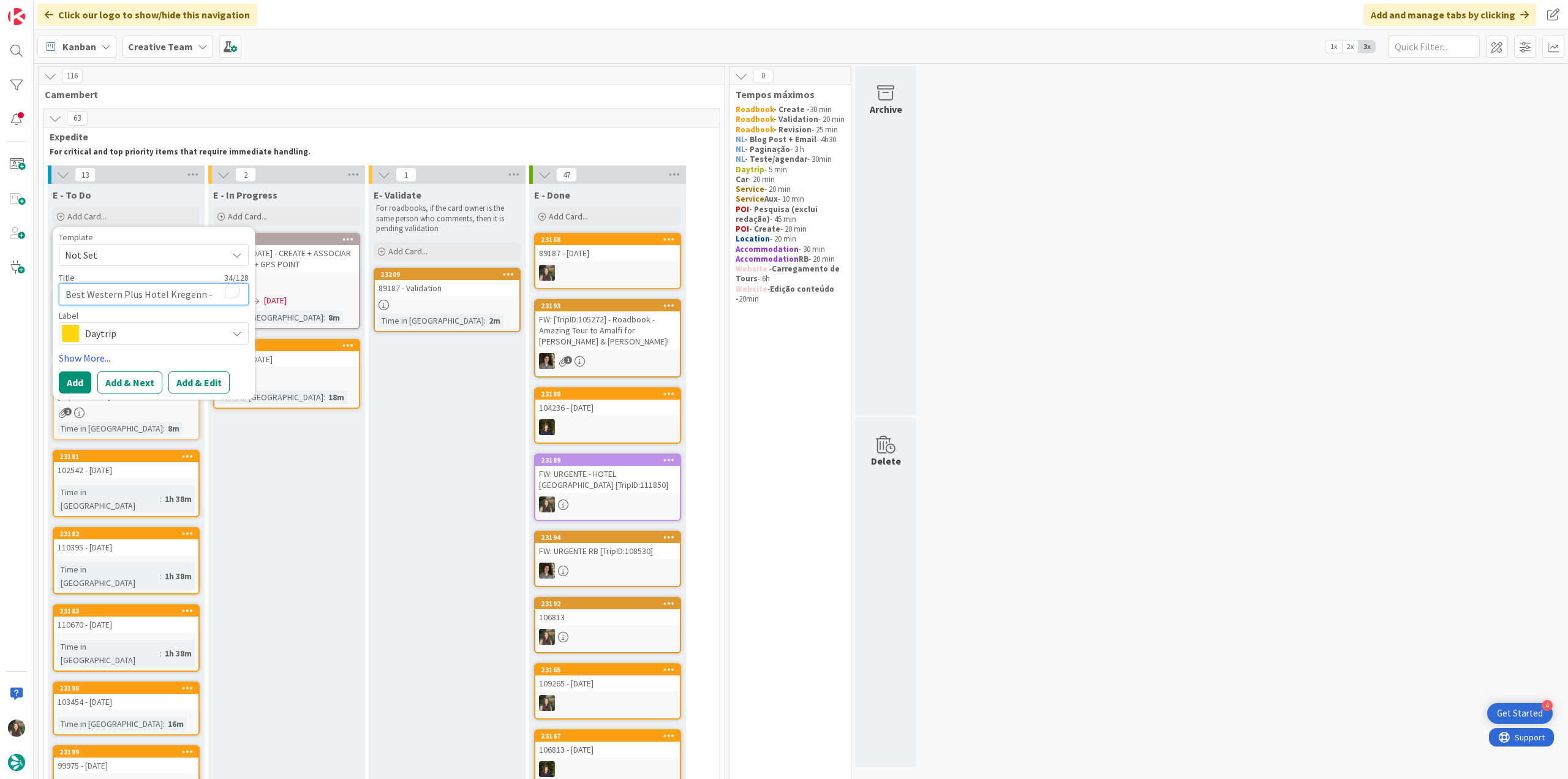
type textarea "x"
type textarea "Best Western Plus Hotel Kregenn - 106564"
click at [109, 336] on span "Daytrip" at bounding box center [153, 333] width 136 height 17
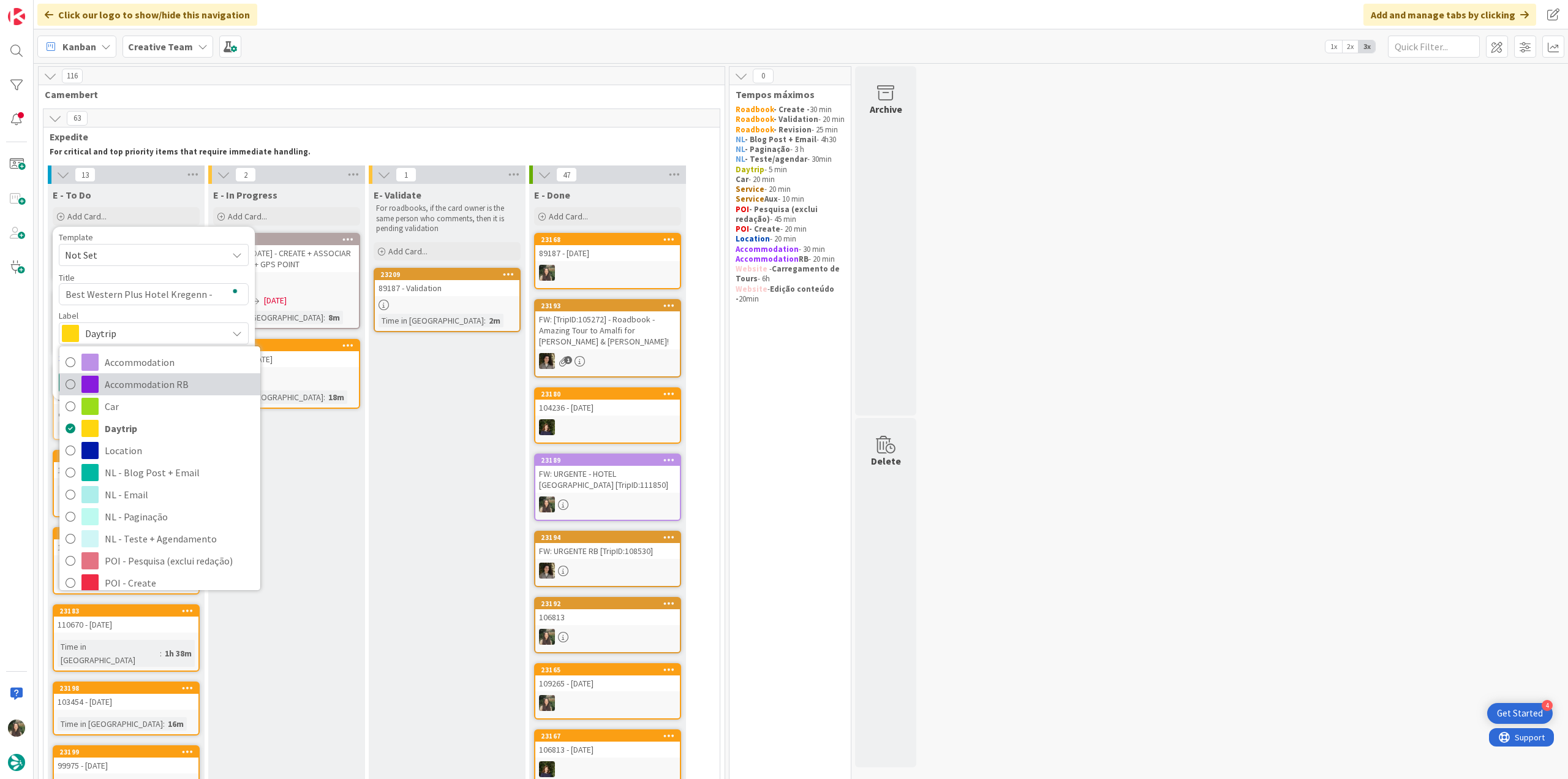
click at [147, 380] on span "Accommodation RB" at bounding box center [179, 384] width 149 height 19
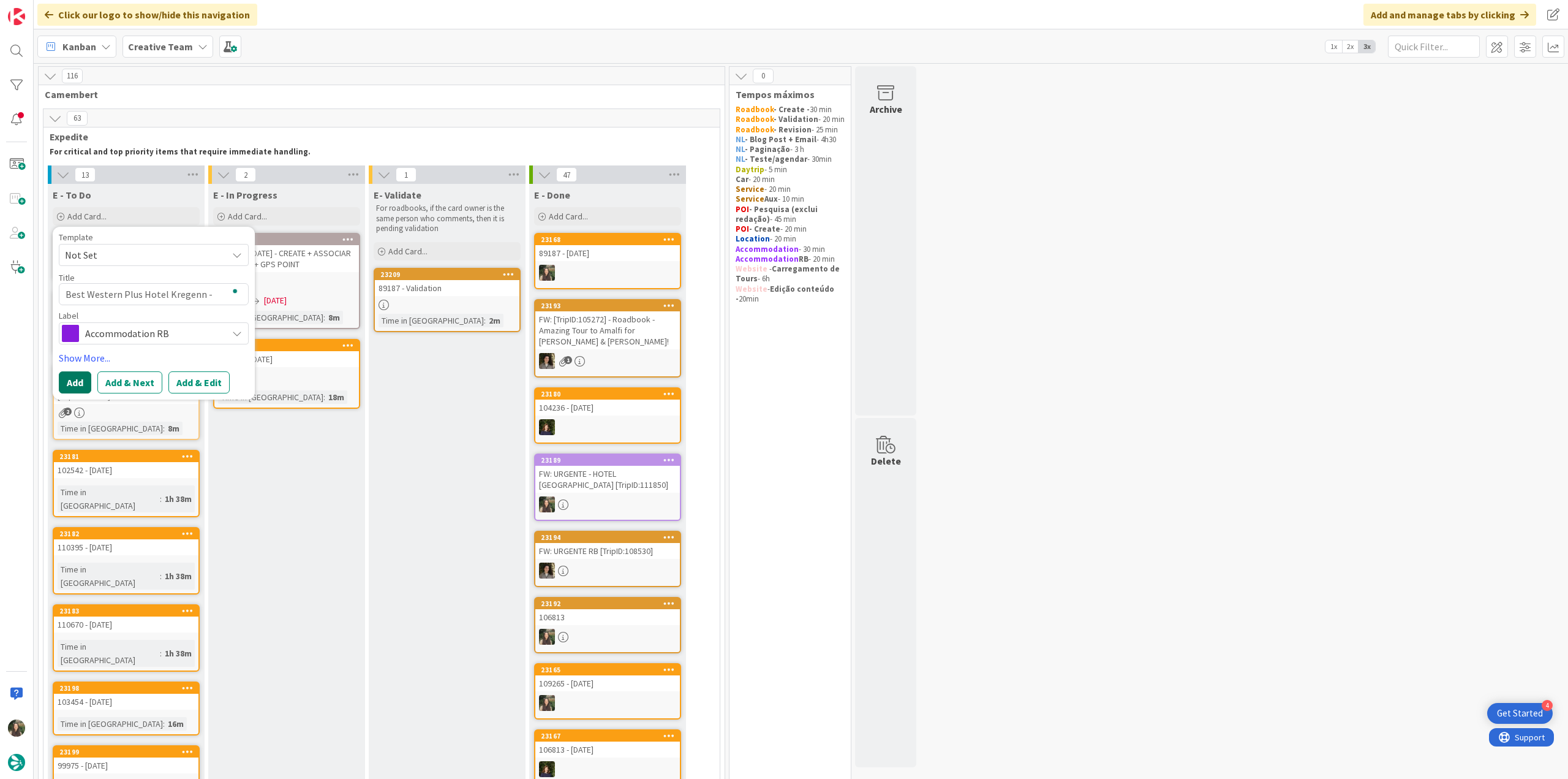
click at [73, 381] on button "Add" at bounding box center [75, 382] width 32 height 22
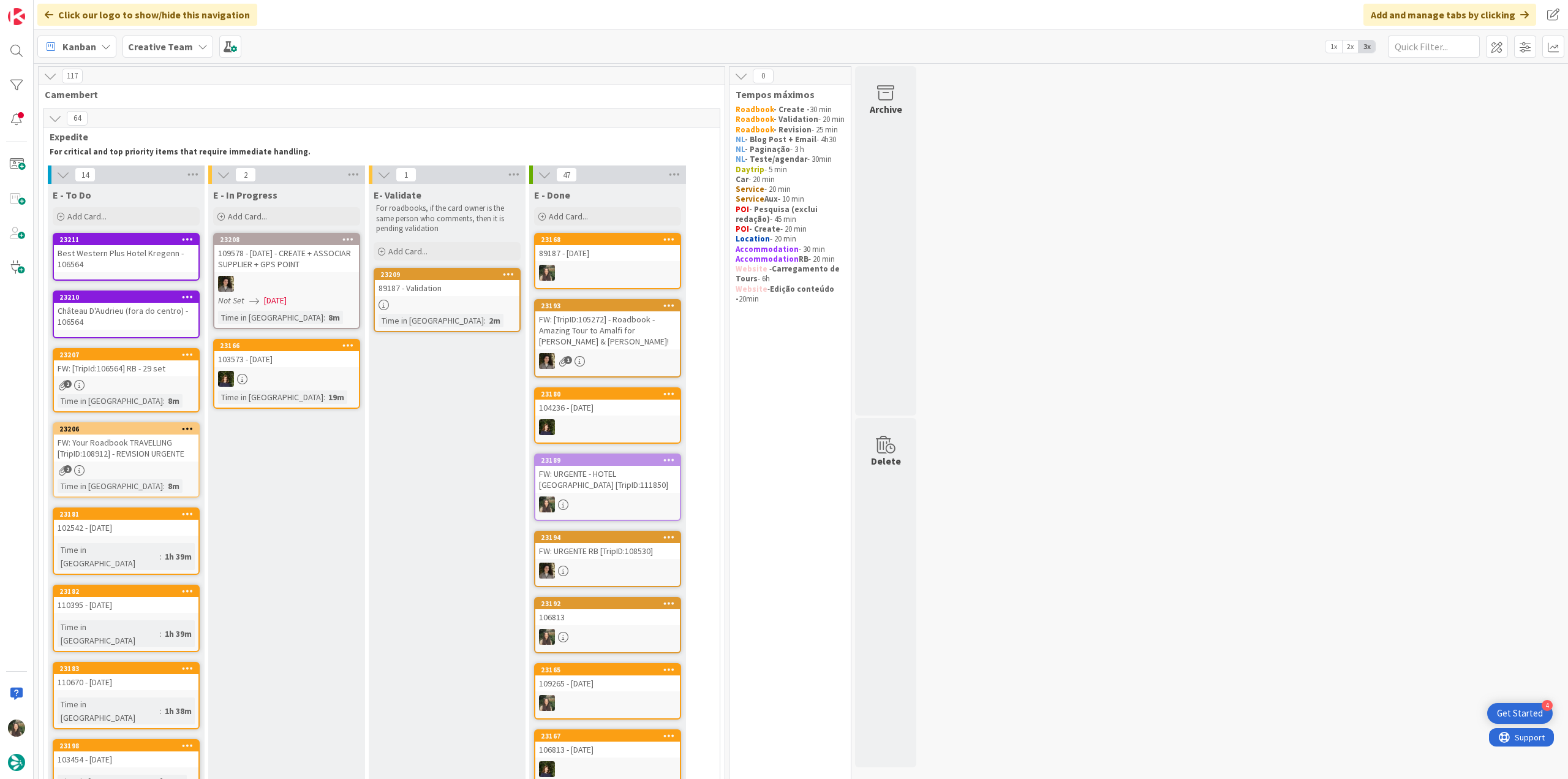
click at [152, 388] on div "2" at bounding box center [126, 385] width 144 height 10
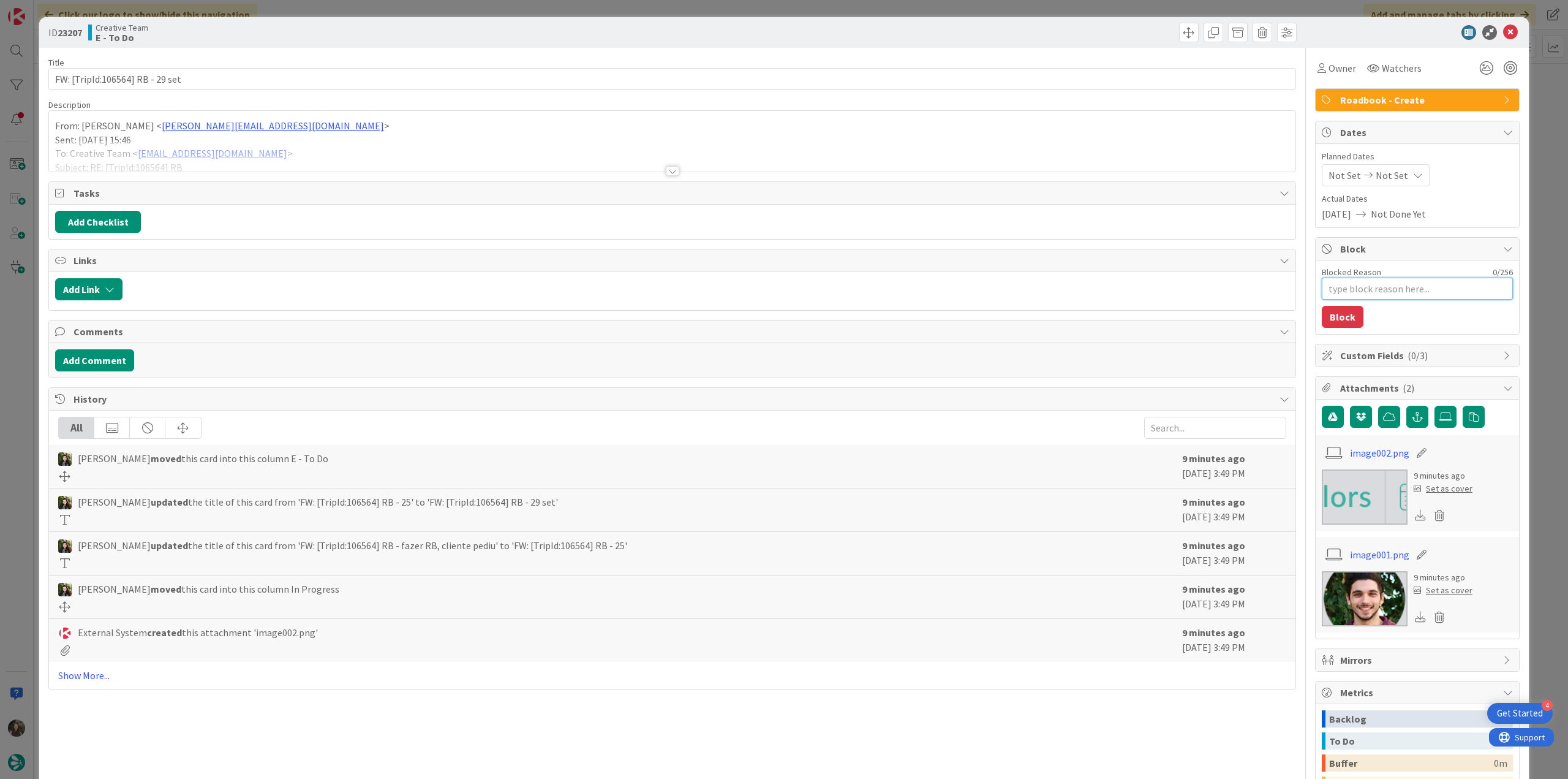
click at [1378, 292] on textarea "Blocked Reason" at bounding box center [1418, 289] width 191 height 22
type textarea "x"
type textarea "f"
type textarea "x"
type textarea "fa"
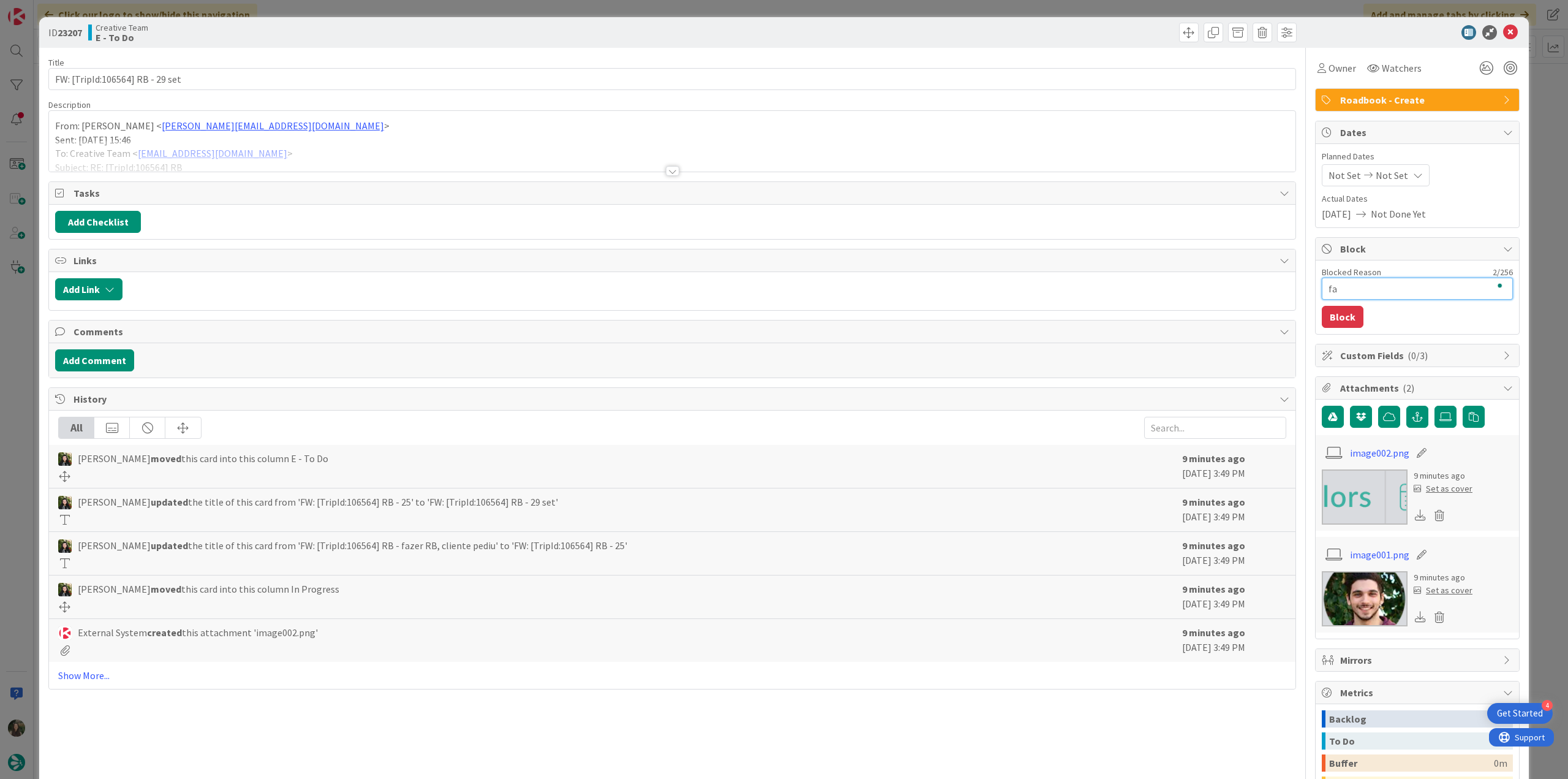
type textarea "x"
type textarea "fal"
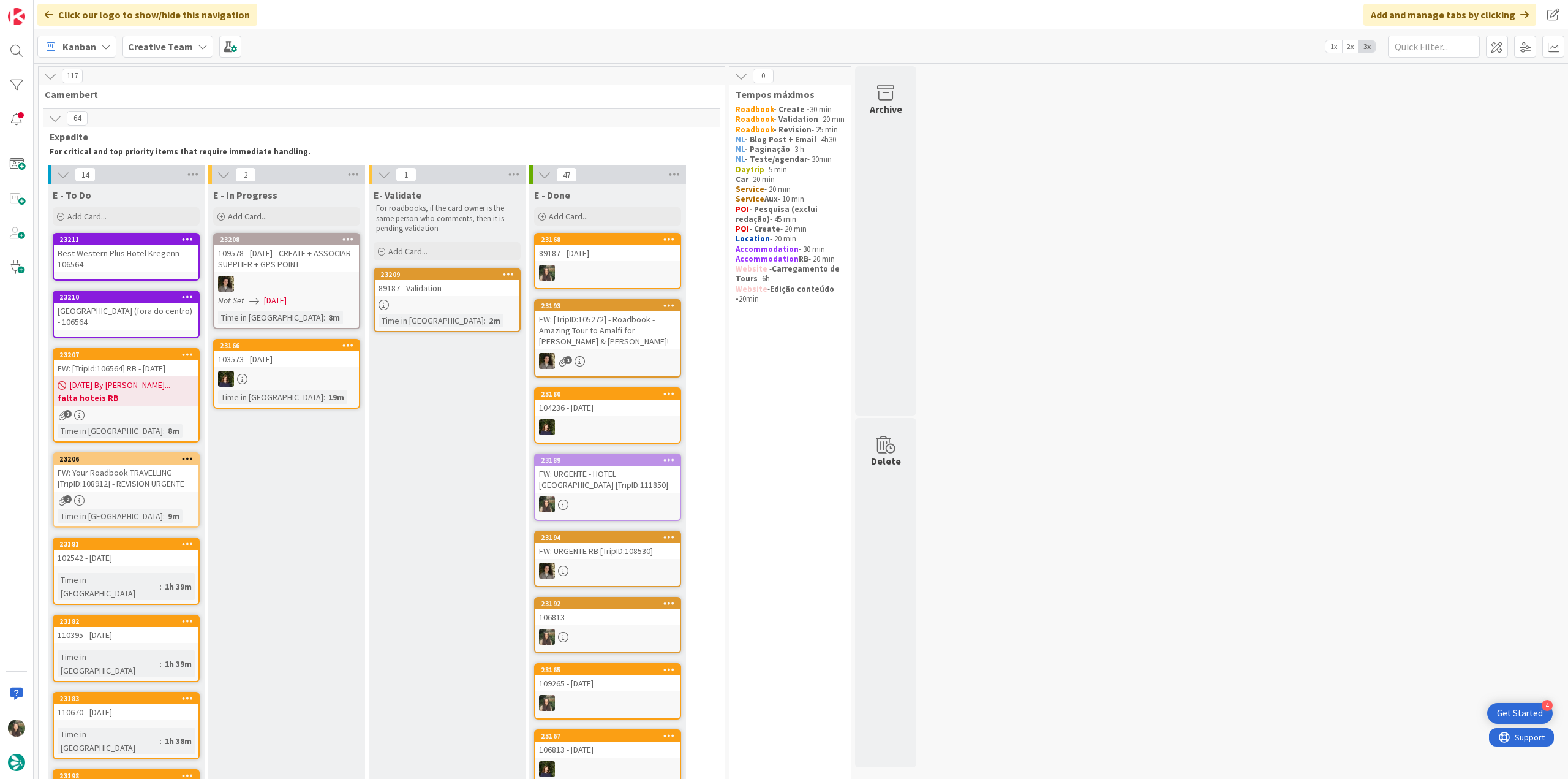
click at [176, 476] on div "FW: Your Roadbook TRAVELLING [TripID:108912] - REVISION URGENTE" at bounding box center [126, 478] width 144 height 27
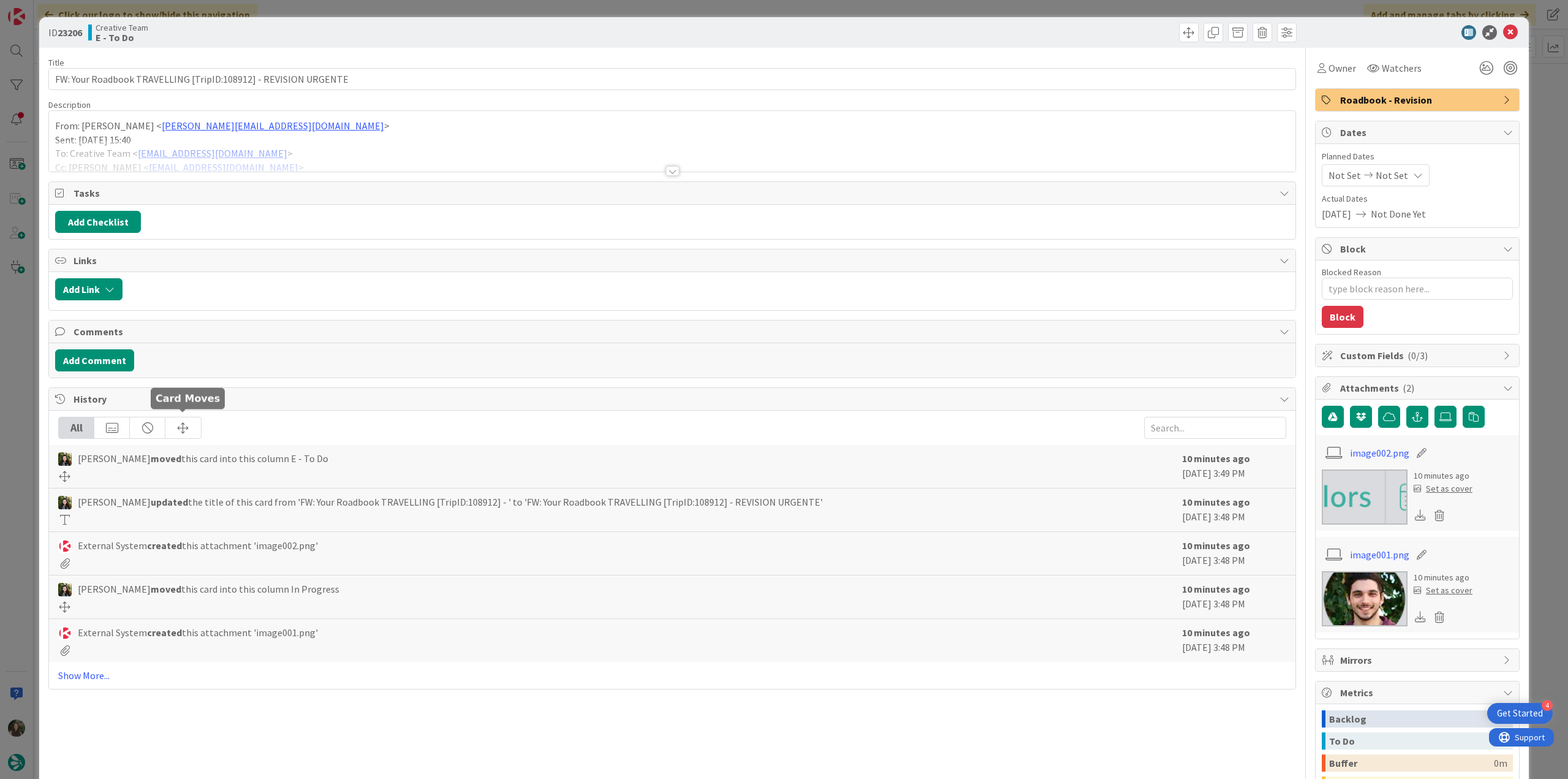
type textarea "x"
click at [30, 329] on div "ID 23206 Creative Team E - To Do Title 63 / 128 FW: Your Roadbook TRAVELLING [T…" at bounding box center [784, 389] width 1568 height 779
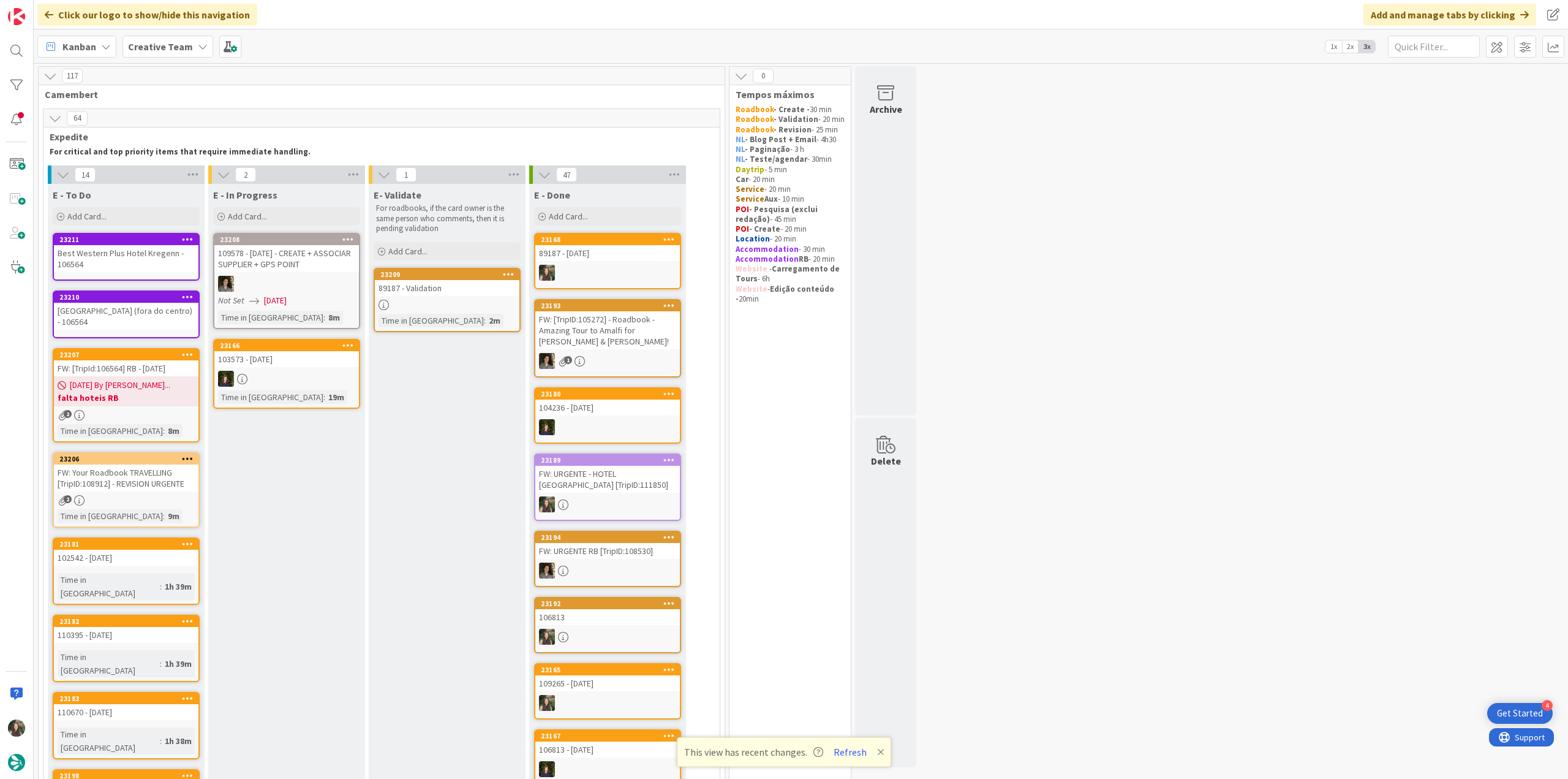
click at [860, 756] on button "Refresh" at bounding box center [850, 751] width 42 height 16
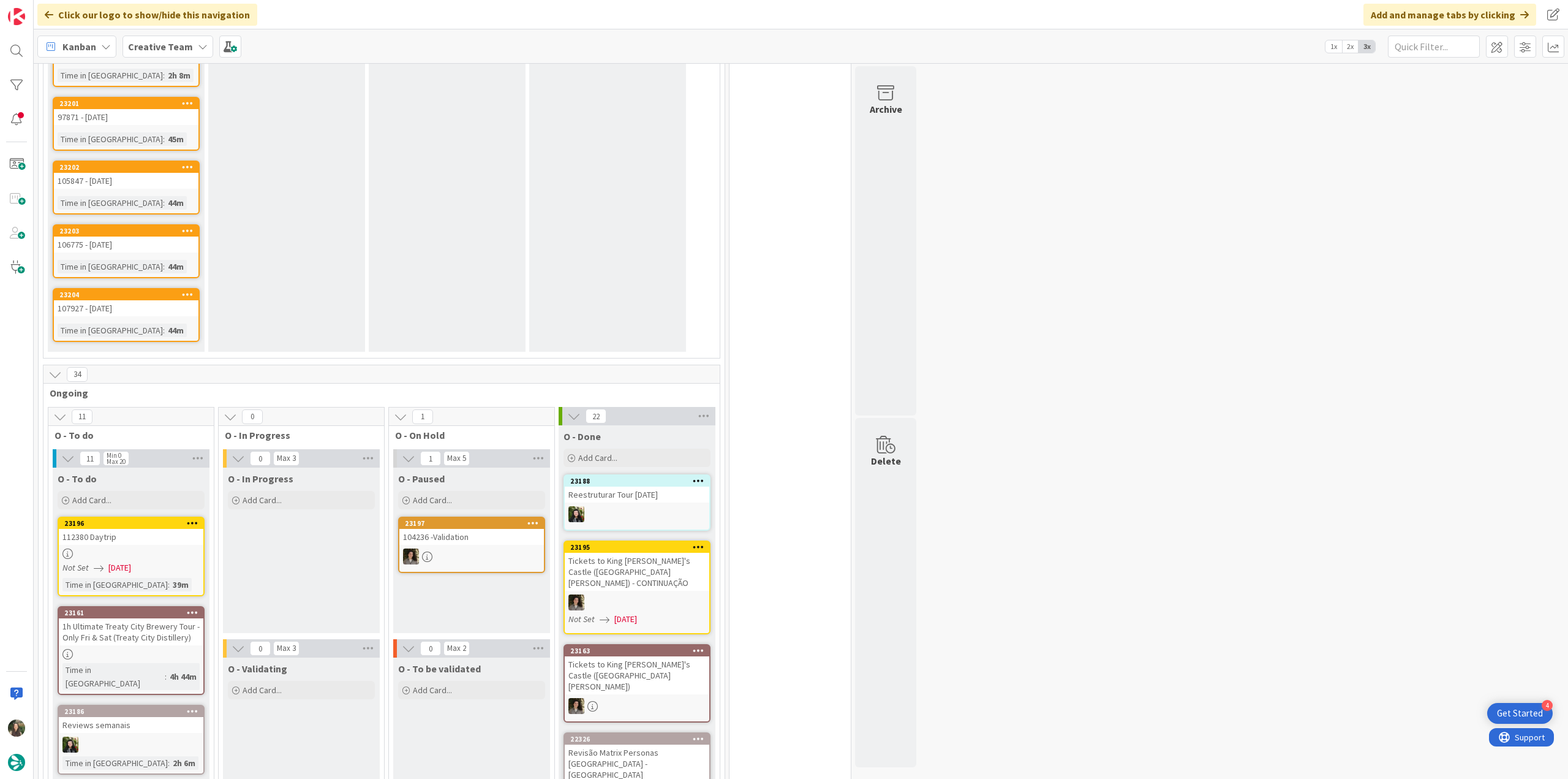
scroll to position [1042, 0]
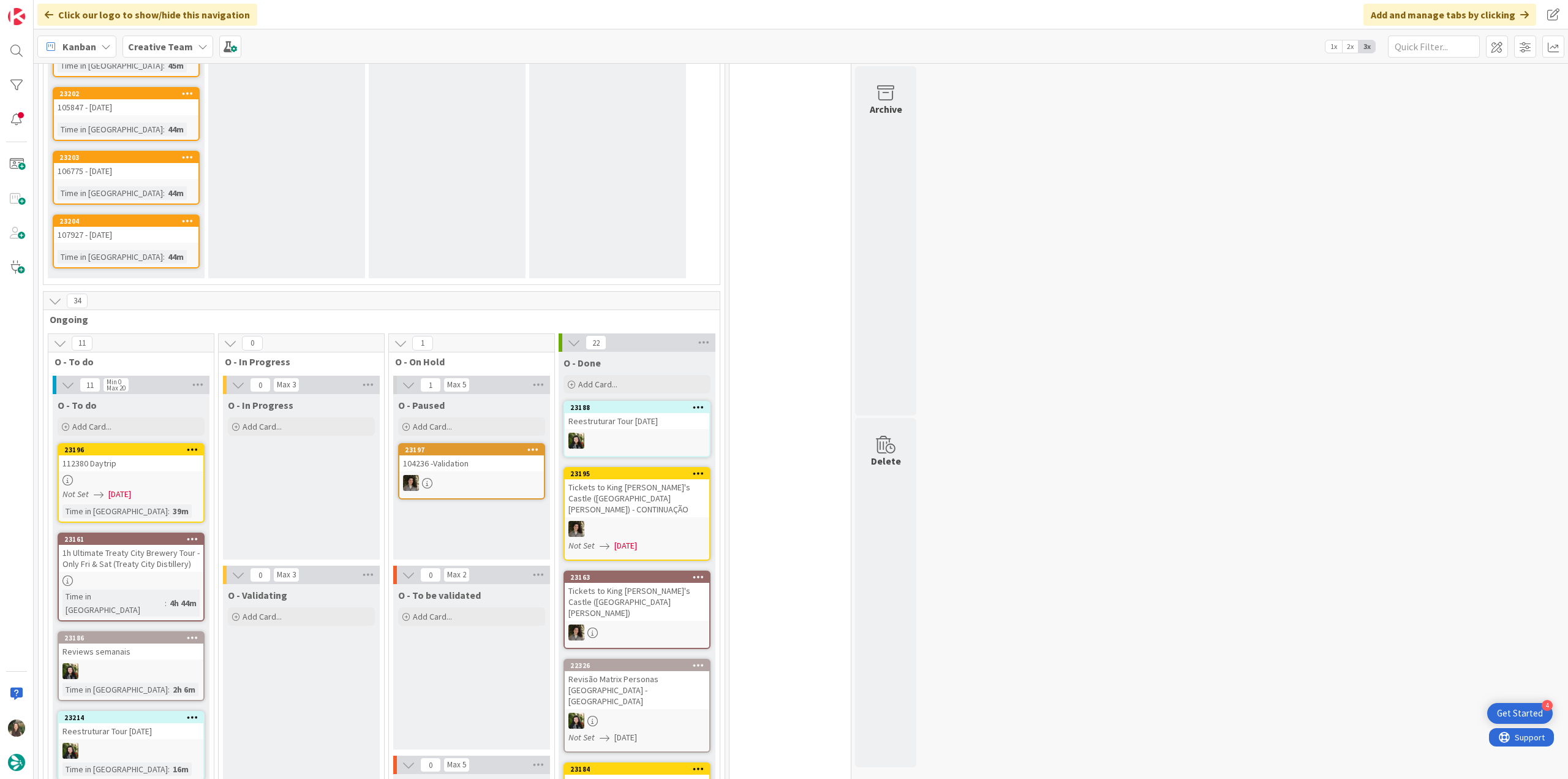
click at [153, 473] on link "23196 112380 Daytrip Not Set [DATE] Time in [GEOGRAPHIC_DATA] : 39m" at bounding box center [131, 483] width 147 height 80
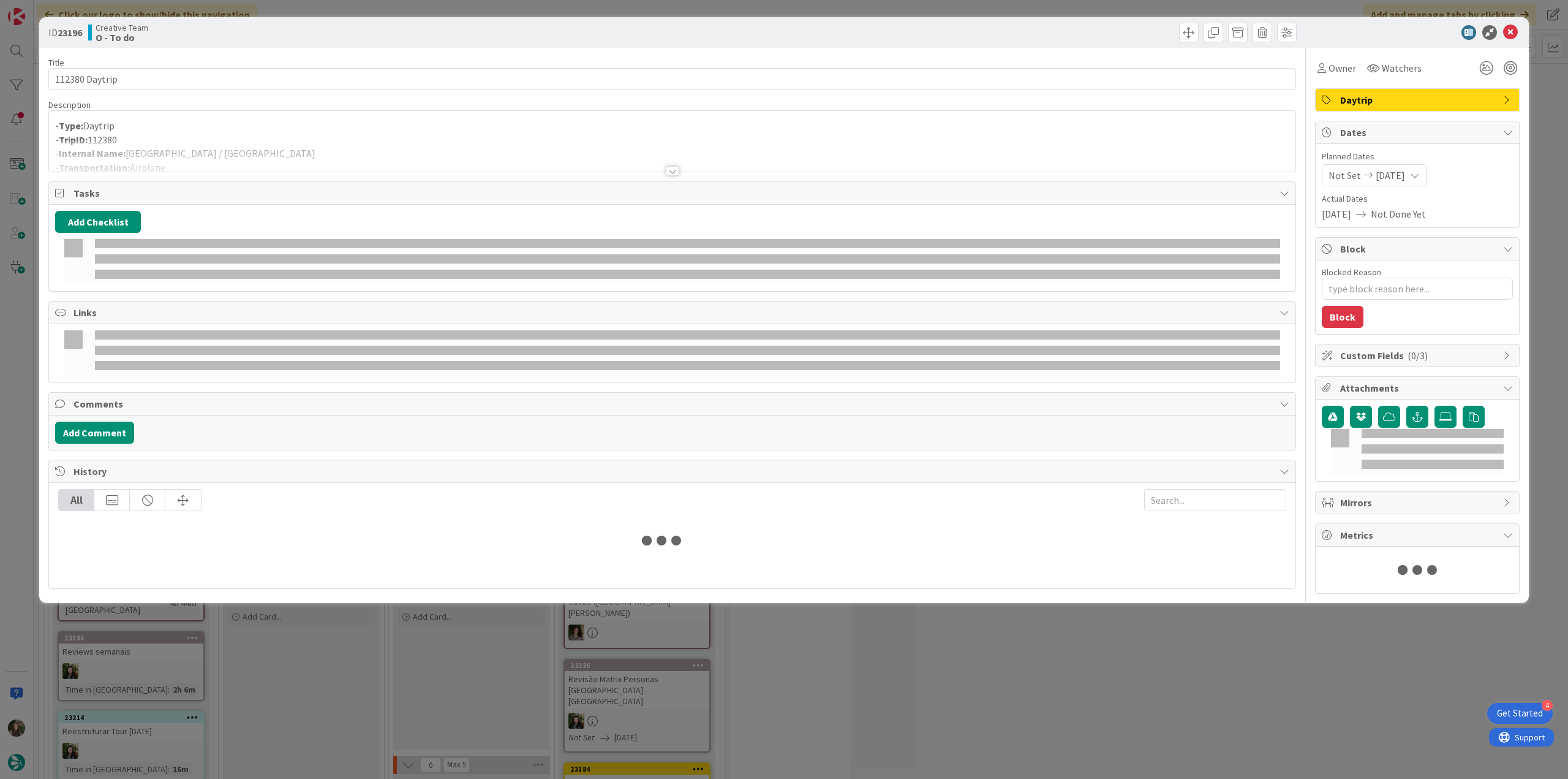
click at [311, 149] on div at bounding box center [672, 155] width 1246 height 31
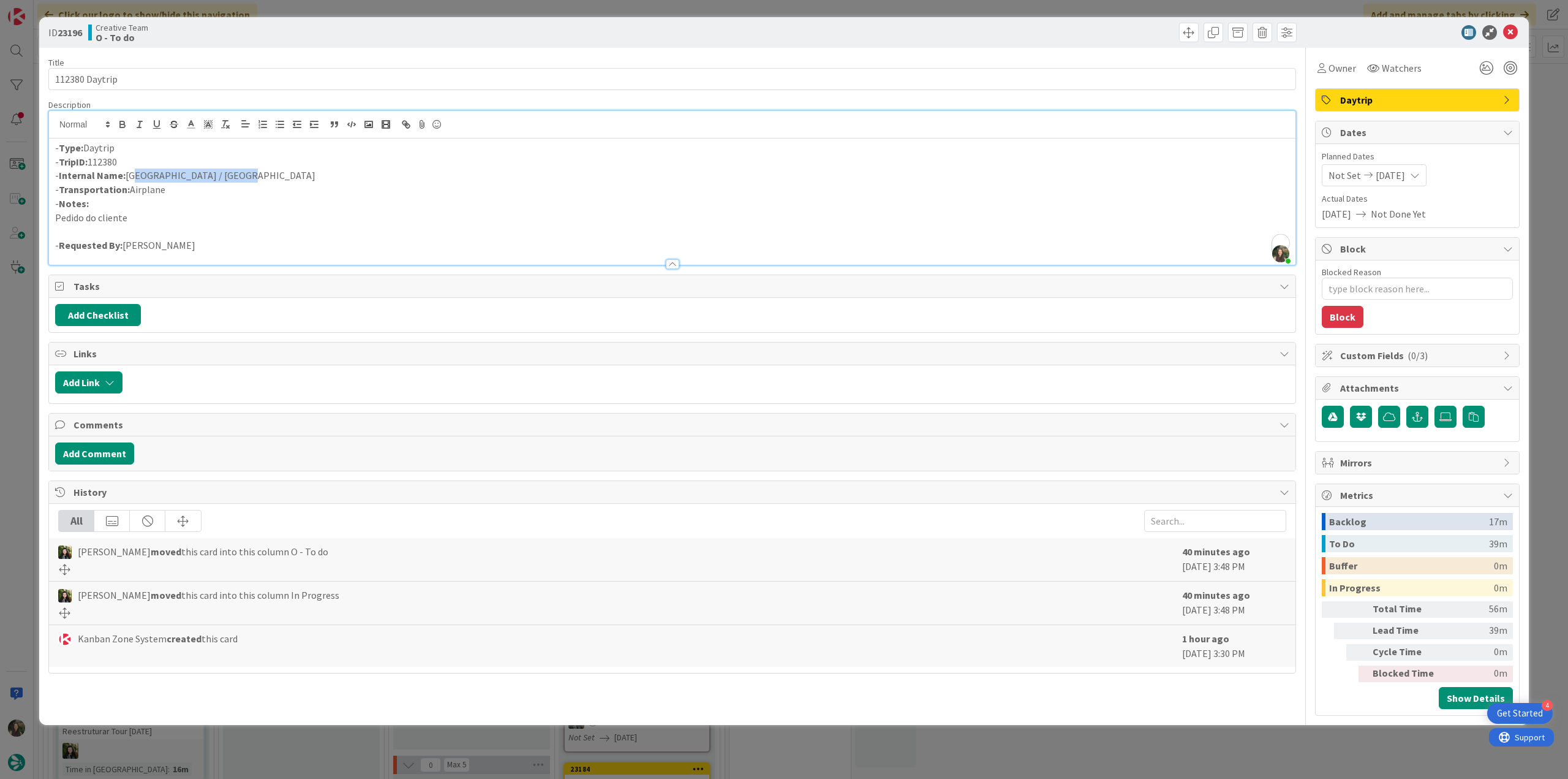
drag, startPoint x: 230, startPoint y: 173, endPoint x: 129, endPoint y: 172, distance: 101.0
click at [129, 172] on p "- Internal Name: [GEOGRAPHIC_DATA] / [GEOGRAPHIC_DATA]" at bounding box center [672, 175] width 1234 height 14
click at [254, 171] on p "- Internal Name: [GEOGRAPHIC_DATA] / [GEOGRAPHIC_DATA]" at bounding box center [672, 175] width 1234 height 14
drag, startPoint x: 238, startPoint y: 175, endPoint x: 127, endPoint y: 176, distance: 111.0
click at [127, 176] on p "- Internal Name: [GEOGRAPHIC_DATA] / [GEOGRAPHIC_DATA]" at bounding box center [672, 175] width 1234 height 14
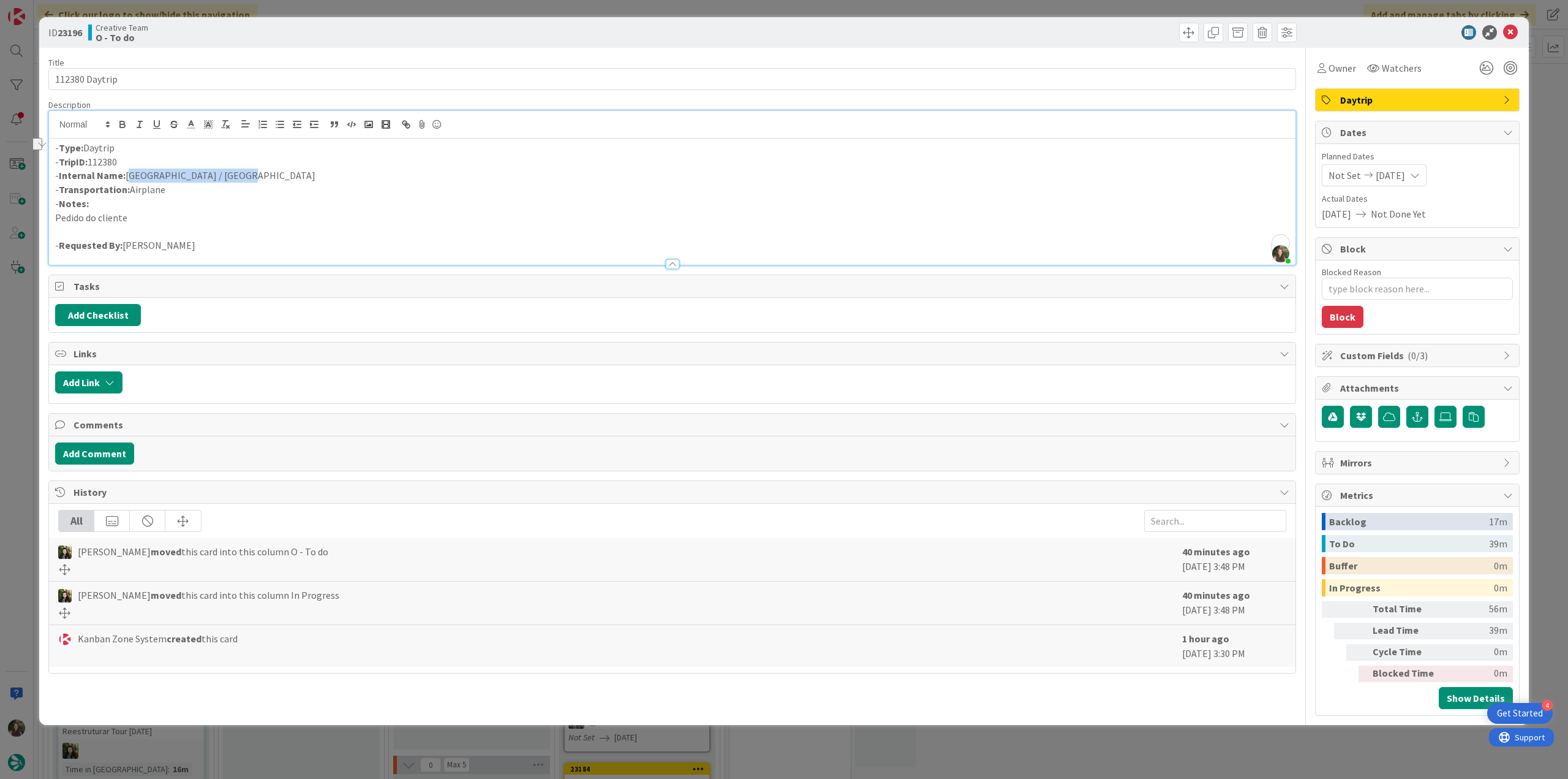
copy p "[GEOGRAPHIC_DATA] / [GEOGRAPHIC_DATA]"
click at [11, 404] on div "ID 23196 Creative Team O - To do Title 14 / 128 112380 Daytrip Description [PER…" at bounding box center [784, 389] width 1568 height 779
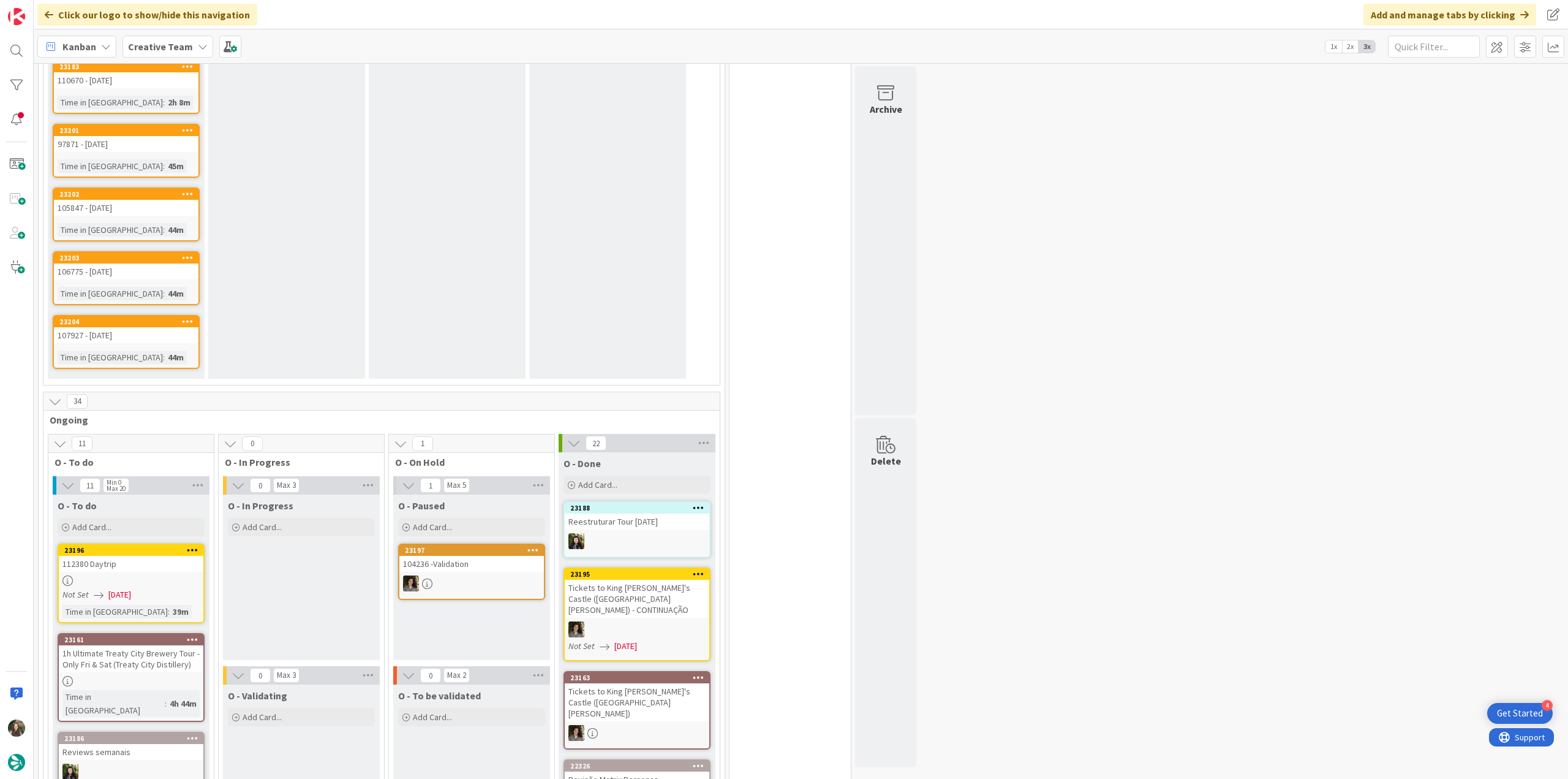
scroll to position [1042, 0]
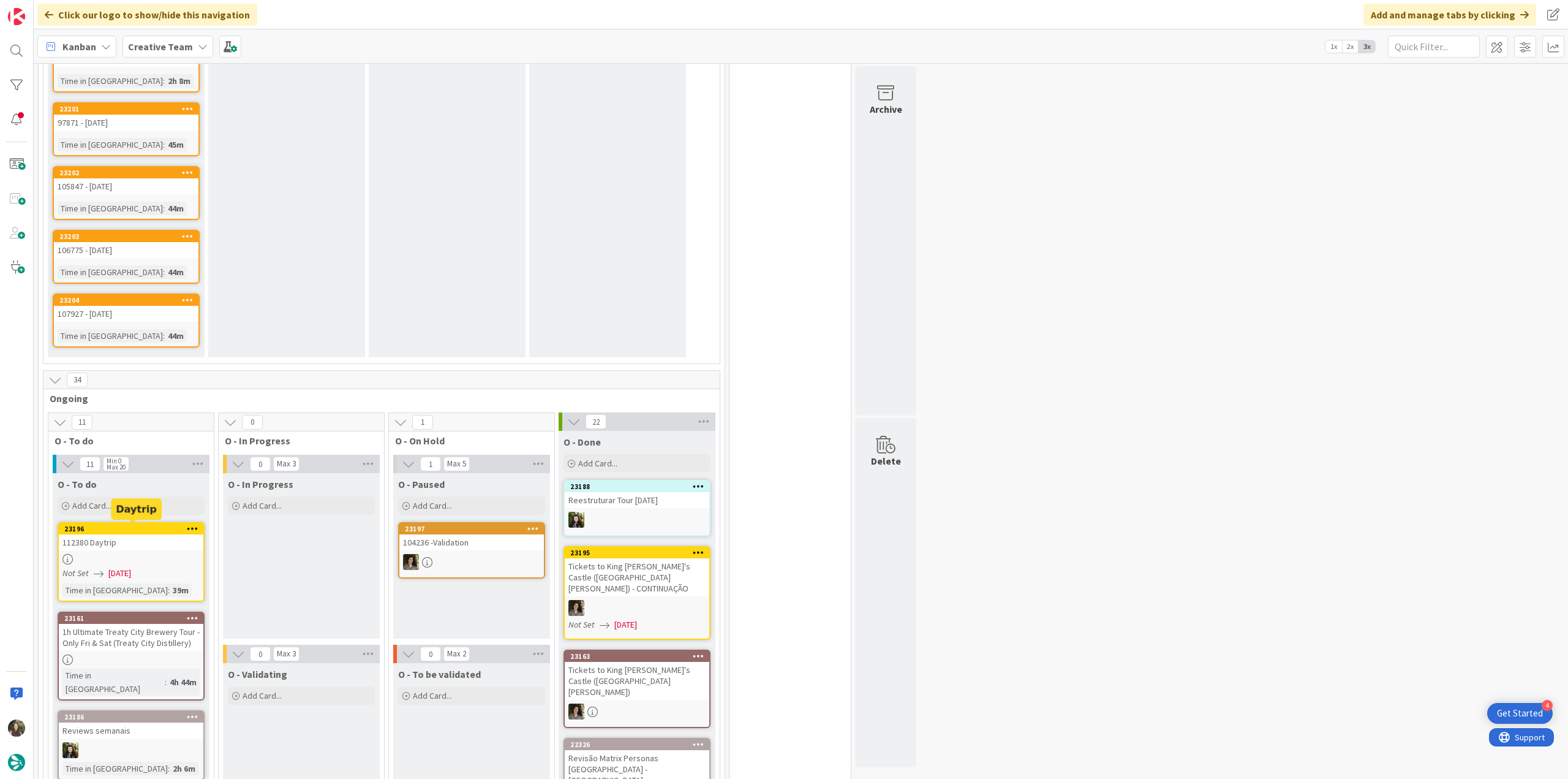
click at [153, 556] on div at bounding box center [131, 559] width 144 height 10
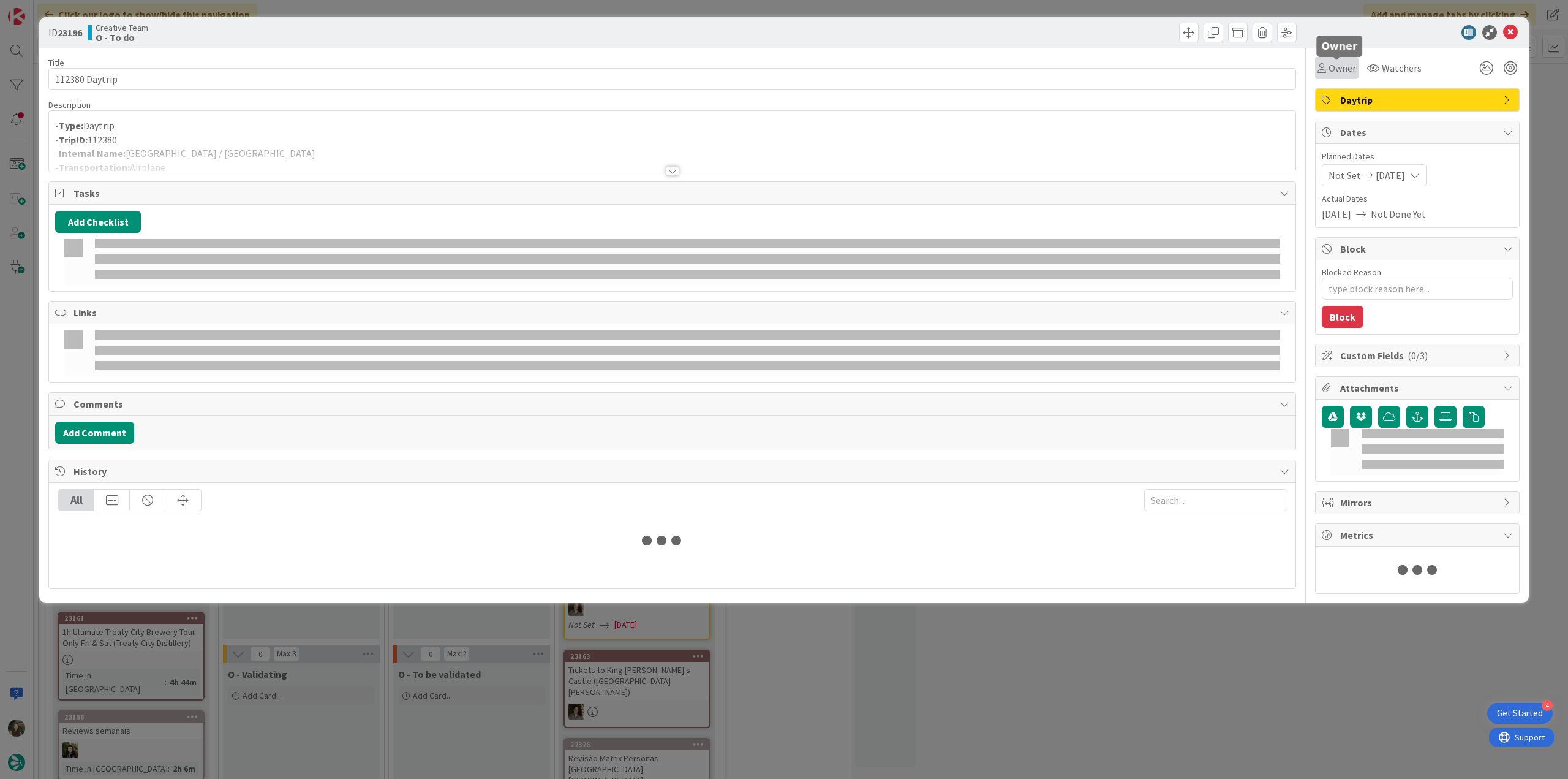
click at [1343, 61] on span "Owner" at bounding box center [1342, 67] width 27 height 14
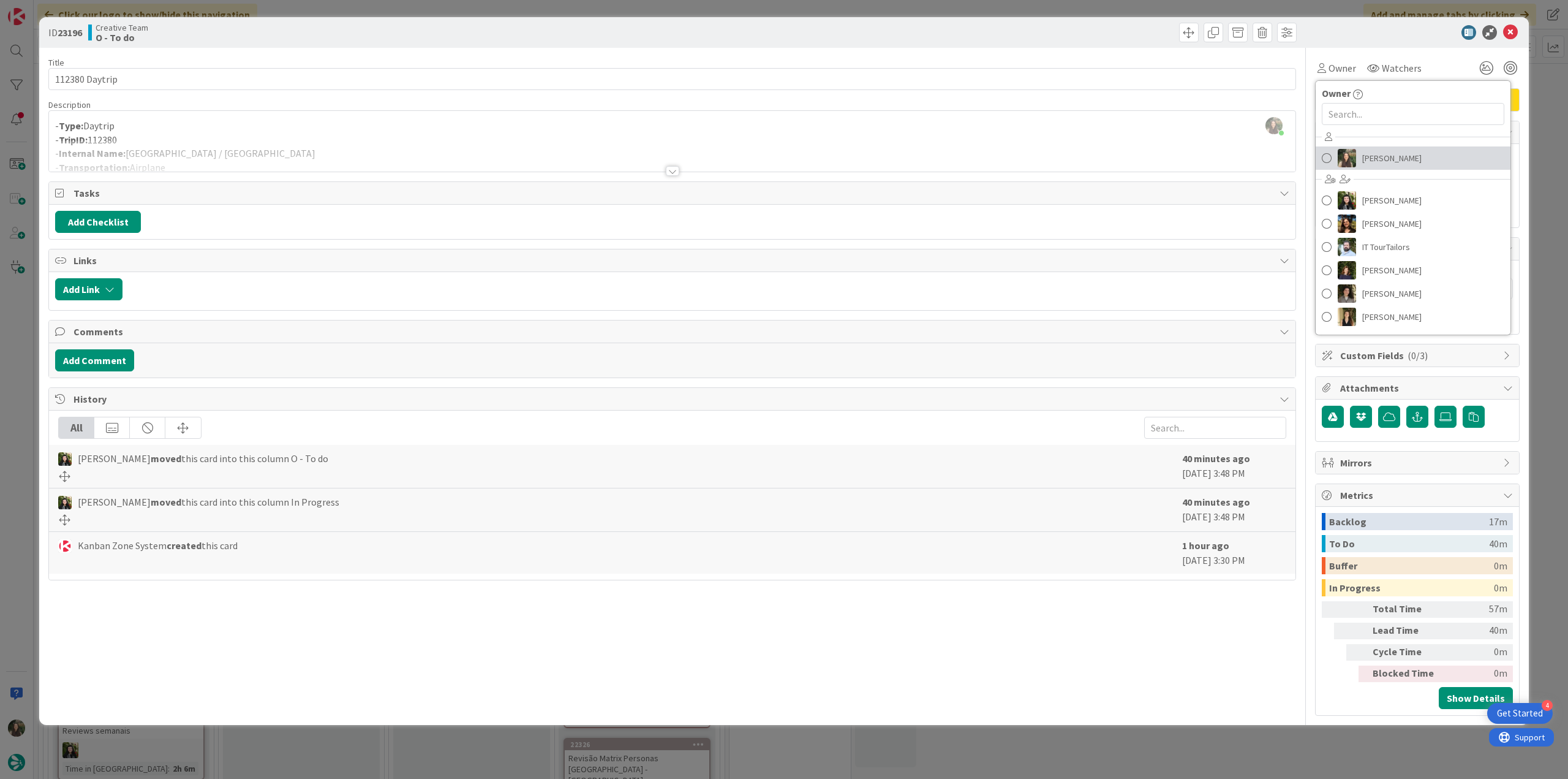
click at [1367, 155] on span "[PERSON_NAME]" at bounding box center [1391, 158] width 59 height 19
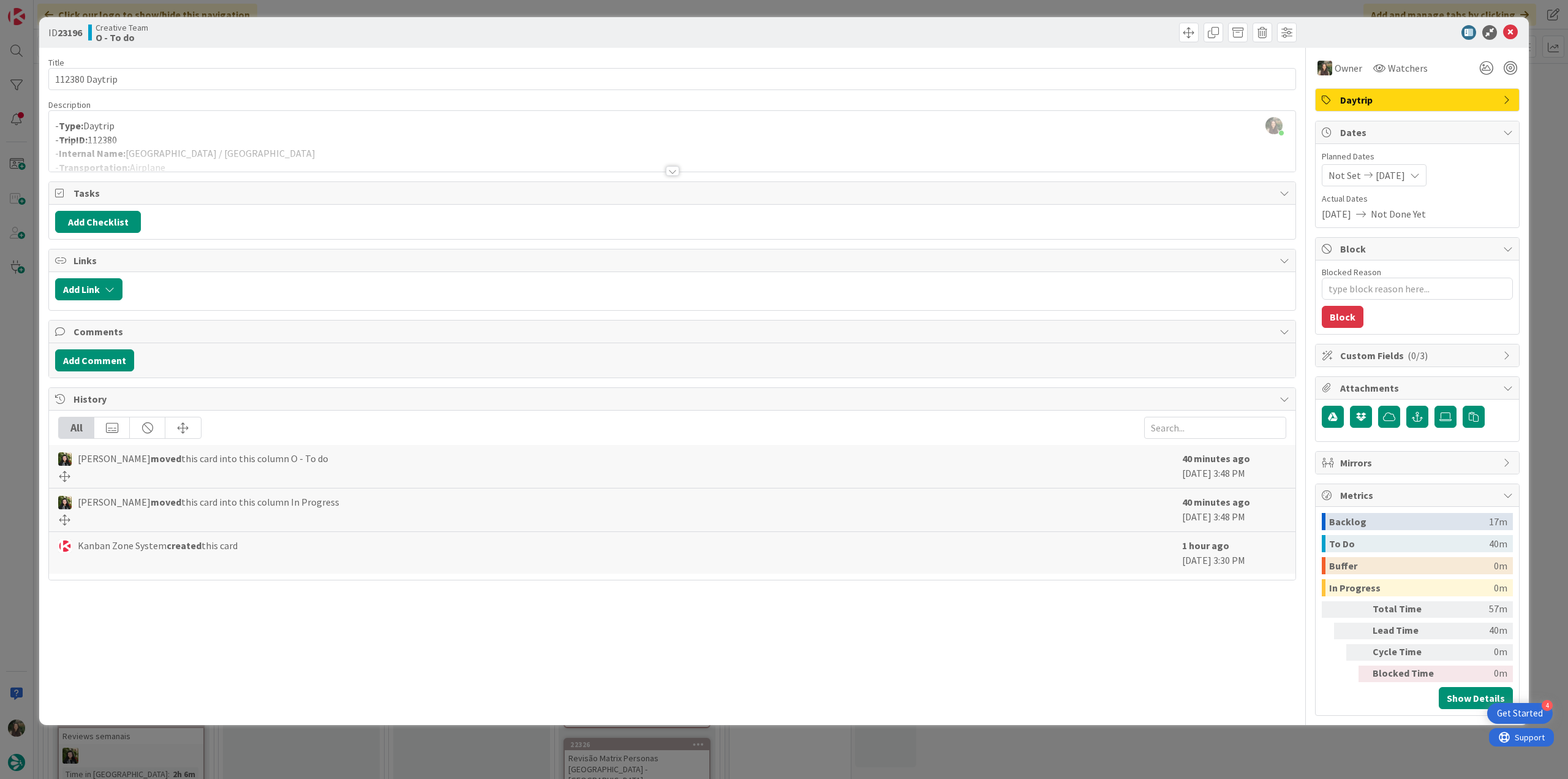
click at [1546, 98] on div "ID 23196 Creative Team O - To do Title 14 / 128 112380 Daytrip Description [PER…" at bounding box center [784, 389] width 1568 height 779
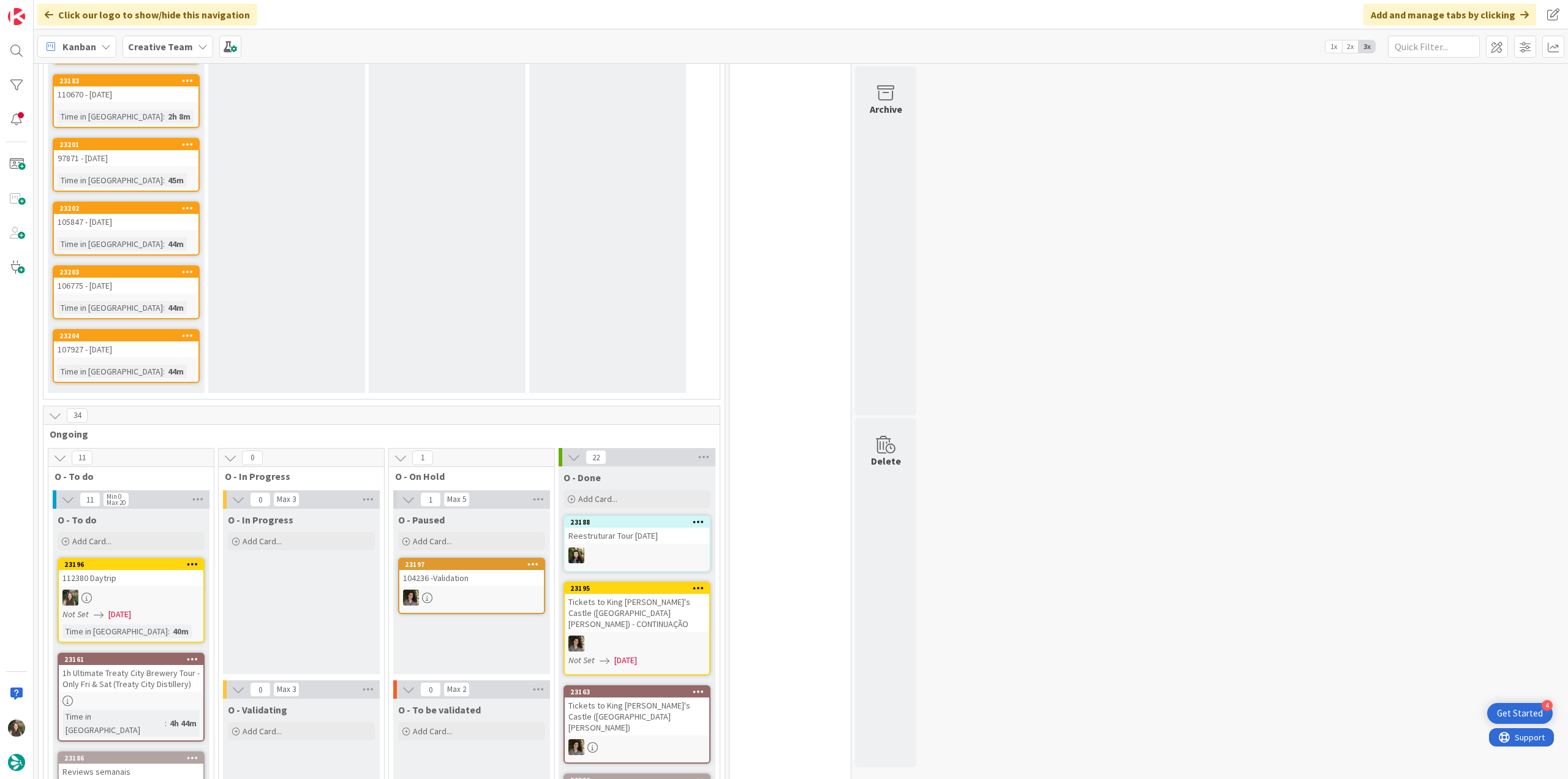
scroll to position [1103, 0]
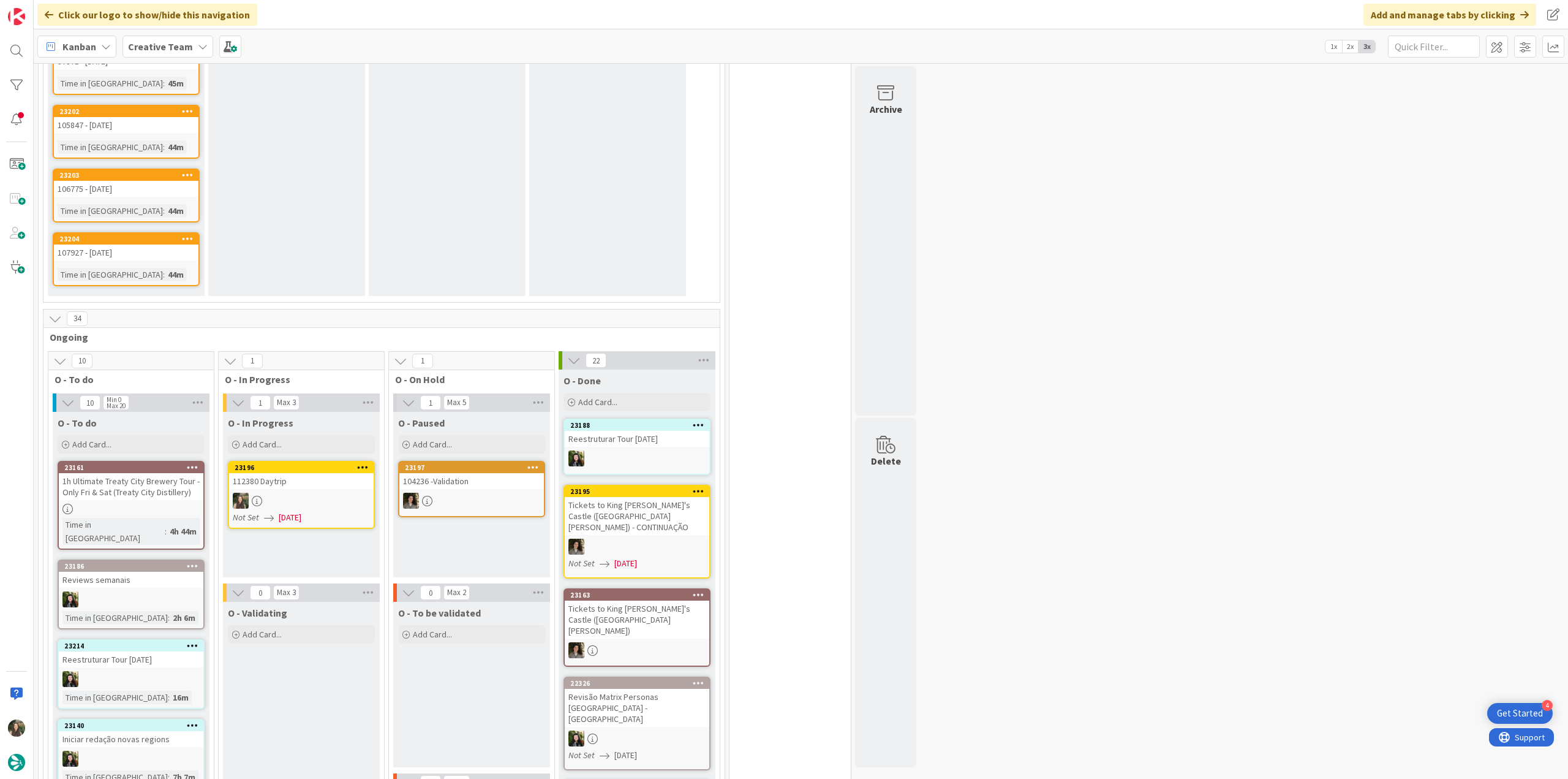
click at [311, 493] on div at bounding box center [301, 501] width 144 height 16
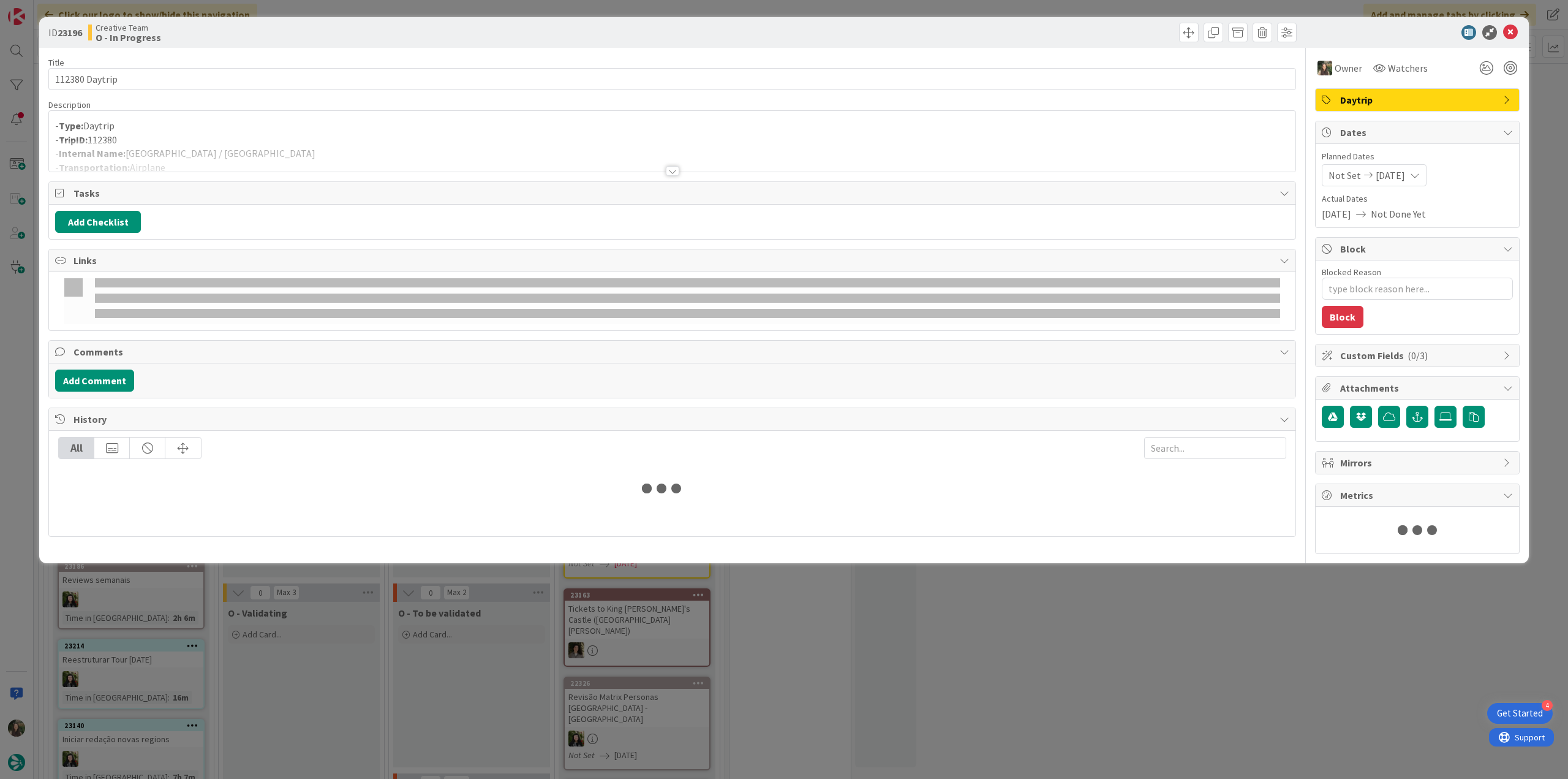
click at [234, 153] on div at bounding box center [672, 155] width 1246 height 31
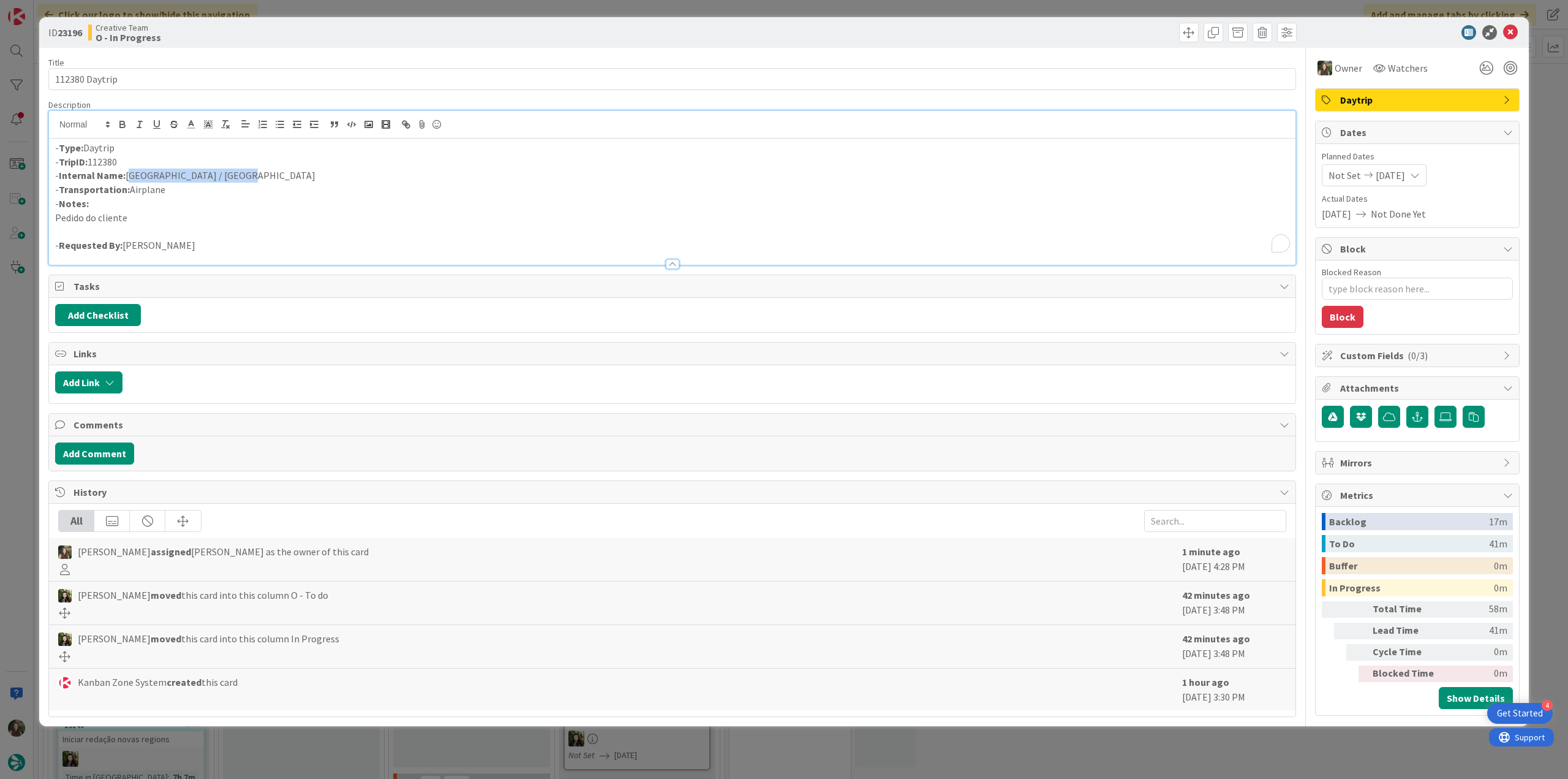
drag, startPoint x: 234, startPoint y: 177, endPoint x: 130, endPoint y: 177, distance: 104.0
click at [128, 177] on p "- Internal Name: Palma de Mallorca / Paris" at bounding box center [672, 175] width 1234 height 14
copy p "Palma de Mallorca / Paris"
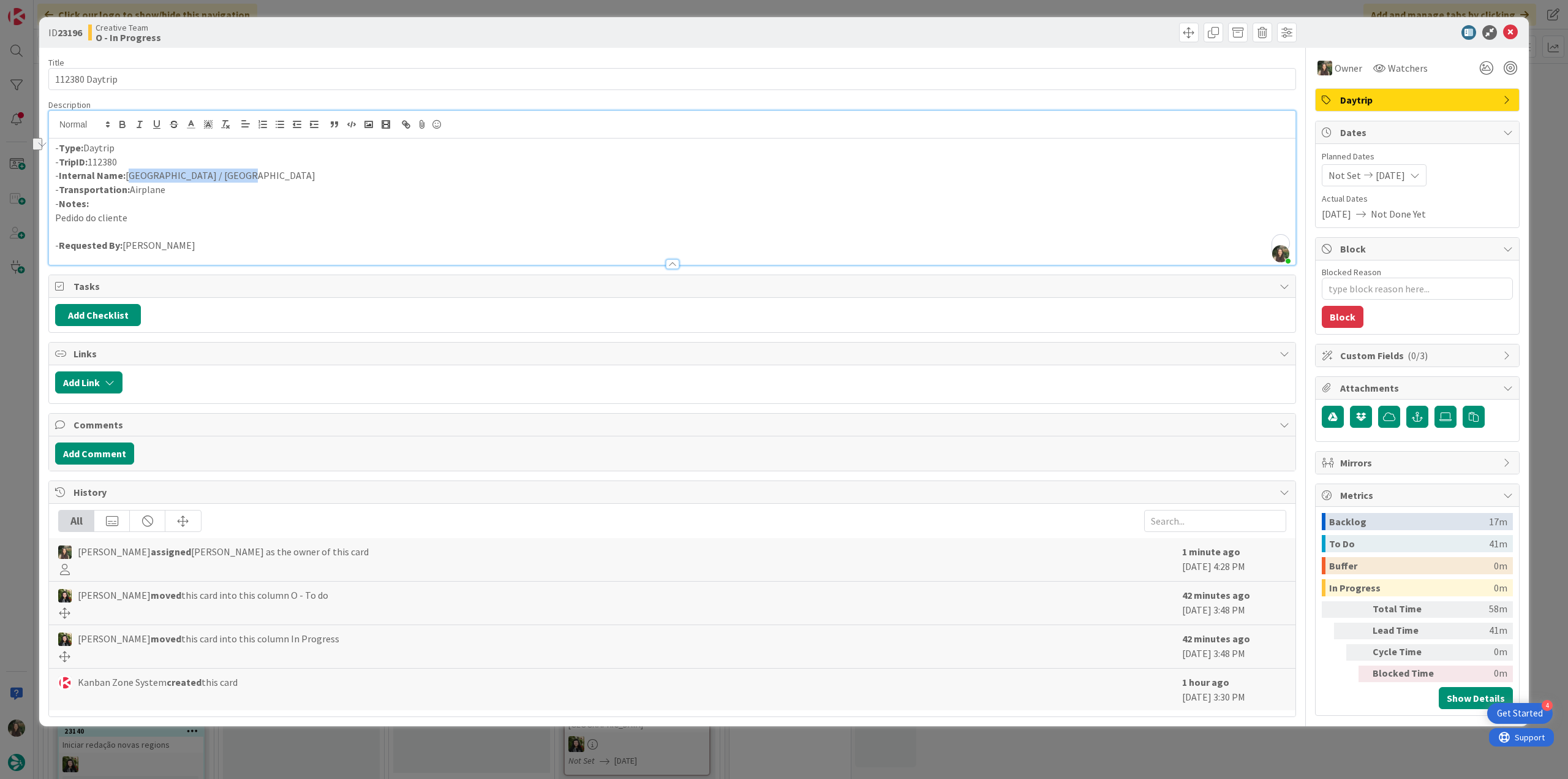
scroll to position [1108, 0]
drag, startPoint x: 52, startPoint y: 84, endPoint x: 16, endPoint y: 92, distance: 36.9
click at [16, 90] on div "ID 23196 Creative Team O - In Progress Title 14 / 128 112380 Daytrip Descriptio…" at bounding box center [784, 389] width 1568 height 779
click at [13, 430] on div "ID 23196 Creative Team O - In Progress Title 14 / 128 112380 Daytrip Descriptio…" at bounding box center [784, 389] width 1568 height 779
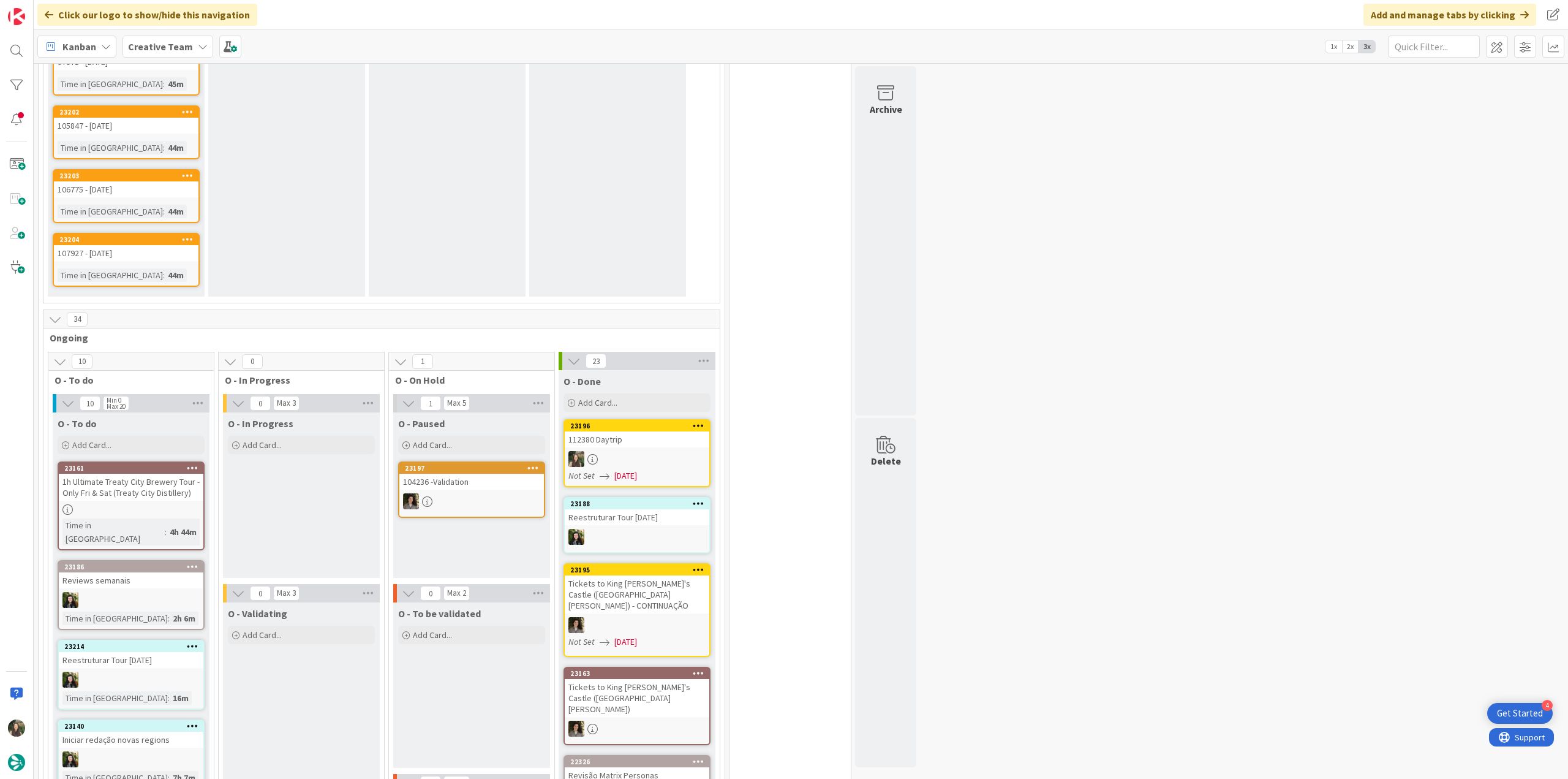
click at [656, 457] on div at bounding box center [637, 459] width 144 height 16
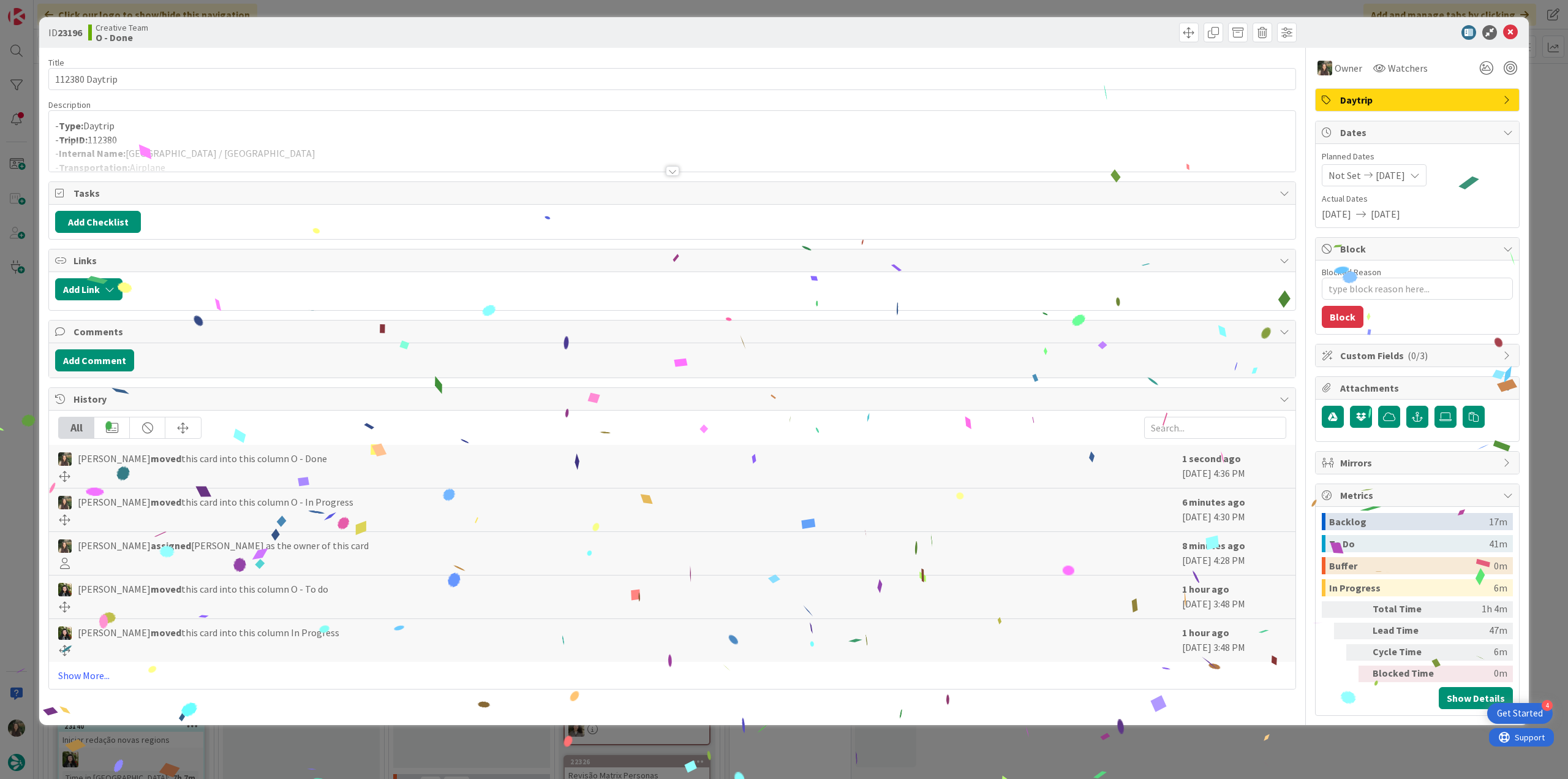
click at [1221, 729] on div "ID 23196 Creative Team O - Done Title 14 / 128 112380 Daytrip Description - Typ…" at bounding box center [784, 389] width 1568 height 779
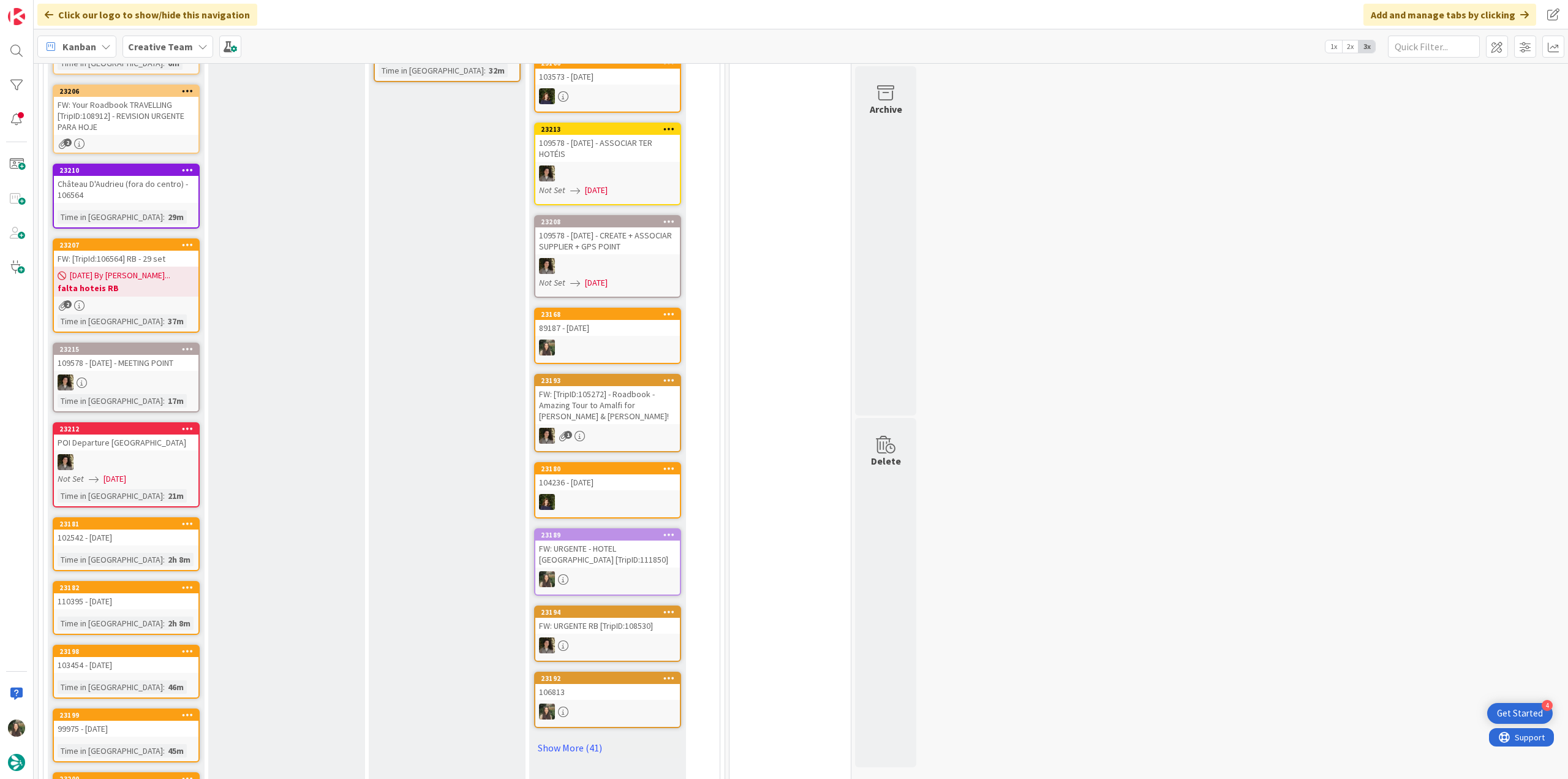
scroll to position [66, 0]
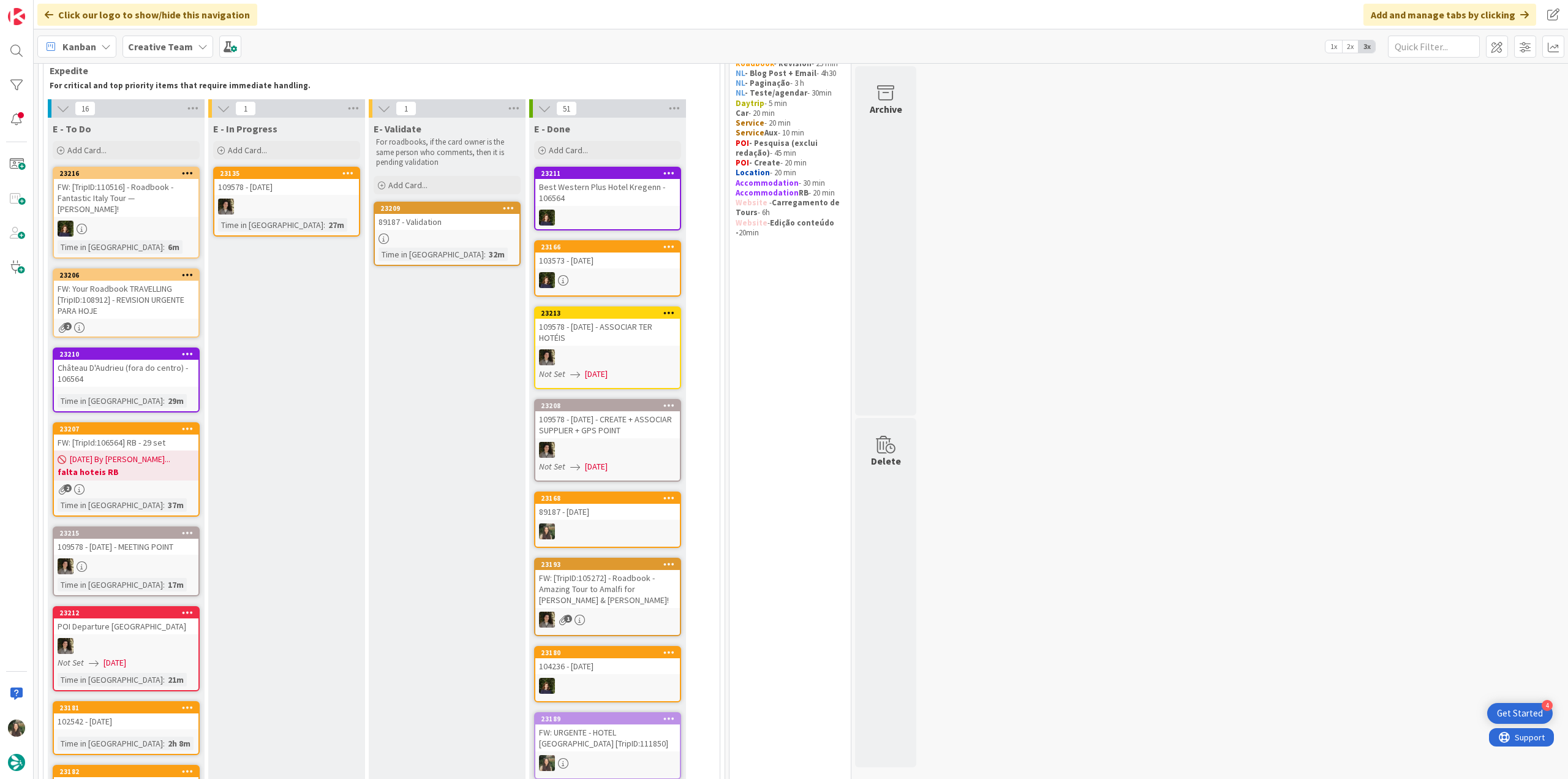
click at [157, 298] on div "FW: Your Roadbook TRAVELLING [TripID:108912] - REVISION URGENTE PARA HOJE" at bounding box center [126, 299] width 144 height 38
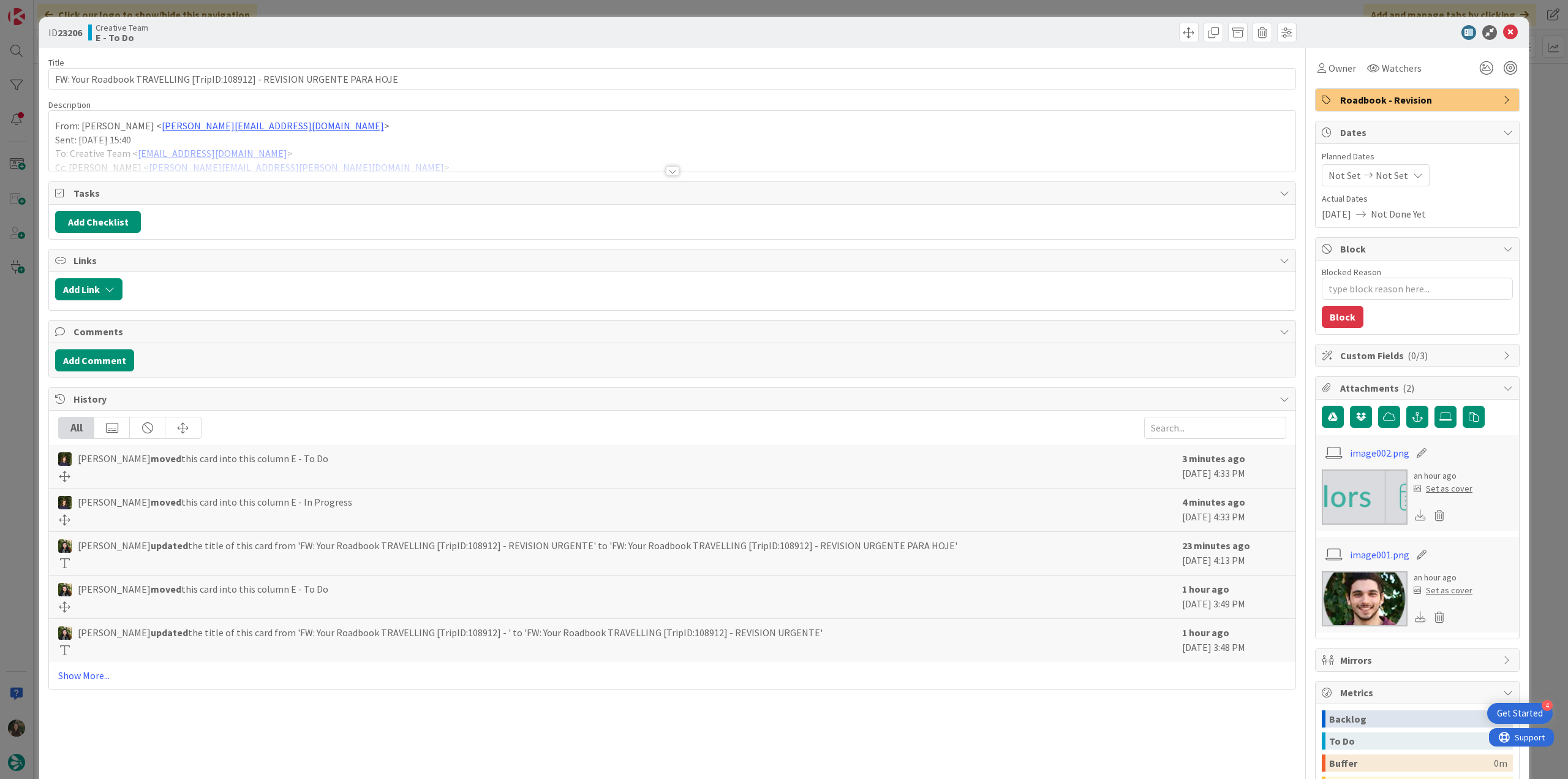
click at [402, 138] on p "Sent: Tuesday, September 16, 2025 15:40" at bounding box center [672, 140] width 1234 height 14
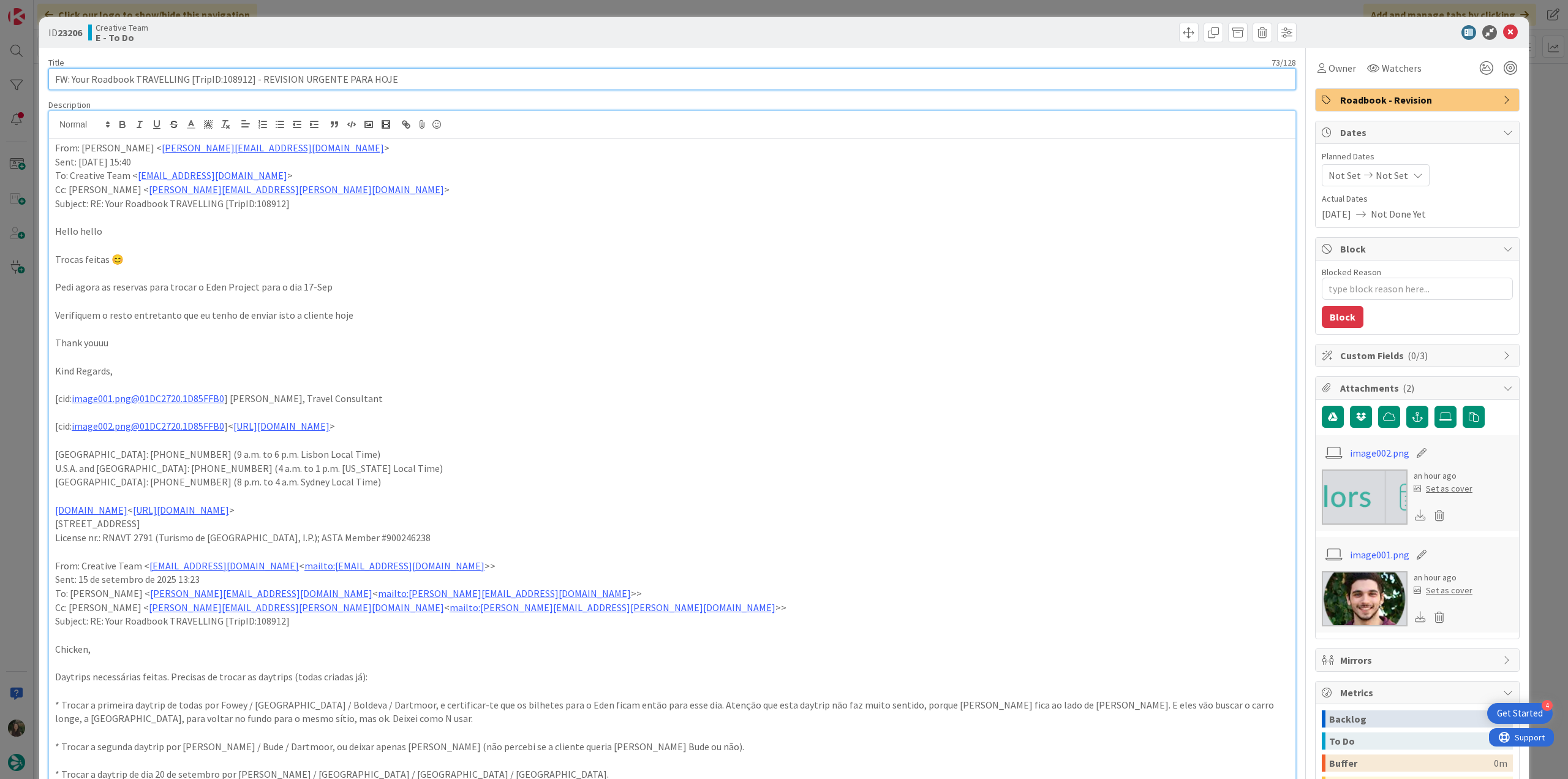
click at [241, 76] on input "FW: Your Roadbook TRAVELLING [TripID:108912] - REVISION URGENTE PARA HOJE" at bounding box center [672, 79] width 1248 height 22
click at [1317, 71] on div "Owner" at bounding box center [1336, 67] width 38 height 14
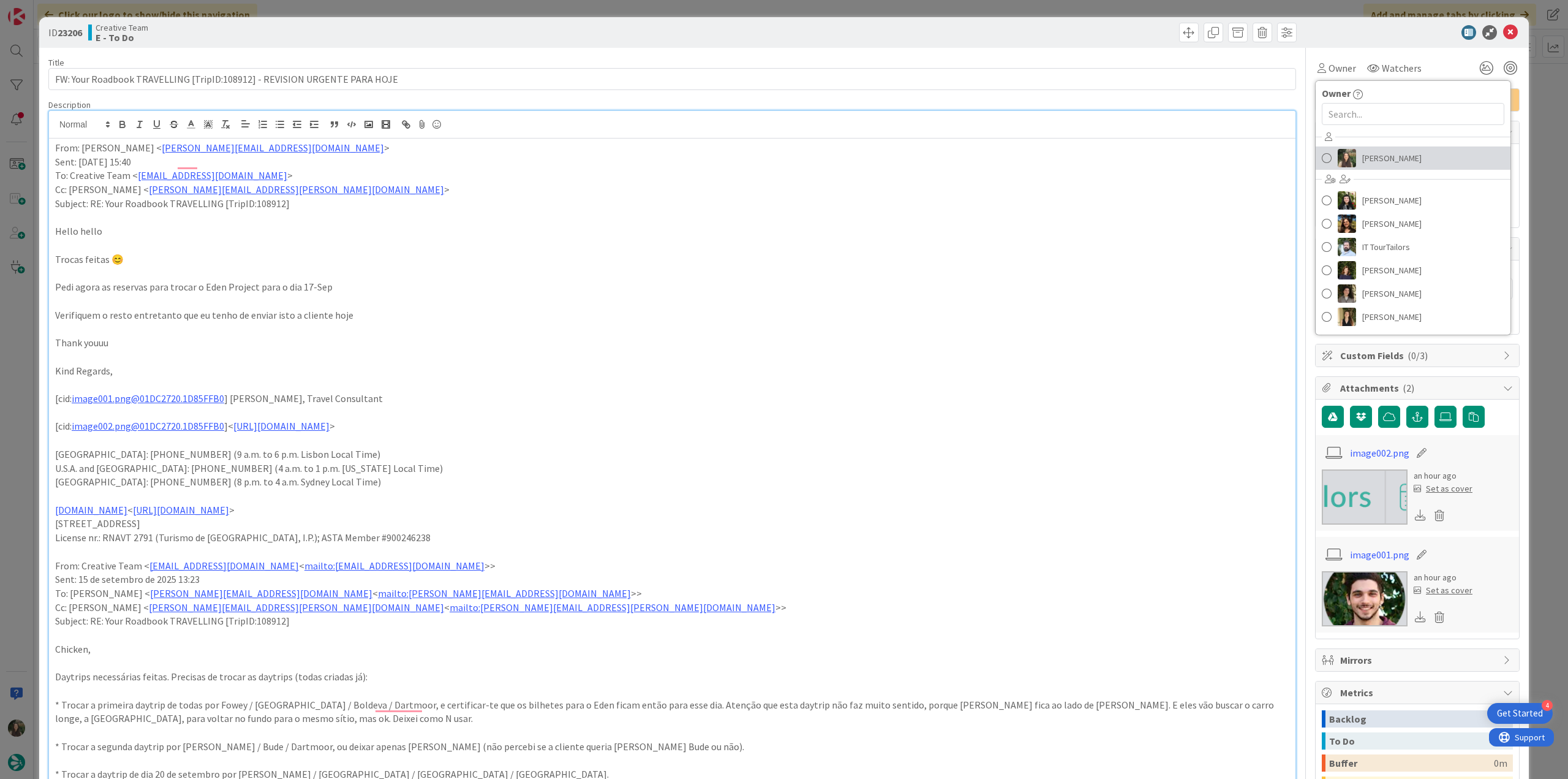
click at [1382, 157] on span "[PERSON_NAME]" at bounding box center [1391, 158] width 59 height 19
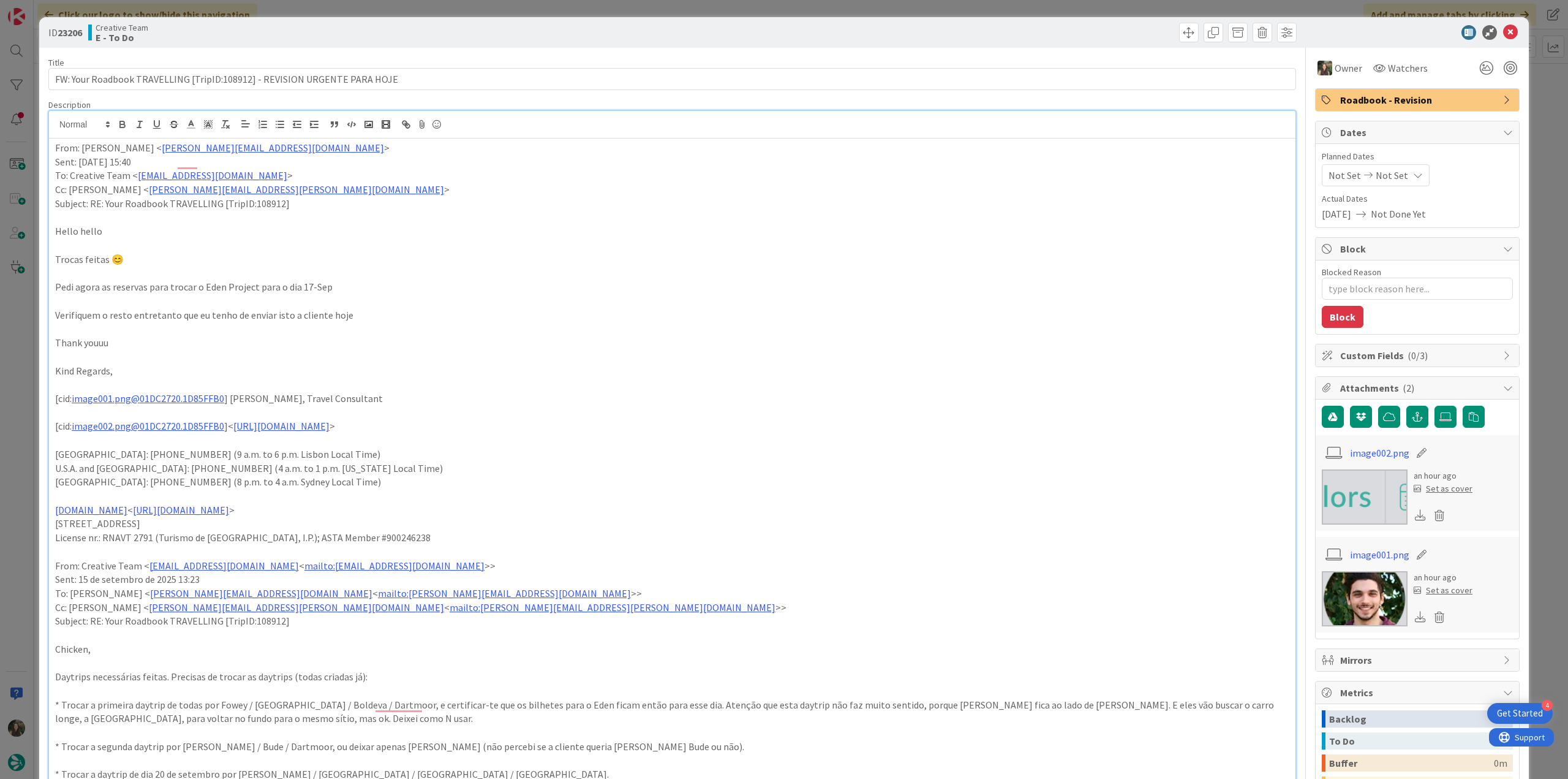
click at [1527, 121] on div "ID 23206 Creative Team E - To Do Title 73 / 128 FW: Your Roadbook TRAVELLING [T…" at bounding box center [784, 389] width 1568 height 779
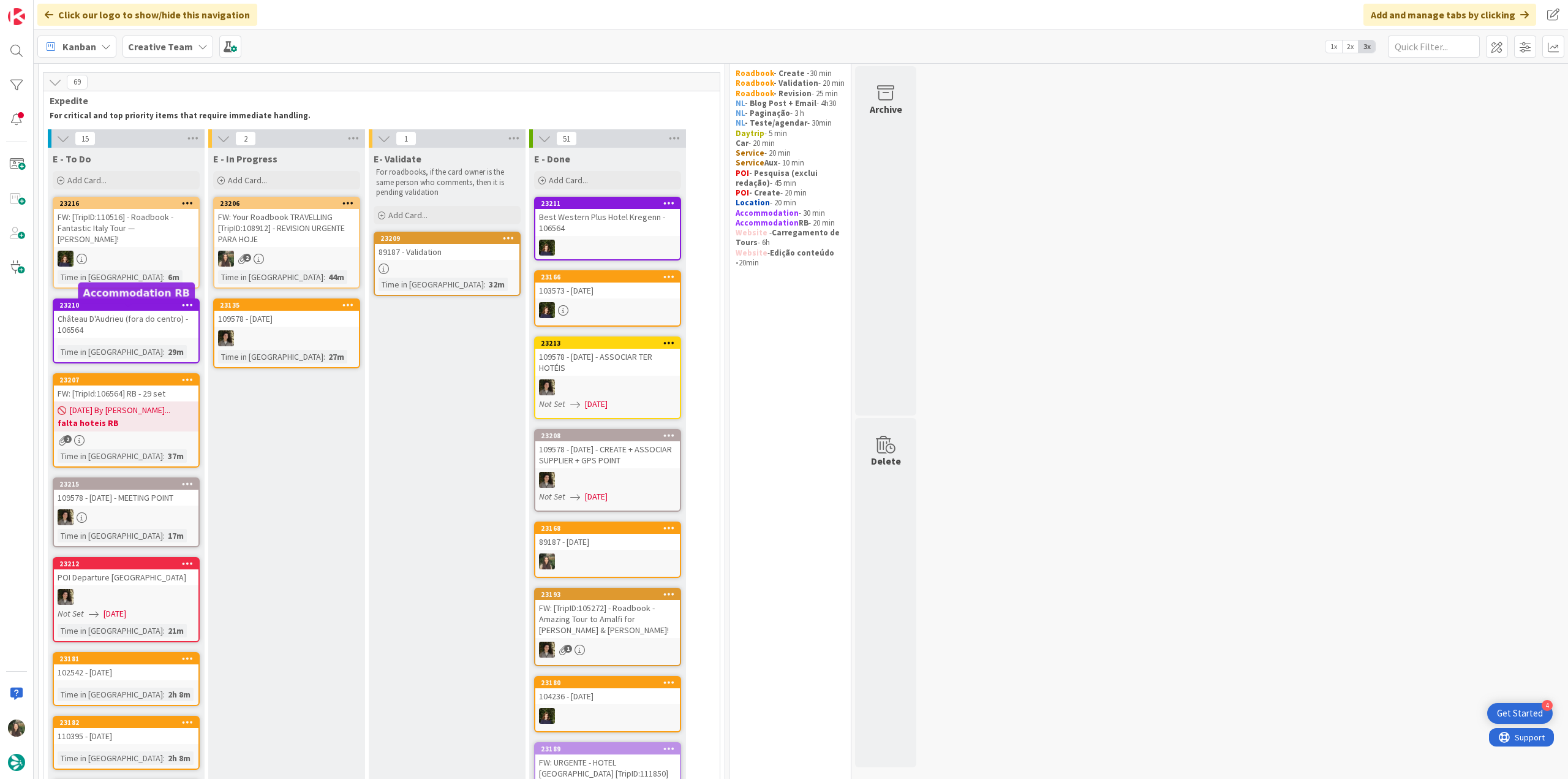
scroll to position [29, 0]
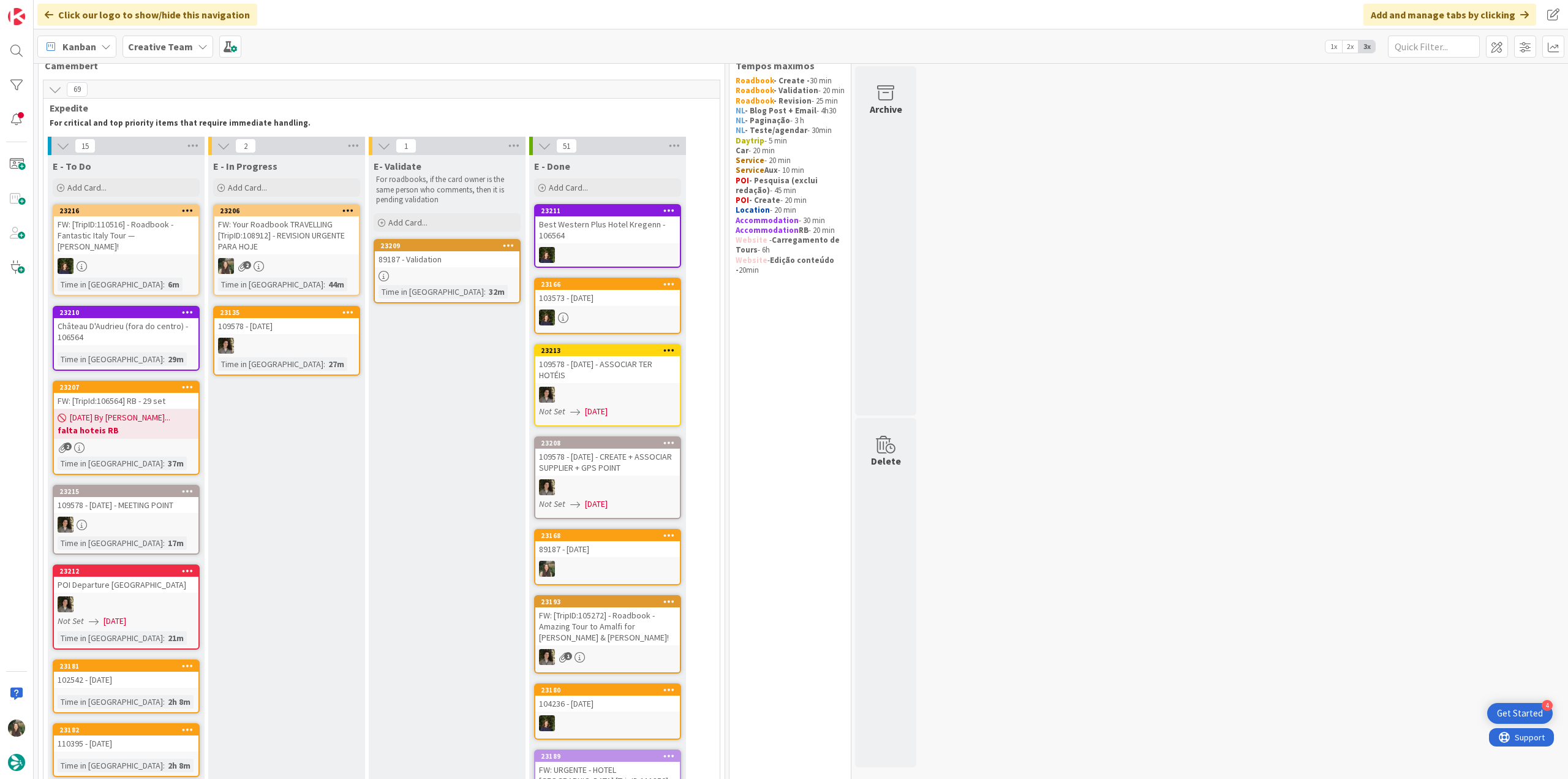
click at [283, 234] on div "FW: Your Roadbook TRAVELLING [TripID:108912] - REVISION URGENTE PARA HOJE" at bounding box center [287, 235] width 144 height 38
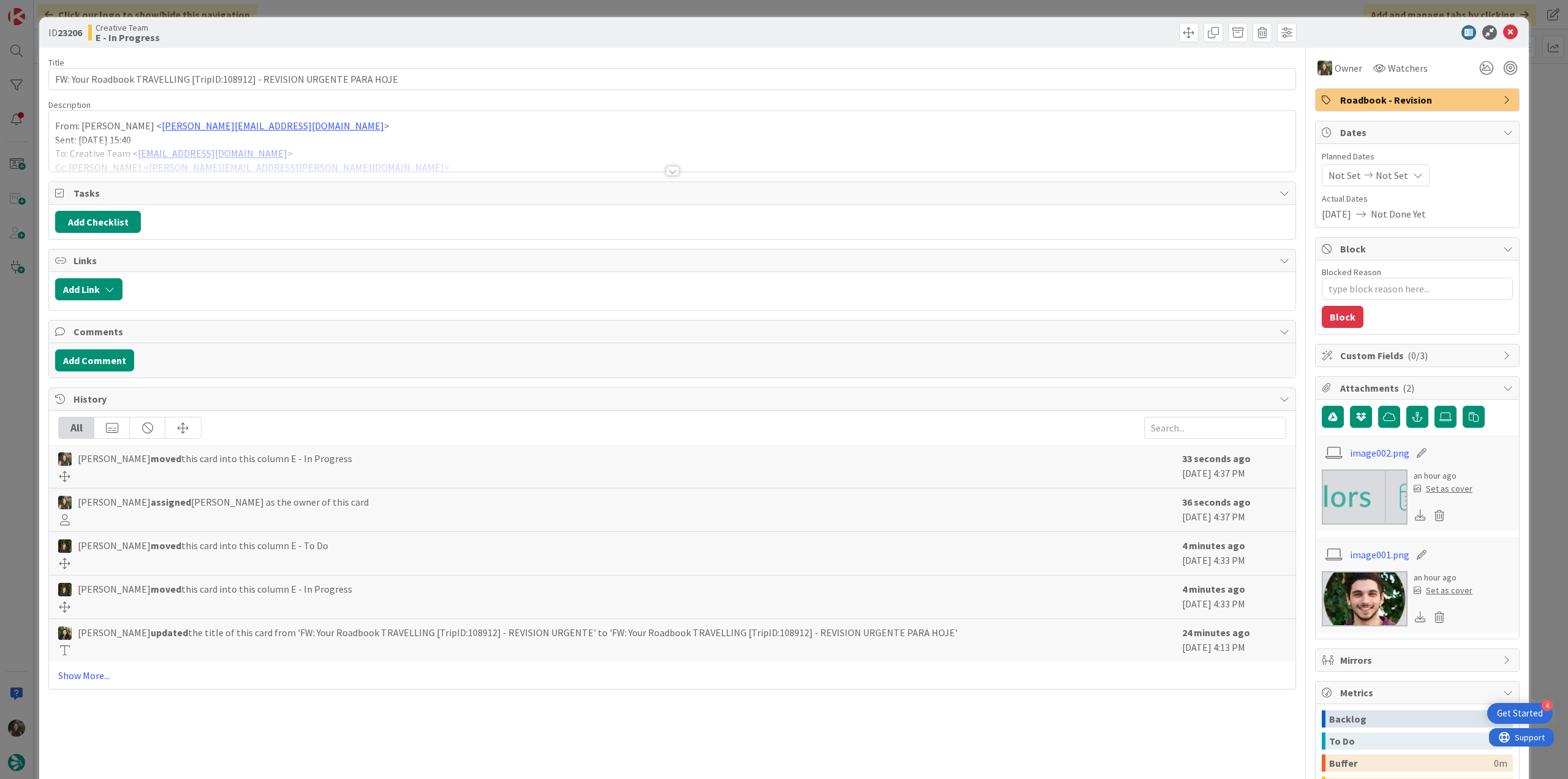
click at [418, 155] on div at bounding box center [672, 155] width 1246 height 31
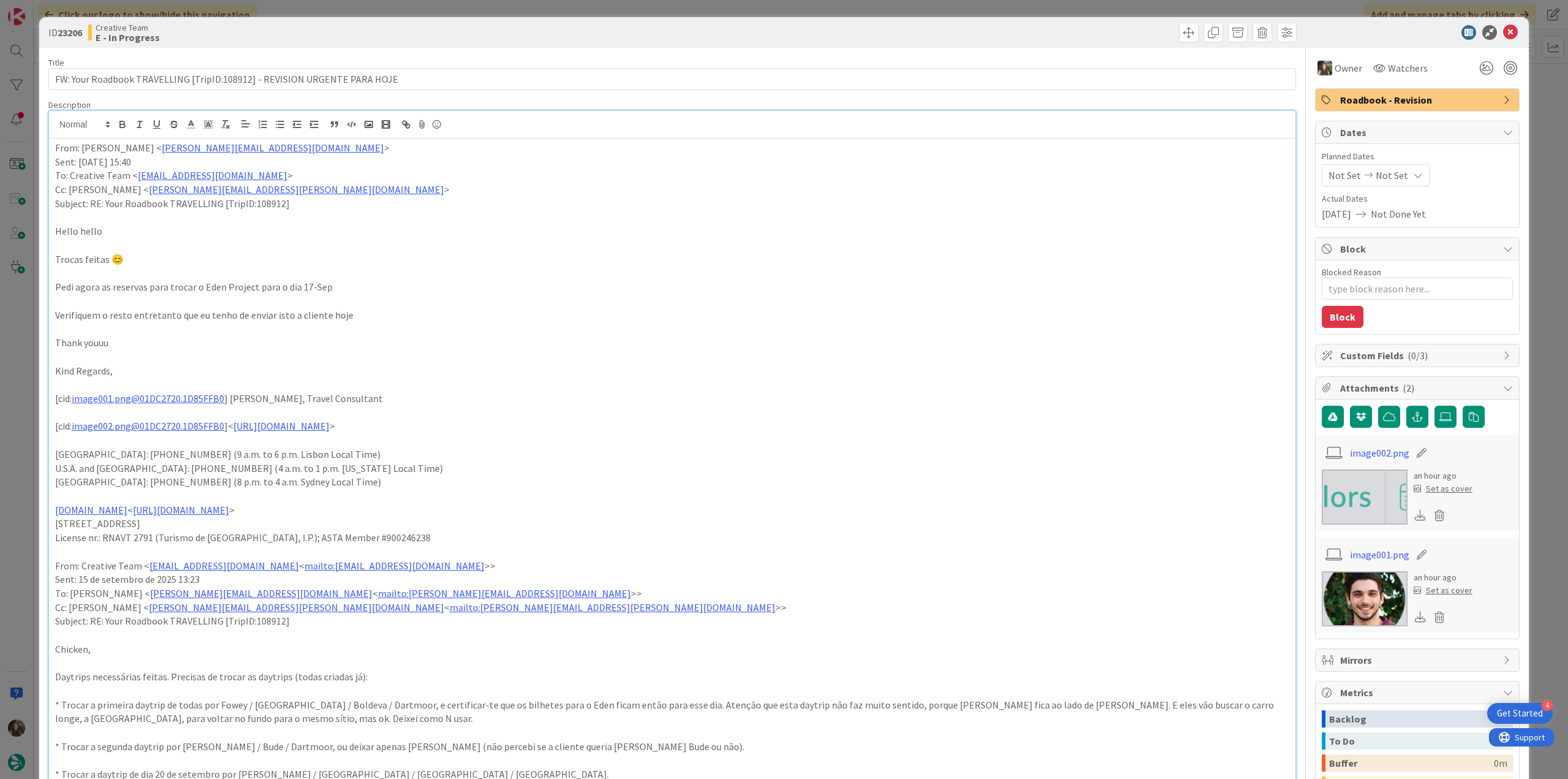
click at [36, 350] on div "ID 23206 Creative Team E - In Progress Title 73 / 128 FW: Your Roadbook TRAVELL…" at bounding box center [784, 389] width 1568 height 779
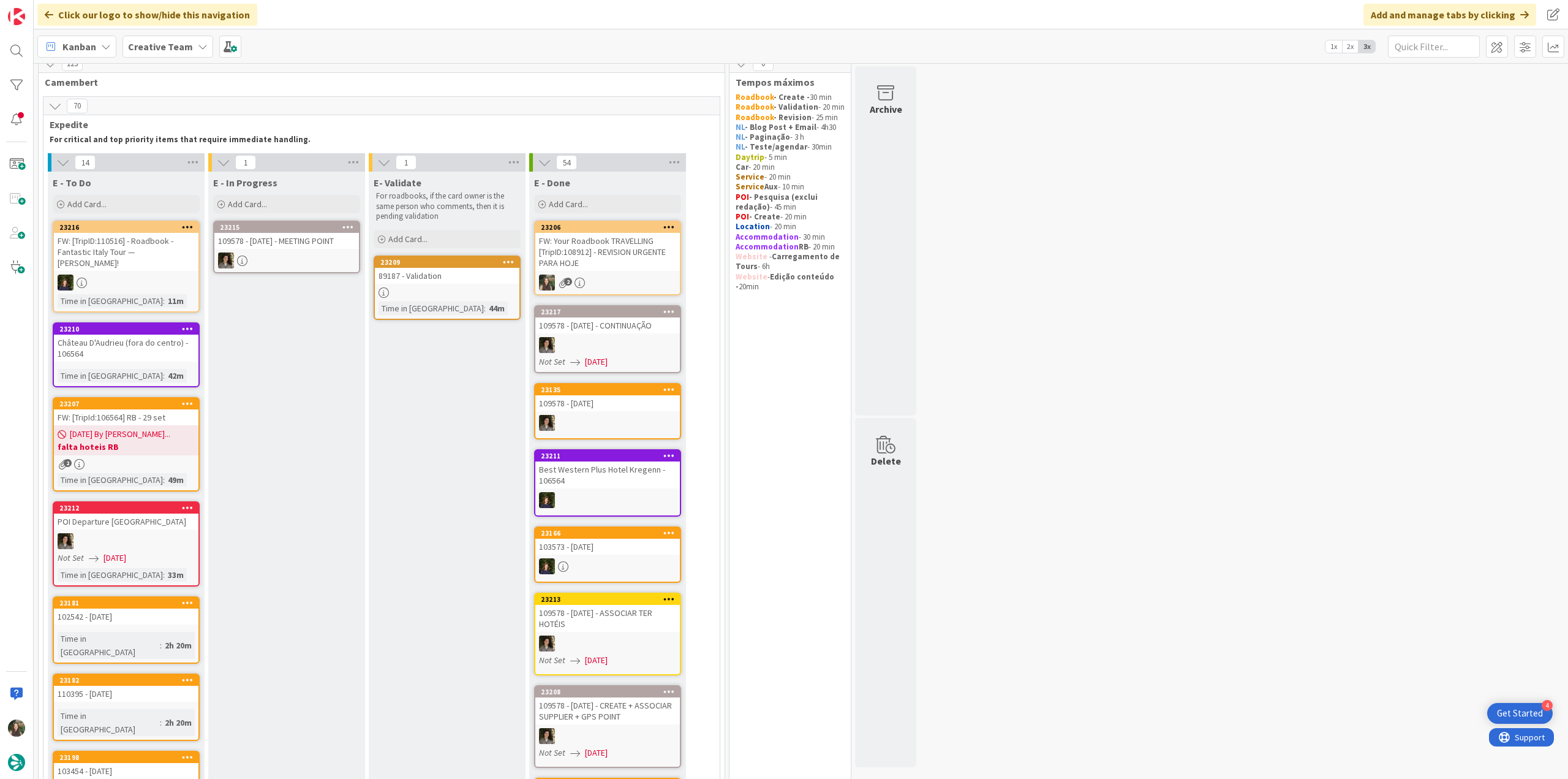
click at [626, 267] on div "FW: Your Roadbook TRAVELLING [TripID:108912] - REVISION URGENTE PARA HOJE" at bounding box center [607, 252] width 144 height 38
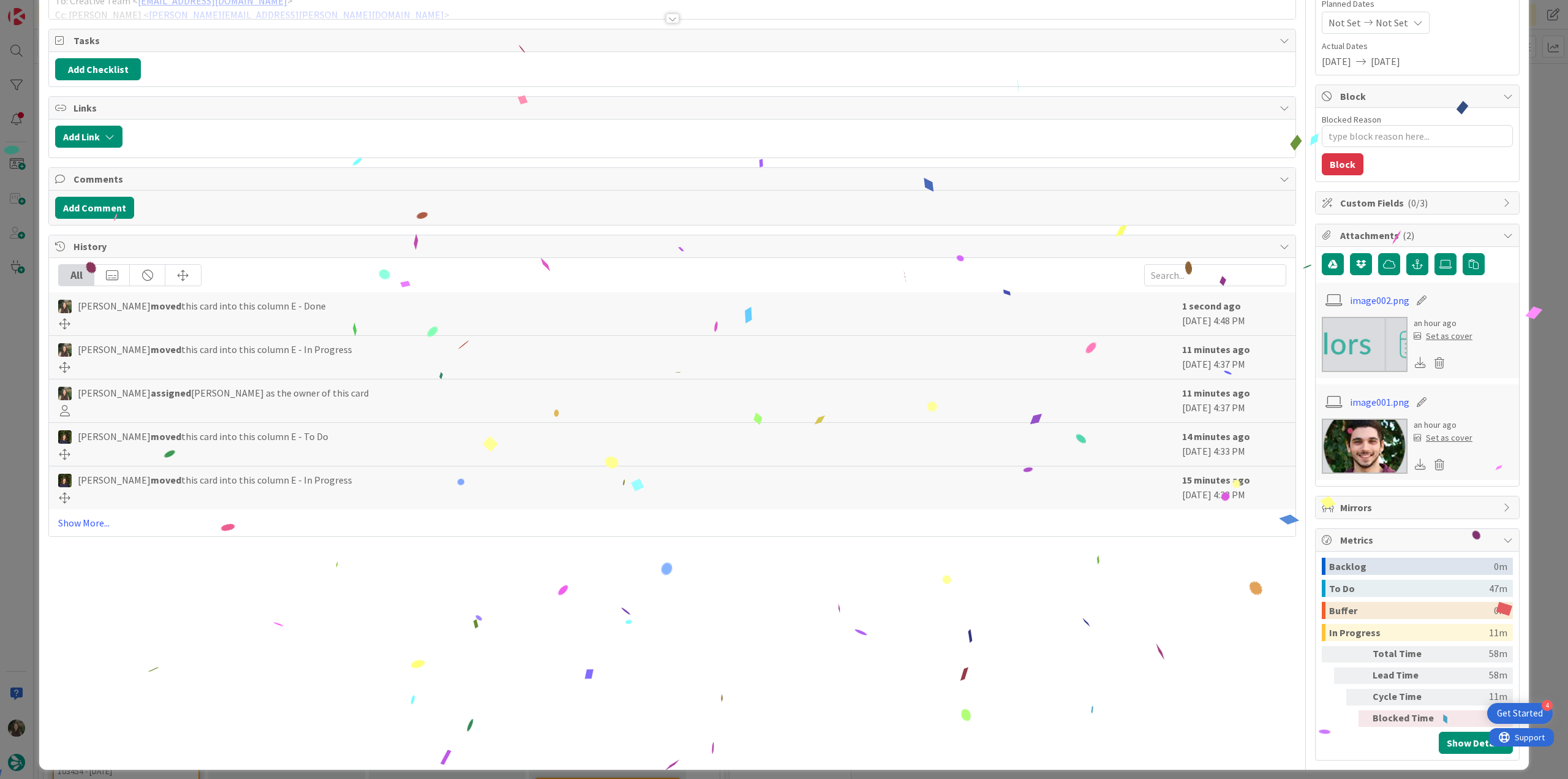
scroll to position [155, 0]
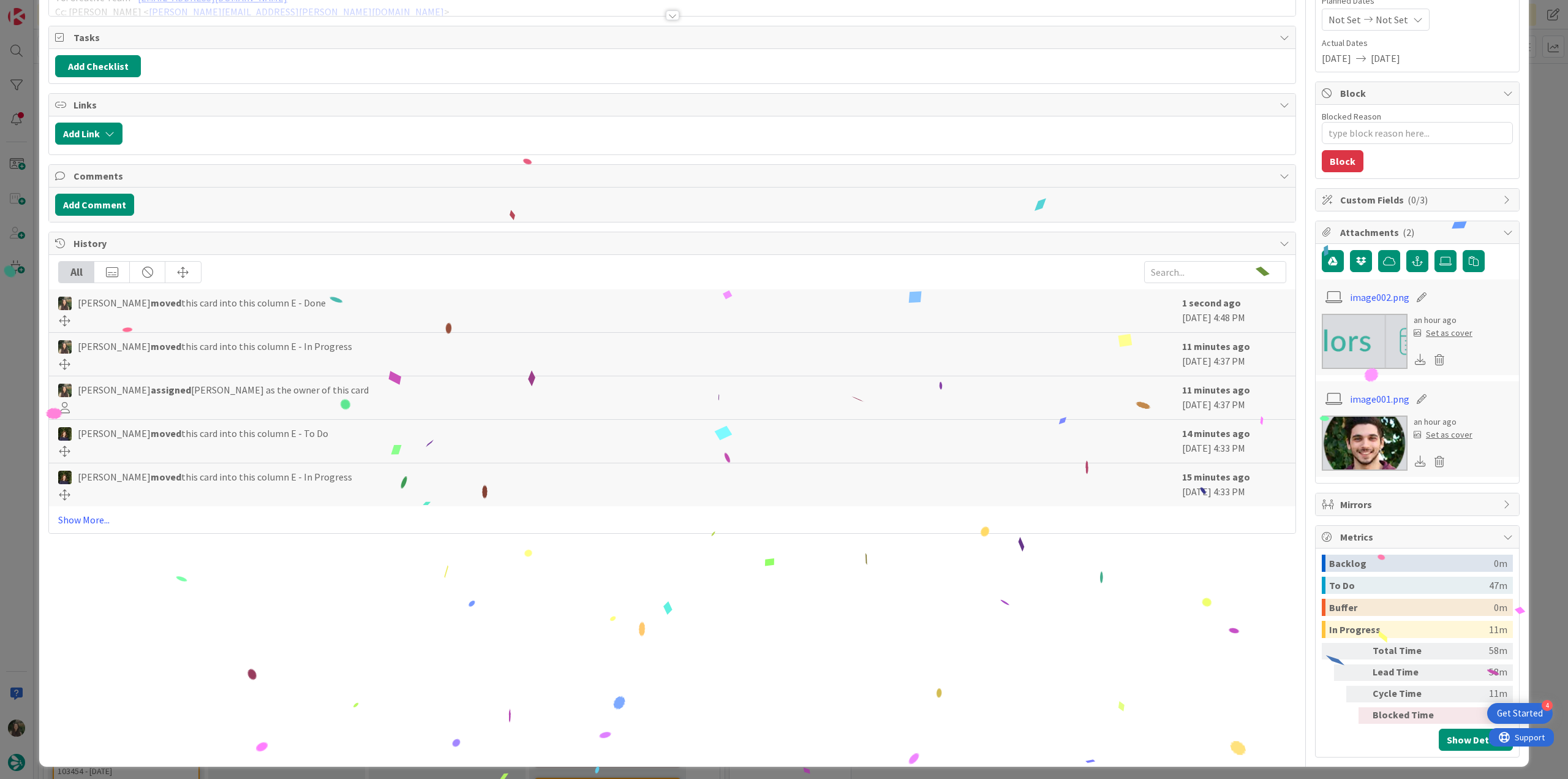
click at [1530, 584] on div "ID 23206 Creative Team E - Done Title 73 / 128 FW: Your Roadbook TRAVELLING [Tr…" at bounding box center [784, 389] width 1568 height 779
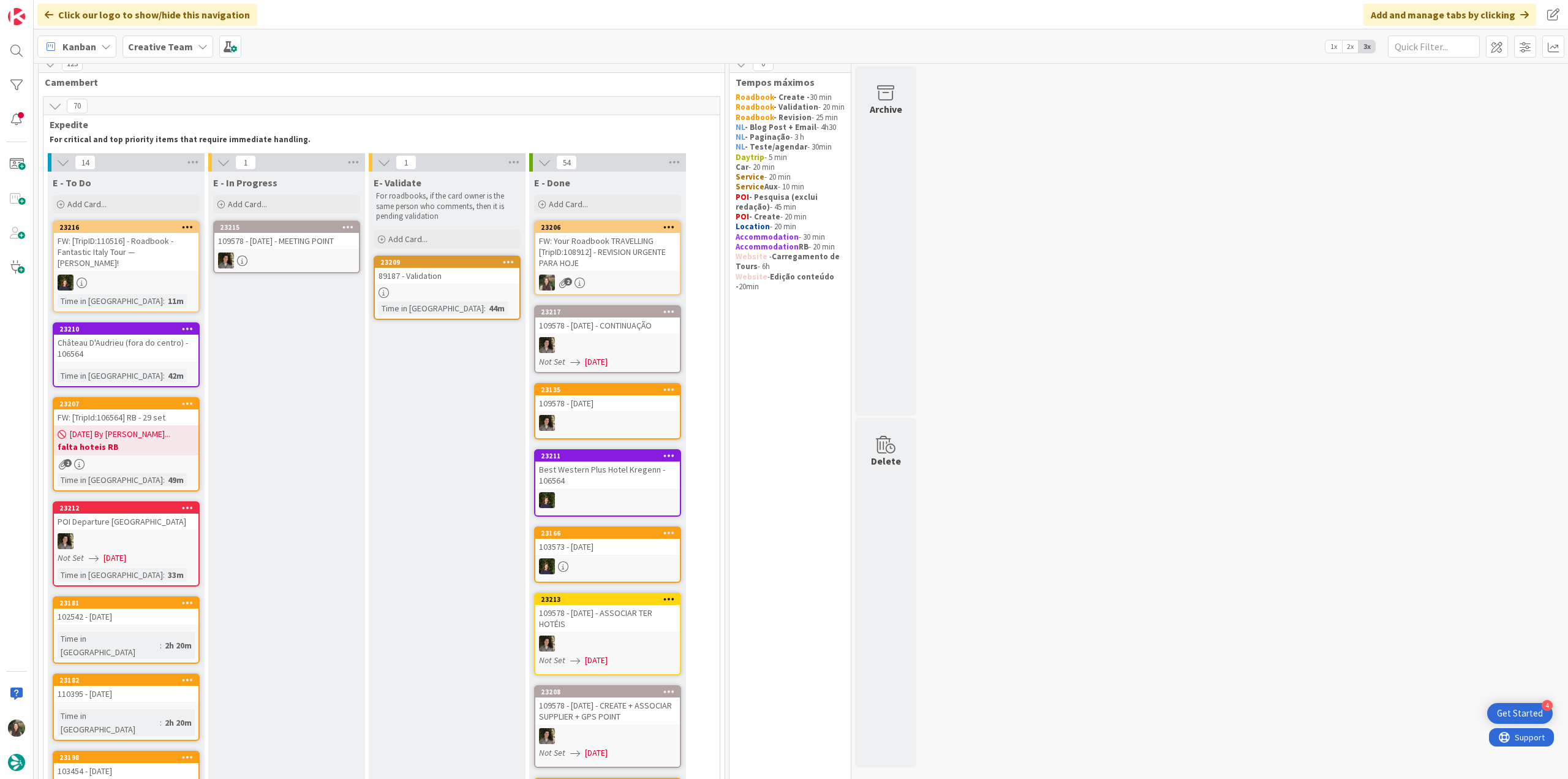
click at [480, 269] on div "89187 - Validation" at bounding box center [447, 276] width 144 height 16
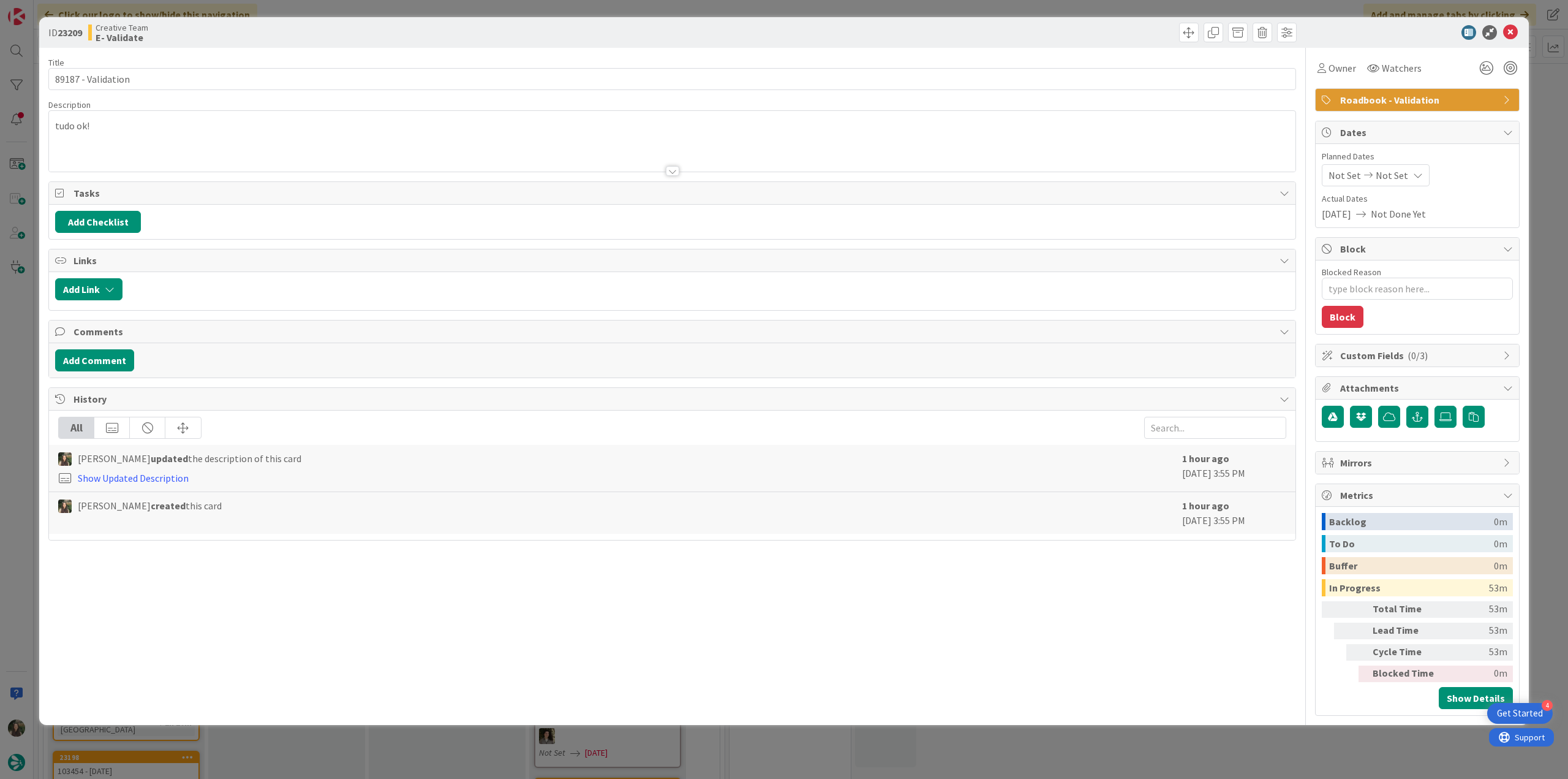
click at [24, 312] on div "ID 23209 Creative Team E- Validate Title 18 / 128 89187 - Validation Descriptio…" at bounding box center [784, 389] width 1568 height 779
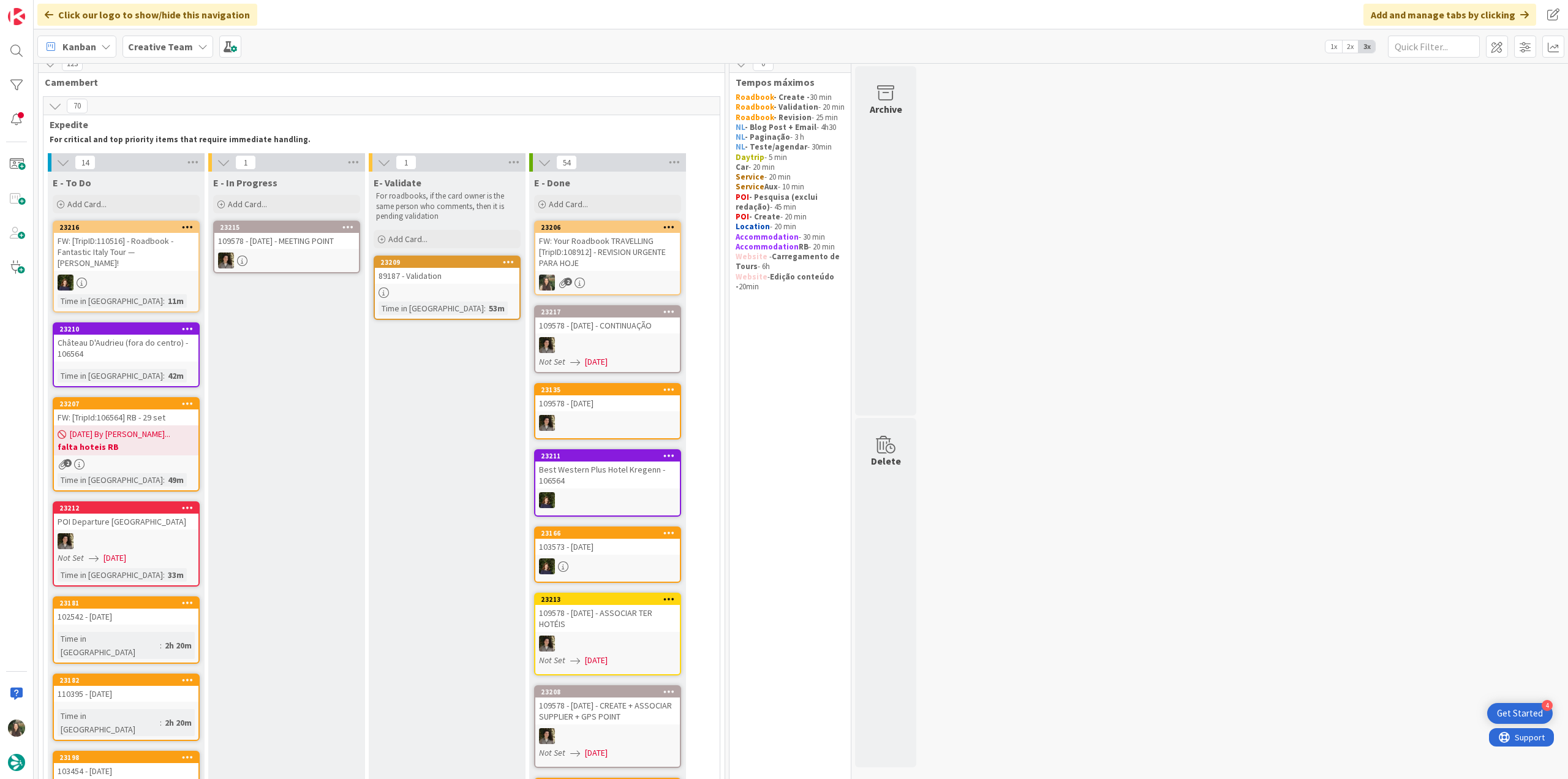
click at [162, 355] on div "Château D'Audrieu (fora do centro) - 106564" at bounding box center [126, 348] width 144 height 27
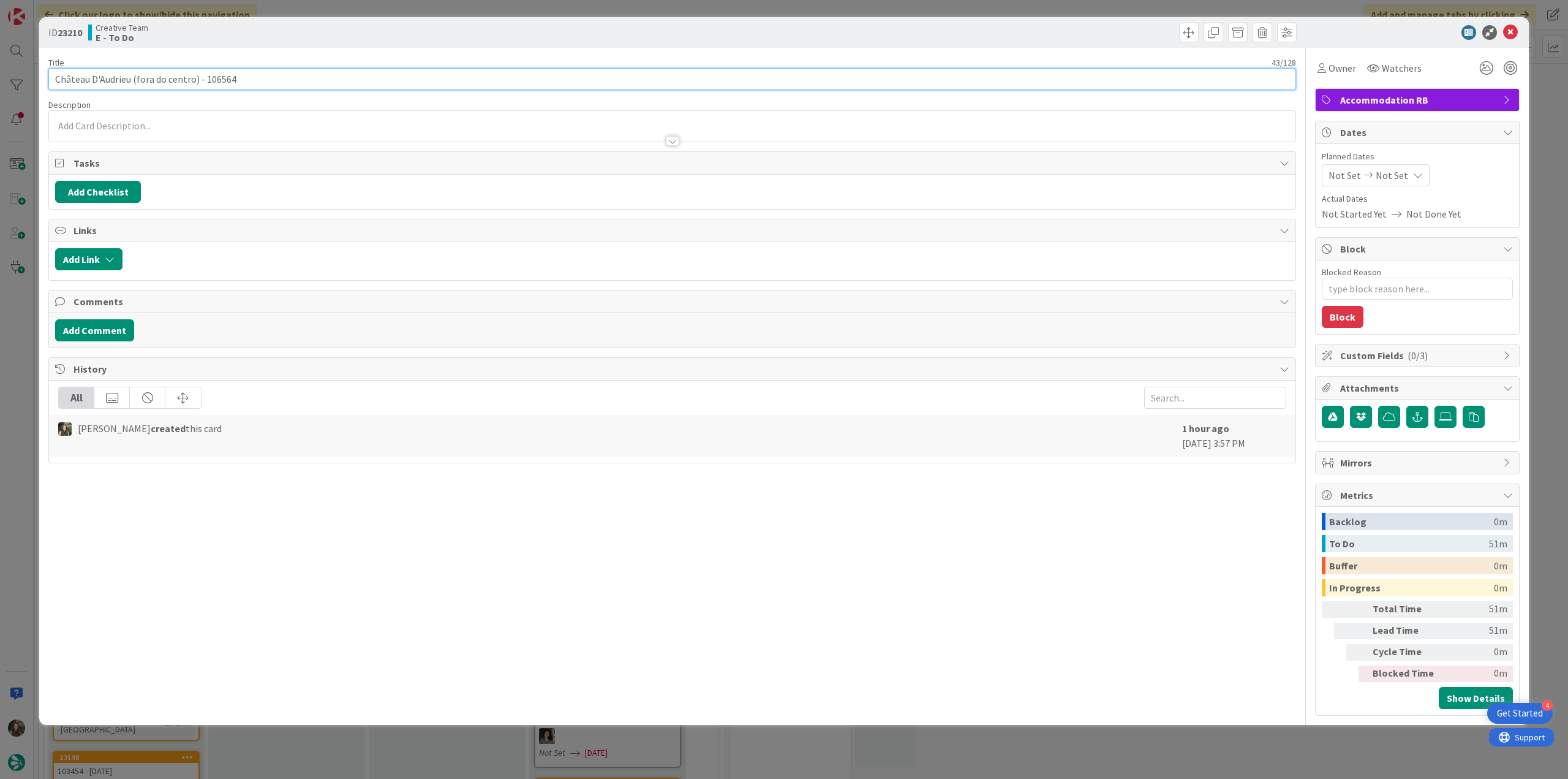
drag, startPoint x: 54, startPoint y: 80, endPoint x: 133, endPoint y: 81, distance: 79.0
click at [133, 81] on input "Château D'Audrieu (fora do centro) - 106564" at bounding box center [672, 79] width 1248 height 22
click at [22, 311] on div "ID 23210 Creative Team E - To Do Title 43 / 128 Château D'Audrieu (fora do cent…" at bounding box center [784, 389] width 1568 height 779
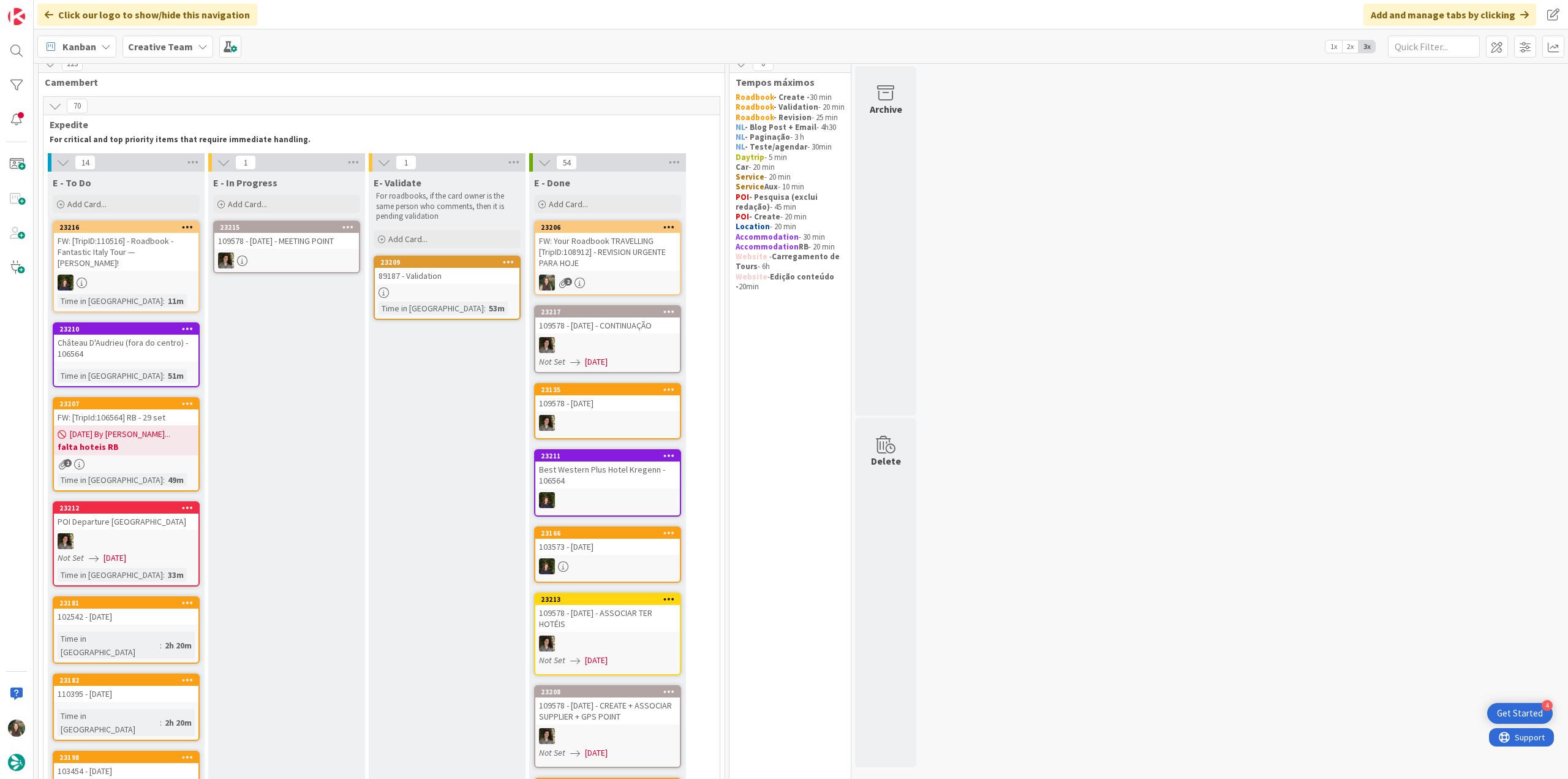
click at [177, 337] on div "Château D'Audrieu (fora do centro) - 106564" at bounding box center [126, 348] width 144 height 27
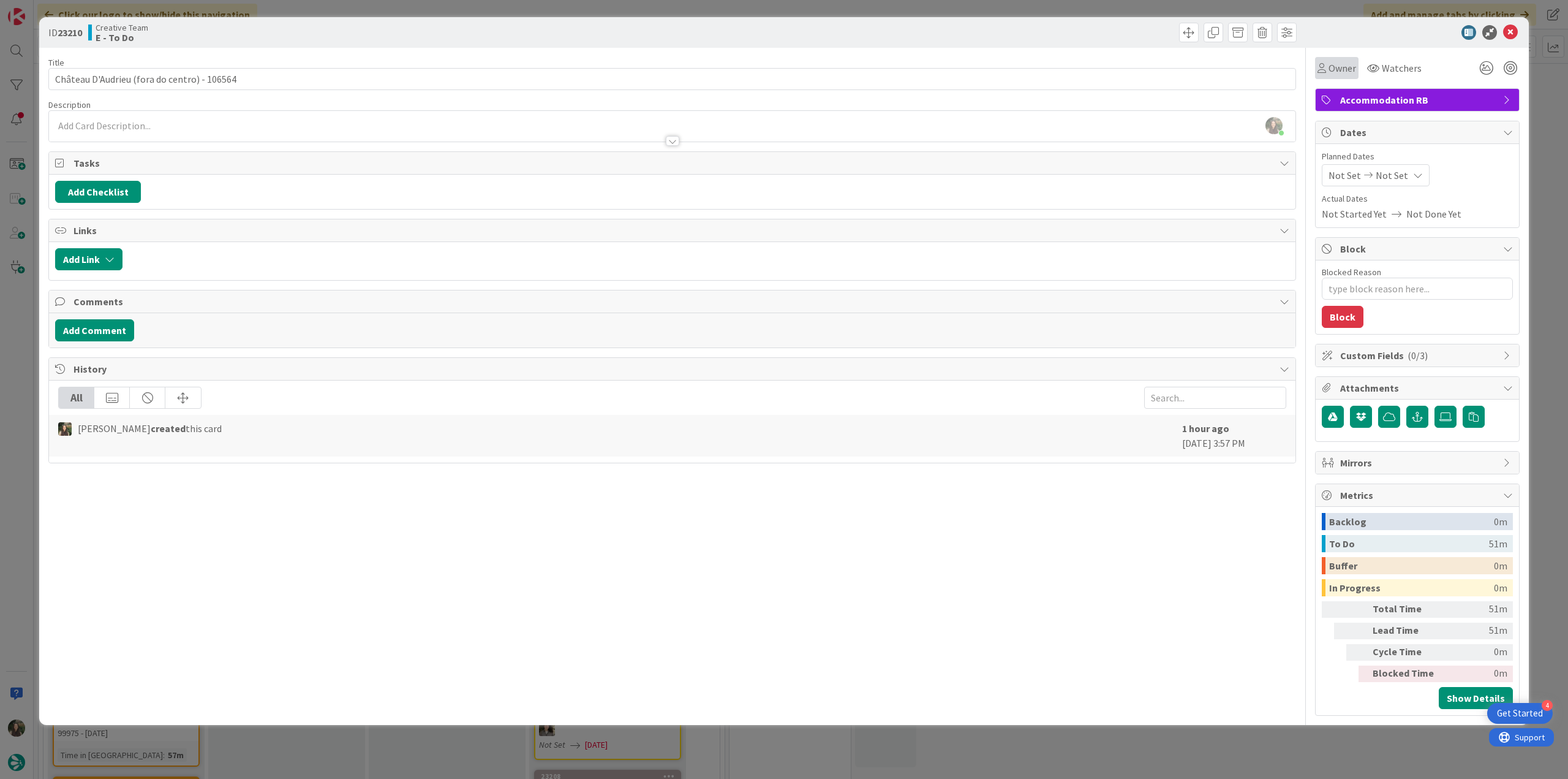
click at [1322, 76] on div "Owner" at bounding box center [1336, 68] width 43 height 22
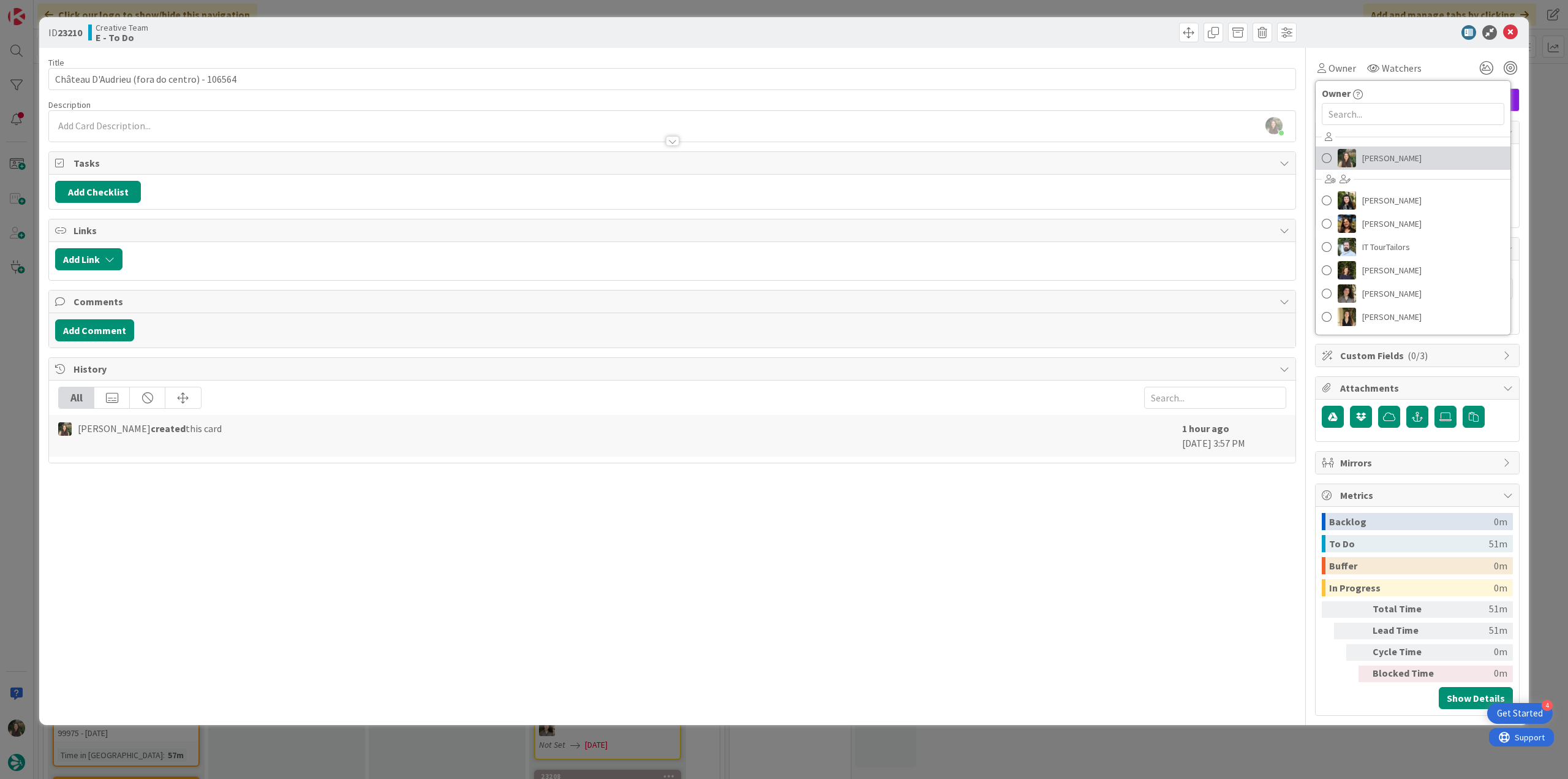
drag, startPoint x: 1379, startPoint y: 151, endPoint x: 1442, endPoint y: 144, distance: 63.4
click at [1380, 151] on span "[PERSON_NAME]" at bounding box center [1391, 158] width 59 height 19
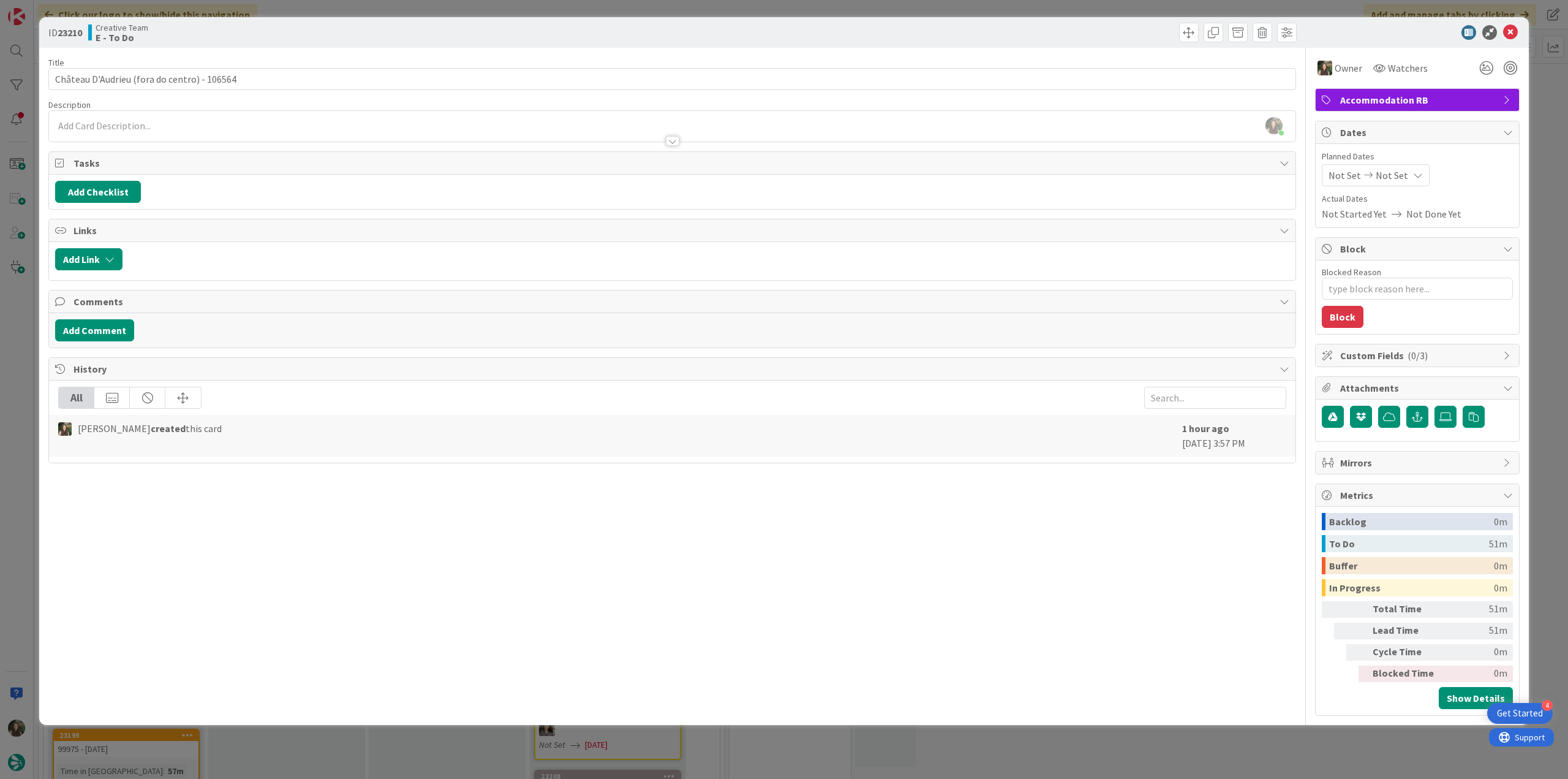
click at [1535, 108] on div "ID 23210 Creative Team E - To Do Title 43 / 128 Château D'Audrieu (fora do cent…" at bounding box center [784, 389] width 1568 height 779
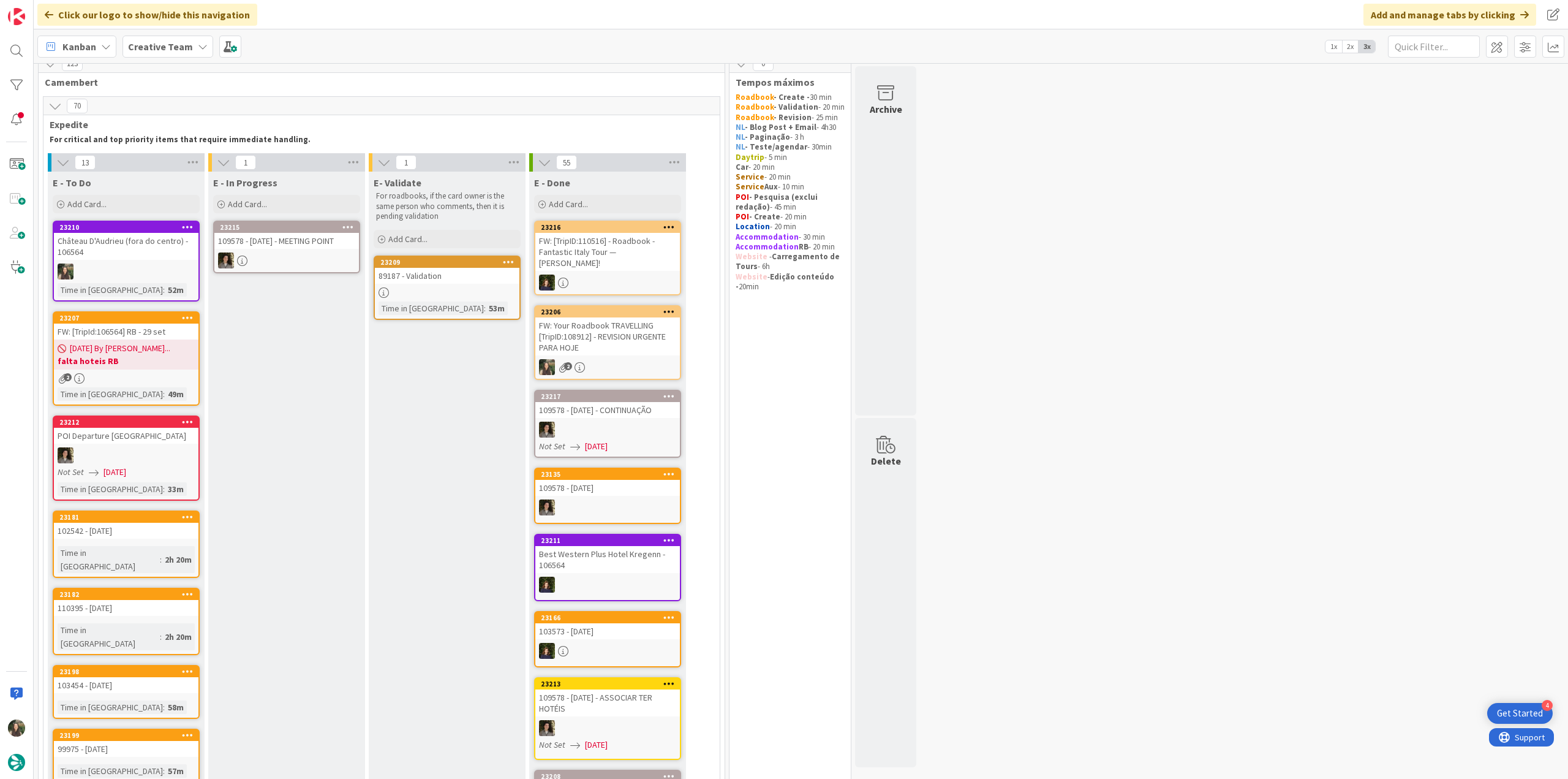
click at [178, 272] on div at bounding box center [126, 271] width 144 height 16
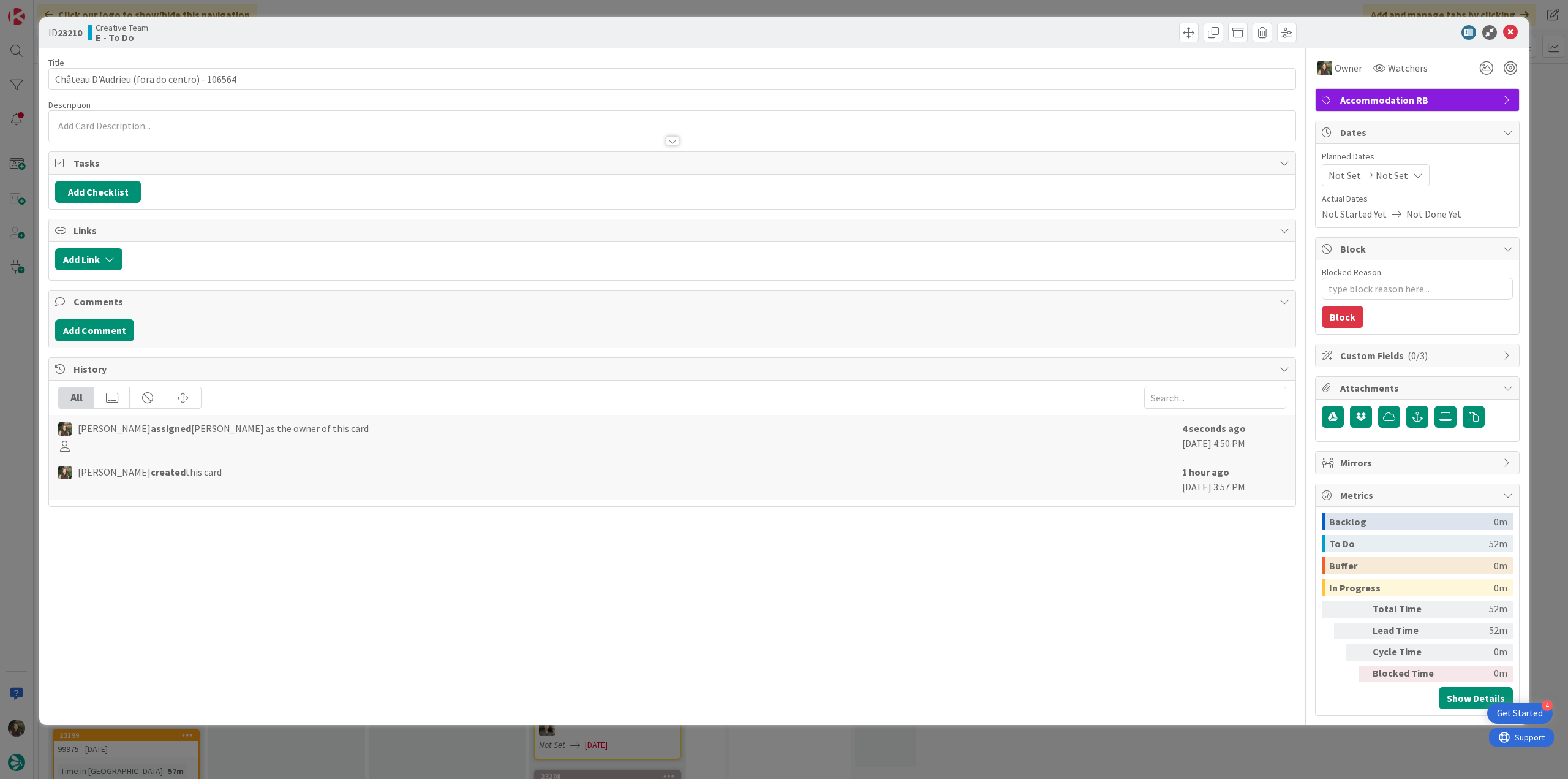
click at [28, 367] on div "ID 23210 Creative Team E - To Do Title 43 / 128 Château D'Audrieu (fora do cent…" at bounding box center [784, 389] width 1568 height 779
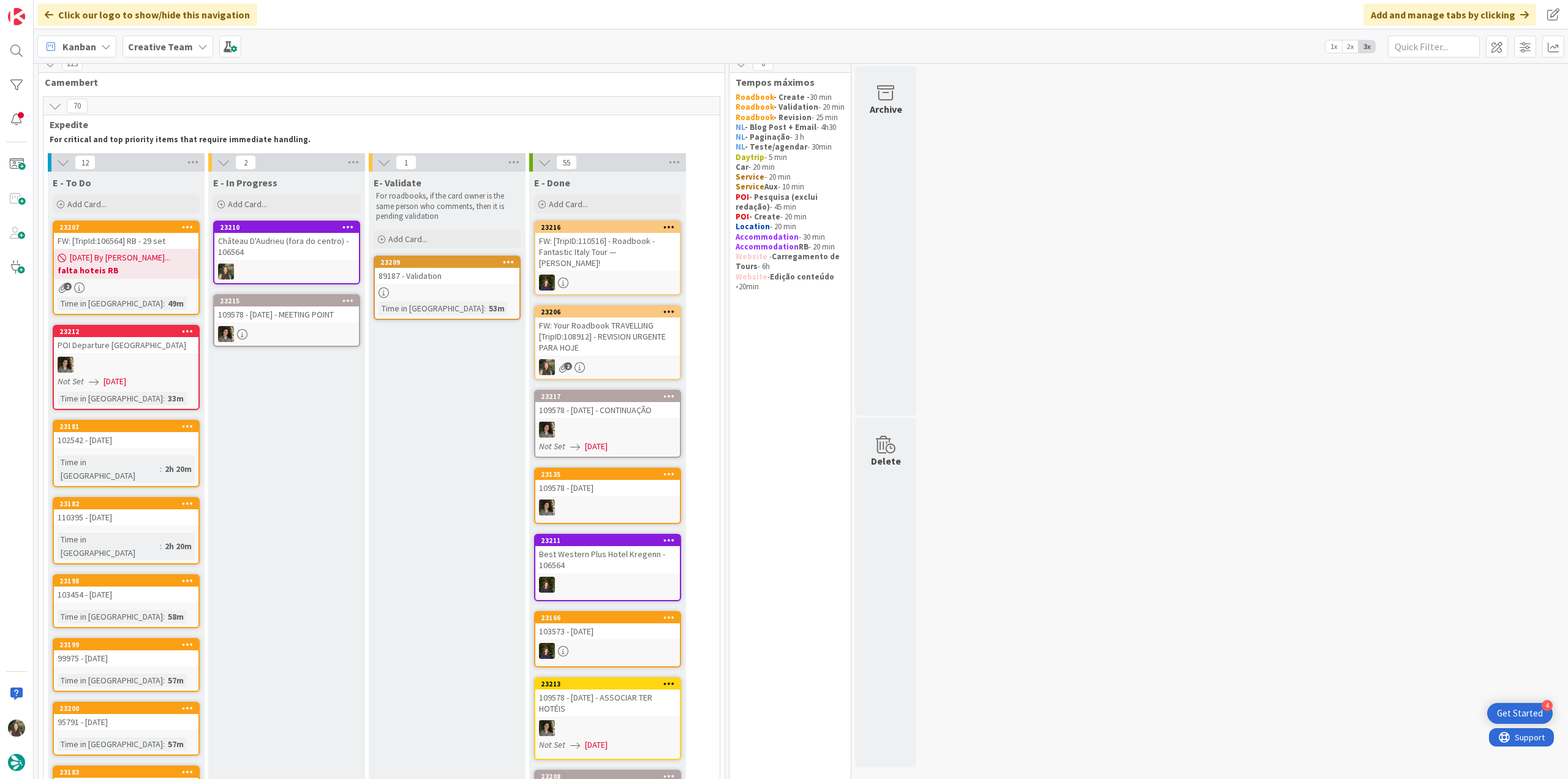
click at [279, 270] on div at bounding box center [287, 271] width 144 height 16
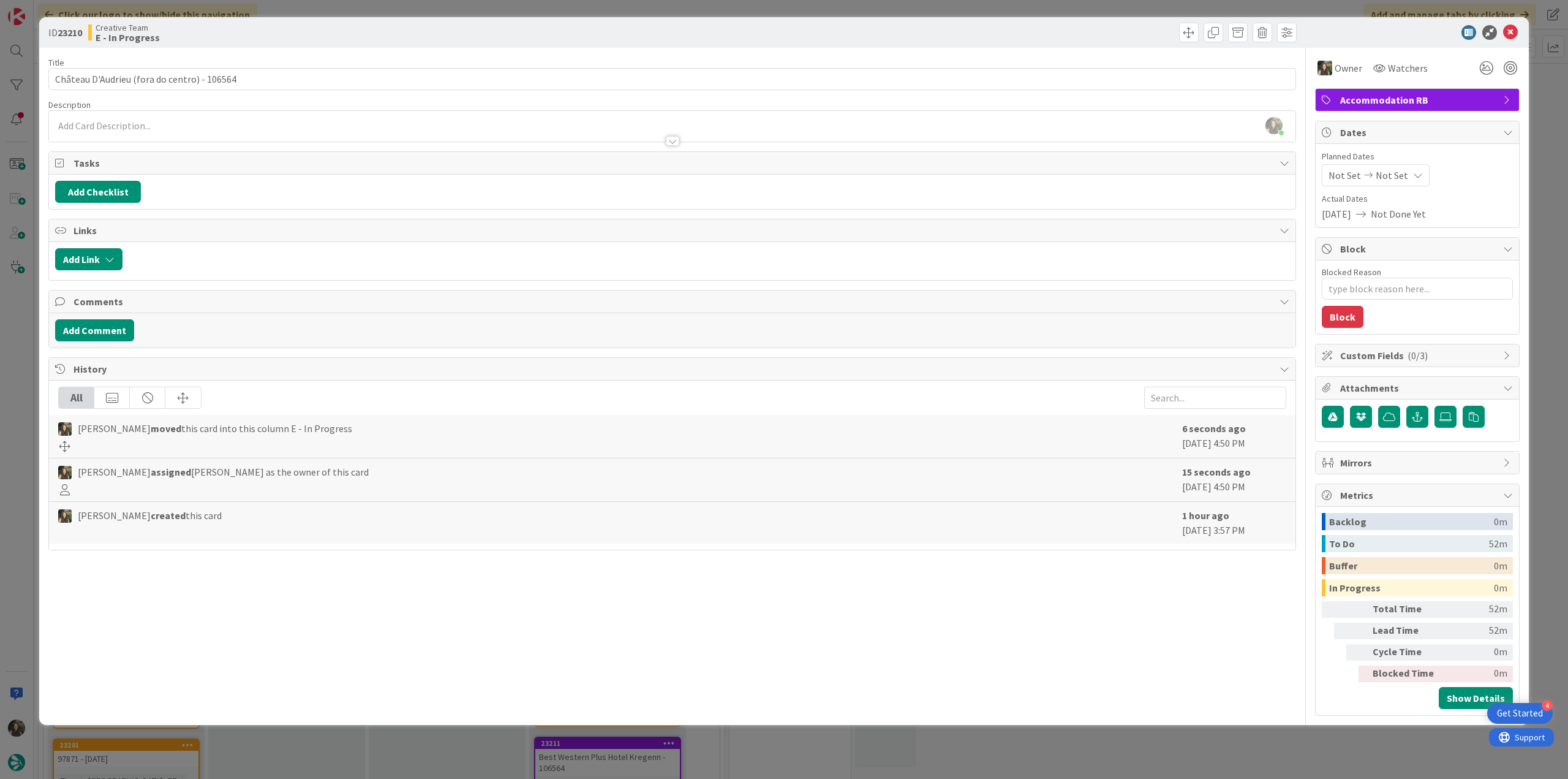
click at [10, 328] on div "ID 23210 Creative Team E - In Progress Title 43 / 128 Château D'Audrieu (fora d…" at bounding box center [784, 389] width 1568 height 779
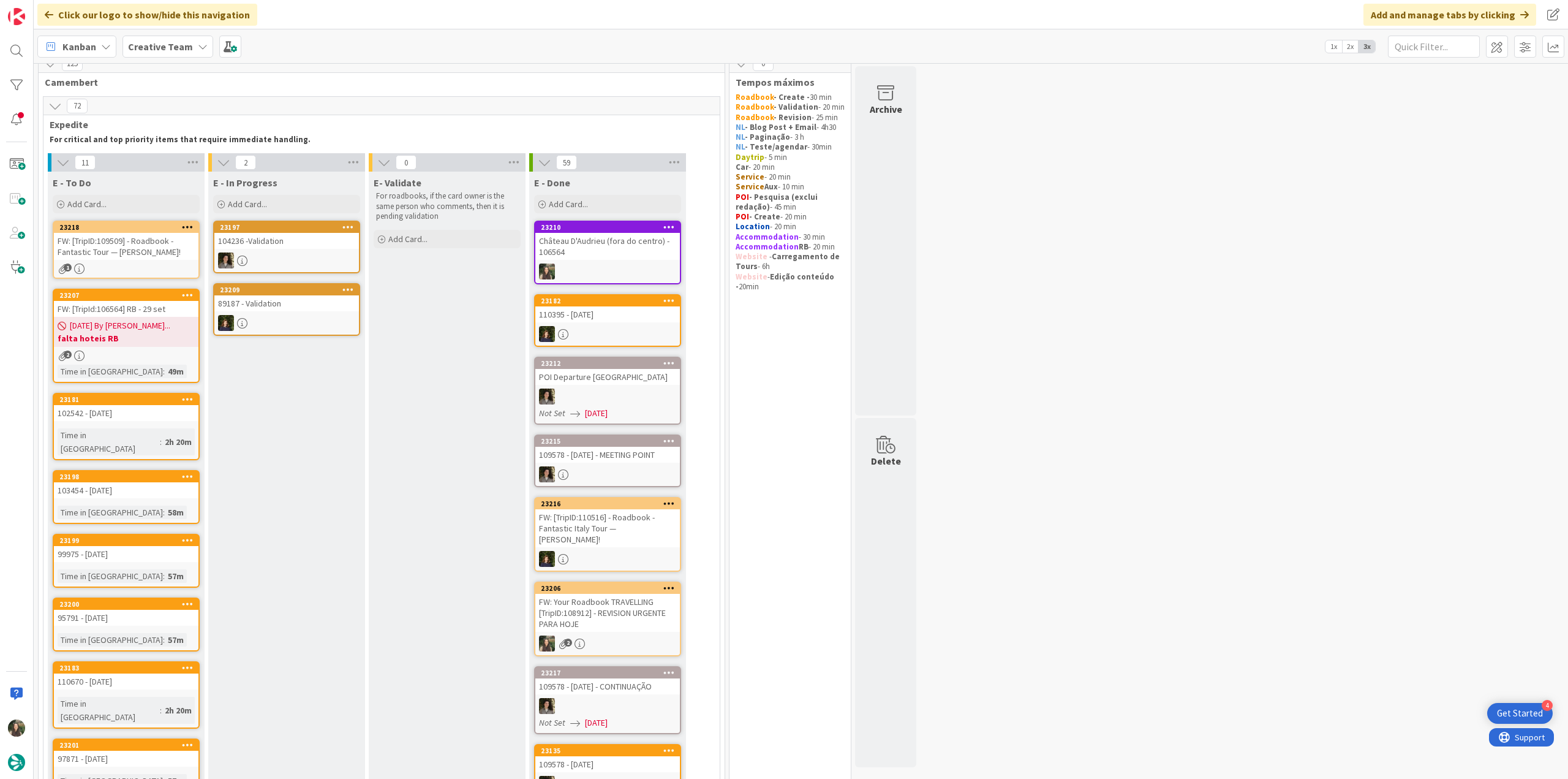
click at [621, 248] on div "Château D'Audrieu (fora do centro) - 106564" at bounding box center [607, 246] width 144 height 27
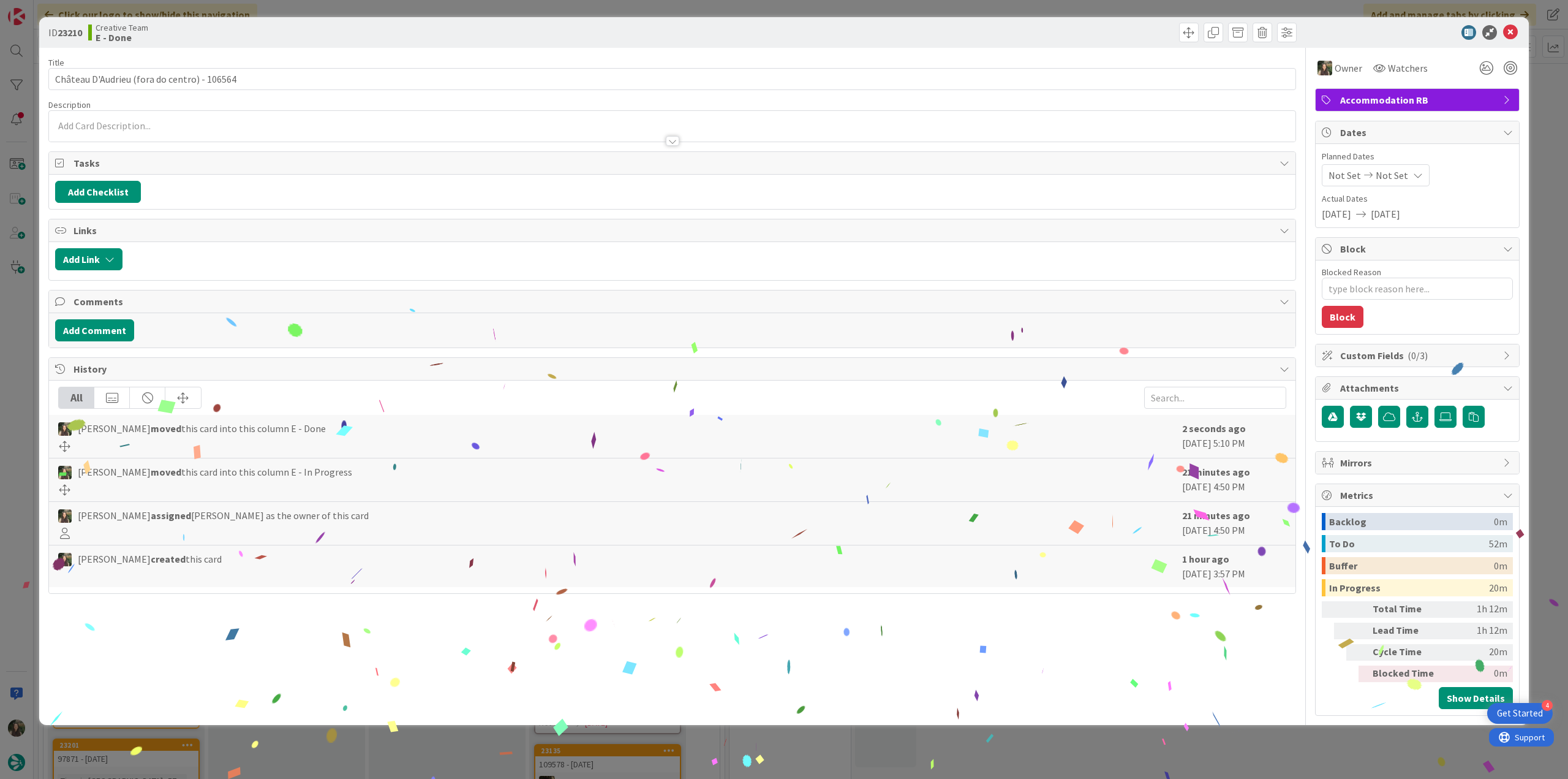
click at [1130, 741] on div "ID 23210 Creative Team E - Done Title 43 / 128 Château D'Audrieu (fora do centr…" at bounding box center [784, 389] width 1568 height 779
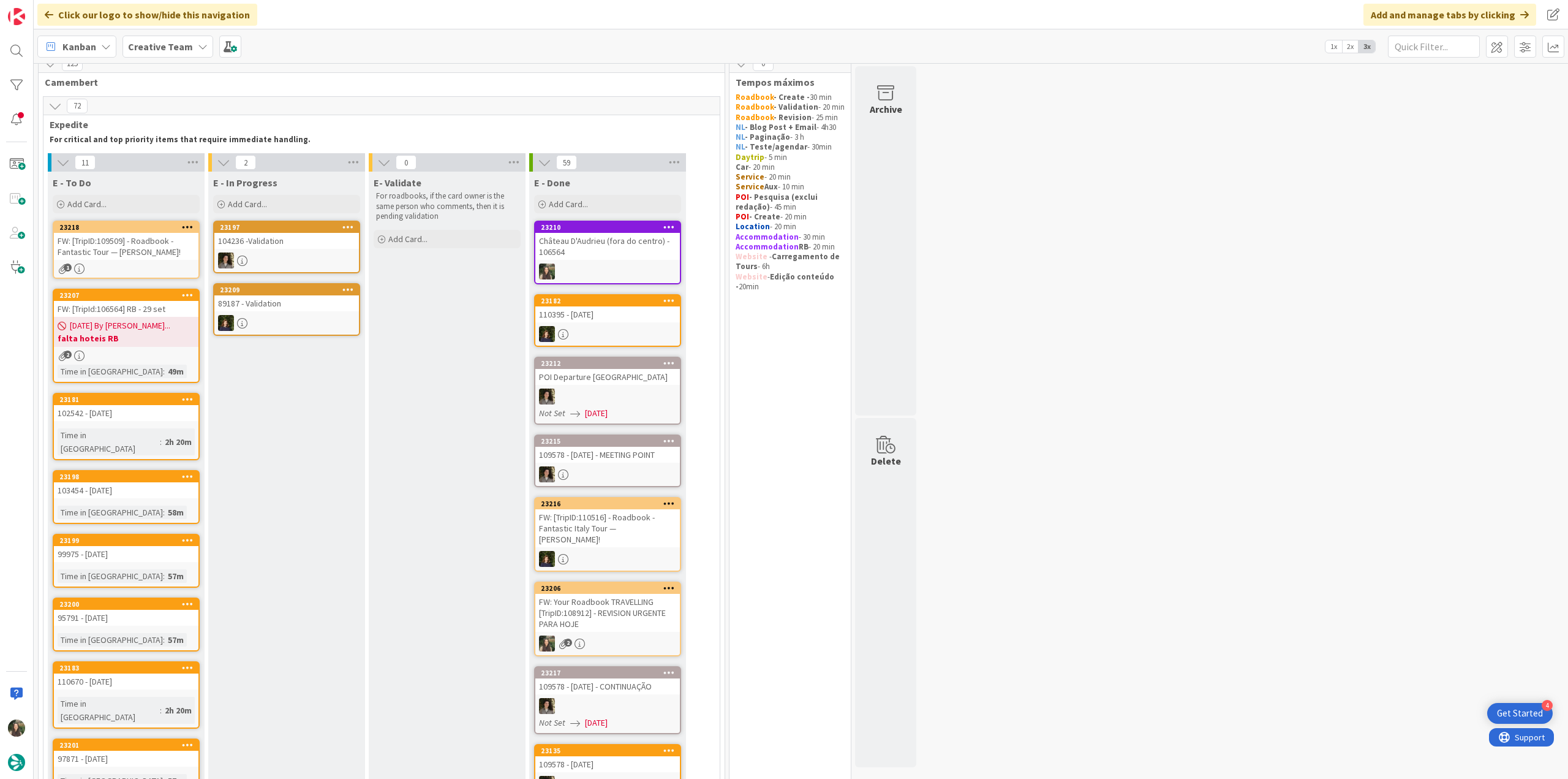
scroll to position [625, 0]
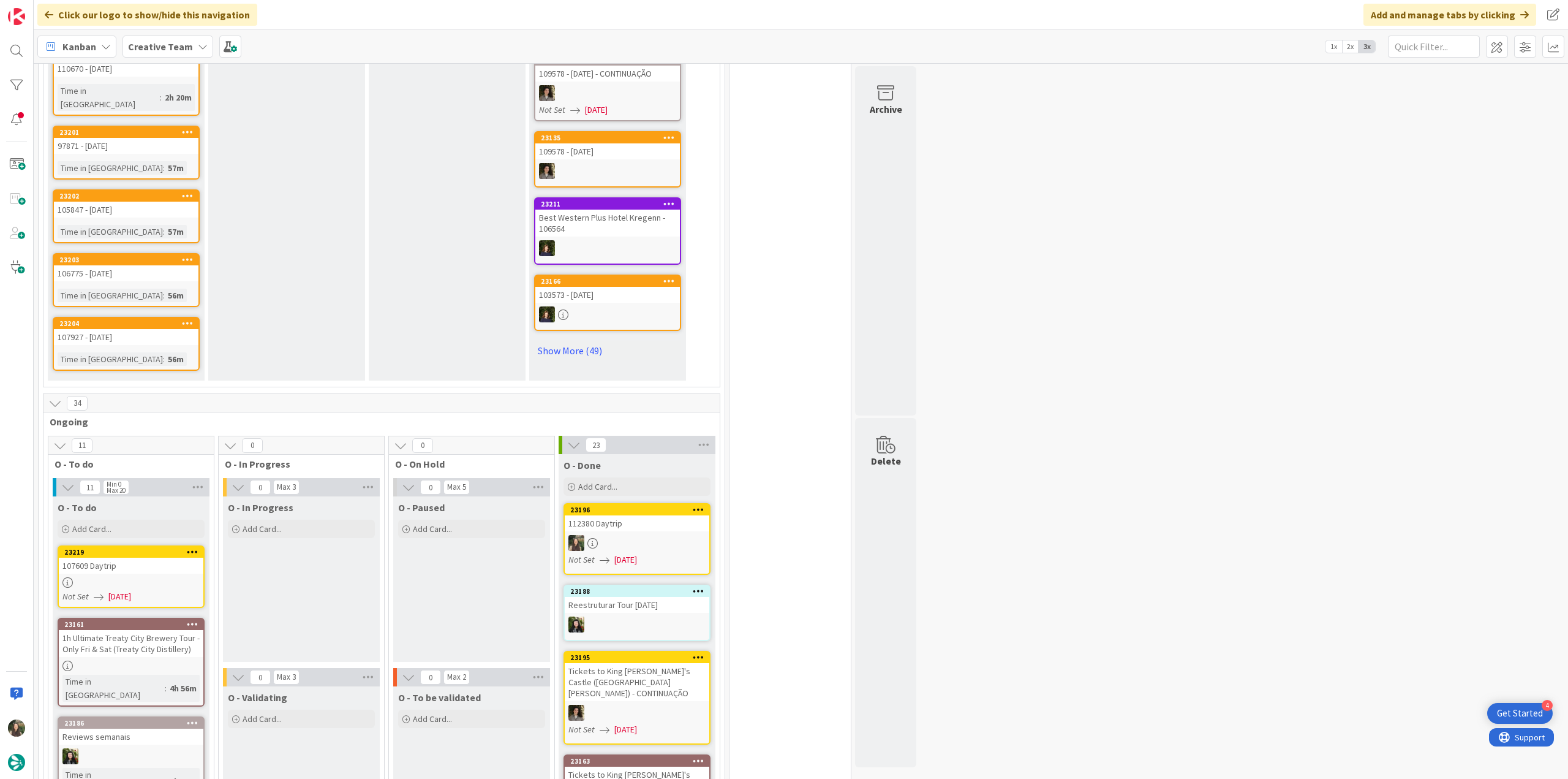
click at [163, 558] on div "107609 Daytrip" at bounding box center [131, 565] width 144 height 16
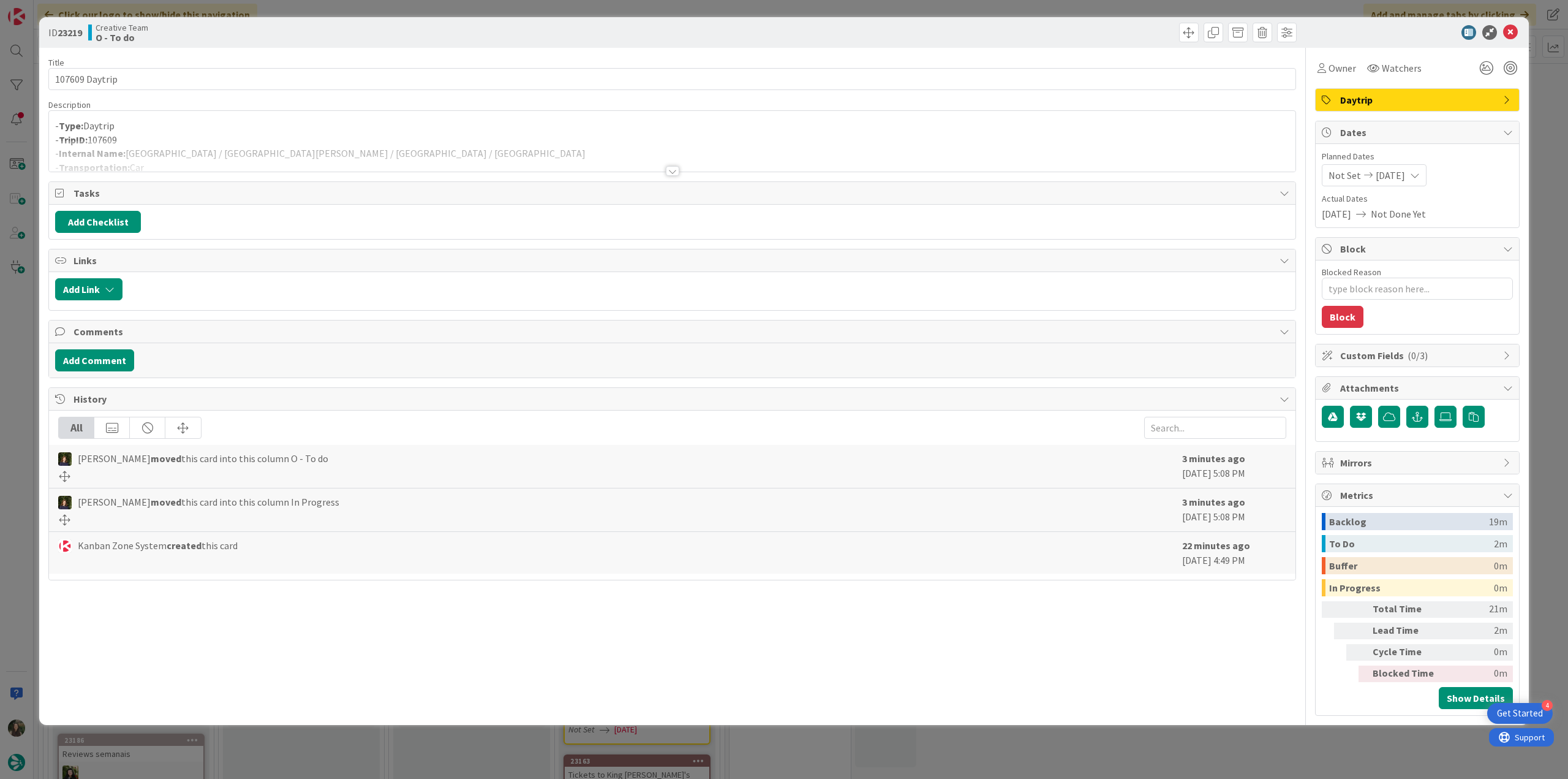
click at [526, 148] on div at bounding box center [672, 155] width 1246 height 31
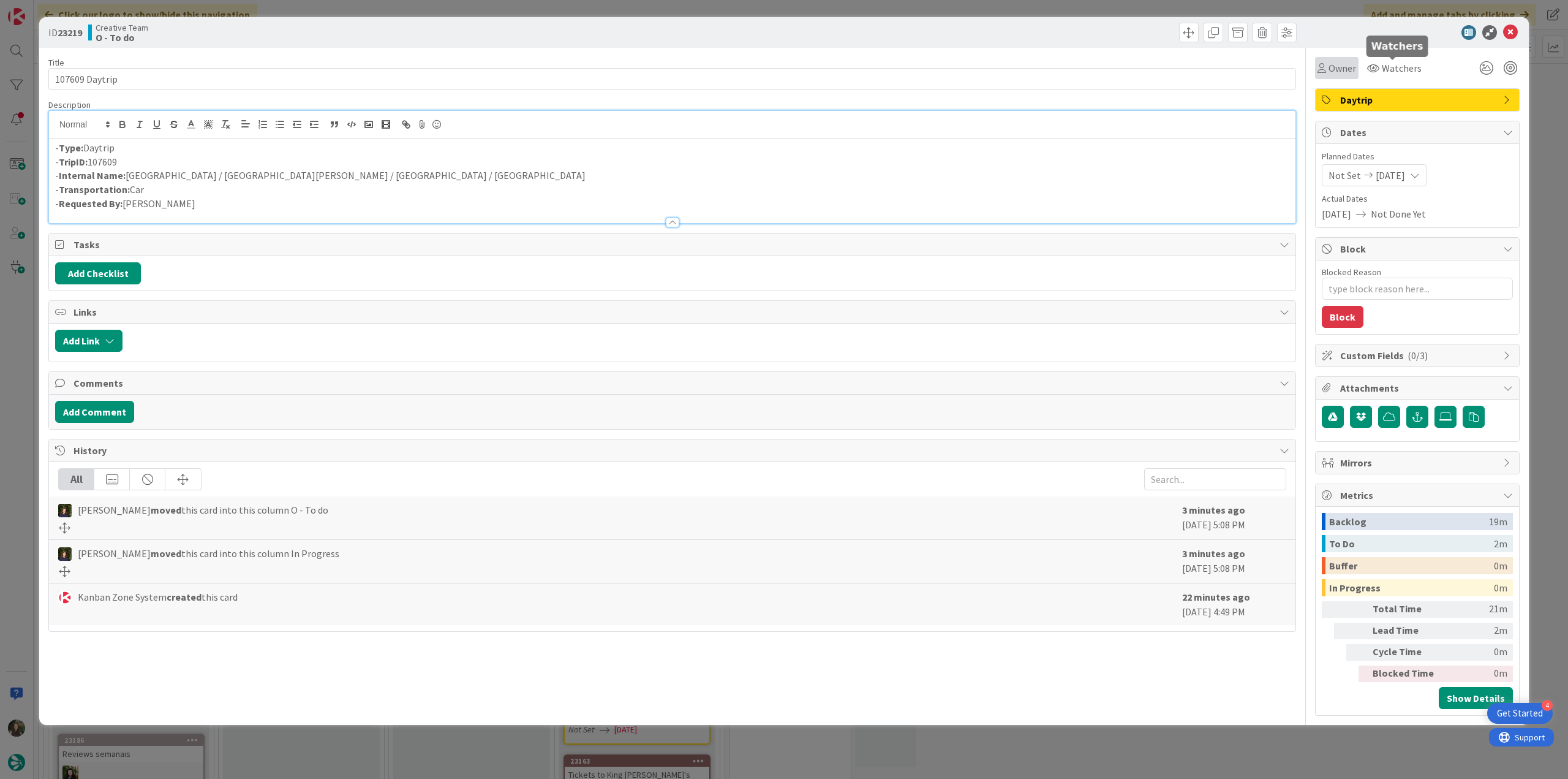
click at [1349, 71] on span "Owner" at bounding box center [1342, 67] width 27 height 14
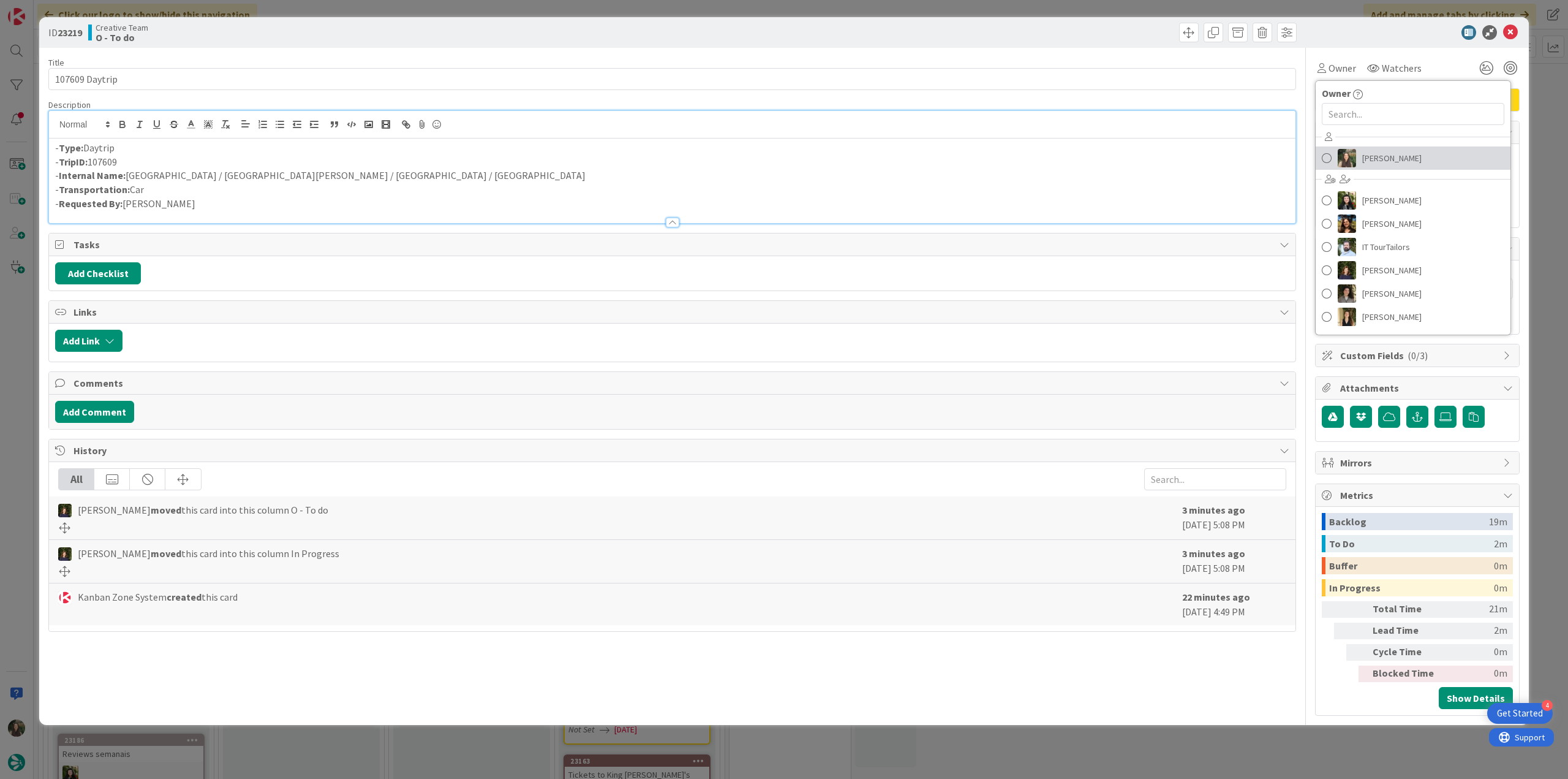
click at [1368, 157] on span "[PERSON_NAME]" at bounding box center [1391, 158] width 59 height 19
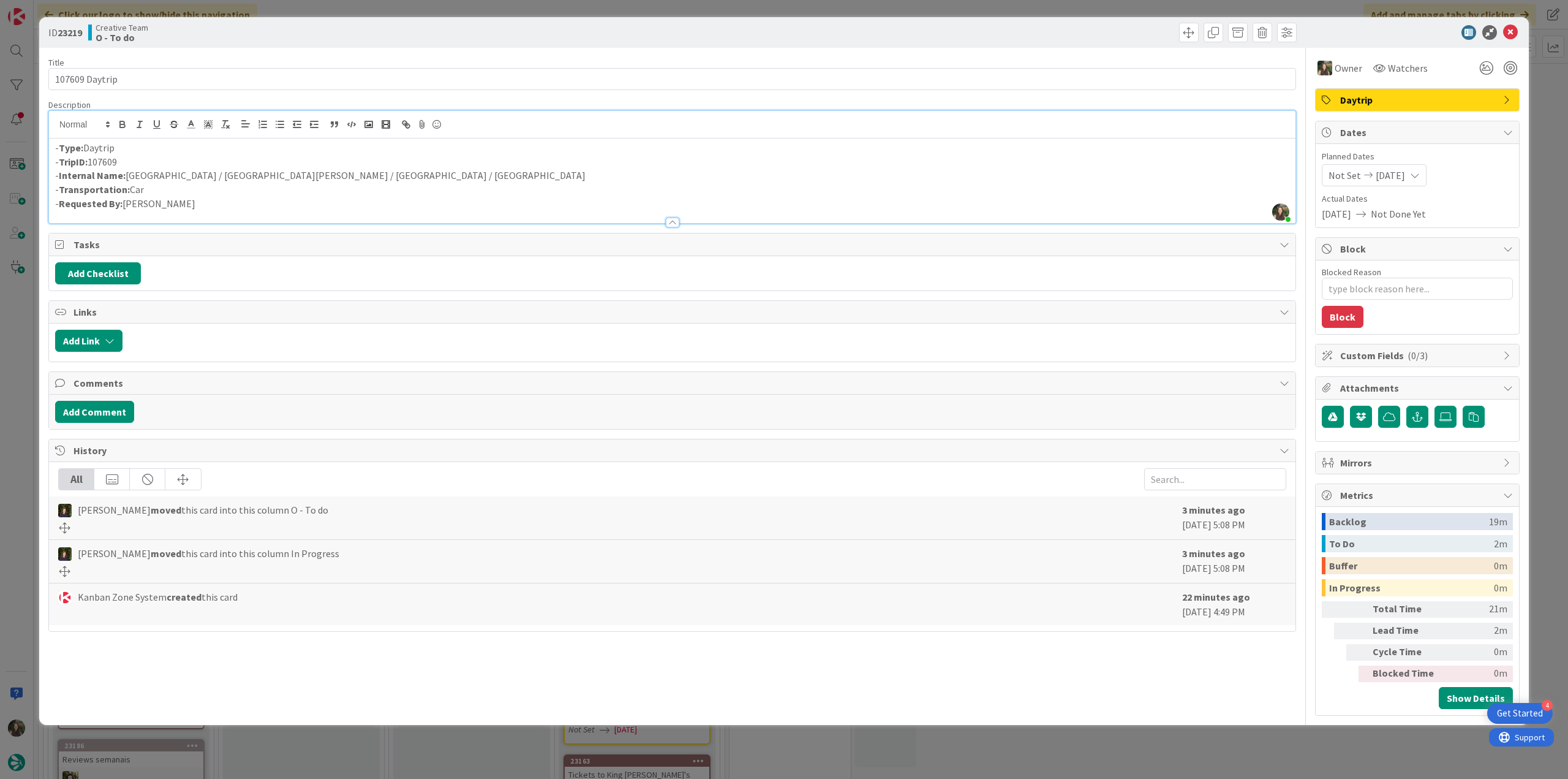
click at [1540, 102] on div "ID 23219 Creative Team O - To do Title 14 / 128 107609 Daytrip Description Inês…" at bounding box center [784, 389] width 1568 height 779
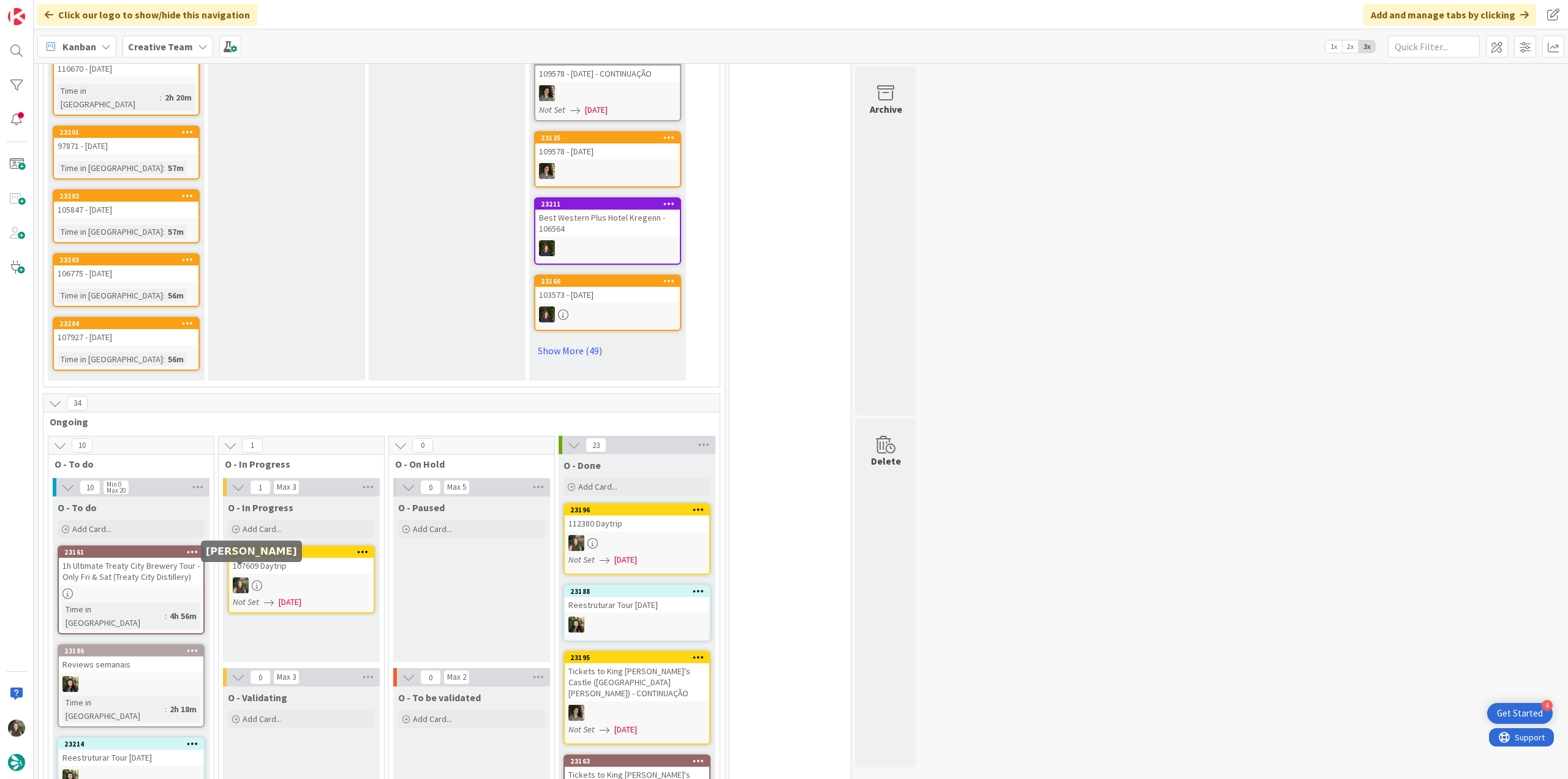
click at [262, 578] on div at bounding box center [301, 585] width 144 height 16
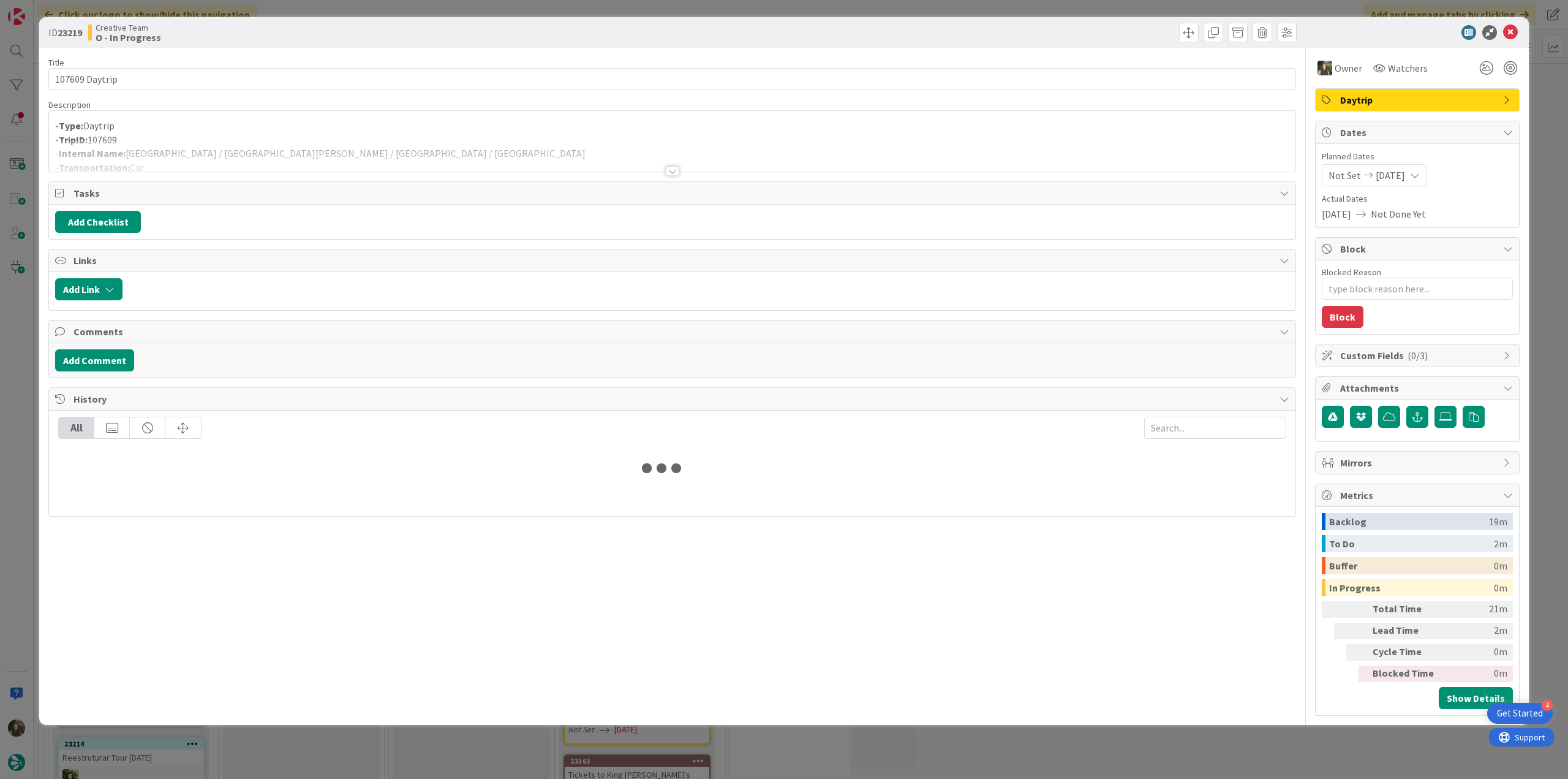
type textarea "x"
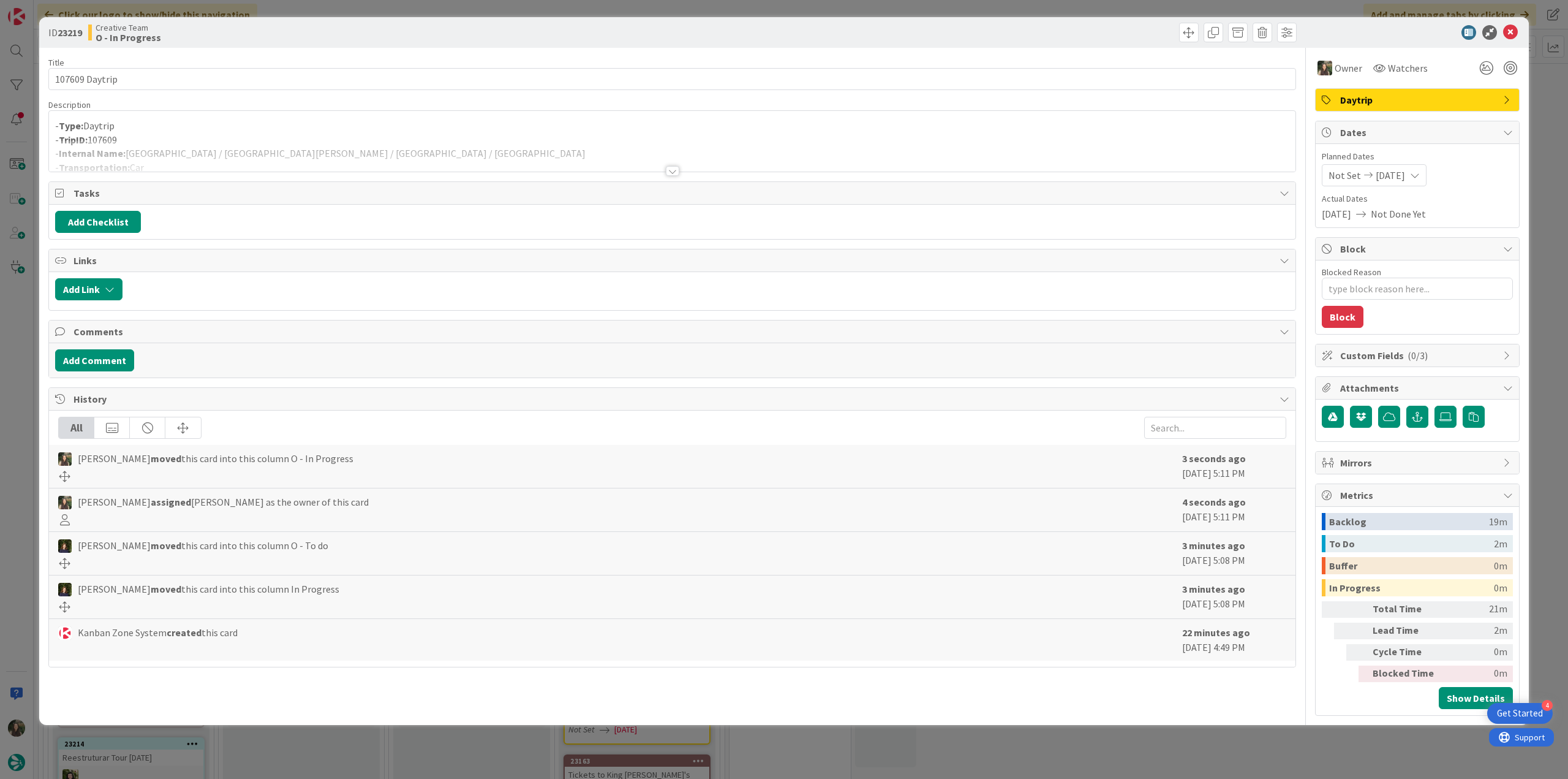
click at [249, 153] on div at bounding box center [672, 155] width 1246 height 31
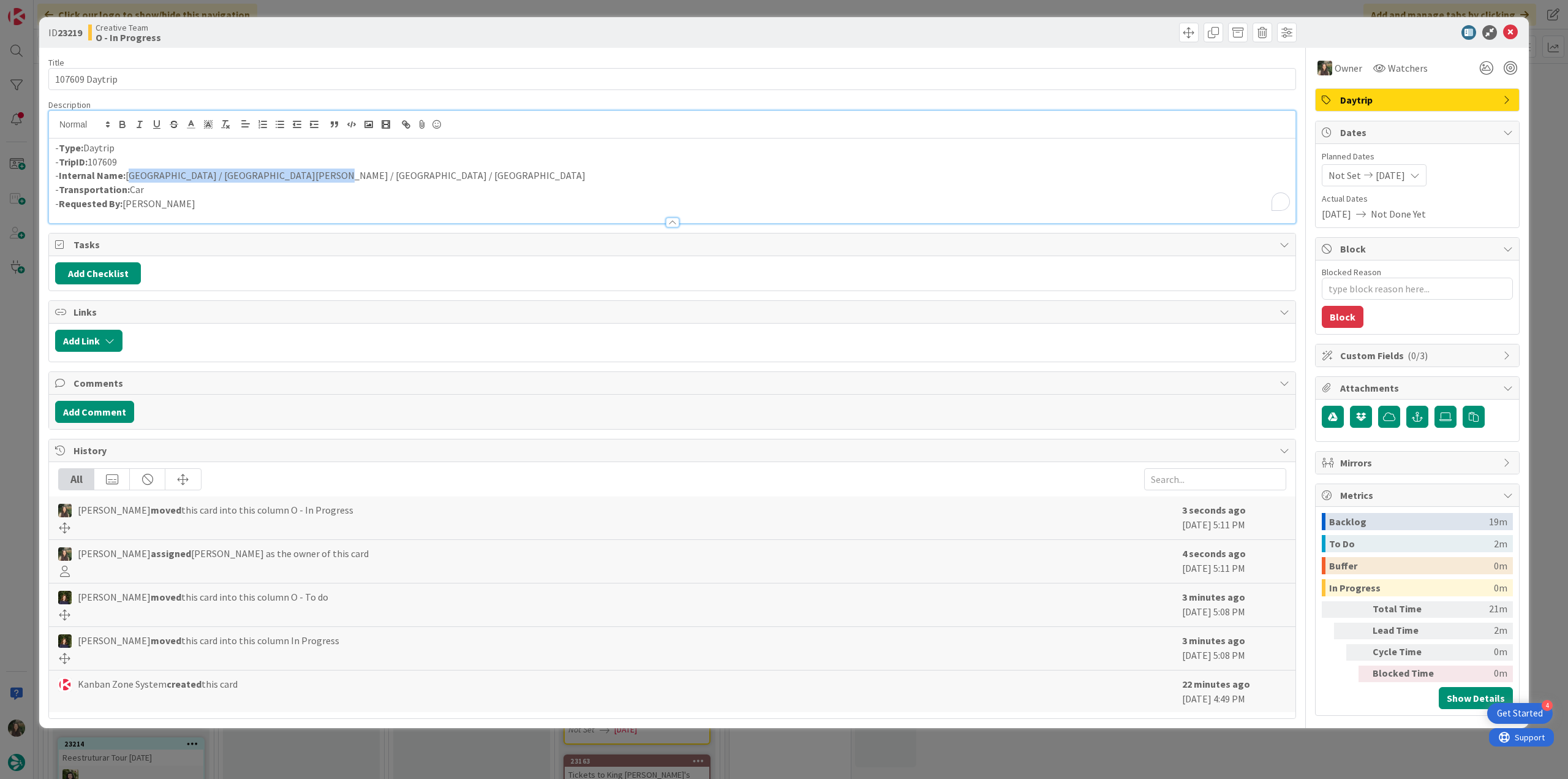
drag, startPoint x: 324, startPoint y: 171, endPoint x: 128, endPoint y: 173, distance: 196.0
click at [127, 173] on p "- Internal Name: [GEOGRAPHIC_DATA] / [GEOGRAPHIC_DATA][PERSON_NAME] / [GEOGRAPH…" at bounding box center [672, 175] width 1234 height 14
copy p "[GEOGRAPHIC_DATA] / [GEOGRAPHIC_DATA][PERSON_NAME] / [GEOGRAPHIC_DATA] / [GEOGR…"
drag, startPoint x: 113, startPoint y: 79, endPoint x: -10, endPoint y: 398, distance: 341.9
click at [0, 398] on html "4 Get Started Click our logo to show/hide this navigation Add and manage tabs b…" at bounding box center [784, 389] width 1568 height 779
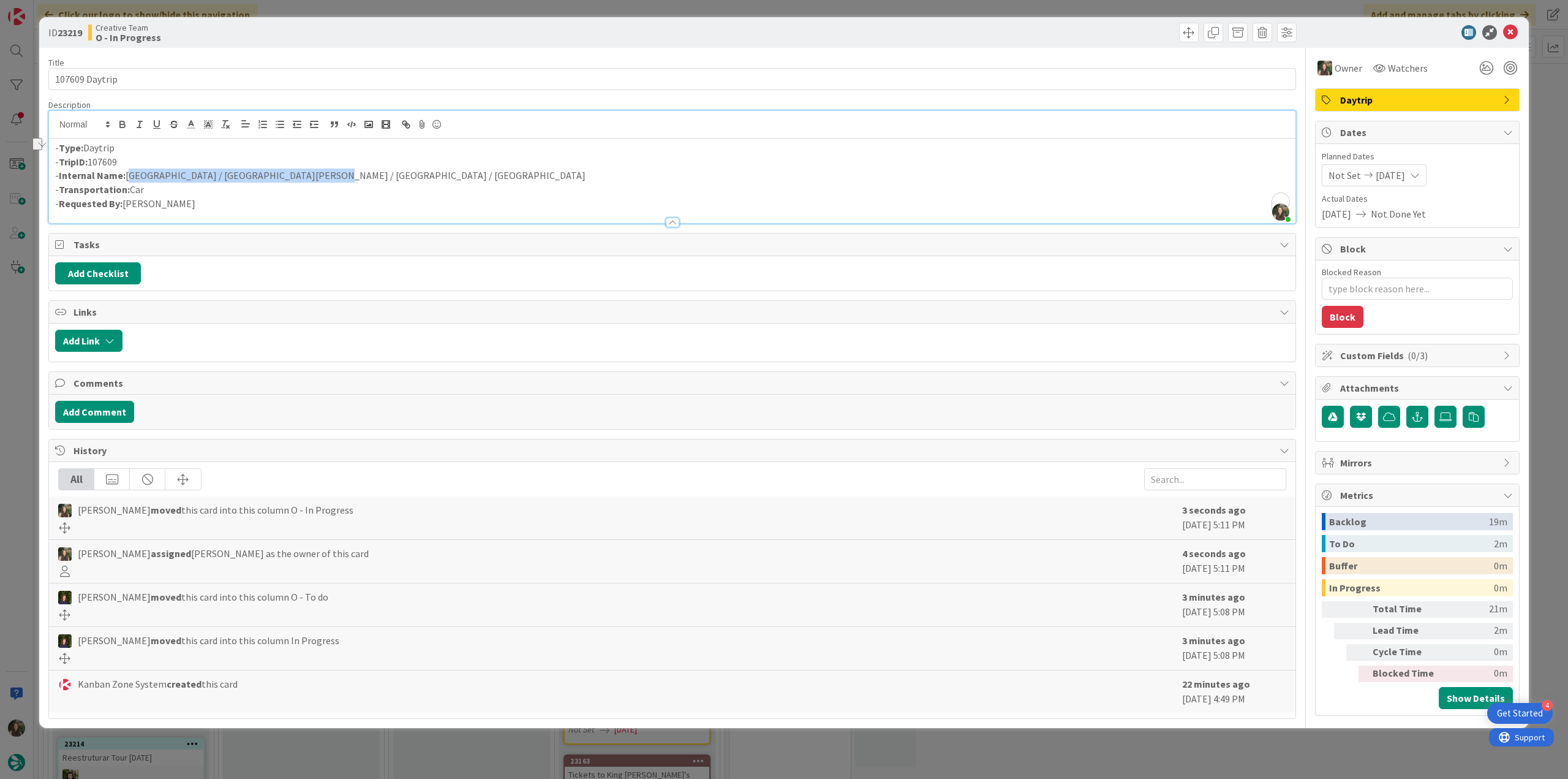
drag, startPoint x: 317, startPoint y: 171, endPoint x: 127, endPoint y: 175, distance: 190.0
click at [127, 175] on p "- Internal Name: [GEOGRAPHIC_DATA] / [GEOGRAPHIC_DATA][PERSON_NAME] / [GEOGRAPH…" at bounding box center [672, 175] width 1234 height 14
copy p "[GEOGRAPHIC_DATA] / [GEOGRAPHIC_DATA][PERSON_NAME] / [GEOGRAPHIC_DATA] / [GEOGR…"
click at [29, 399] on div "ID 23219 Creative Team O - In Progress Title 14 / 128 107609 Daytrip Descriptio…" at bounding box center [784, 389] width 1568 height 779
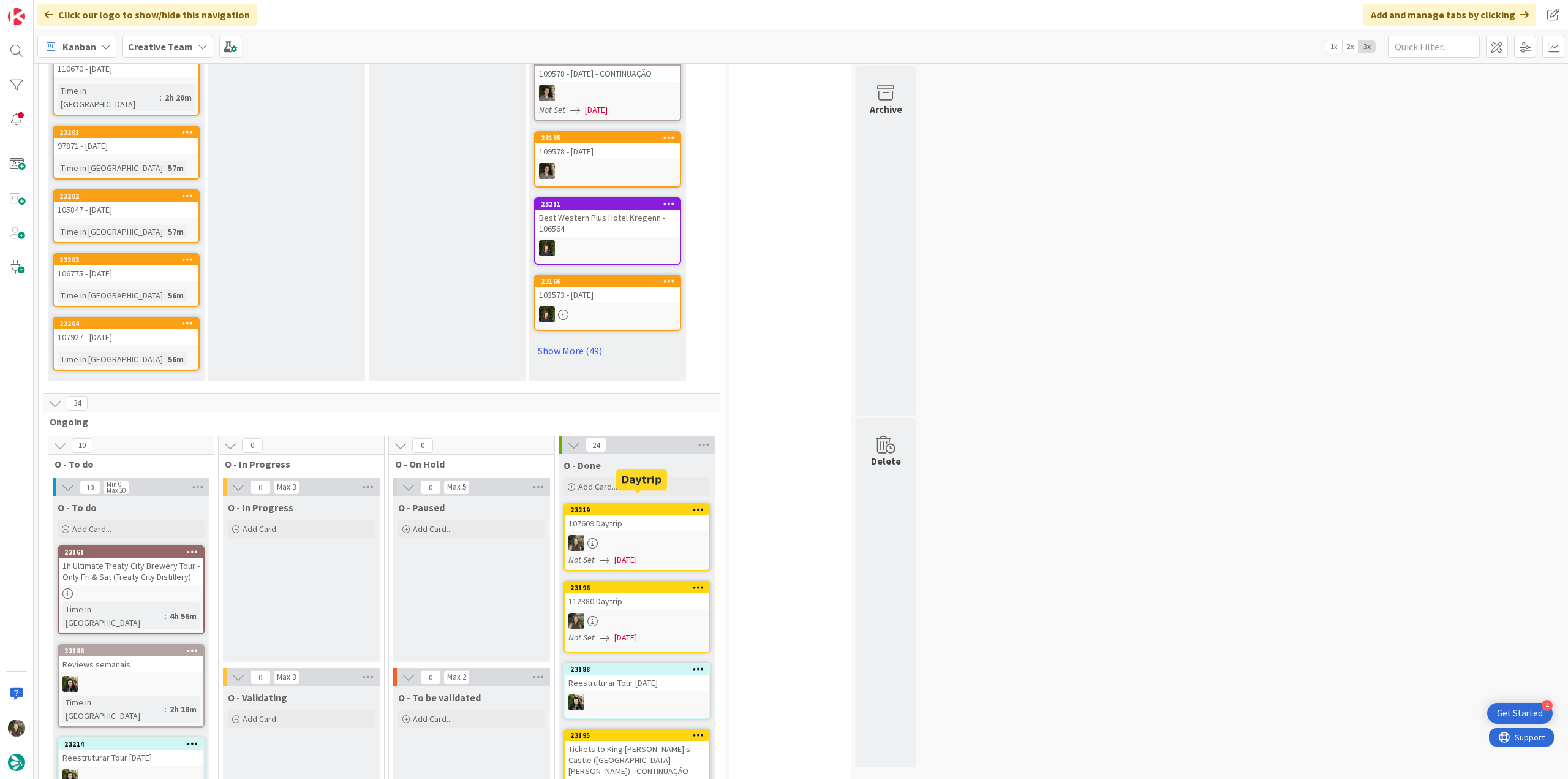
click at [673, 518] on div "107609 Daytrip" at bounding box center [637, 523] width 144 height 16
